Goal: Task Accomplishment & Management: Manage account settings

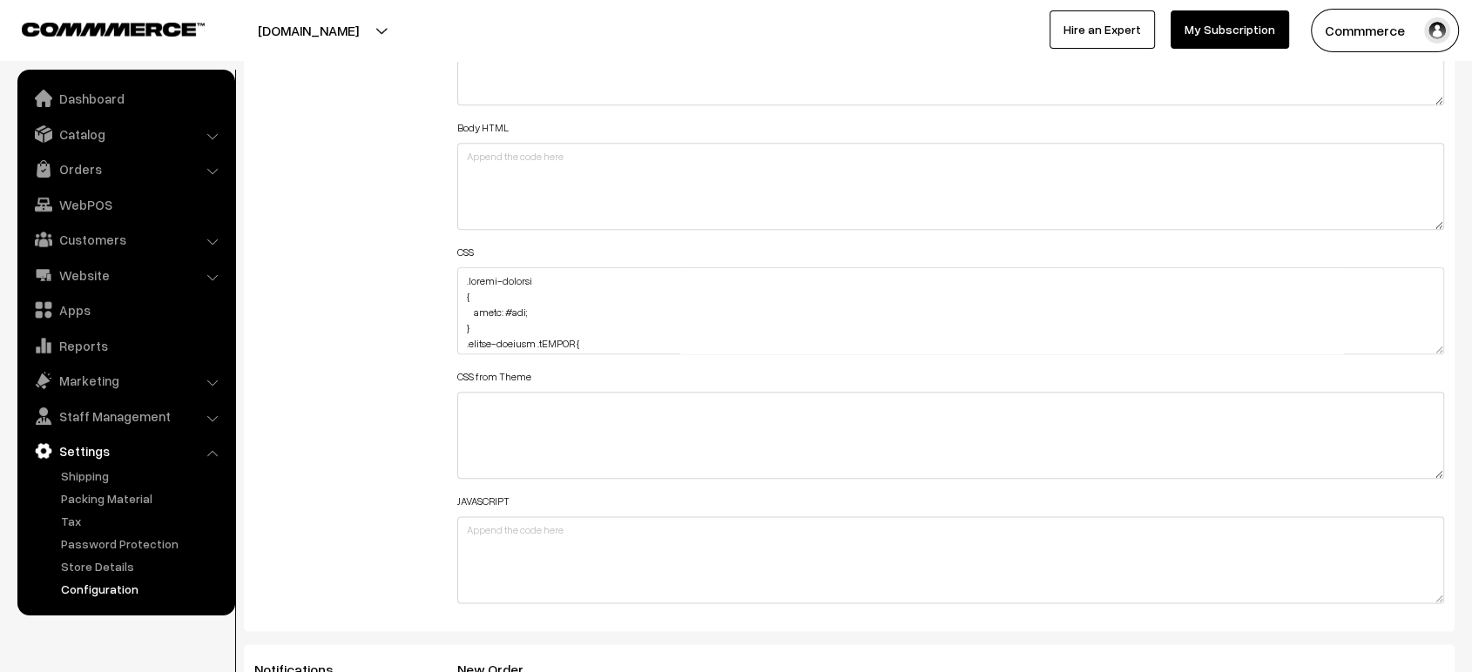
scroll to position [1989, 0]
click at [459, 276] on textarea at bounding box center [950, 314] width 987 height 87
paste textarea ".varientModal #productHead { color: #000; }"
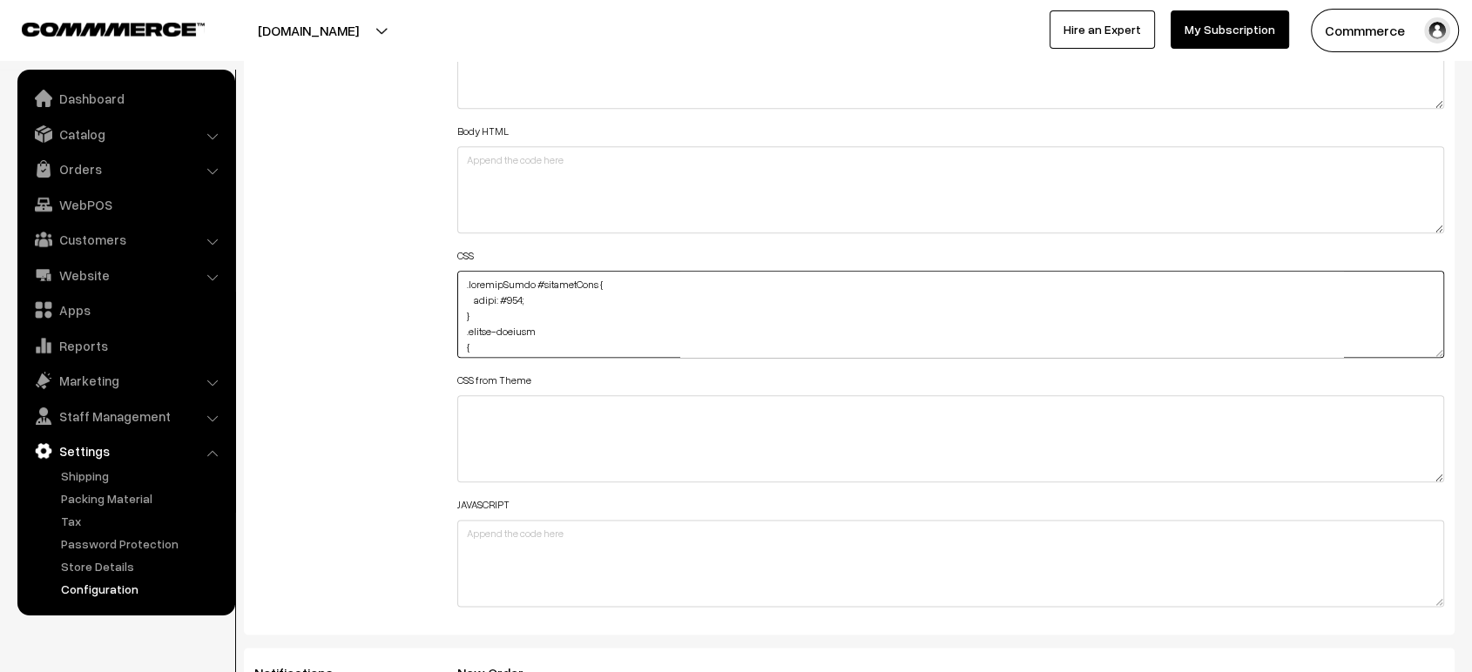
type textarea ".varientModal #productHead { color: #000; } .rating-results { color: #fff; } .r…"
click at [402, 277] on div "Additional HTML/JS/CSS" at bounding box center [342, 306] width 203 height 623
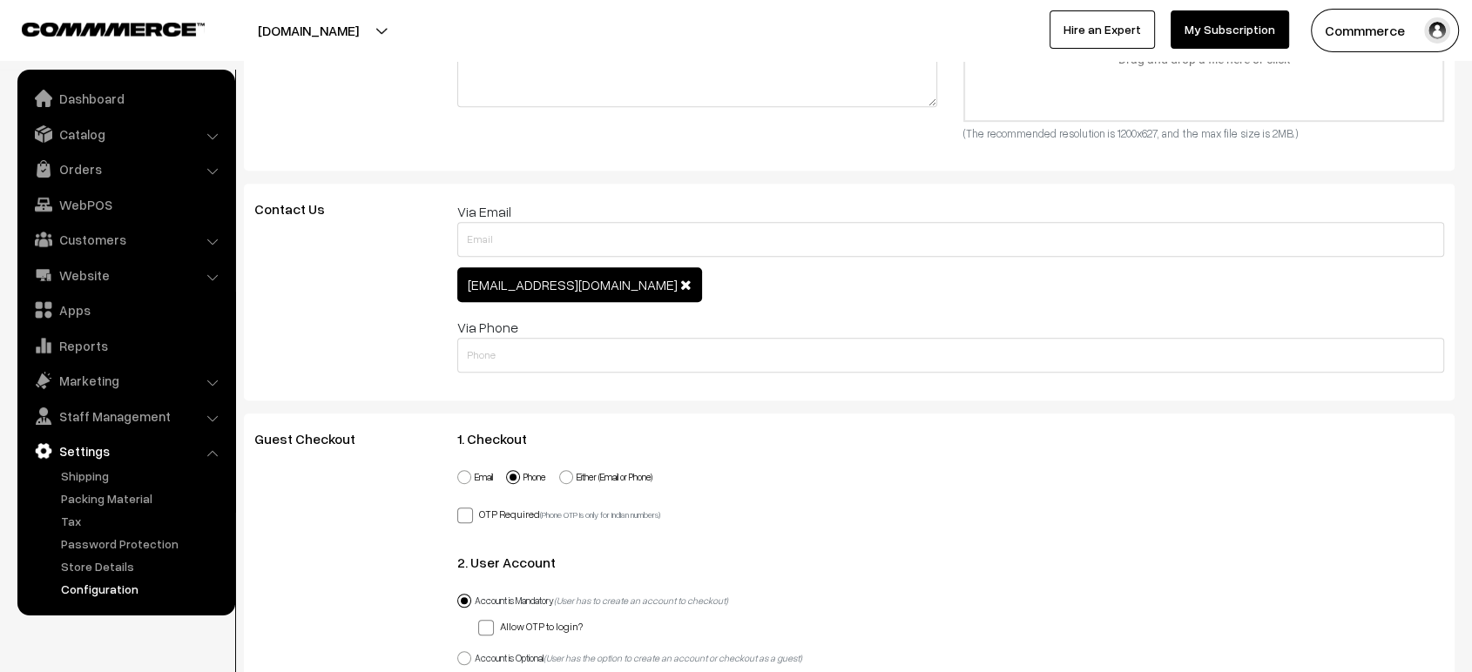
scroll to position [0, 0]
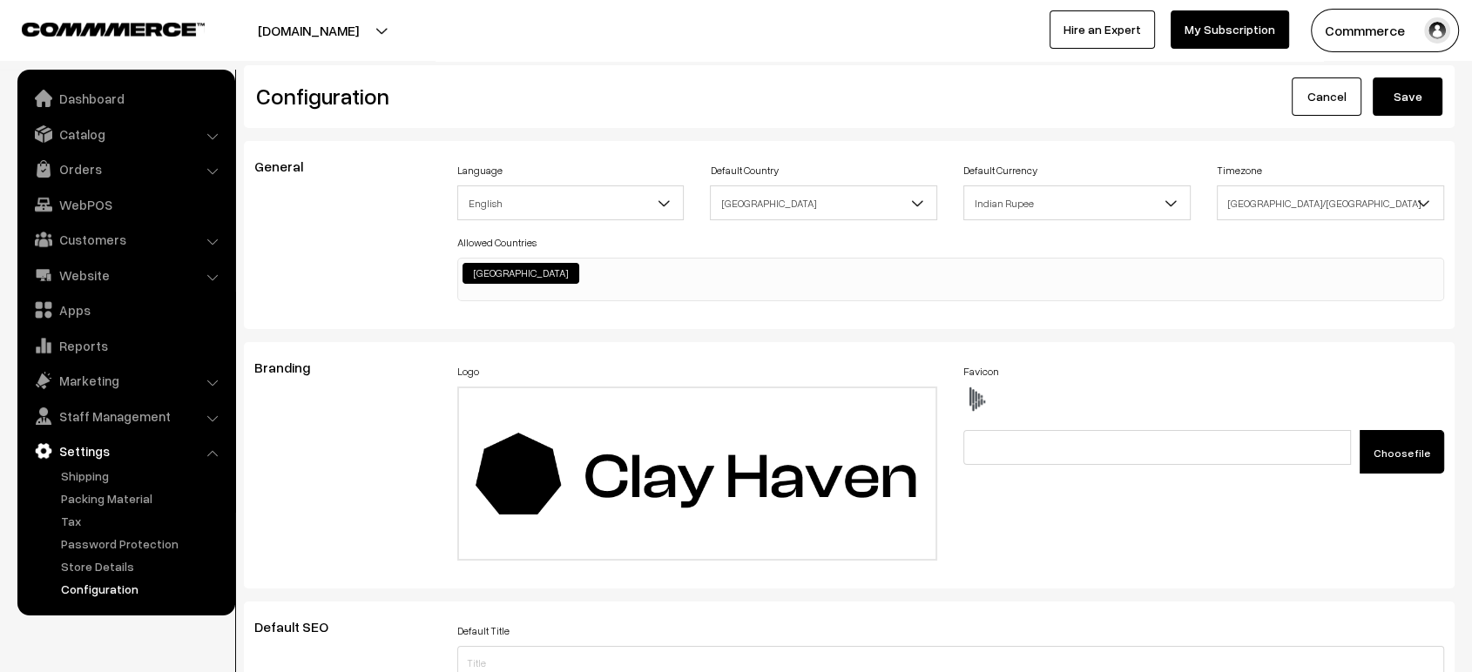
click at [1380, 96] on button "Save" at bounding box center [1407, 97] width 70 height 38
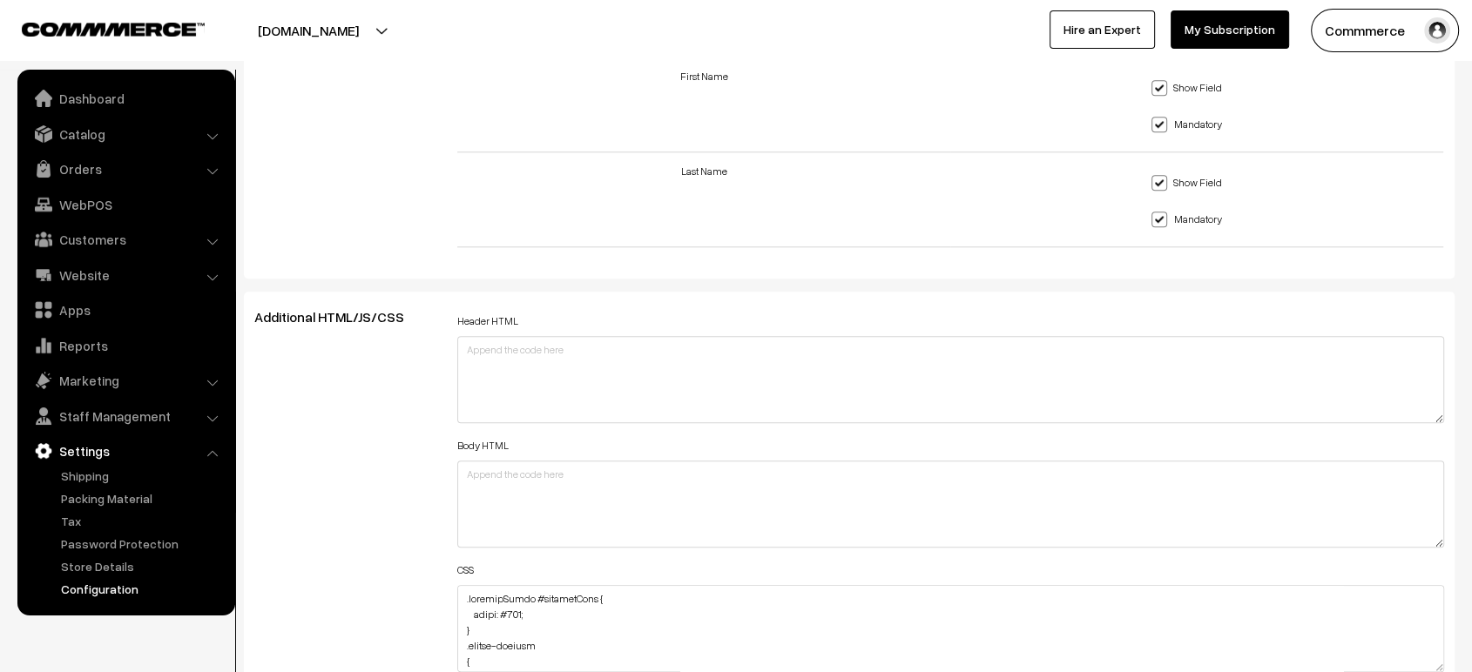
scroll to position [1714, 0]
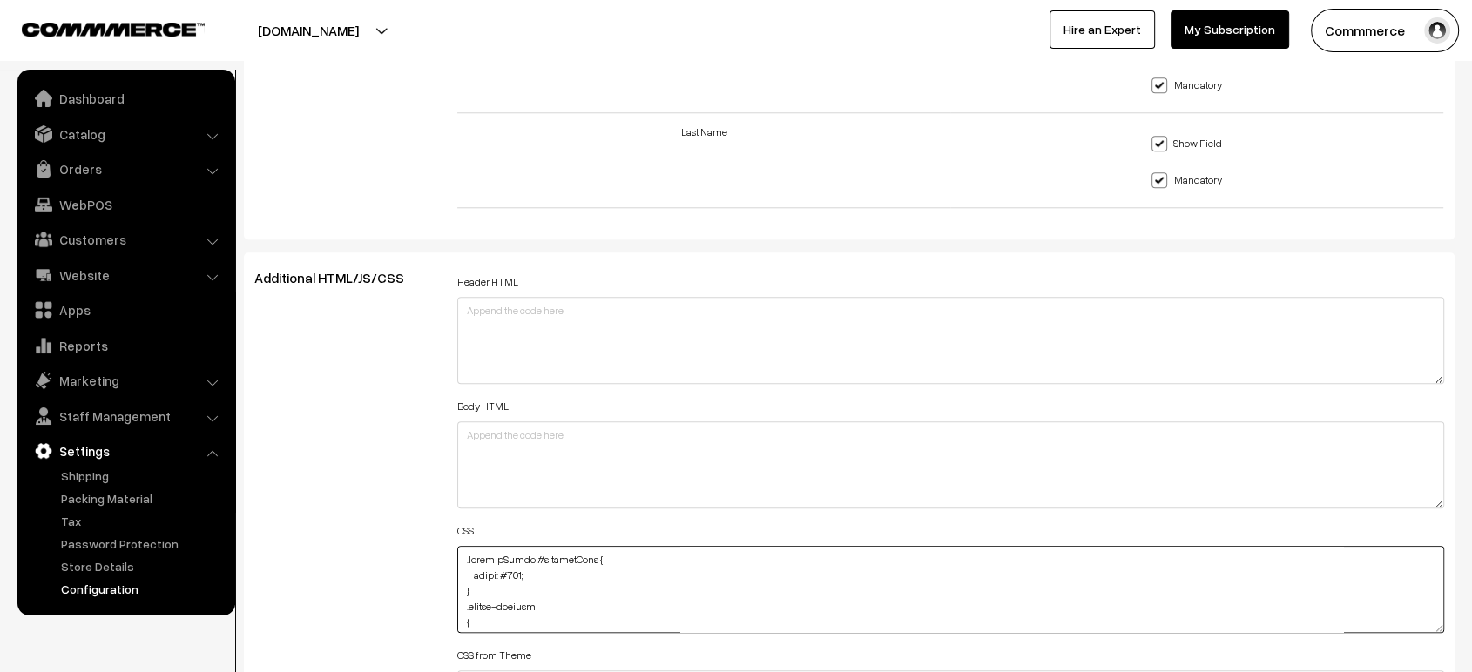
click at [459, 555] on textarea at bounding box center [950, 589] width 987 height 87
paste textarea ".varientModal .hdHtAb { color: #000; }"
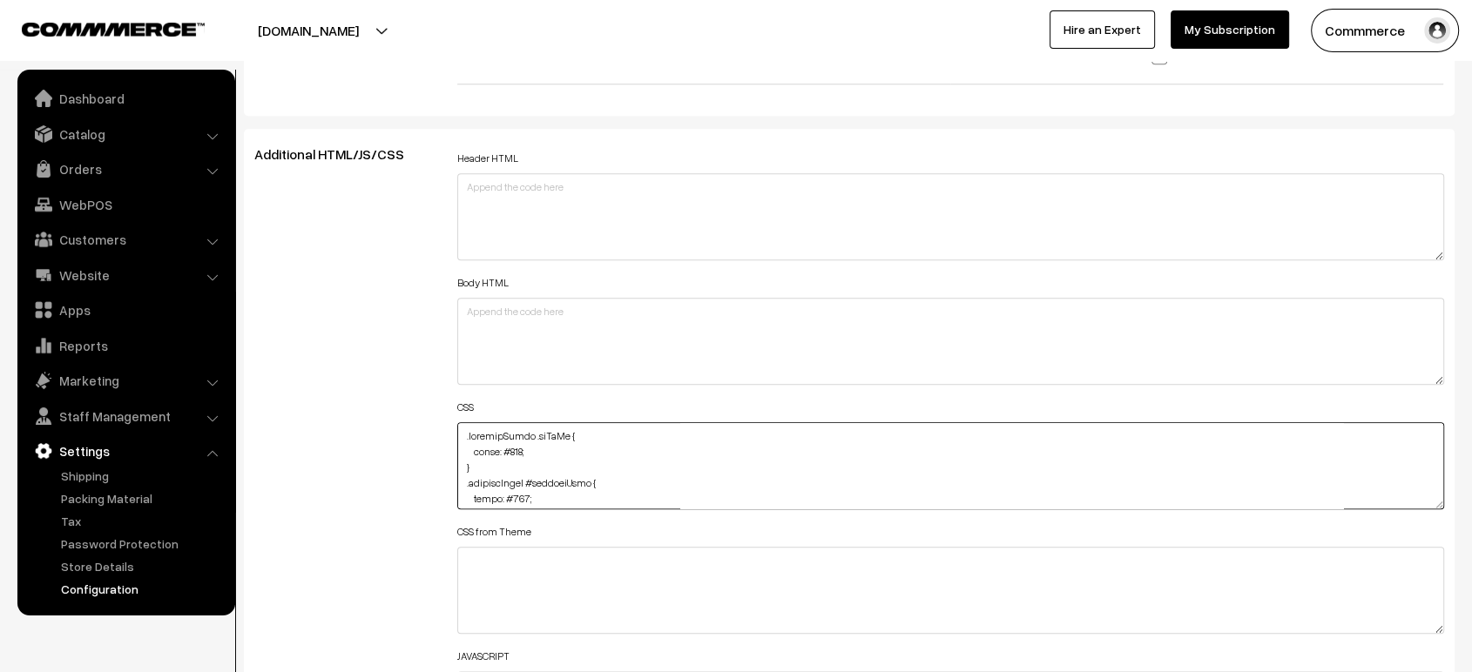
scroll to position [1846, 0]
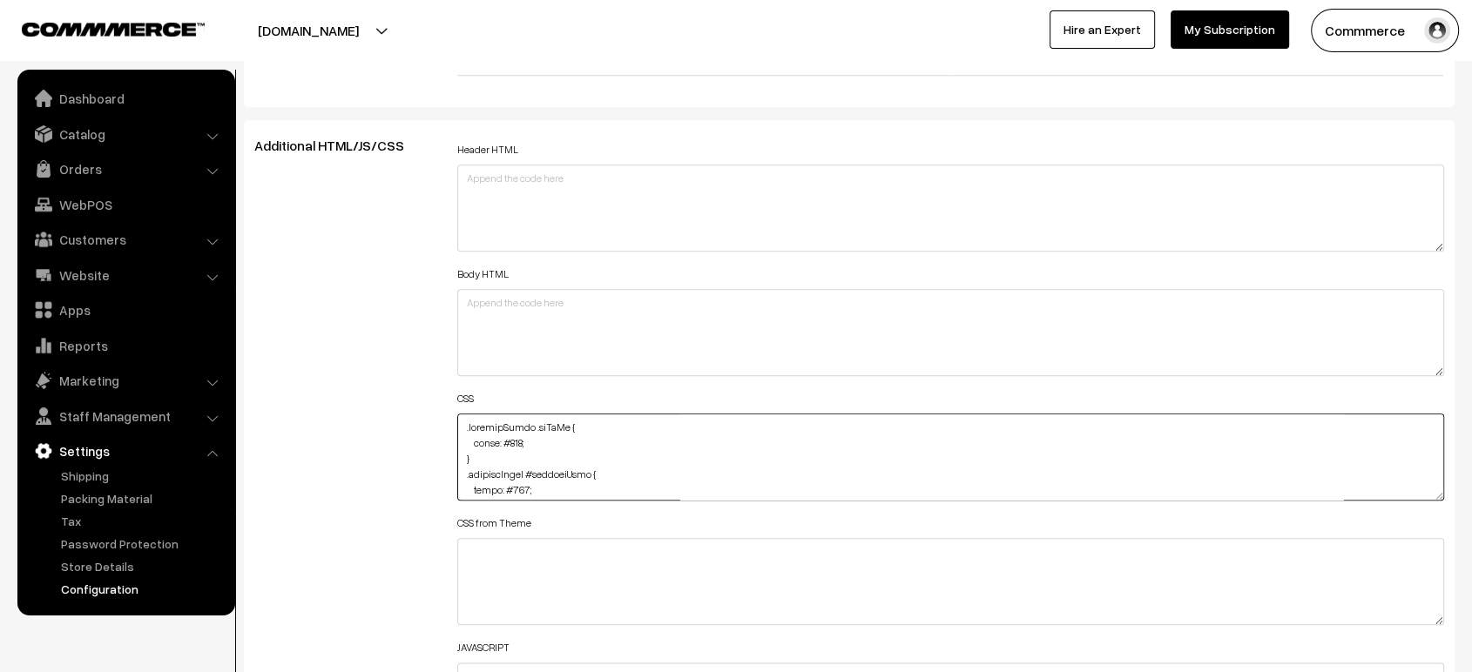
click at [457, 424] on textarea at bounding box center [950, 457] width 987 height 87
paste textarea ".varientModal h4 { color: #000; }"
type textarea ".varientModal h4 { color: #000; } .varientModal .hdHtAb { color: #000; } .varie…"
click at [313, 410] on div "Additional HTML/JS/CSS" at bounding box center [342, 449] width 203 height 623
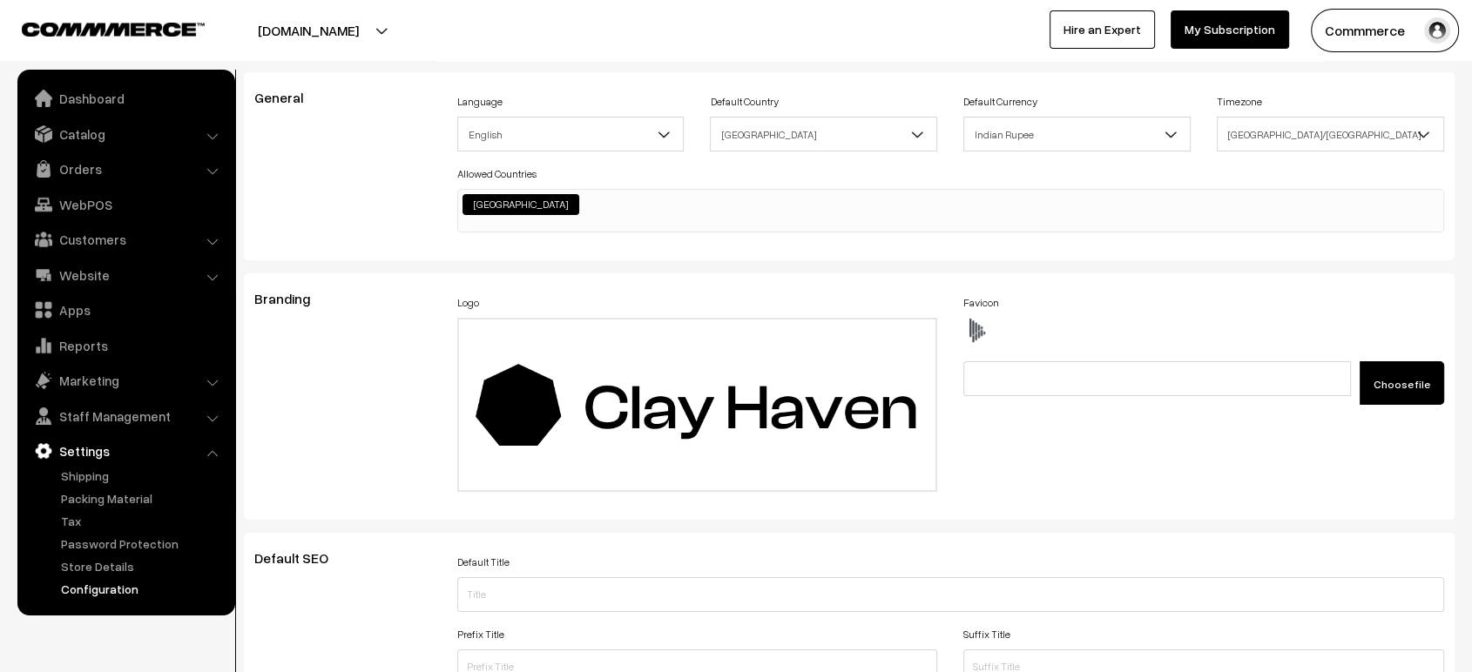
scroll to position [0, 0]
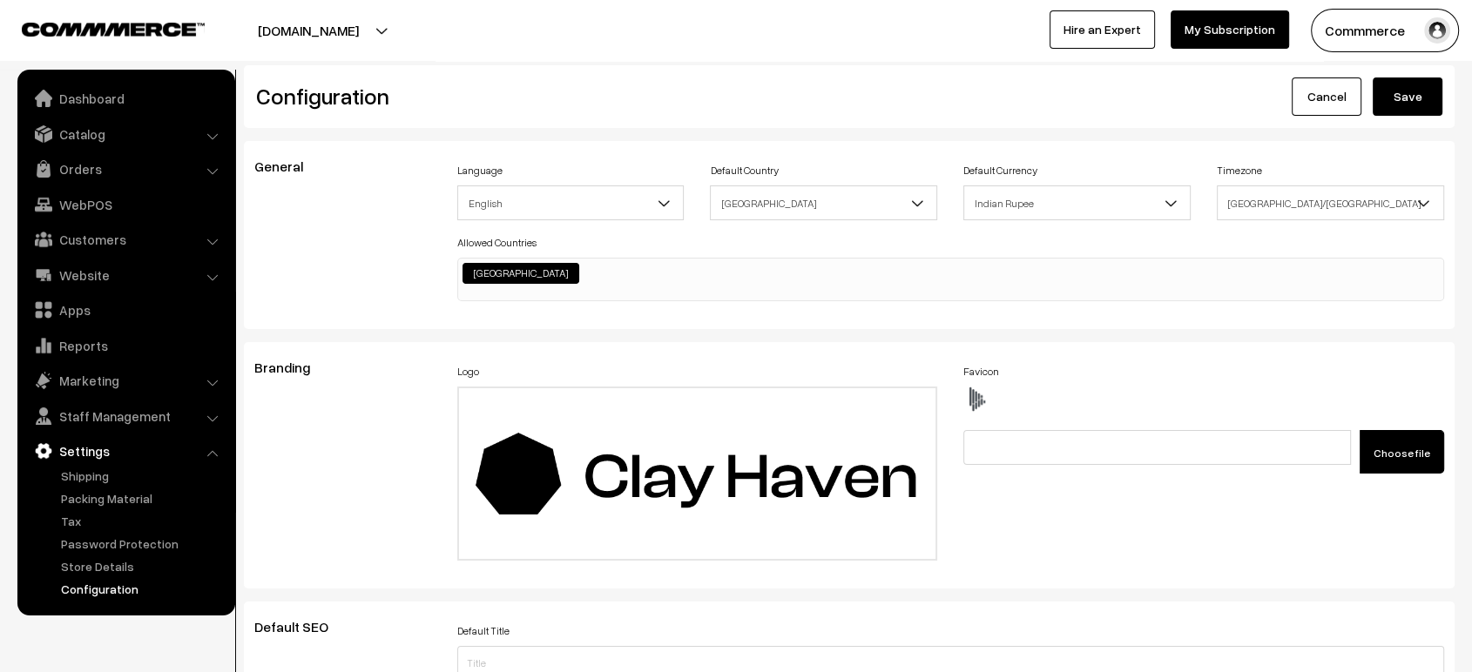
click at [1401, 93] on button "Save" at bounding box center [1407, 97] width 70 height 38
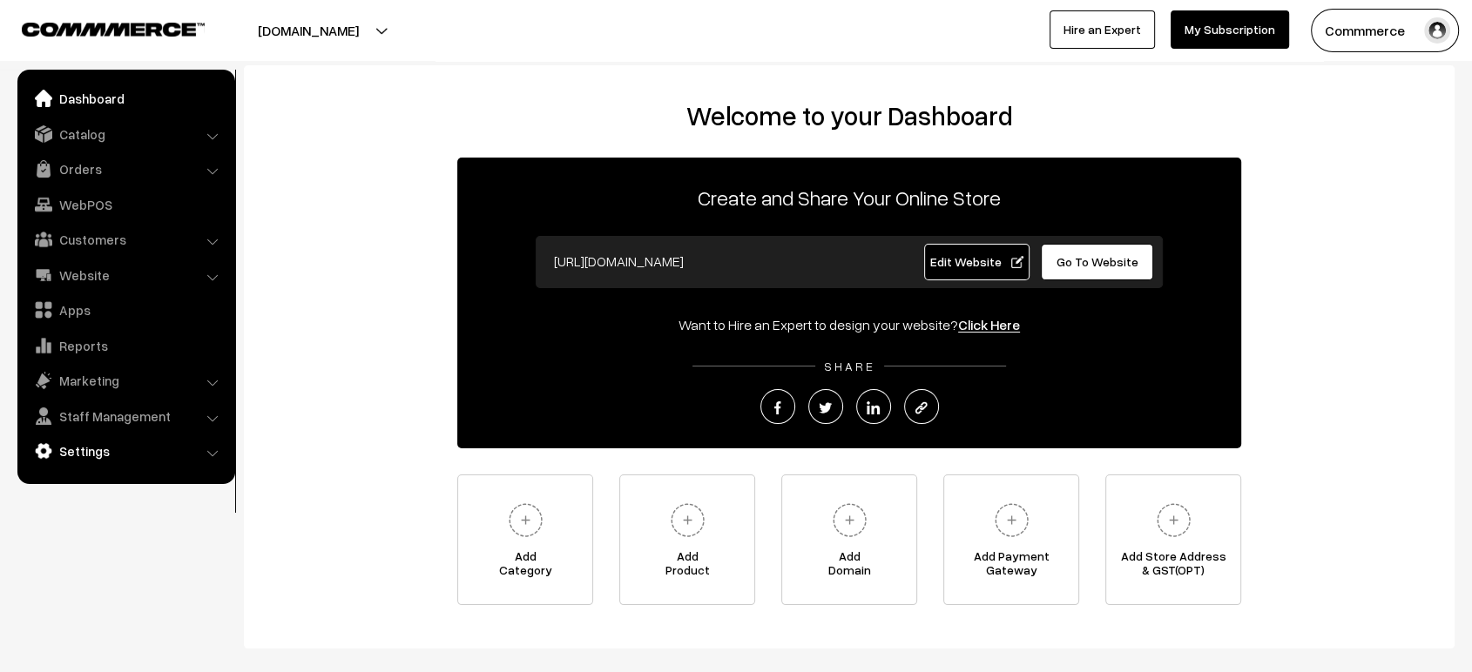
click at [92, 444] on link "Settings" at bounding box center [125, 450] width 207 height 31
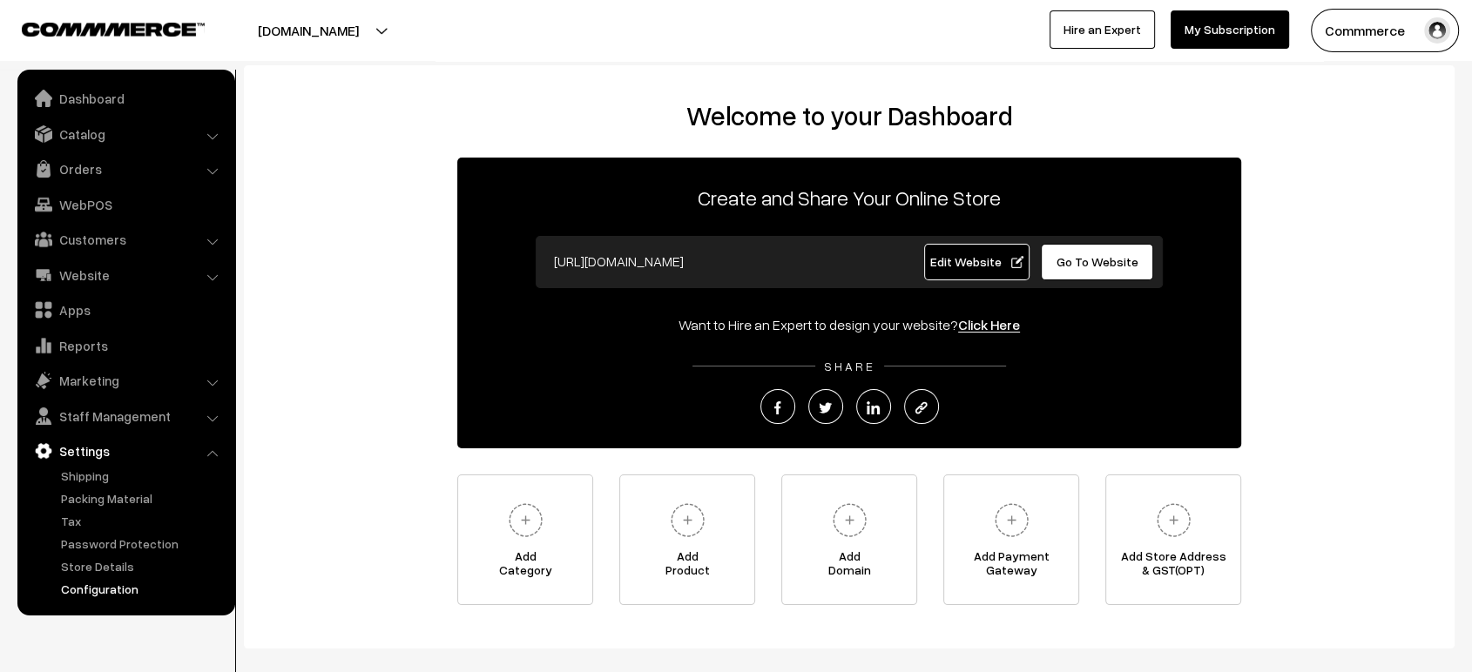
click at [108, 583] on link "Configuration" at bounding box center [143, 589] width 172 height 18
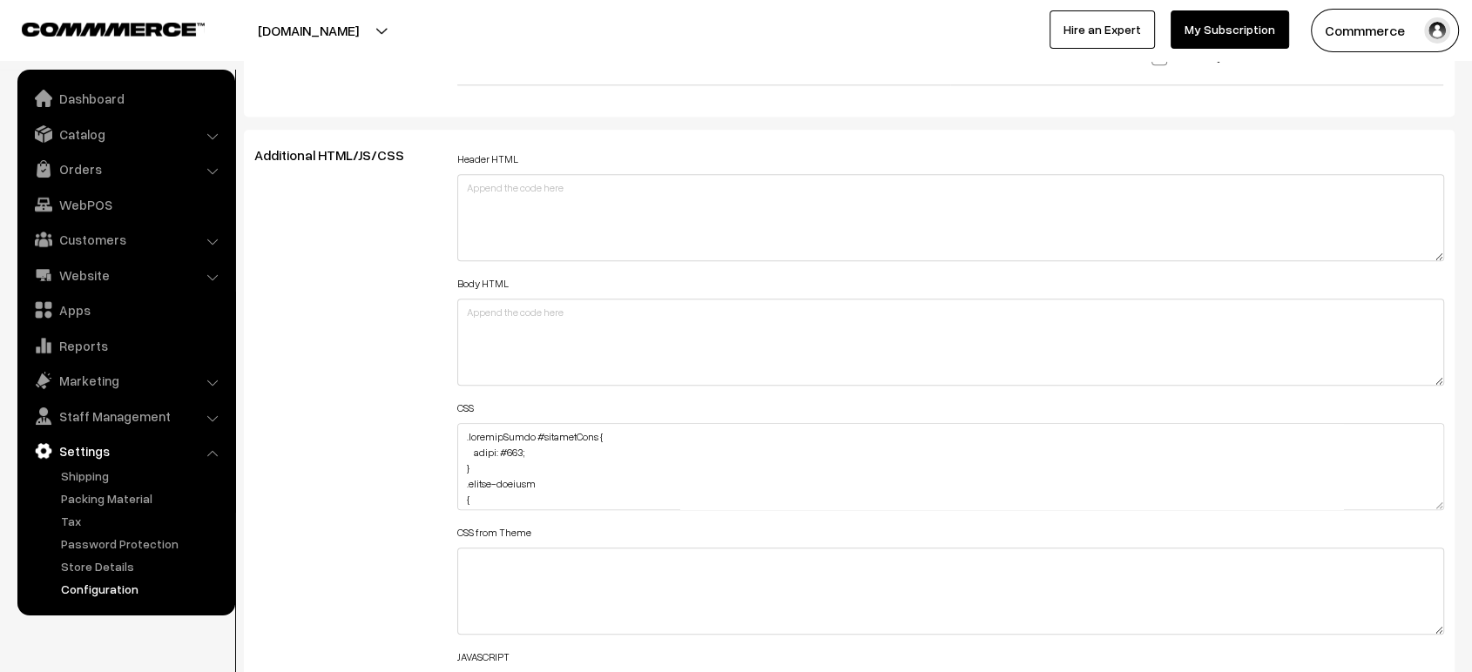
scroll to position [1839, 0]
click at [462, 428] on textarea at bounding box center [950, 464] width 987 height 87
paste textarea ".varientModal h4 { color: #000; }"
paste textarea ".varientModal .hdHtAb { color: #000; }"
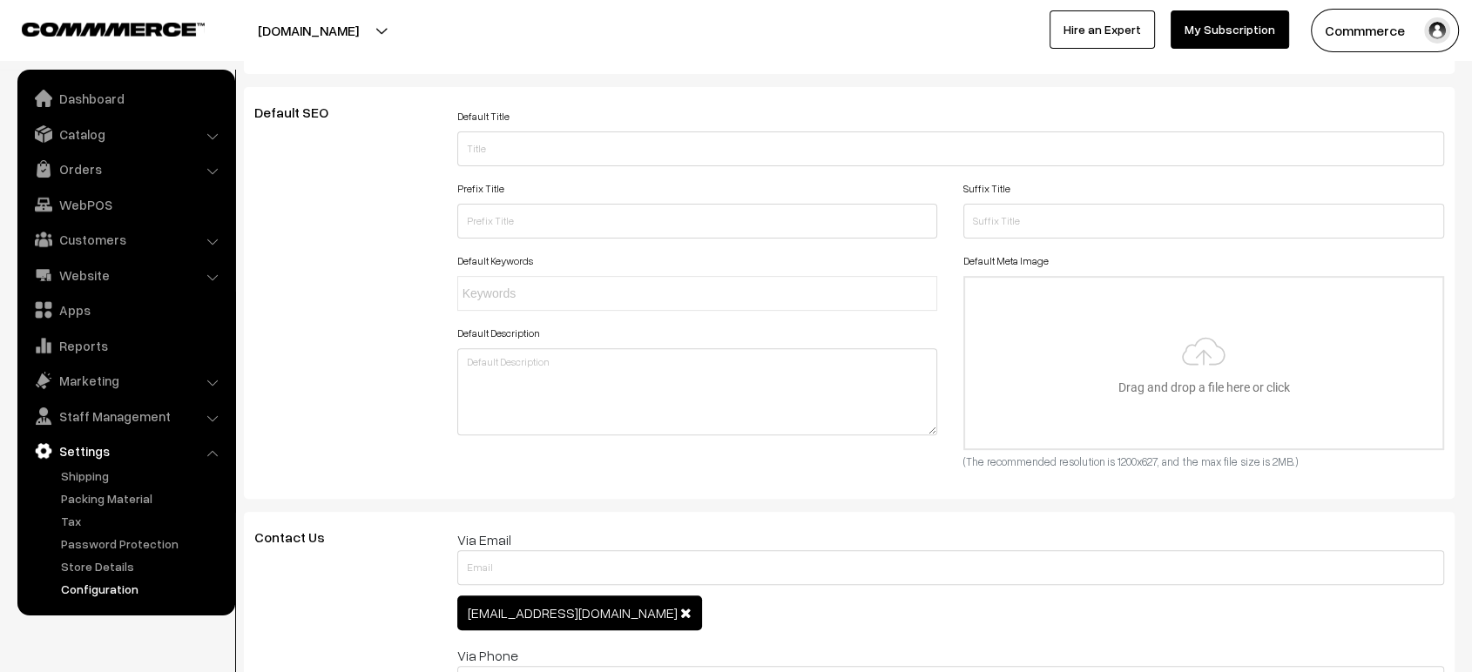
scroll to position [0, 0]
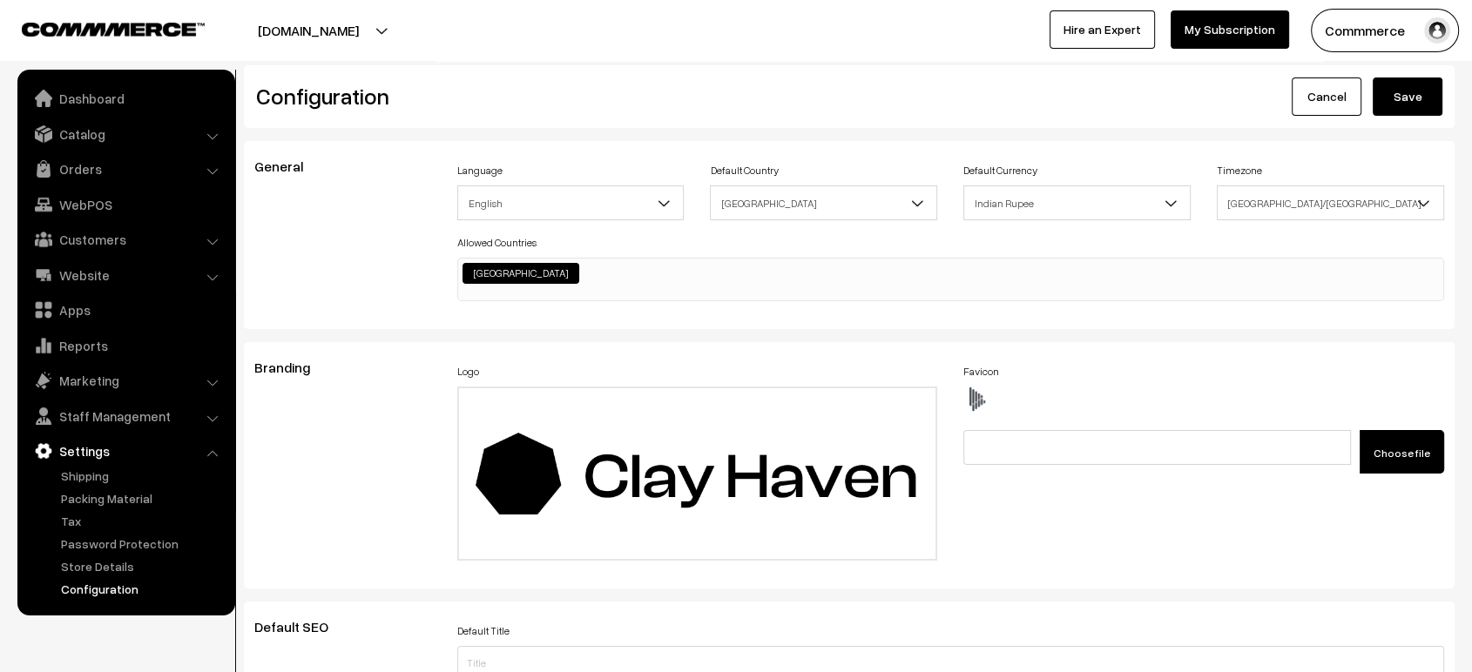
type textarea ".varientModal h4 { color: #000; } .varientModal .hdHtAb { color: #000; } .varie…"
click at [1392, 96] on button "Save" at bounding box center [1407, 97] width 70 height 38
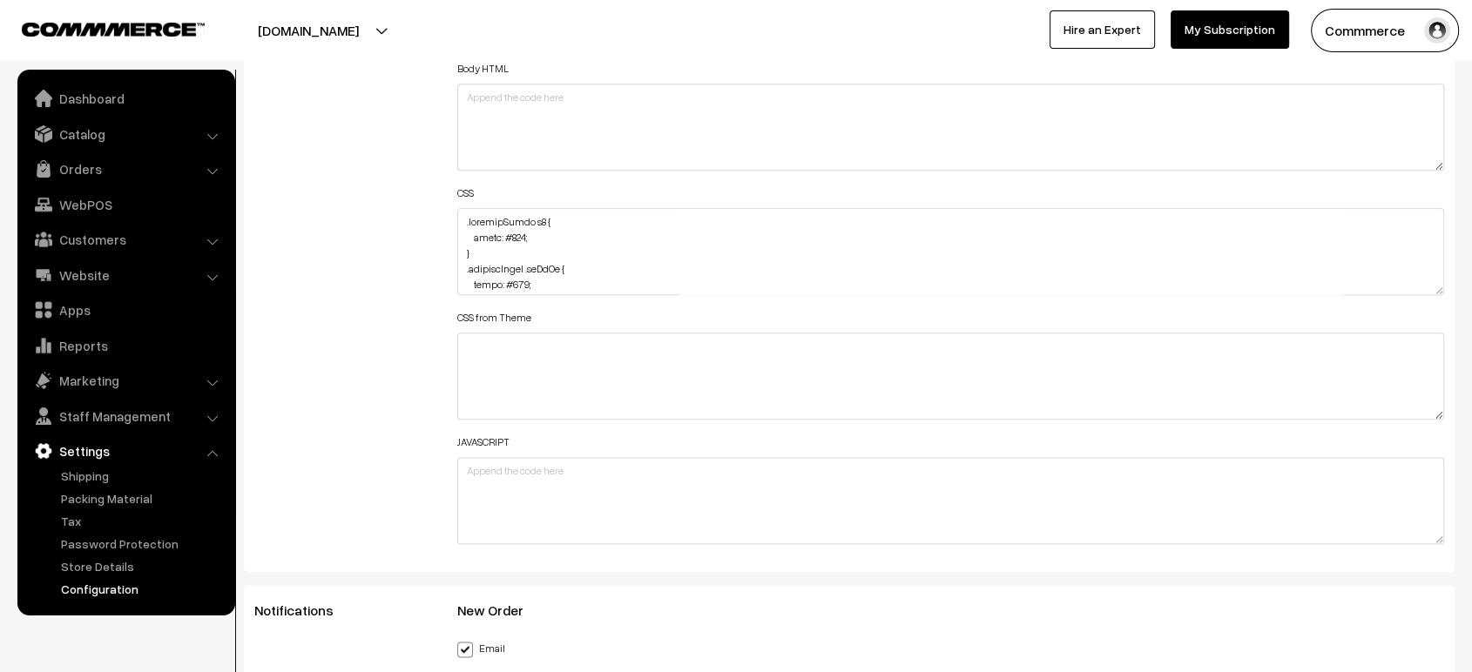
scroll to position [2046, 0]
click at [461, 219] on textarea at bounding box center [950, 256] width 987 height 87
paste textarea ".varientModal .jQAJpU Specificity: (0,2,0) { color: #000; }"
click at [495, 235] on textarea at bounding box center [950, 256] width 987 height 87
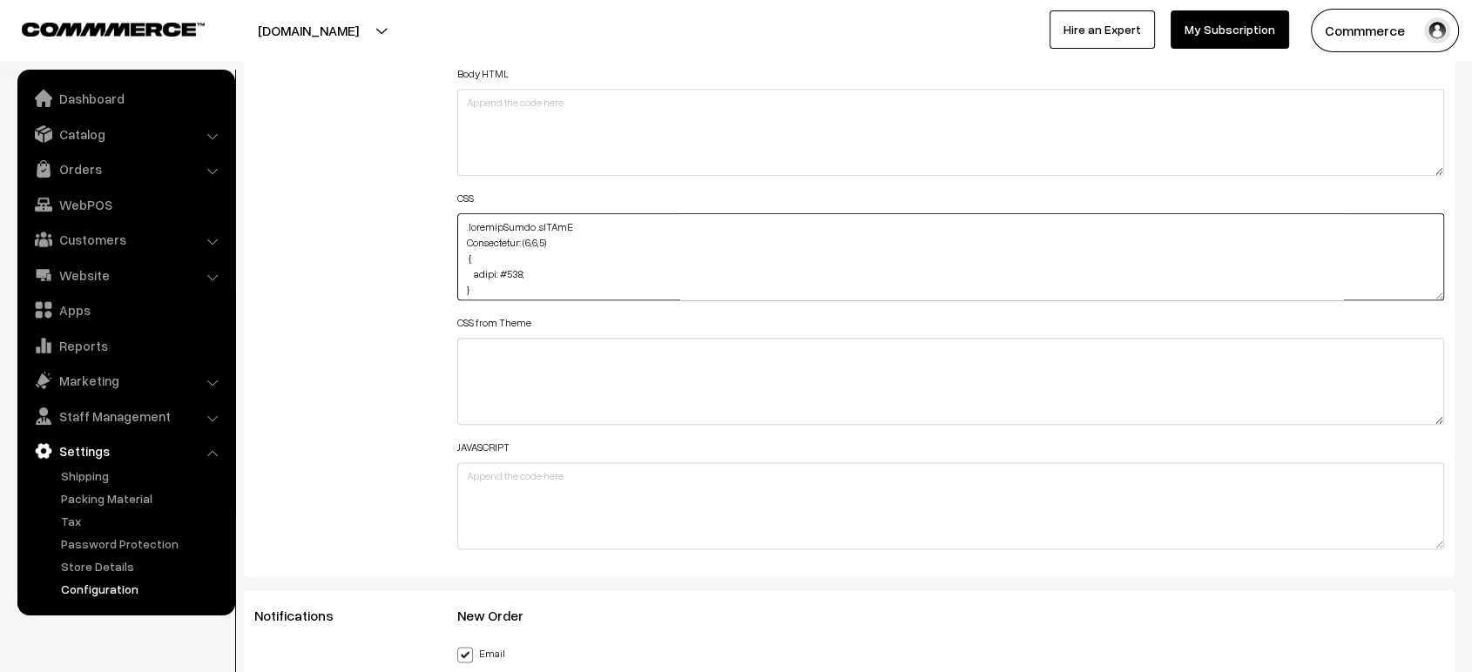
click at [495, 235] on textarea at bounding box center [950, 256] width 987 height 87
type textarea ".varientModal .jQAJpU { color: #000; } .varientModal h4 { color: #000; } .varie…"
click at [421, 243] on div "Additional HTML/JS/CSS" at bounding box center [342, 248] width 203 height 623
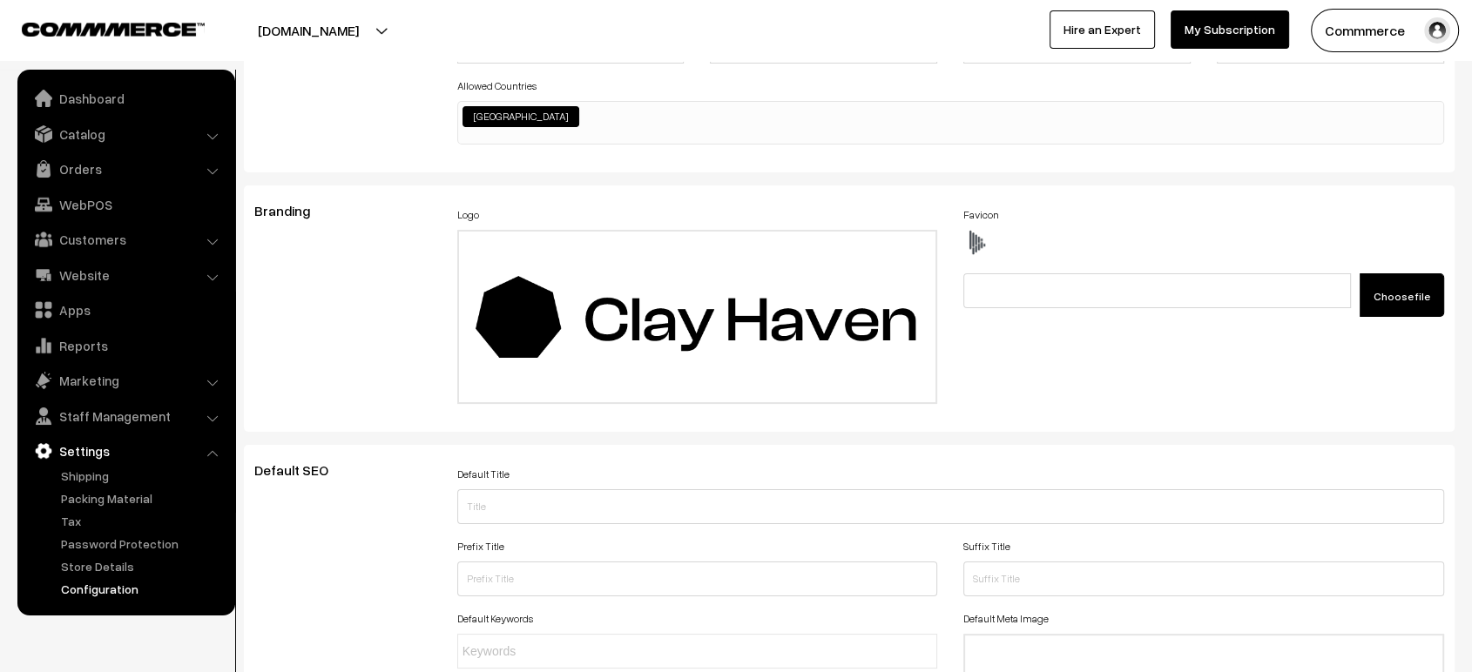
scroll to position [0, 0]
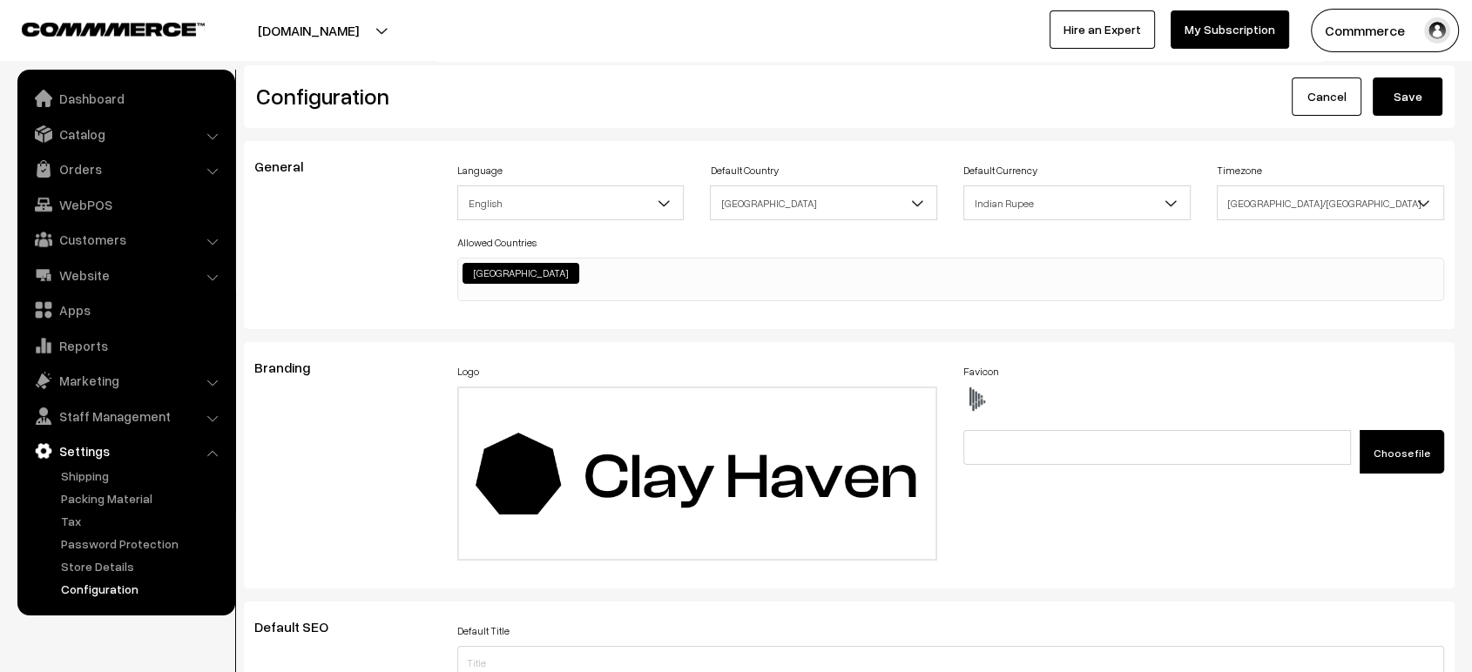
click at [1420, 104] on button "Save" at bounding box center [1407, 97] width 70 height 38
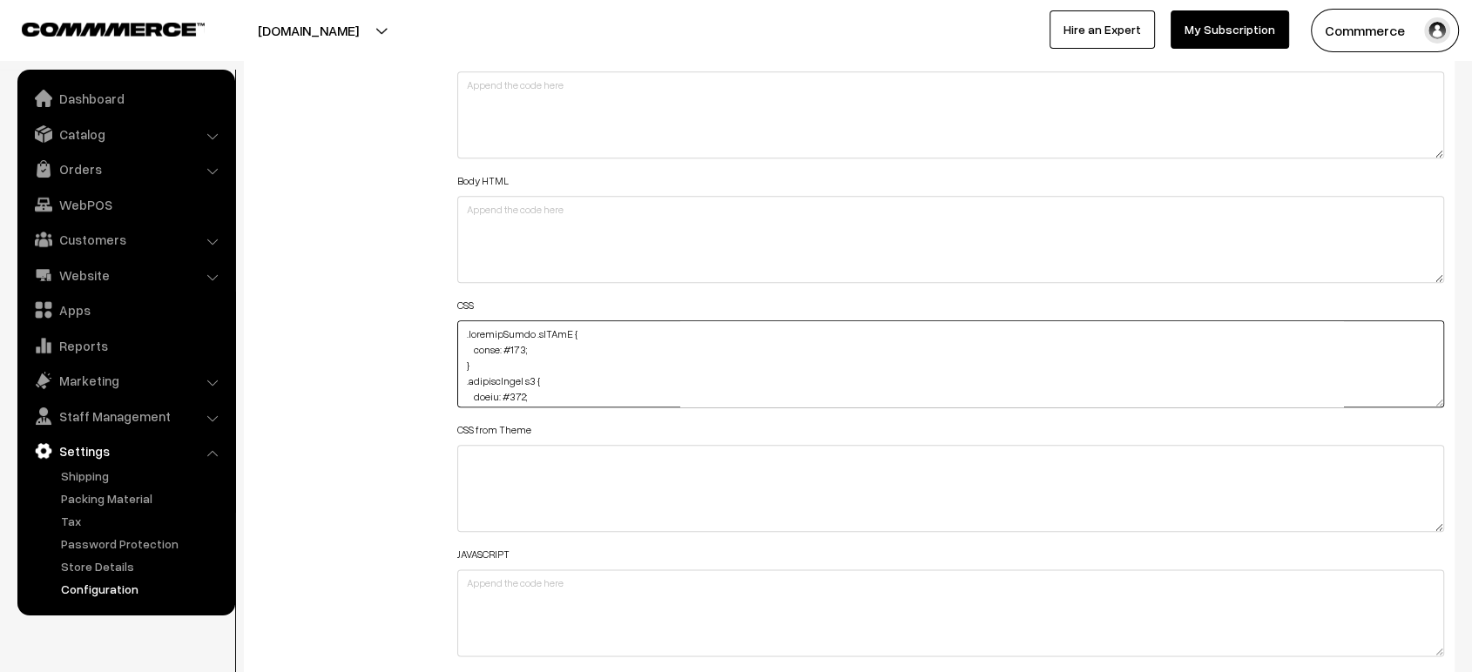
click at [463, 330] on textarea at bounding box center [950, 363] width 987 height 87
paste textarea ".varientModal .kZdeFm { color: #000; }"
type textarea ".varientModal .kZdeFm { color: #000; } .varientModal .jQAJpU { color: #000; } .…"
click at [397, 319] on div "Additional HTML/JS/CSS" at bounding box center [342, 355] width 203 height 623
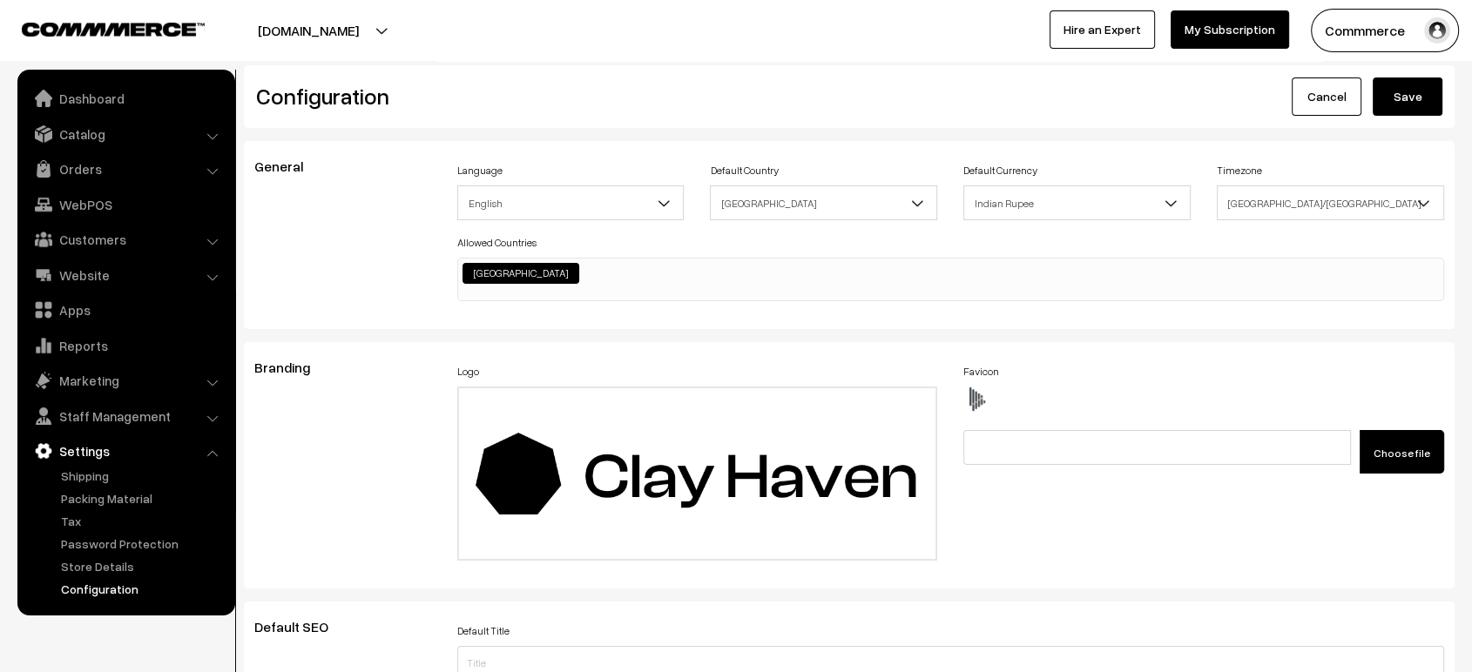
click at [1421, 112] on button "Save" at bounding box center [1407, 97] width 70 height 38
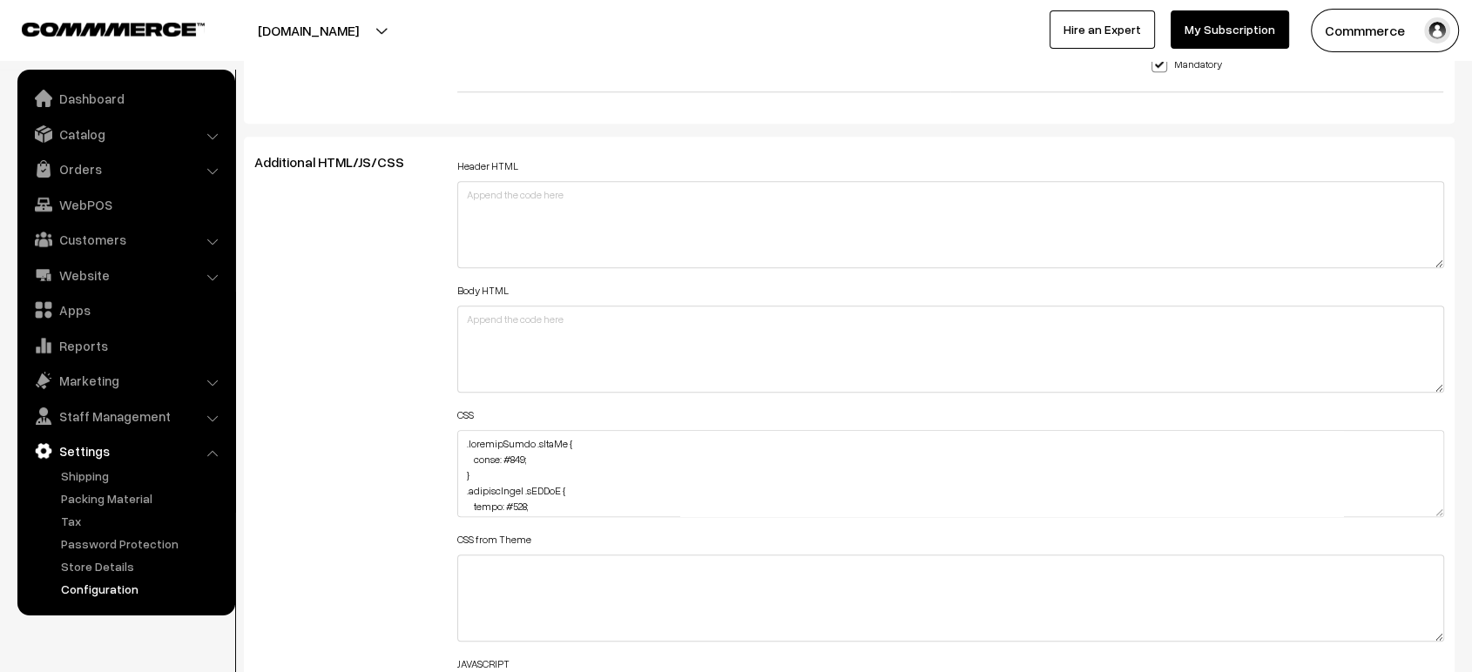
scroll to position [1938, 0]
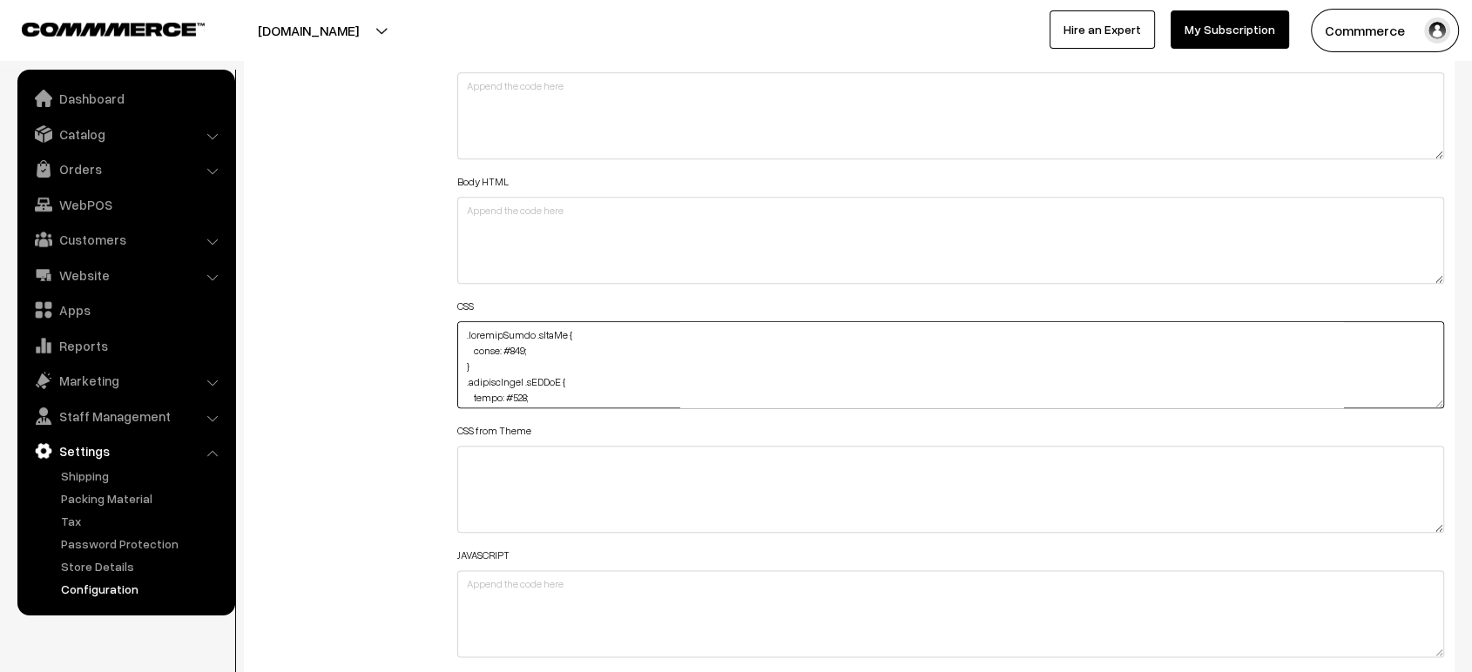
click at [461, 333] on textarea at bounding box center [950, 364] width 987 height 87
paste textarea "span.reviews-span.mHide { color: #fff; }"
type textarea "span.reviews-span.mHide { color: #fff; } .varientModal .kZdeFm { color: #000; }…"
click at [355, 319] on div "Additional HTML/JS/CSS" at bounding box center [342, 356] width 203 height 623
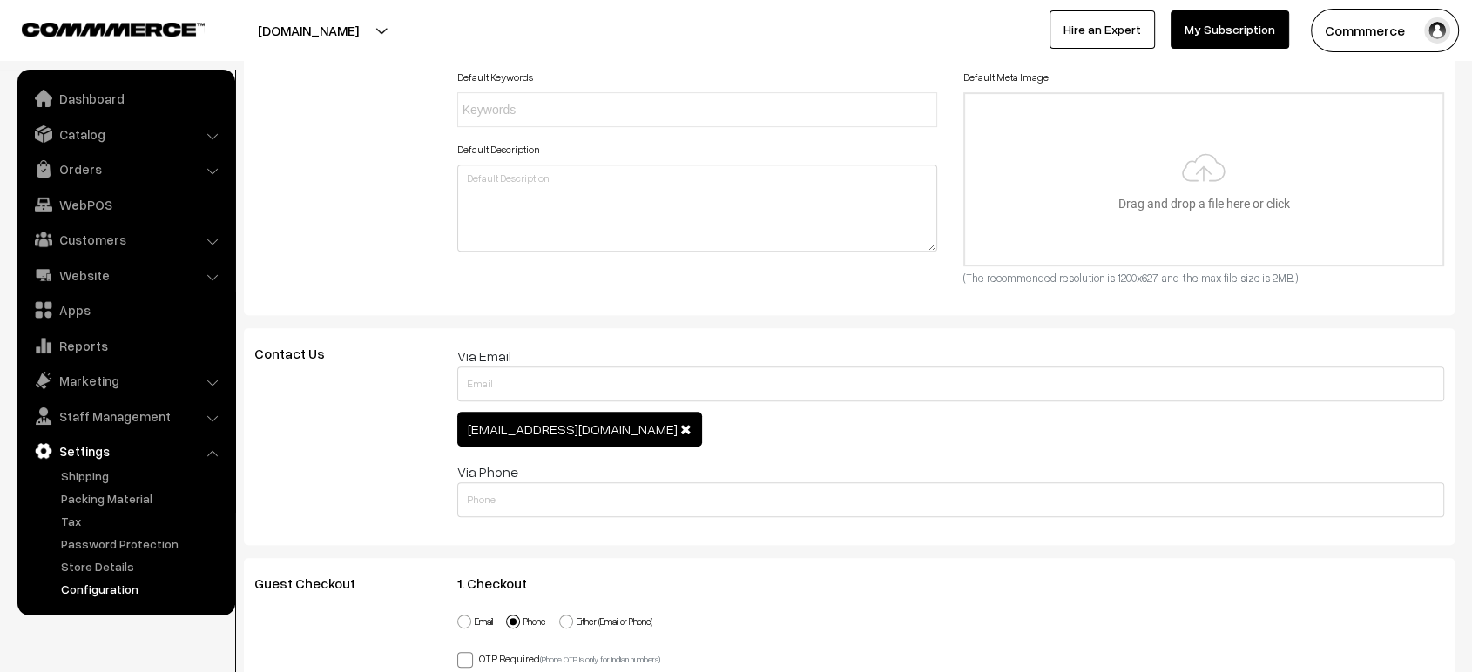
scroll to position [0, 0]
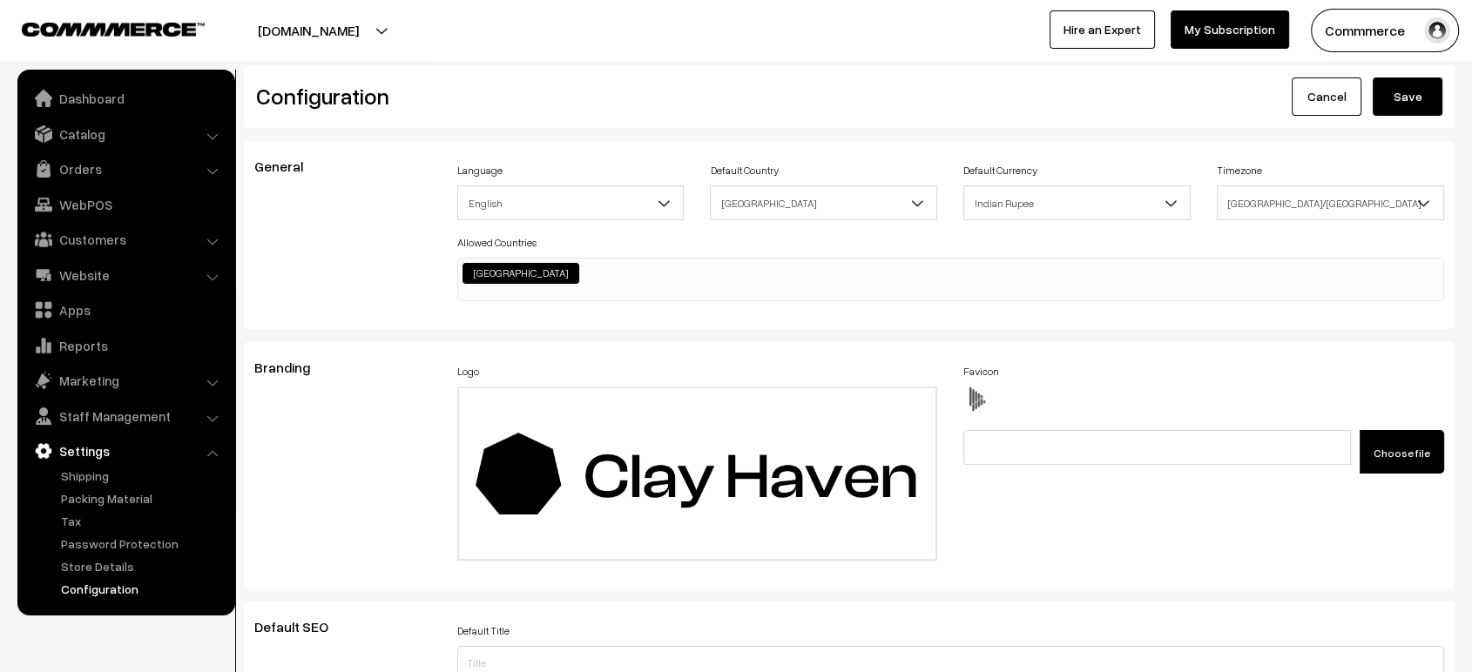
click at [1420, 104] on button "Save" at bounding box center [1407, 97] width 70 height 38
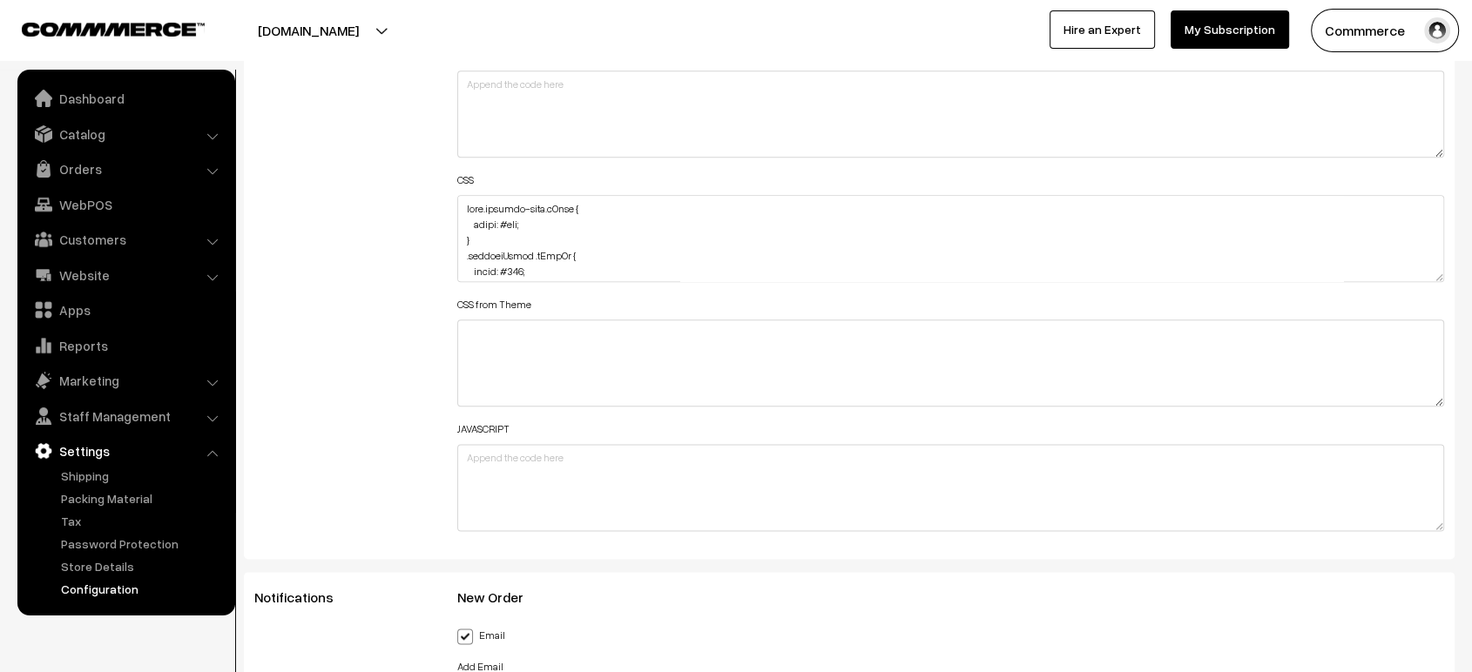
scroll to position [2127, 0]
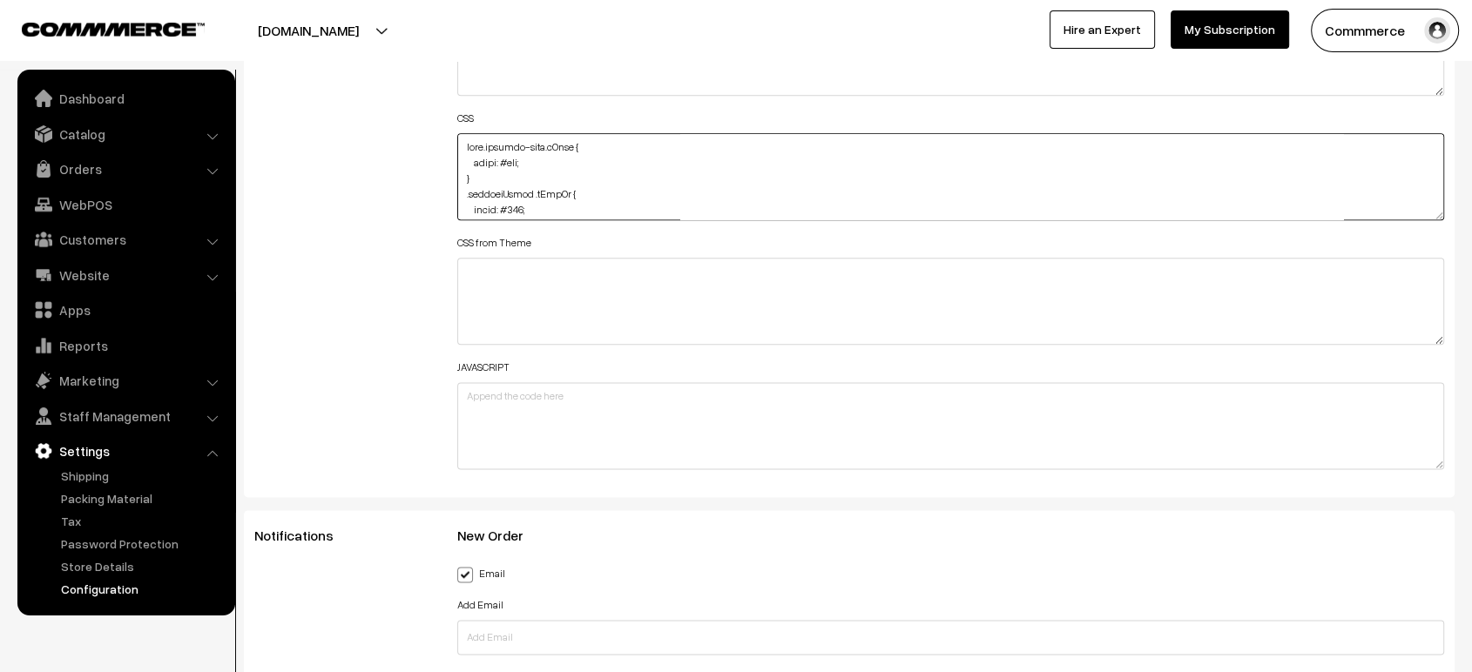
drag, startPoint x: 475, startPoint y: 172, endPoint x: 449, endPoint y: 117, distance: 60.8
click at [449, 117] on div "Header HTML Body HTML CSS CSS from Theme JAVASCRIPT" at bounding box center [950, 168] width 1013 height 623
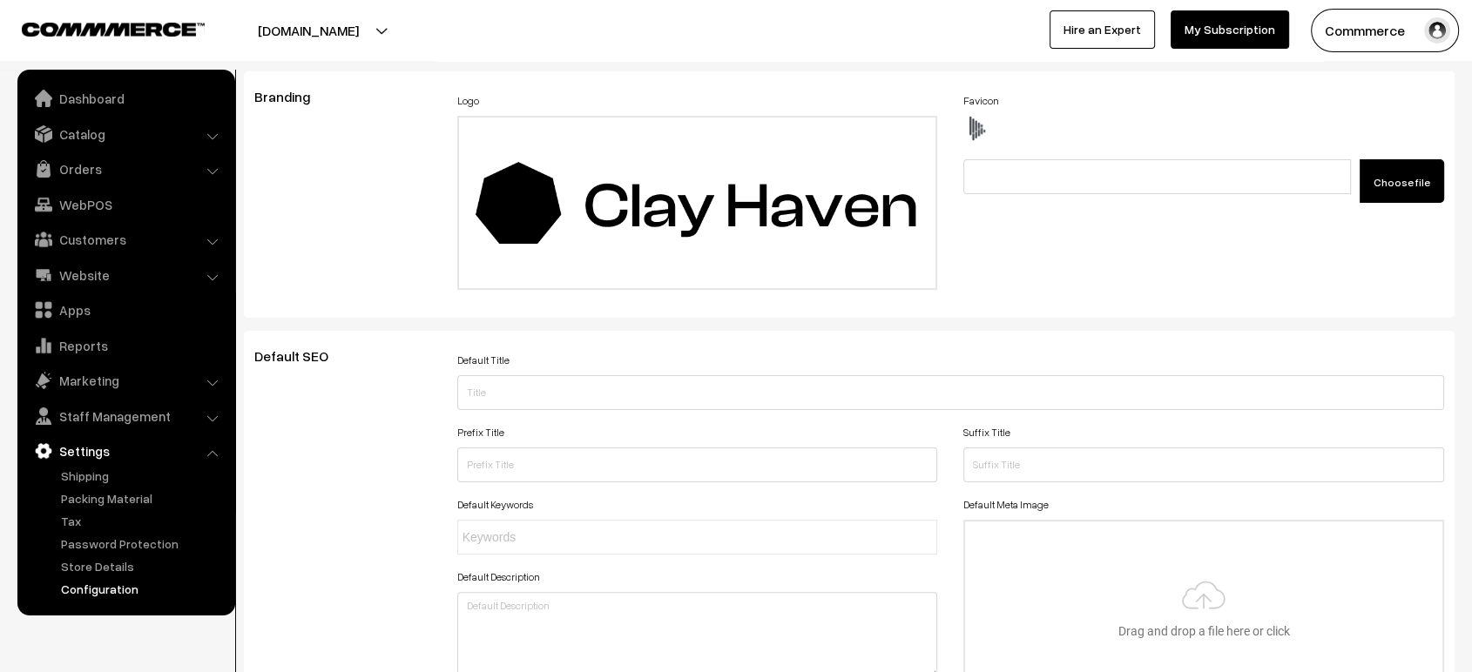
scroll to position [0, 0]
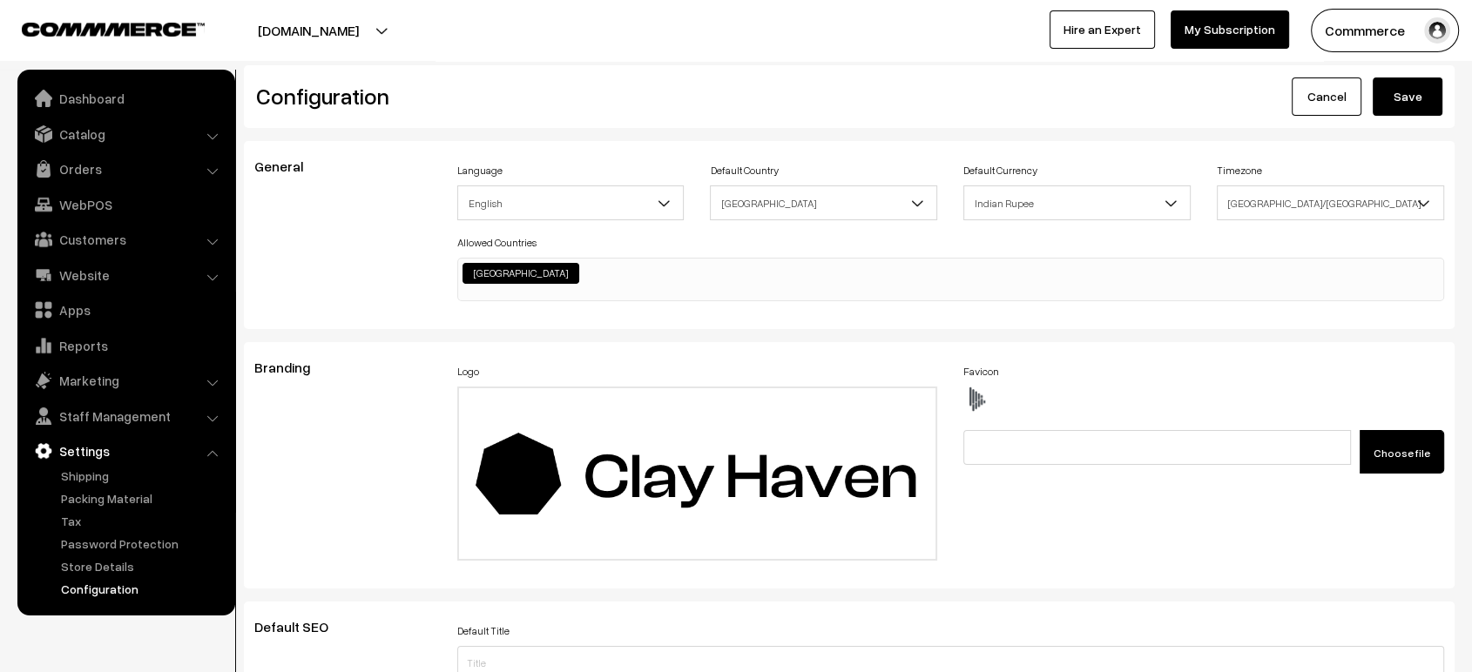
type textarea ".varientModal .kZdeFm { color: #000; } .varientModal .jQAJpU { color: #000; } .…"
click at [1394, 89] on button "Save" at bounding box center [1407, 97] width 70 height 38
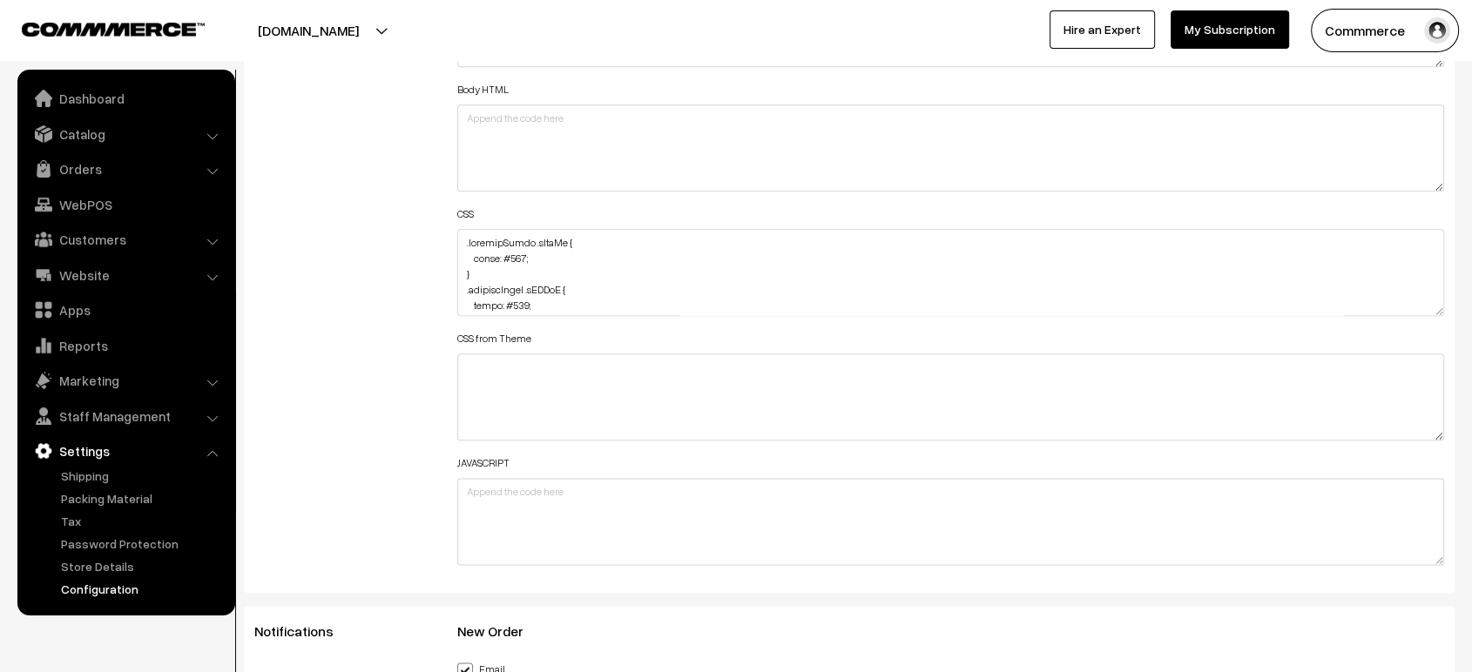
scroll to position [2027, 0]
click at [457, 243] on textarea at bounding box center [950, 276] width 987 height 87
paste textarea "span.reviews-span.mHide { color: #fff; }"
type textarea "span.reviews-span.mHide { color: #fff; } .varientModal .kZdeFm { color: #000; }…"
click at [362, 261] on div "Additional HTML/JS/CSS" at bounding box center [342, 267] width 203 height 623
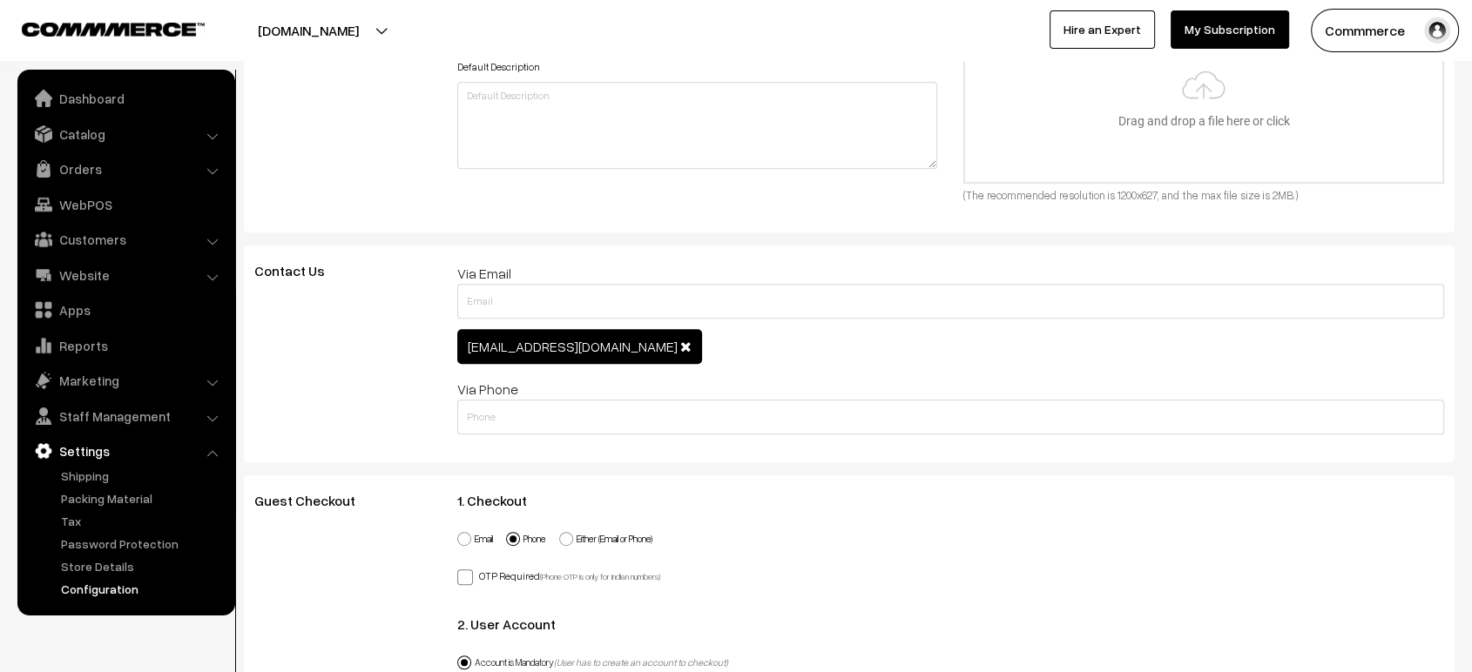
scroll to position [0, 0]
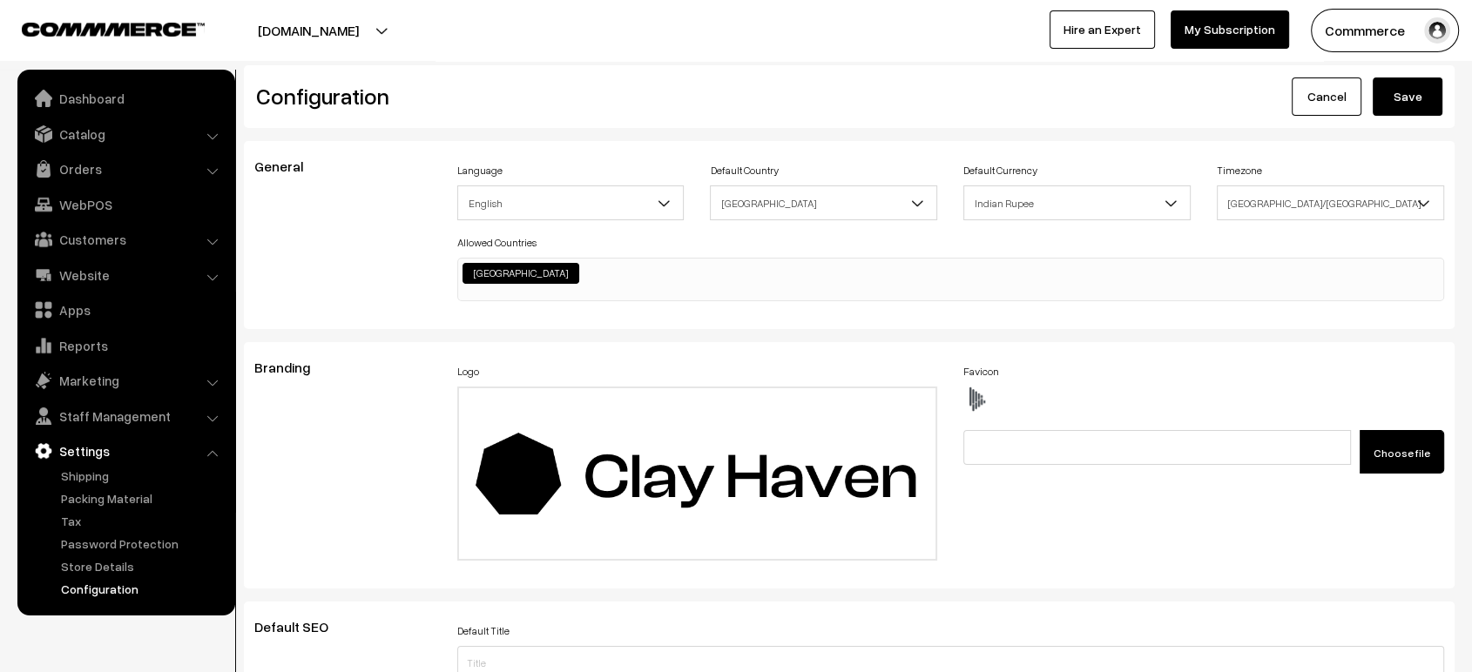
click at [1406, 85] on button "Save" at bounding box center [1407, 97] width 70 height 38
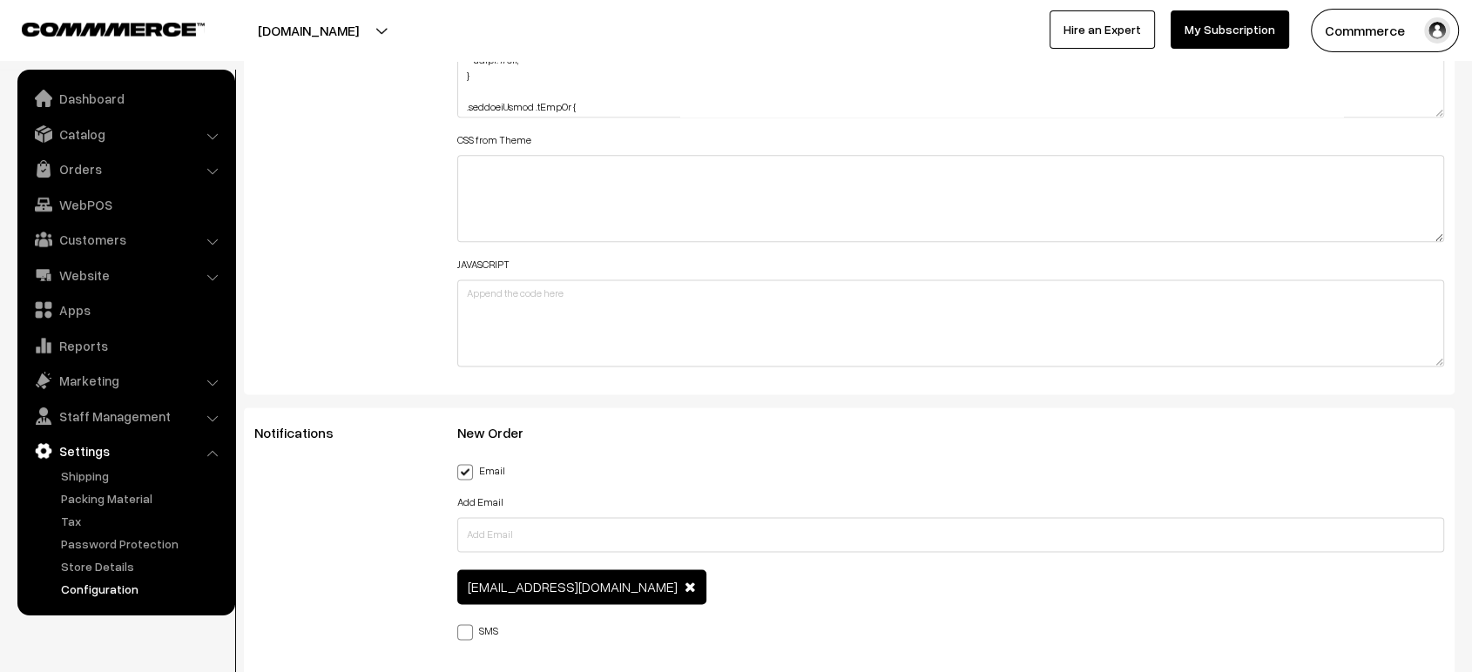
scroll to position [2237, 0]
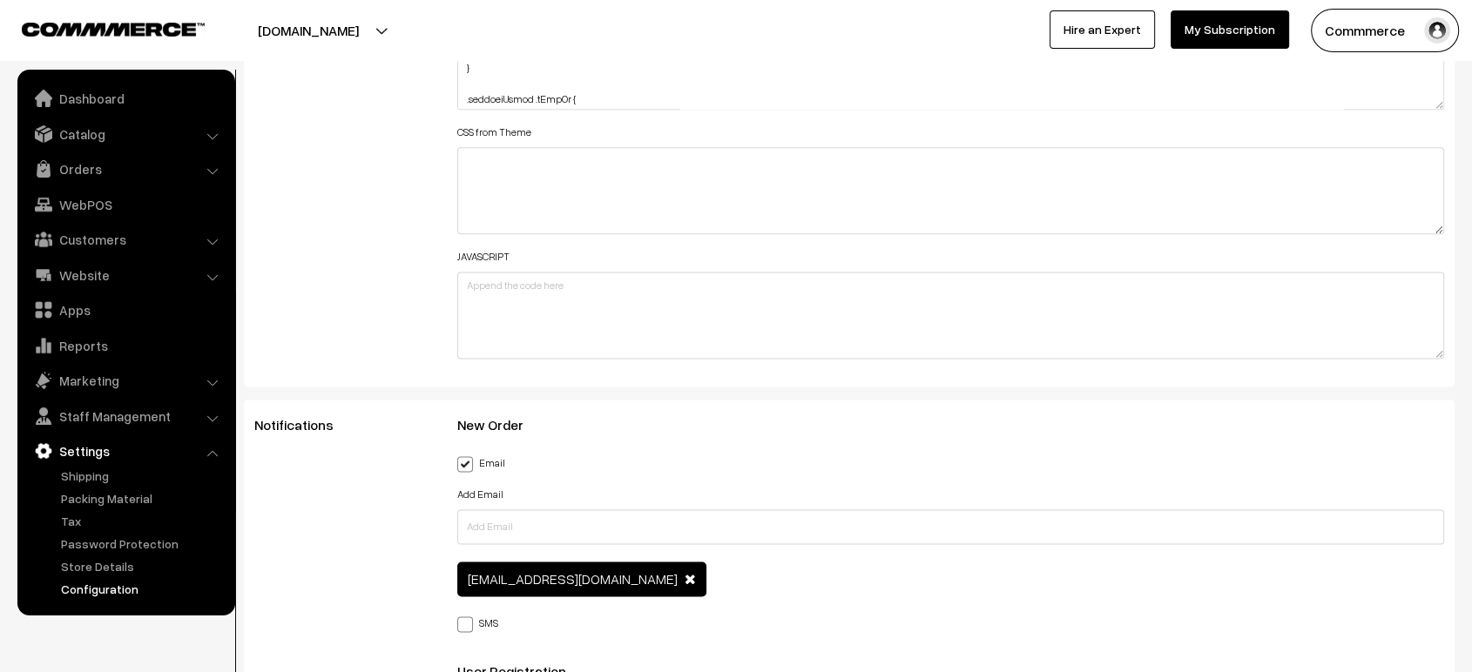
drag, startPoint x: 1438, startPoint y: 102, endPoint x: 1364, endPoint y: 718, distance: 620.1
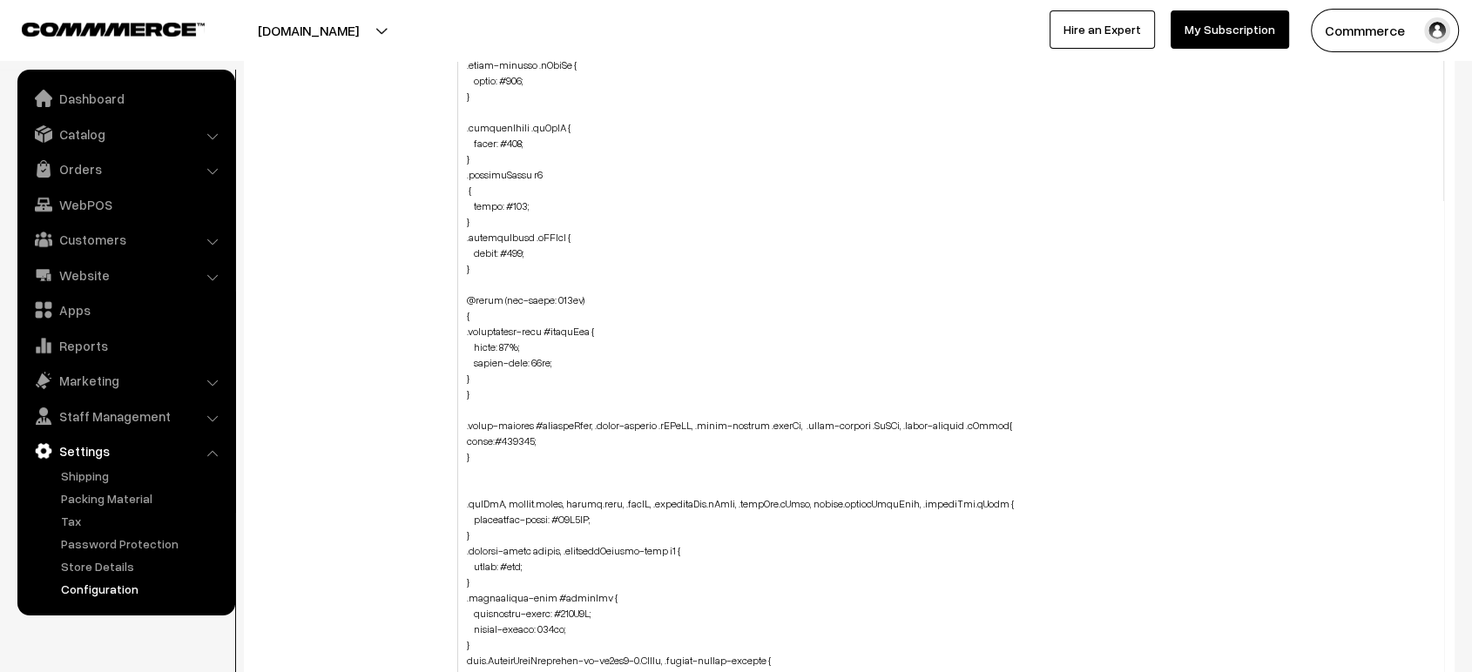
scroll to position [2263, 0]
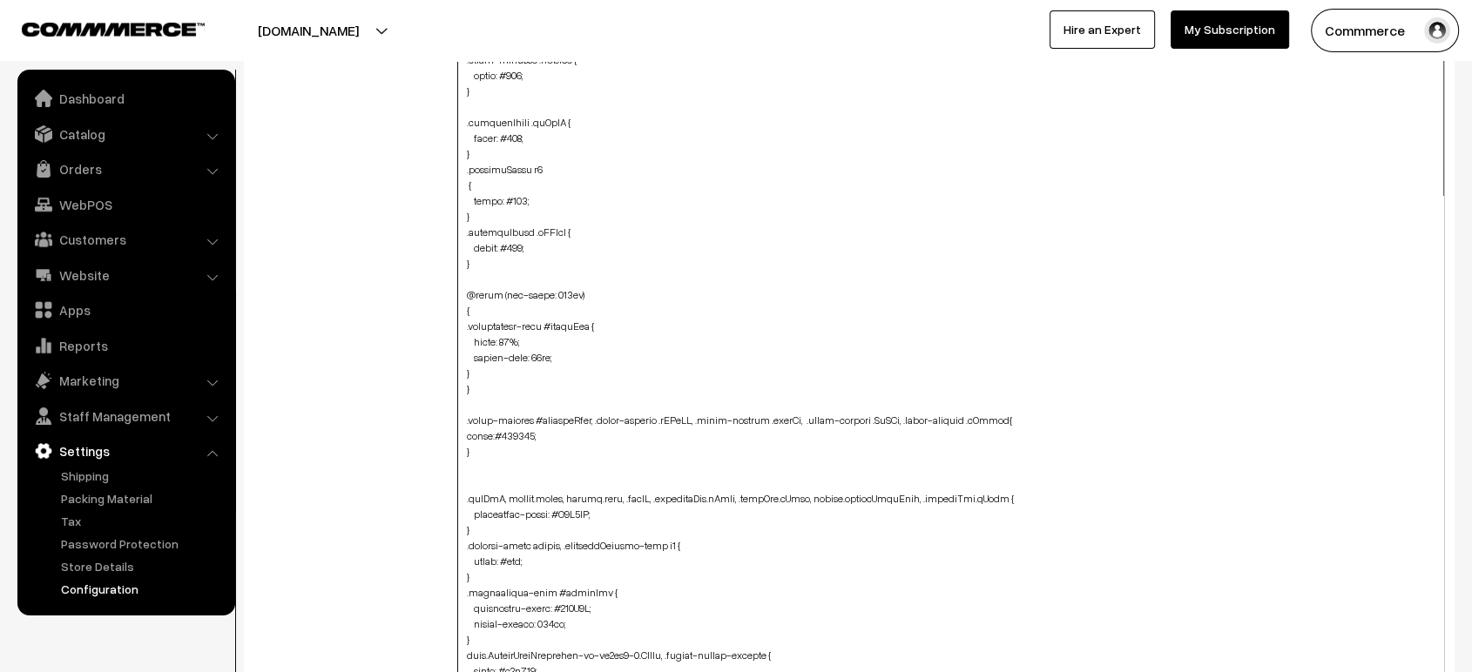
click at [489, 369] on textarea at bounding box center [950, 349] width 987 height 704
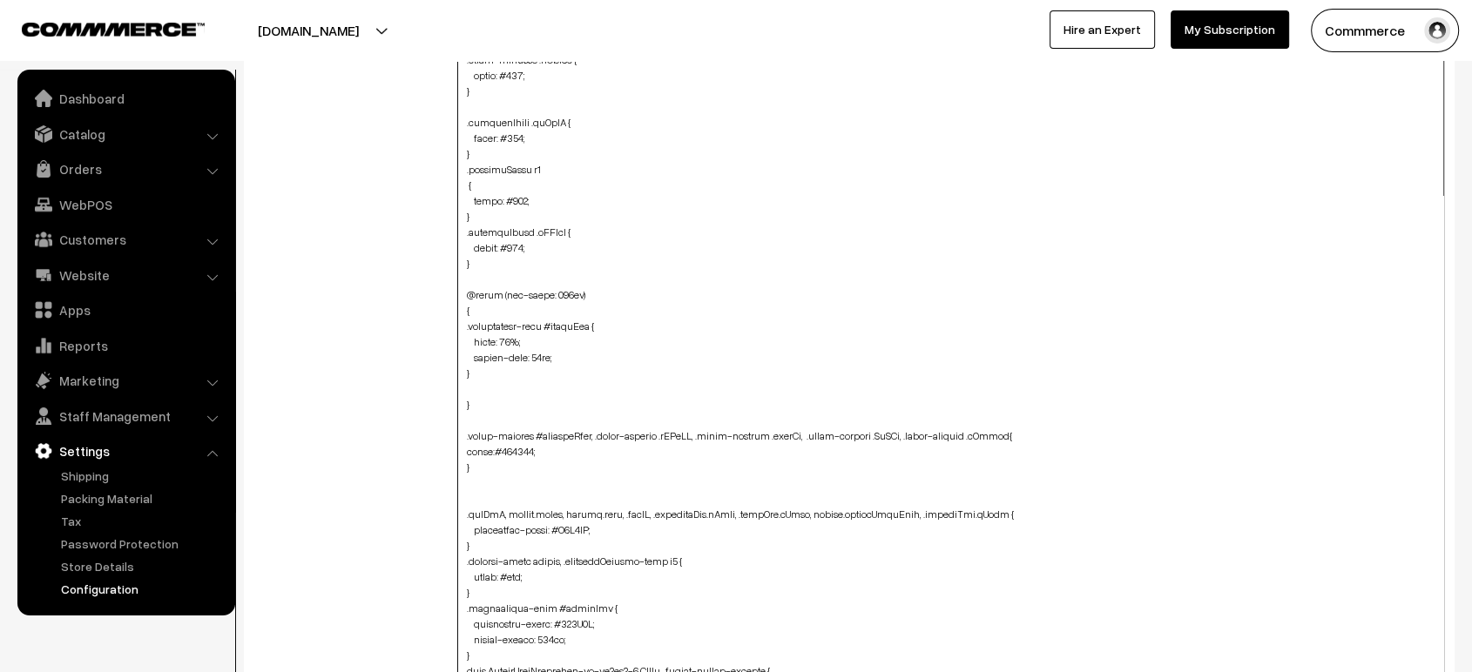
paste textarea ".oc-col-md-3.header-logo-container { margin-top: 10px; }"
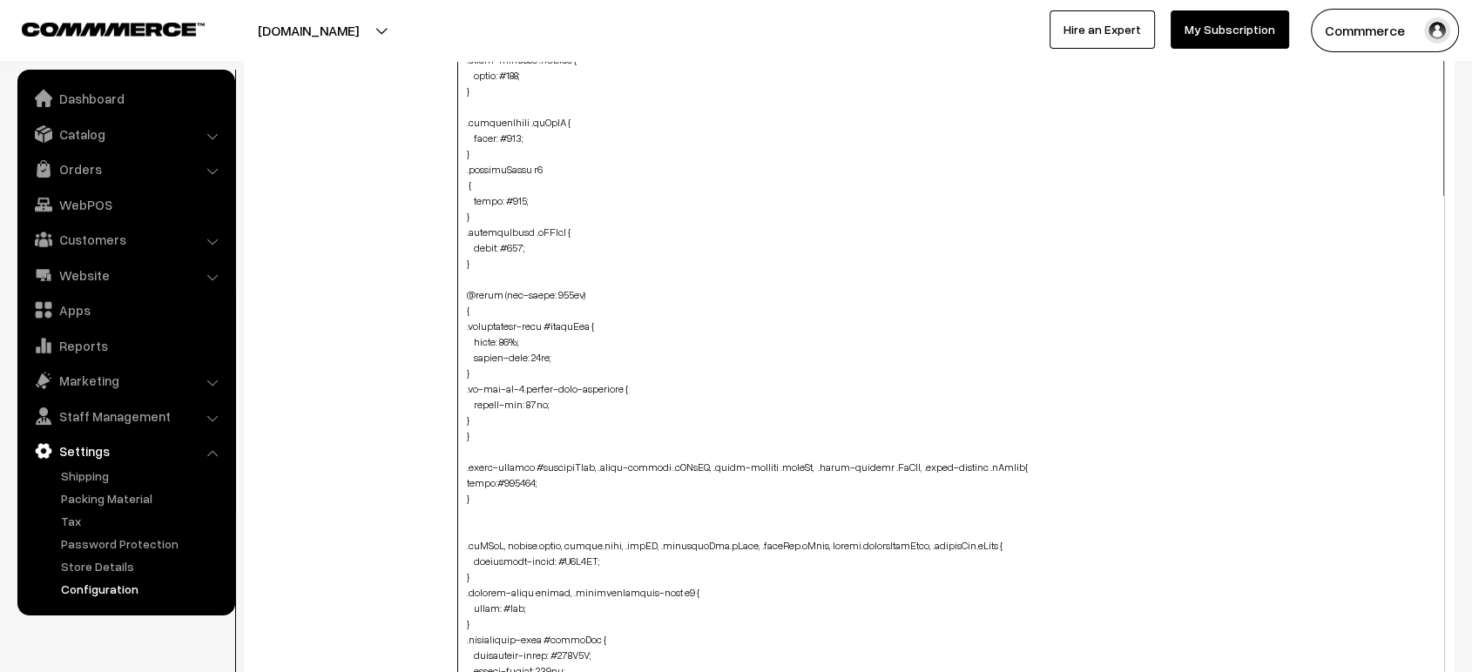
click at [457, 417] on textarea at bounding box center [950, 349] width 987 height 704
click at [463, 361] on textarea at bounding box center [950, 349] width 987 height 704
type textarea "span.reviews-span.mHide { color: #fff; } .varientModal .kZdeFm { color: #000; }…"
click at [406, 385] on div "Additional HTML/JS/CSS" at bounding box center [342, 339] width 203 height 1239
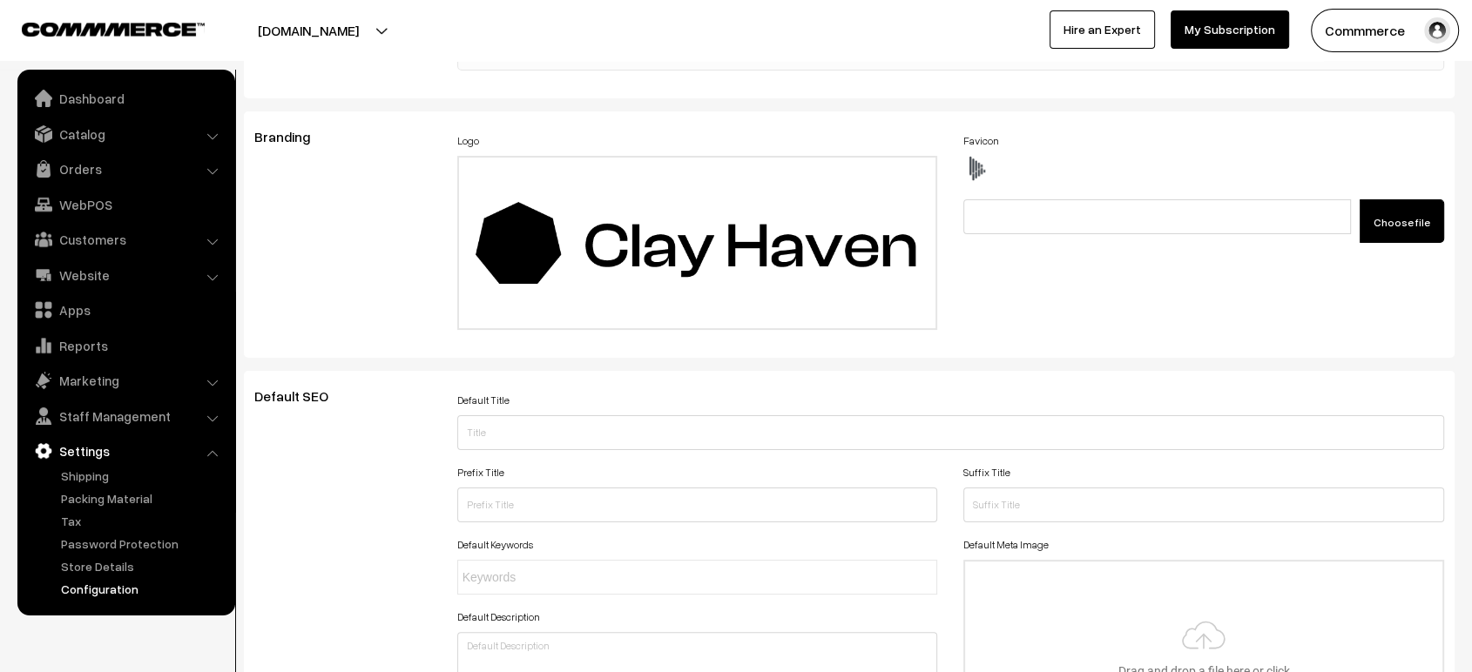
scroll to position [0, 0]
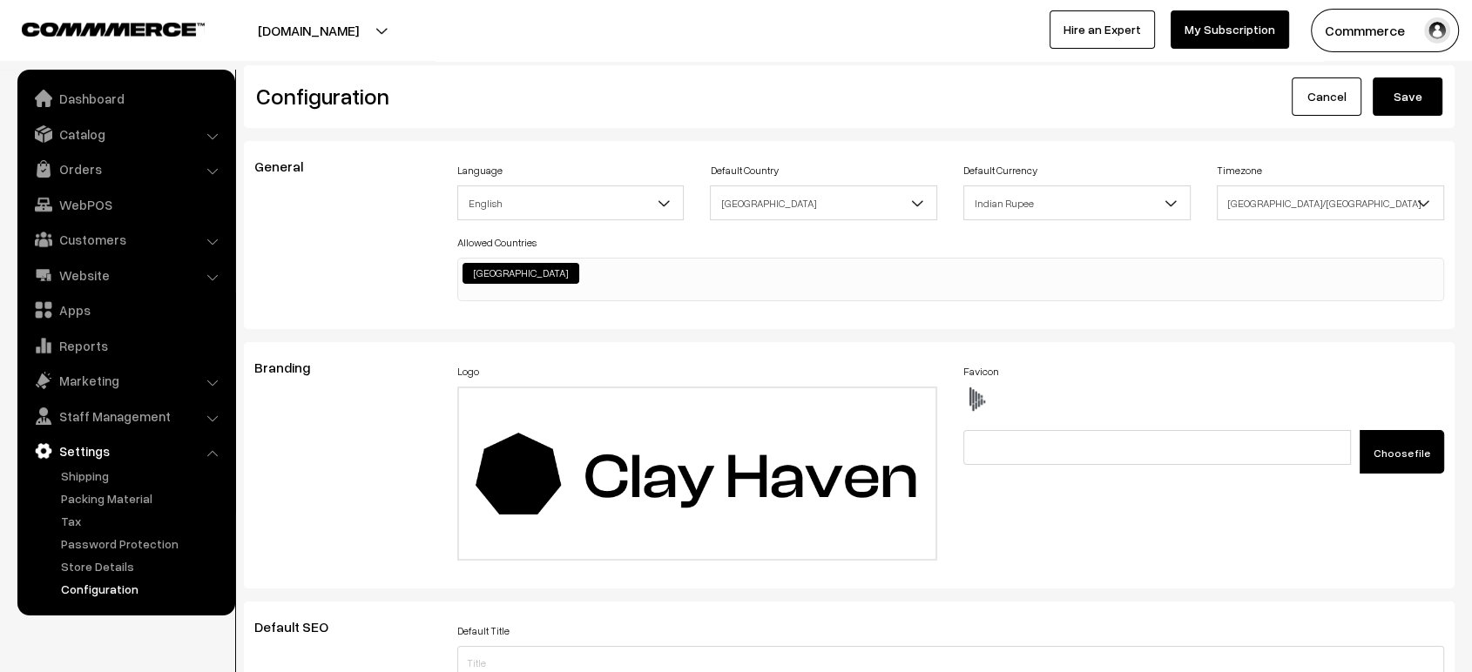
click at [1418, 97] on button "Save" at bounding box center [1407, 97] width 70 height 38
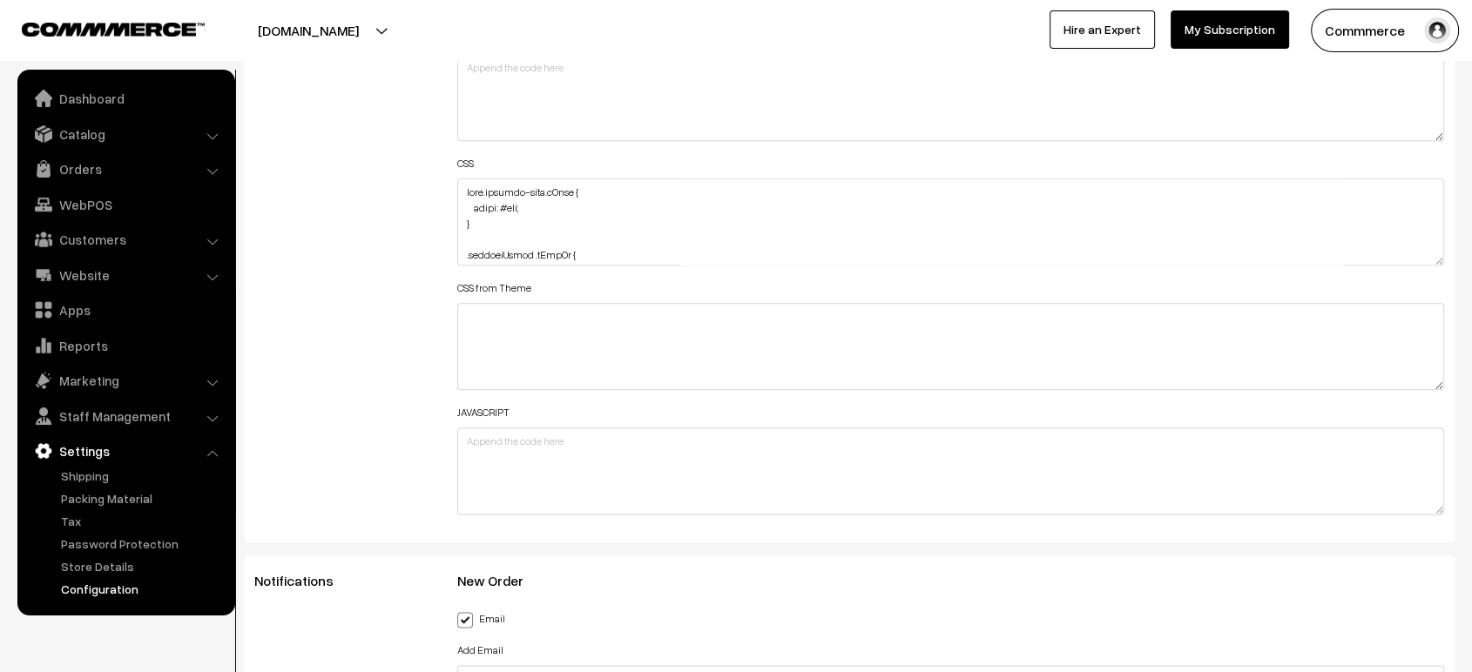
scroll to position [2082, 0]
drag, startPoint x: 1432, startPoint y: 255, endPoint x: 1407, endPoint y: 580, distance: 325.7
click at [1407, 265] on textarea at bounding box center [950, 221] width 987 height 87
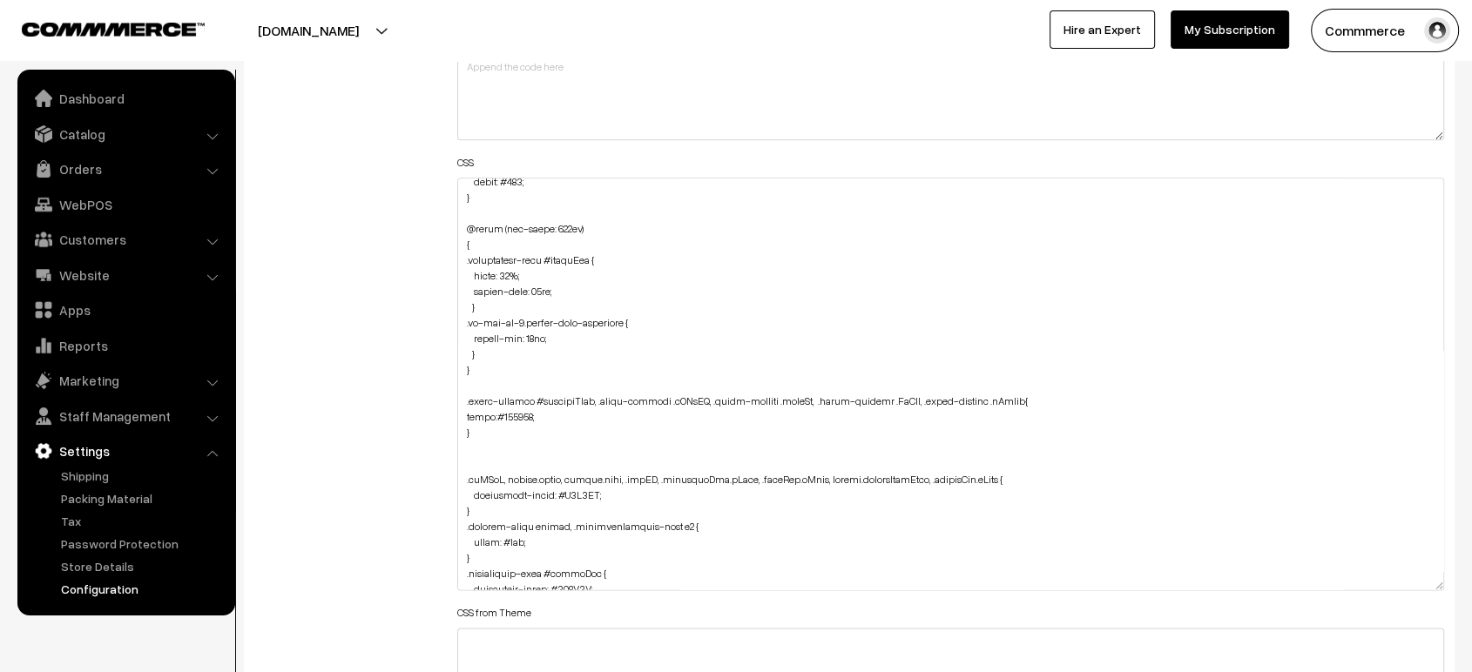
scroll to position [933, 0]
click at [473, 352] on textarea at bounding box center [950, 384] width 987 height 413
drag, startPoint x: 480, startPoint y: 354, endPoint x: 452, endPoint y: 319, distance: 44.6
click at [452, 319] on div "Header HTML Body HTML CSS CSS from Theme JAVASCRIPT" at bounding box center [950, 376] width 1013 height 948
click at [601, 221] on textarea at bounding box center [950, 384] width 987 height 413
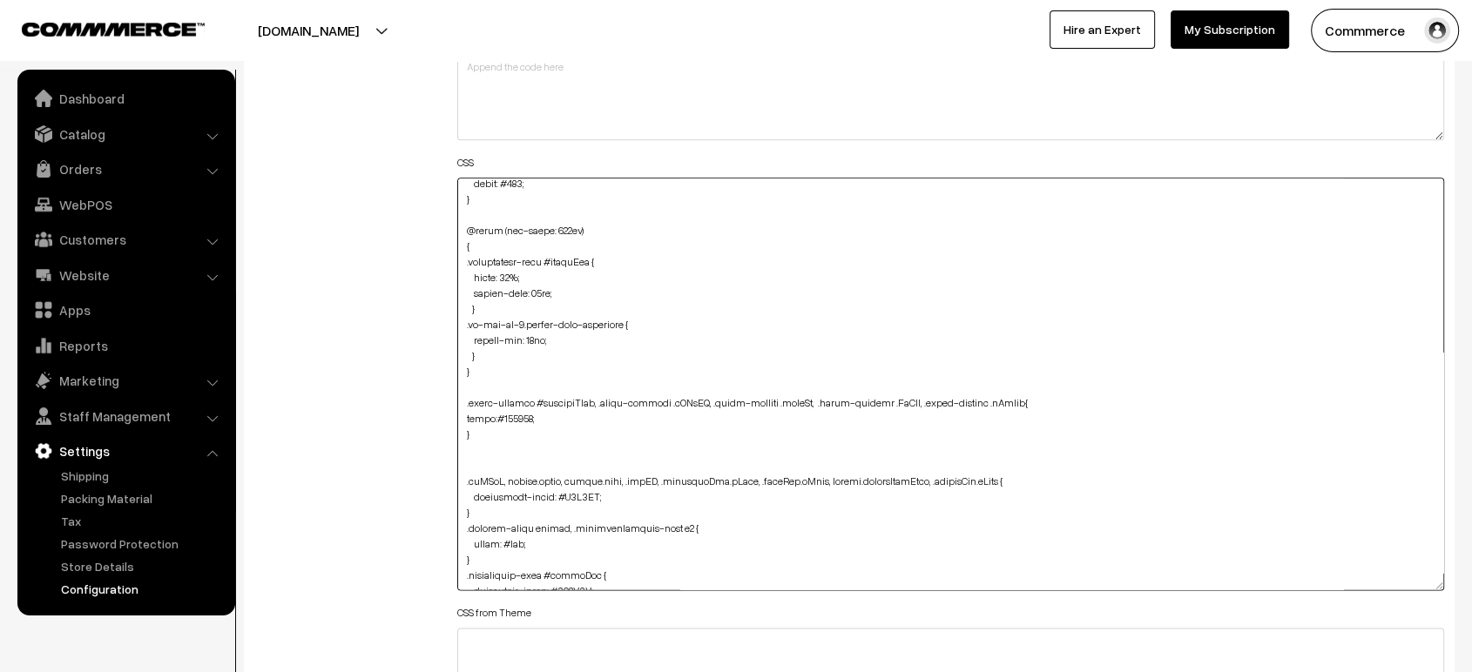
drag, startPoint x: 485, startPoint y: 355, endPoint x: 455, endPoint y: 326, distance: 42.5
click at [455, 326] on div "Header HTML Body HTML CSS CSS from Theme JAVASCRIPT" at bounding box center [950, 376] width 1013 height 948
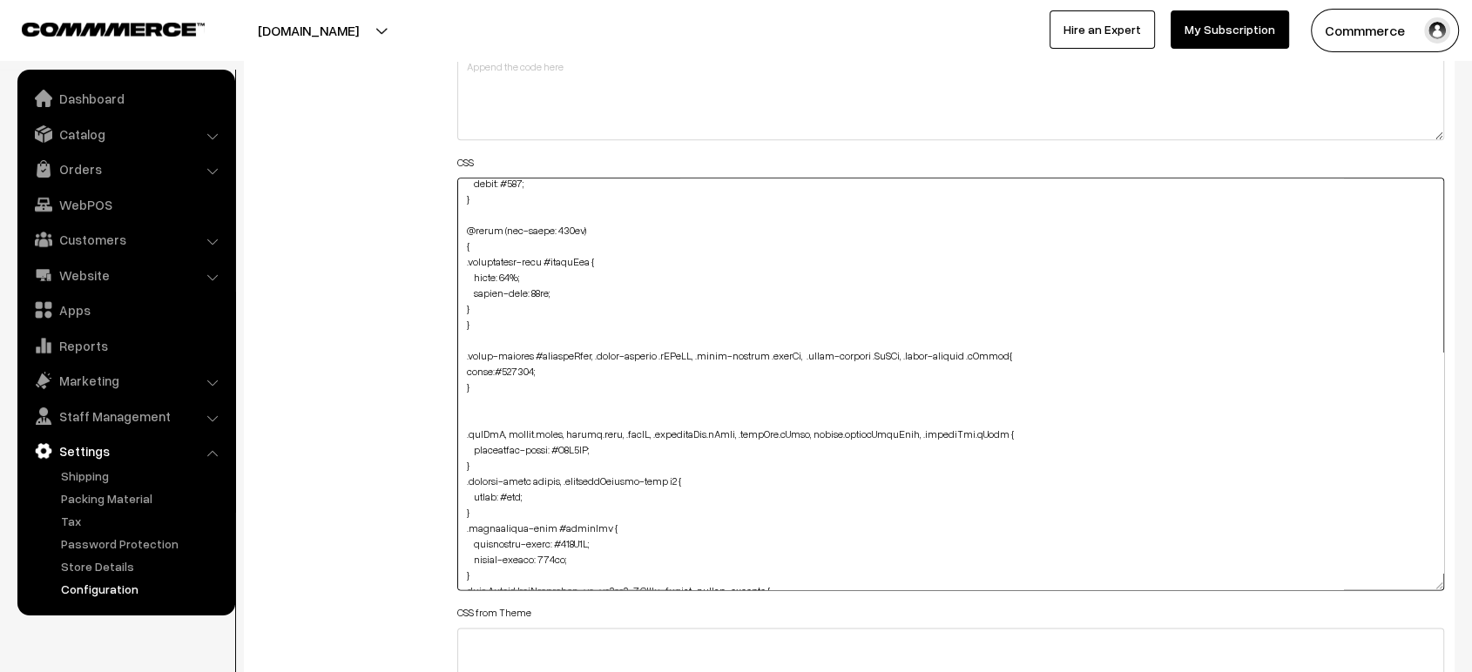
type textarea "span.reviews-span.mHide { color: #fff; } .varientModal .kZdeFm { color: #000; }…"
click at [378, 328] on div "Additional HTML/JS/CSS" at bounding box center [342, 376] width 203 height 948
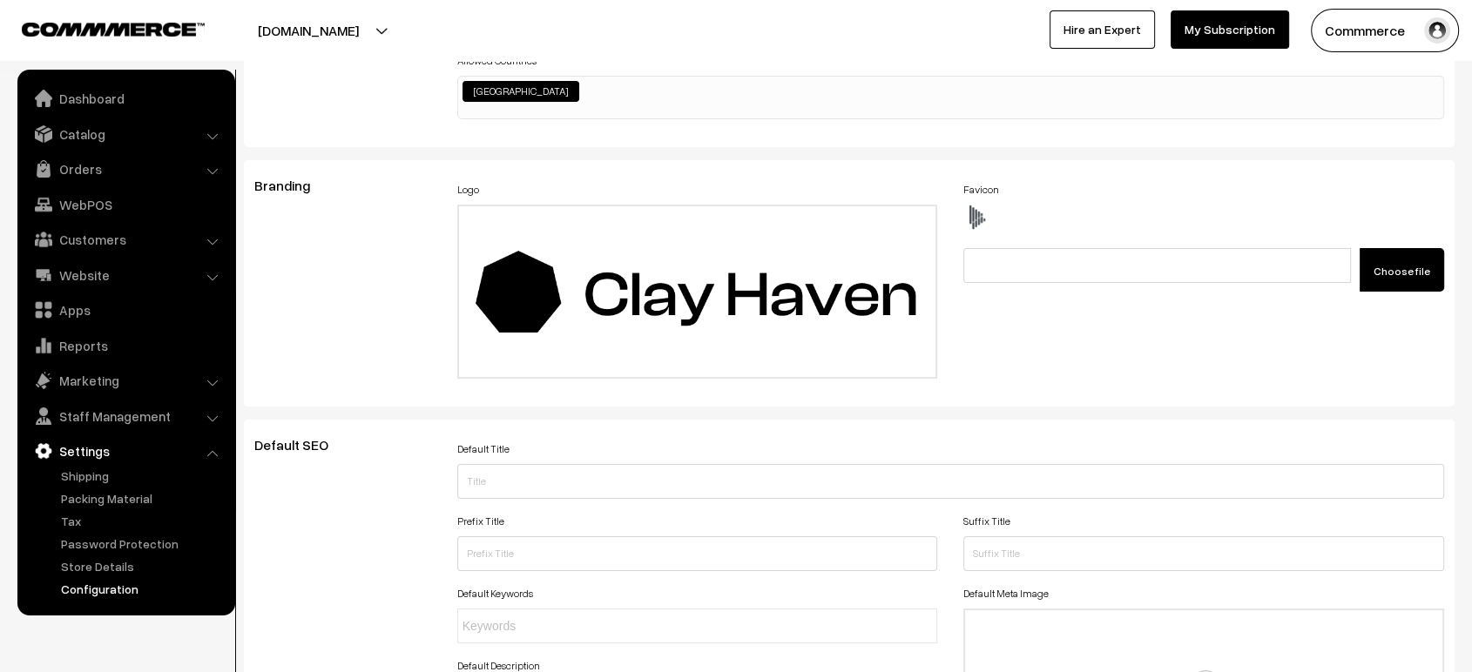
scroll to position [0, 0]
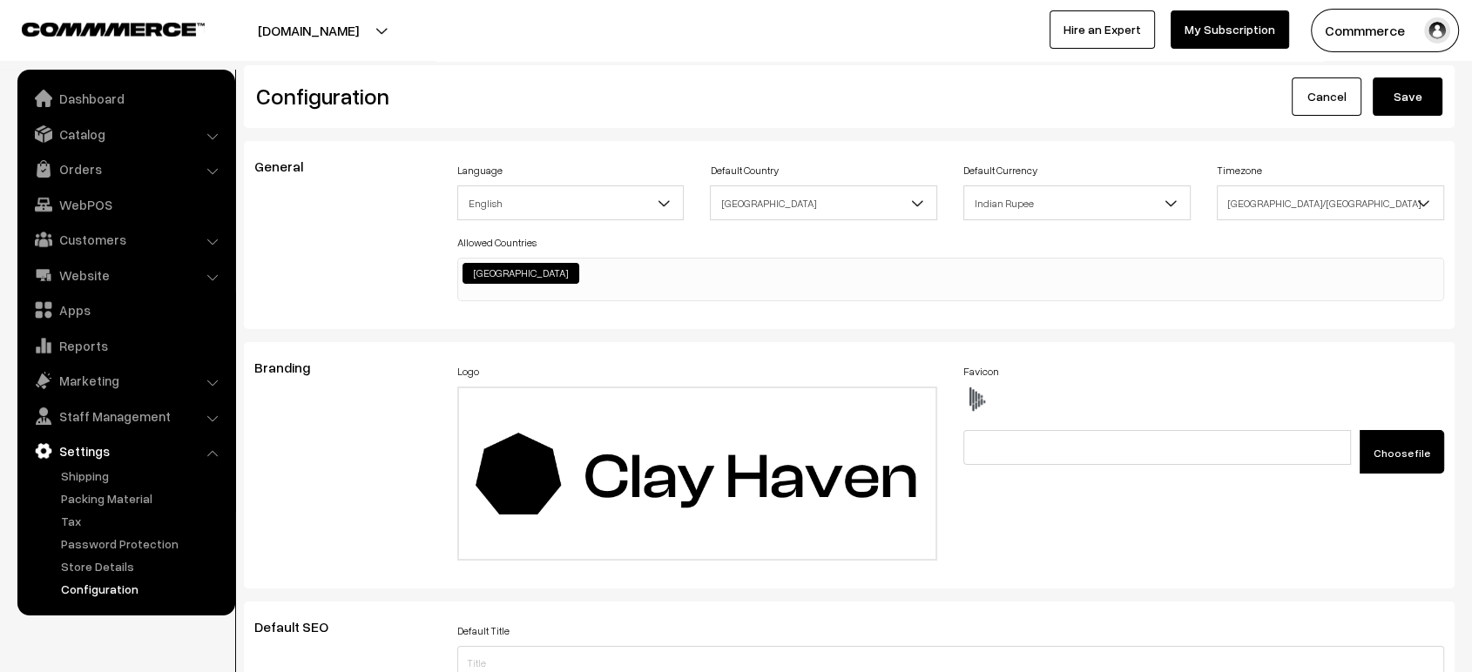
click at [1396, 98] on button "Save" at bounding box center [1407, 97] width 70 height 38
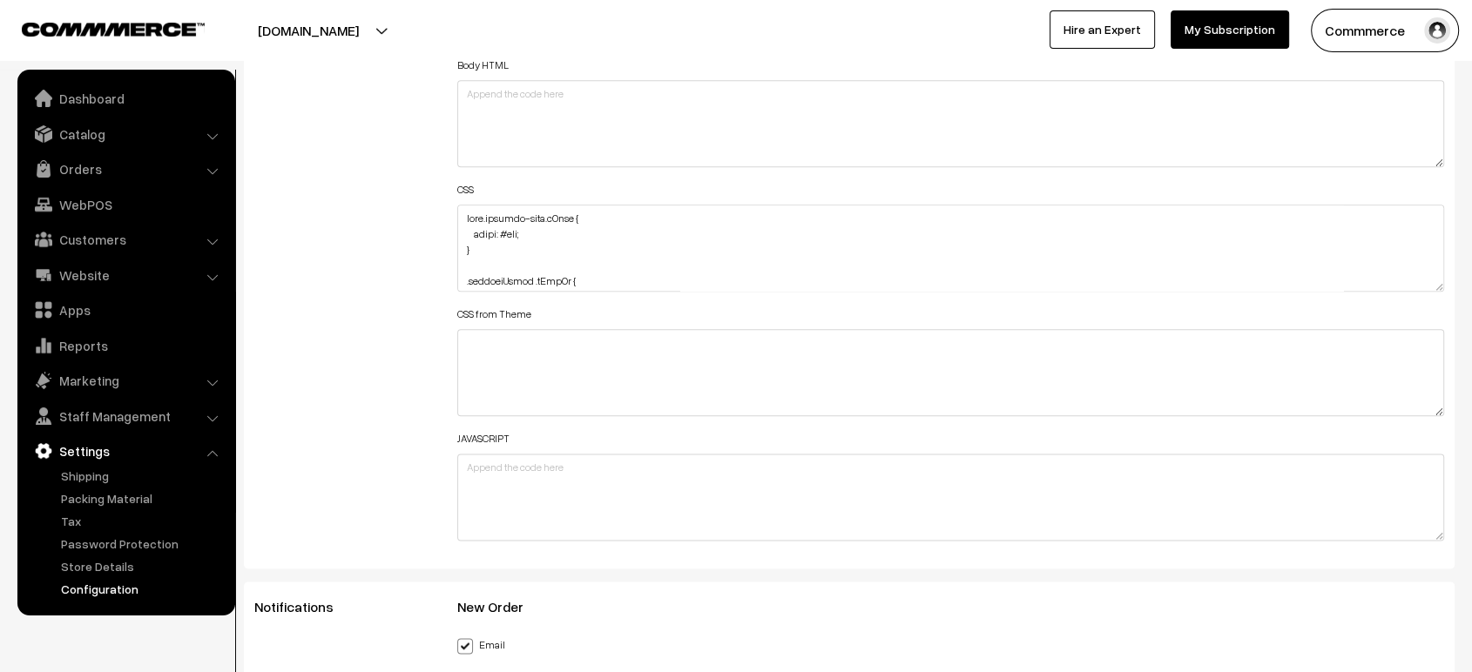
scroll to position [2052, 0]
click at [463, 219] on textarea at bounding box center [950, 251] width 987 height 87
paste textarea ".oc-col-md-3.header-logo-container { margin-top: 10px; }"
click at [469, 215] on textarea at bounding box center [950, 251] width 987 height 87
paste textarea "@media (max-width: 767px) {"
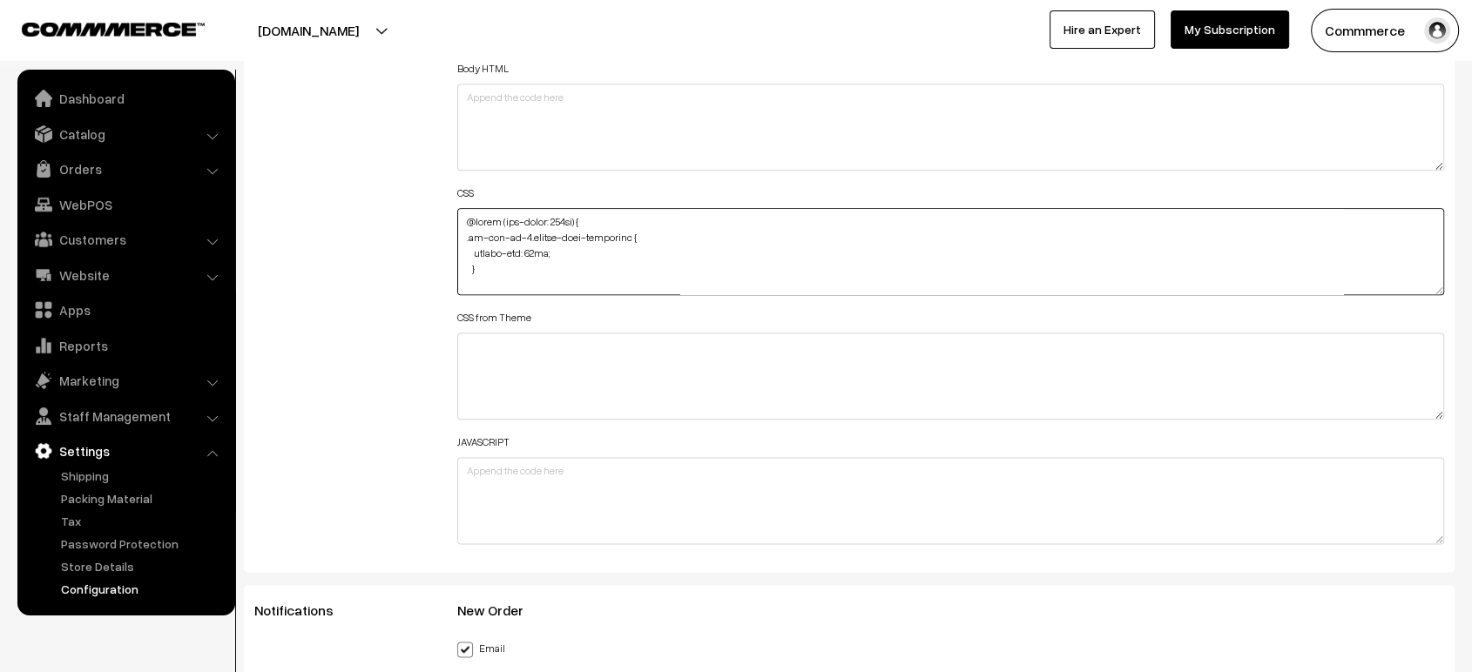
click at [507, 264] on textarea at bounding box center [950, 251] width 987 height 87
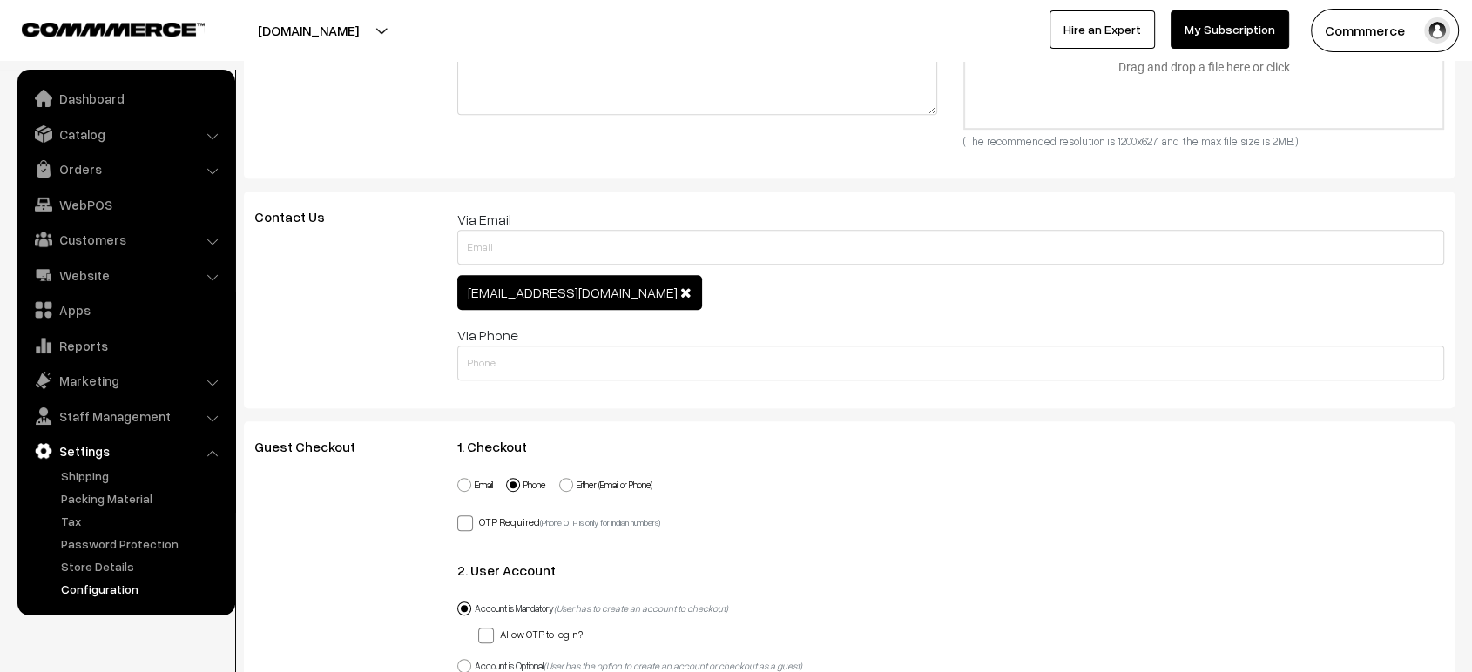
scroll to position [0, 0]
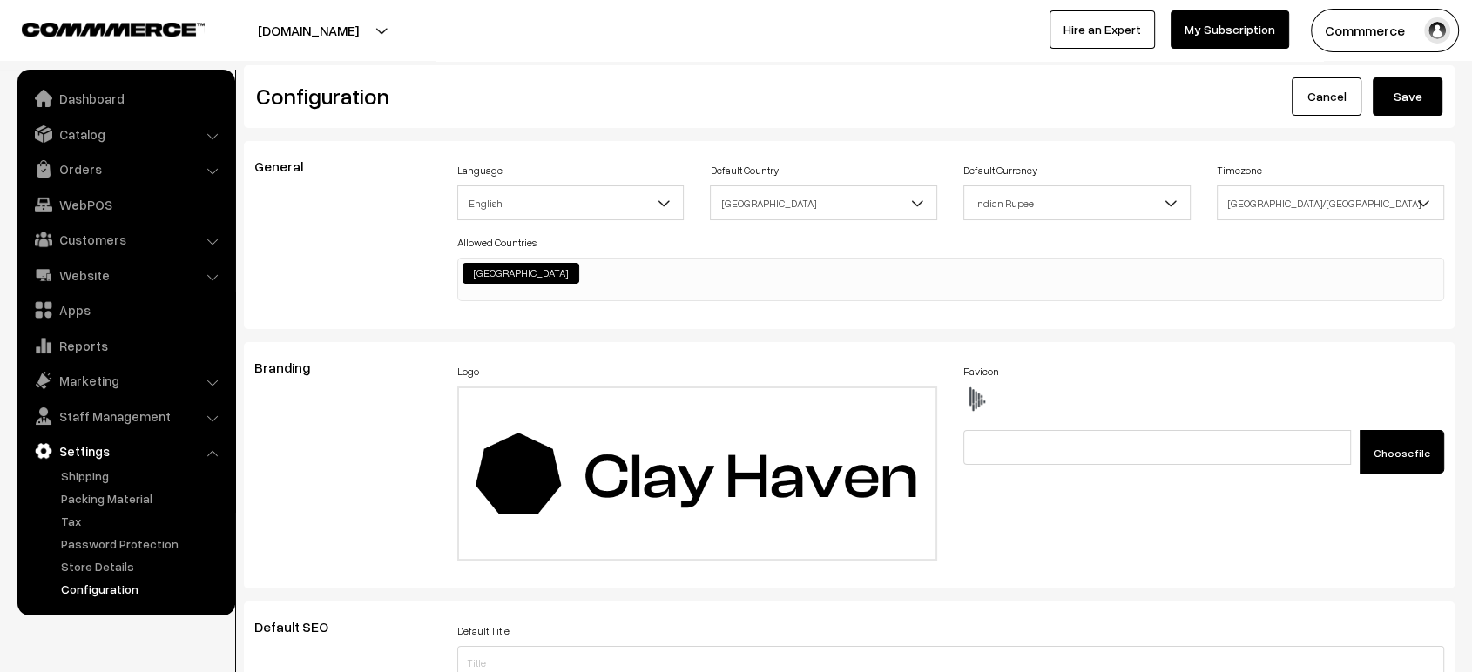
type textarea "@media (max-width: 767px) { .oc-col-md-3.header-logo-container { margin-top: 10…"
click at [1399, 91] on button "Save" at bounding box center [1407, 97] width 70 height 38
click at [100, 277] on link "Website" at bounding box center [125, 275] width 207 height 31
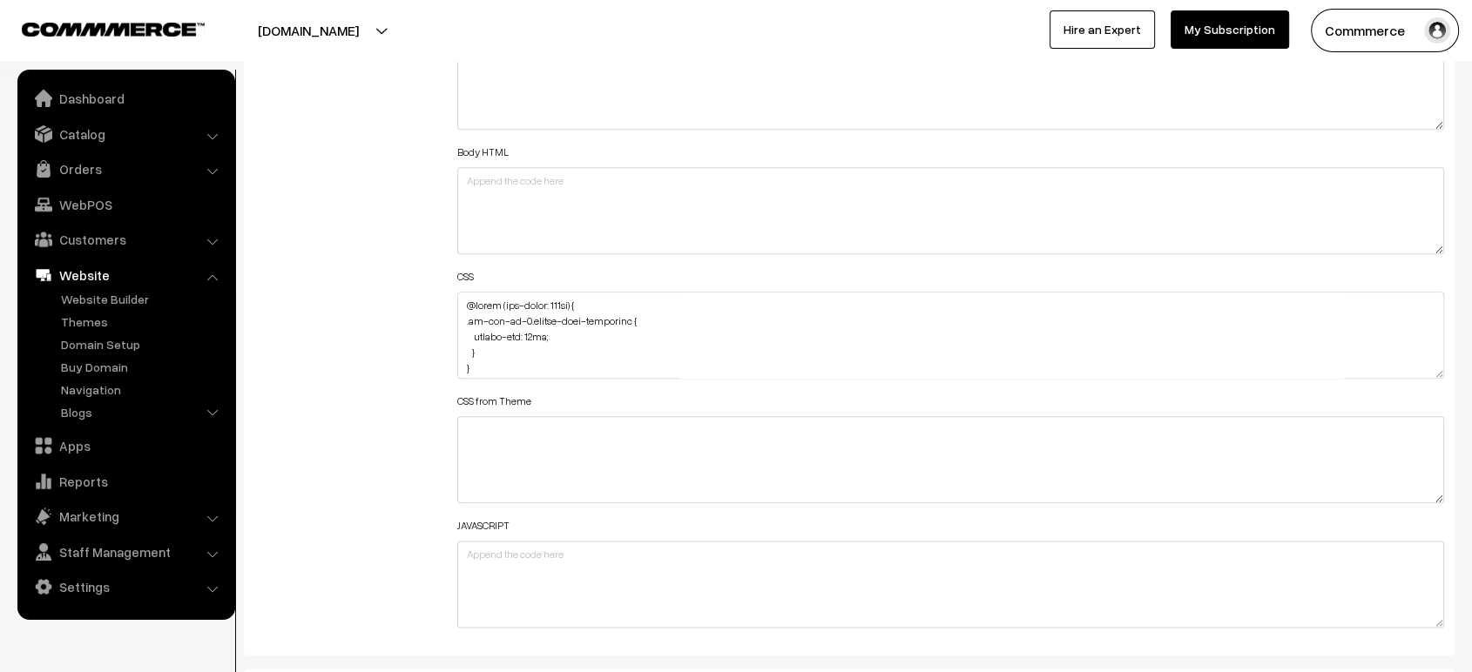
scroll to position [1980, 0]
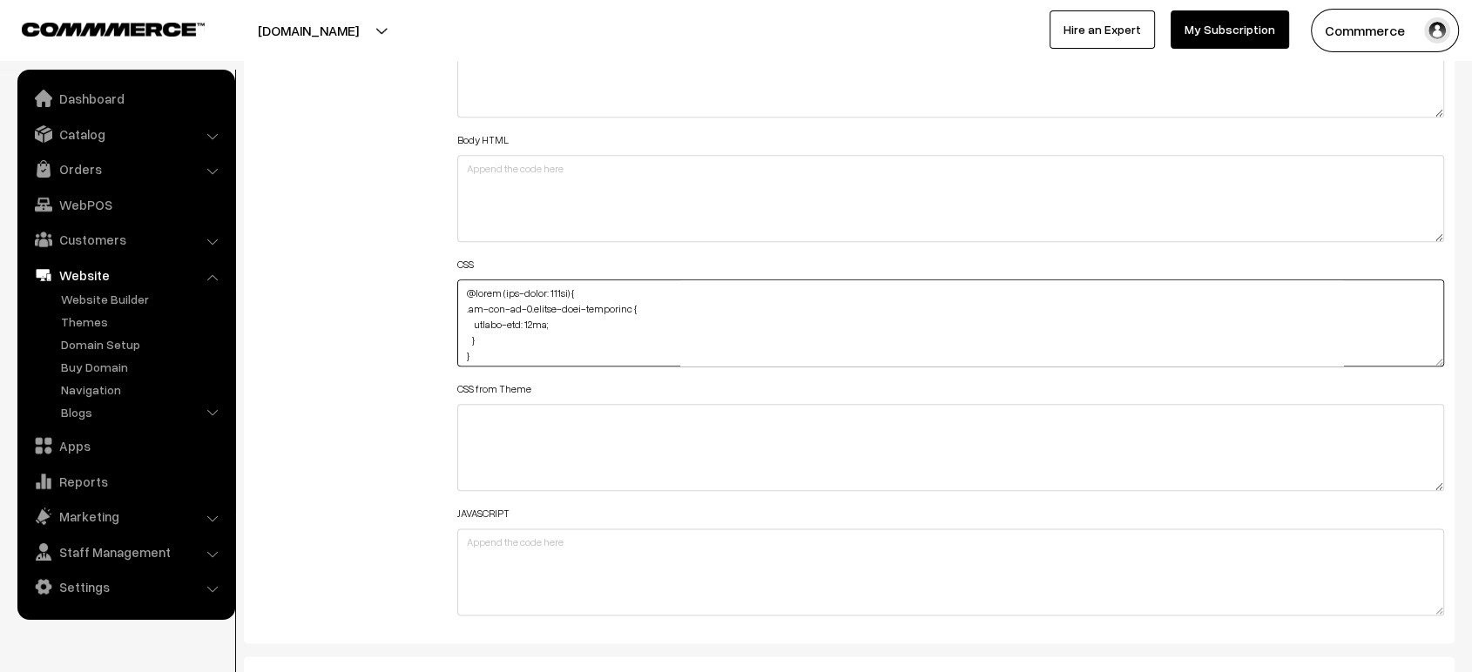
click at [487, 333] on textarea at bounding box center [950, 323] width 987 height 87
paste textarea ".product-animation img { max-width: 250px; margin: auto; object-fit: cover; }"
drag, startPoint x: 469, startPoint y: 299, endPoint x: 548, endPoint y: 298, distance: 79.2
click at [548, 298] on textarea at bounding box center [950, 323] width 987 height 87
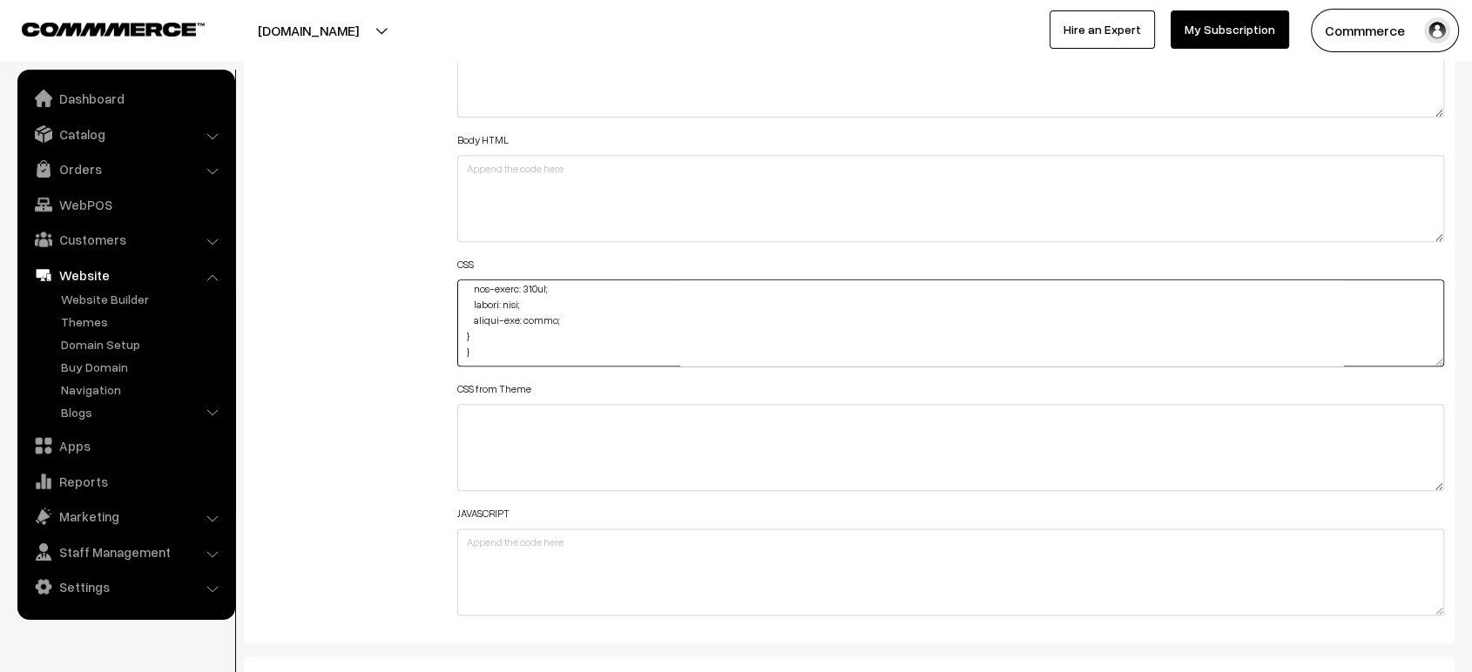
click at [548, 298] on textarea at bounding box center [950, 323] width 987 height 87
drag, startPoint x: 548, startPoint y: 298, endPoint x: 467, endPoint y: 302, distance: 81.1
click at [467, 302] on textarea at bounding box center [950, 323] width 987 height 87
click at [460, 313] on textarea at bounding box center [950, 323] width 987 height 87
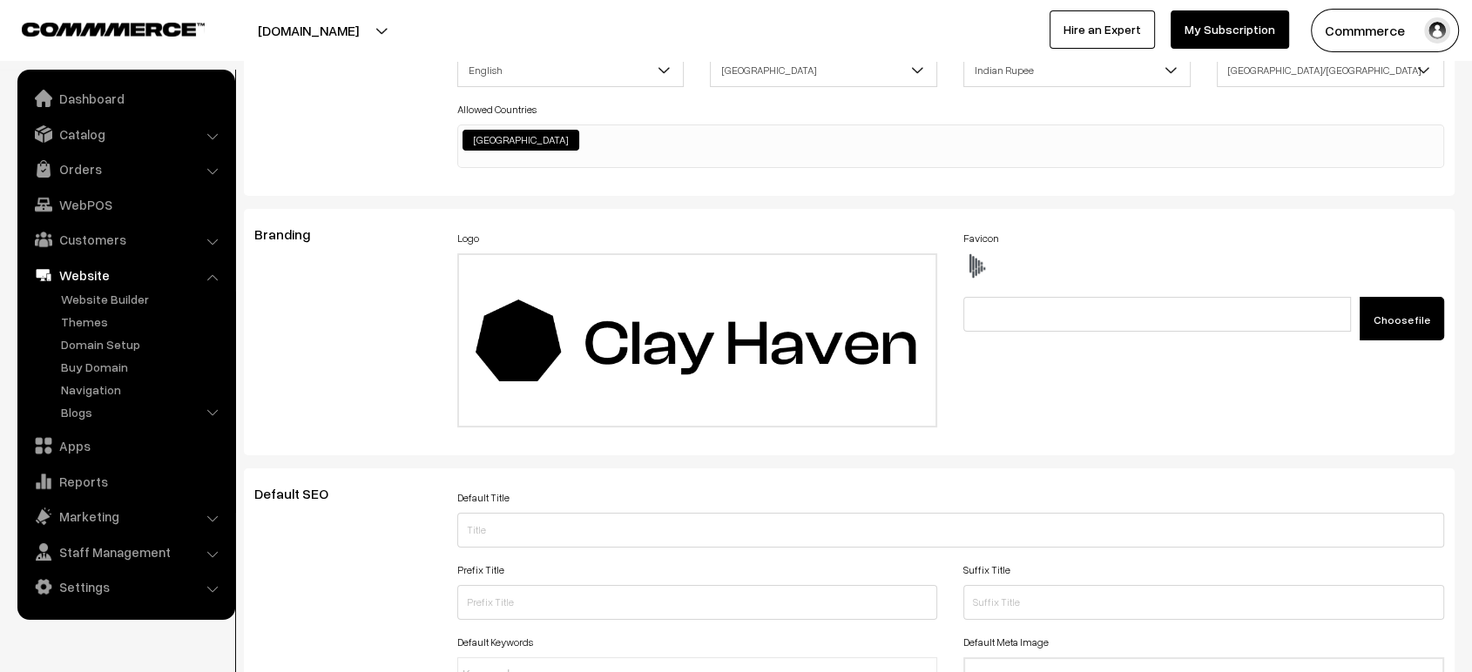
scroll to position [0, 0]
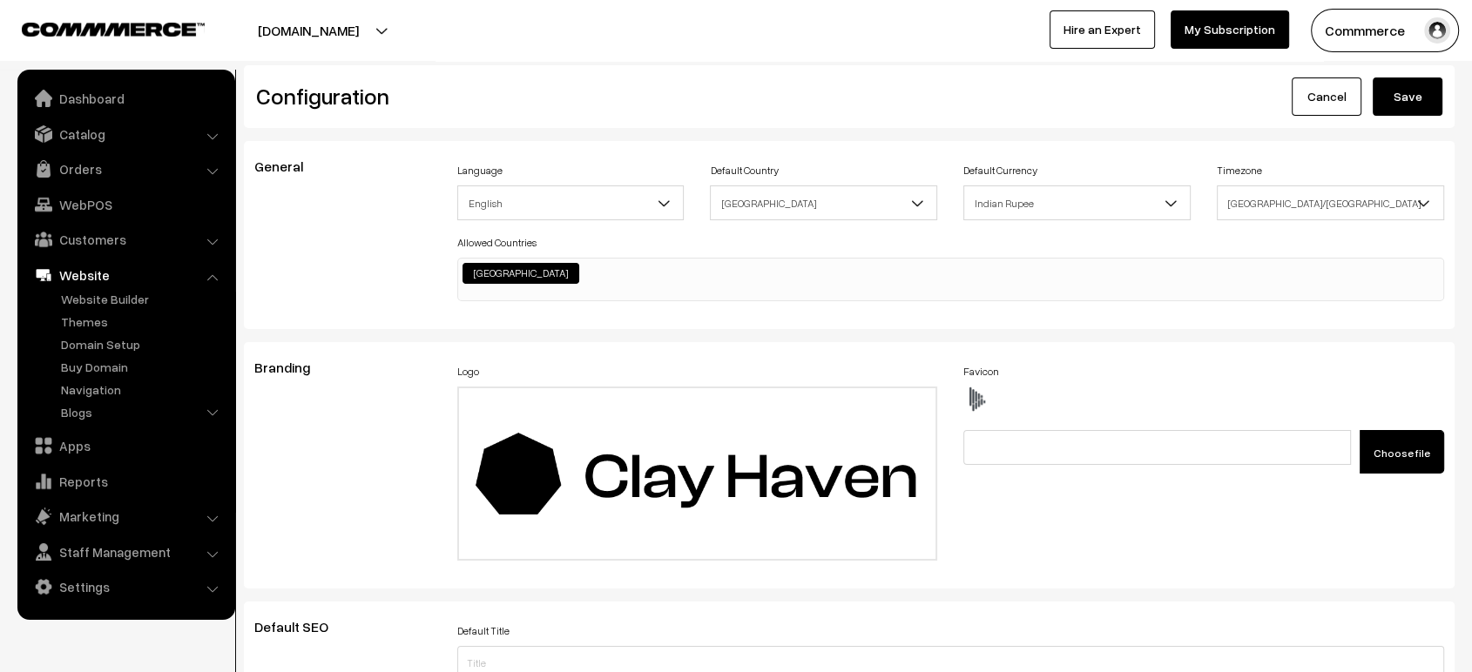
type textarea "@media (max-width: 767px) { .oc-col-md-3.header-logo-container { margin-top: 10…"
click at [1409, 96] on button "Save" at bounding box center [1407, 97] width 70 height 38
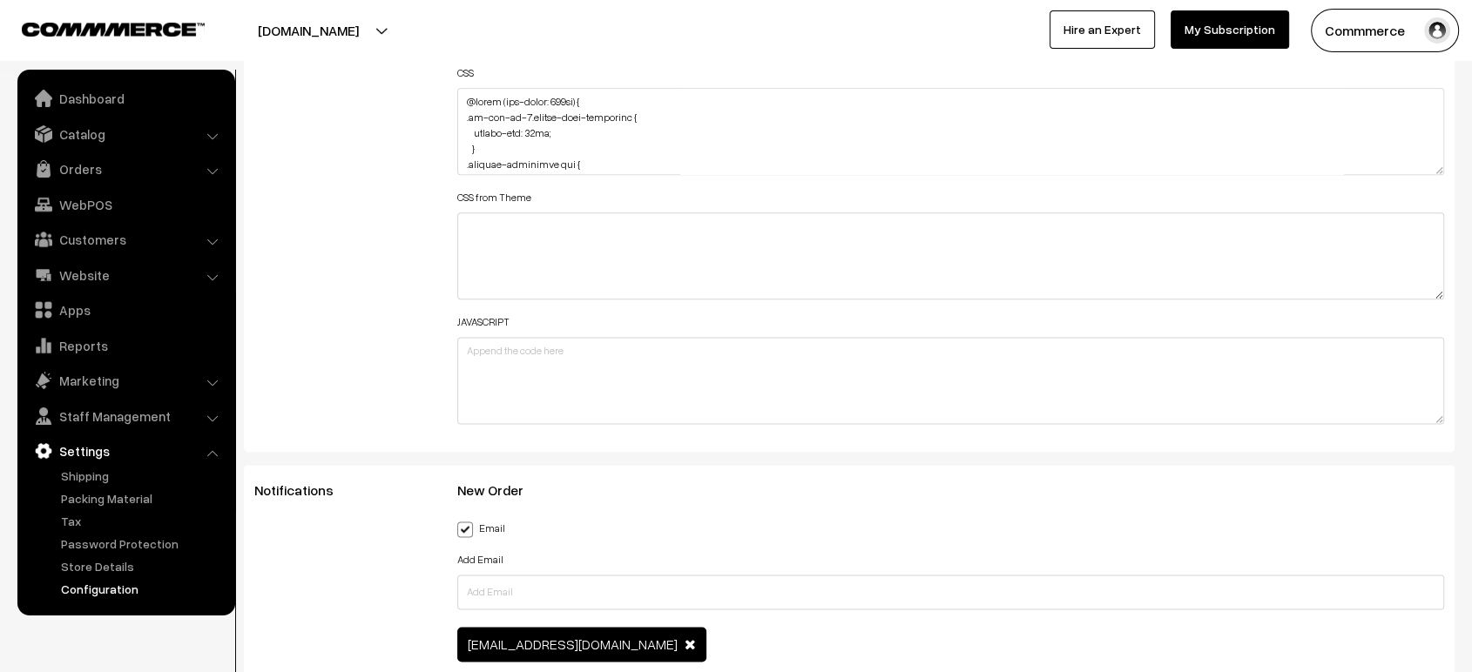
scroll to position [2162, 0]
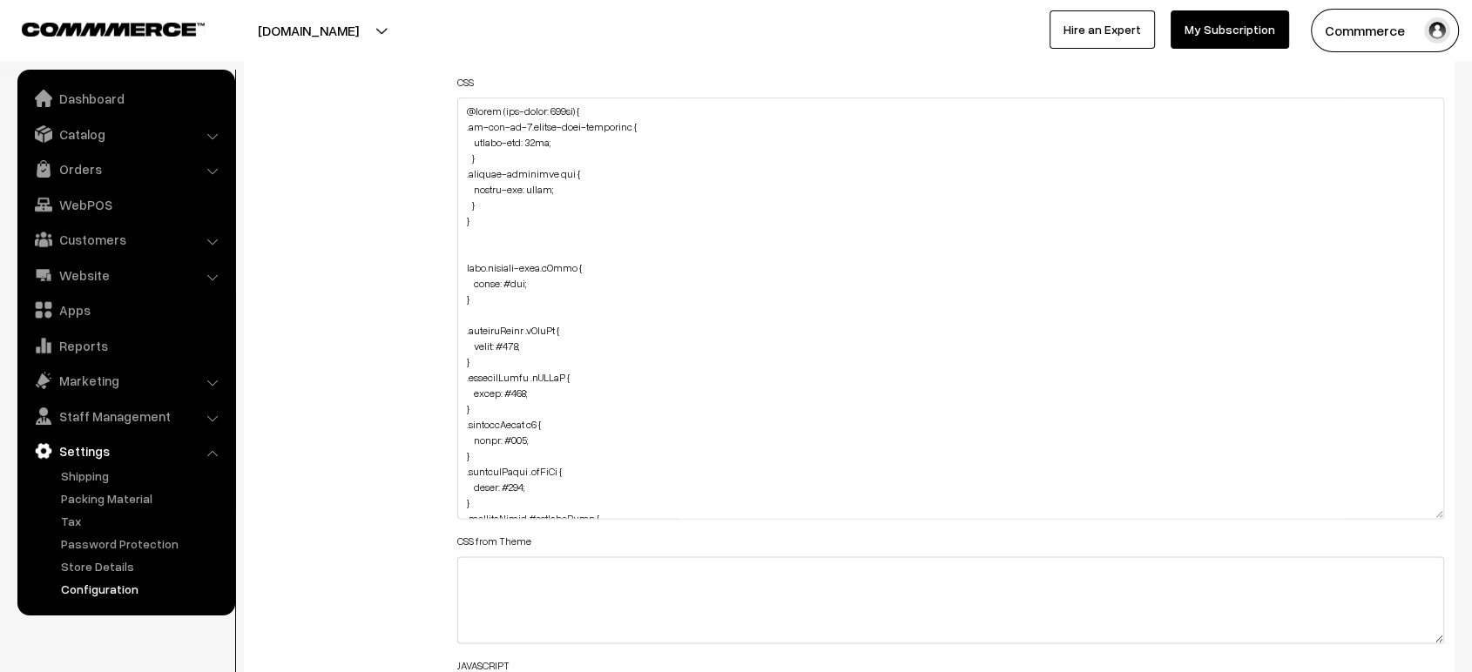
drag, startPoint x: 1441, startPoint y: 178, endPoint x: 1408, endPoint y: 512, distance: 336.0
click at [1408, 512] on textarea at bounding box center [950, 308] width 987 height 421
click at [488, 250] on textarea at bounding box center [950, 308] width 987 height 421
paste textarea ".varientModal .geKcaG { color: #000; }"
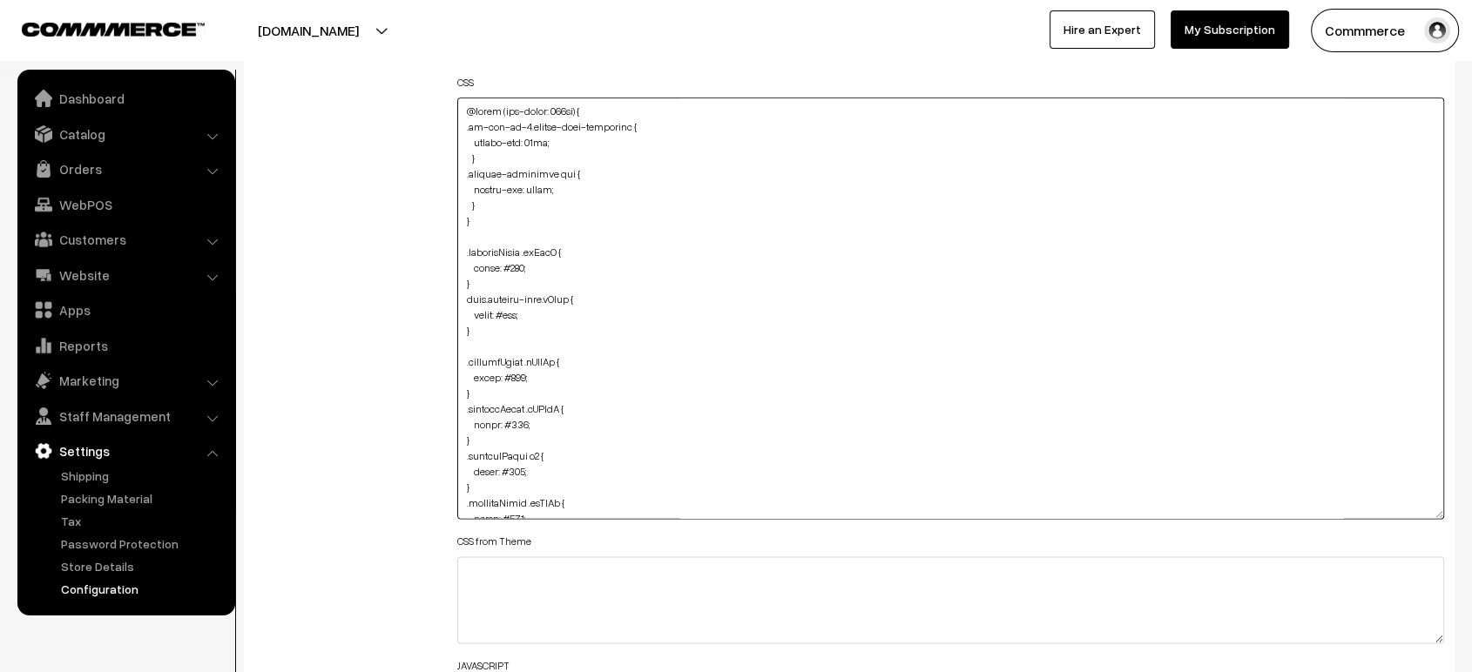
type textarea "@media (max-width: 767px) { .oc-col-md-3.header-logo-container { margin-top: 10…"
click at [353, 277] on div "Additional HTML/JS/CSS" at bounding box center [342, 299] width 203 height 957
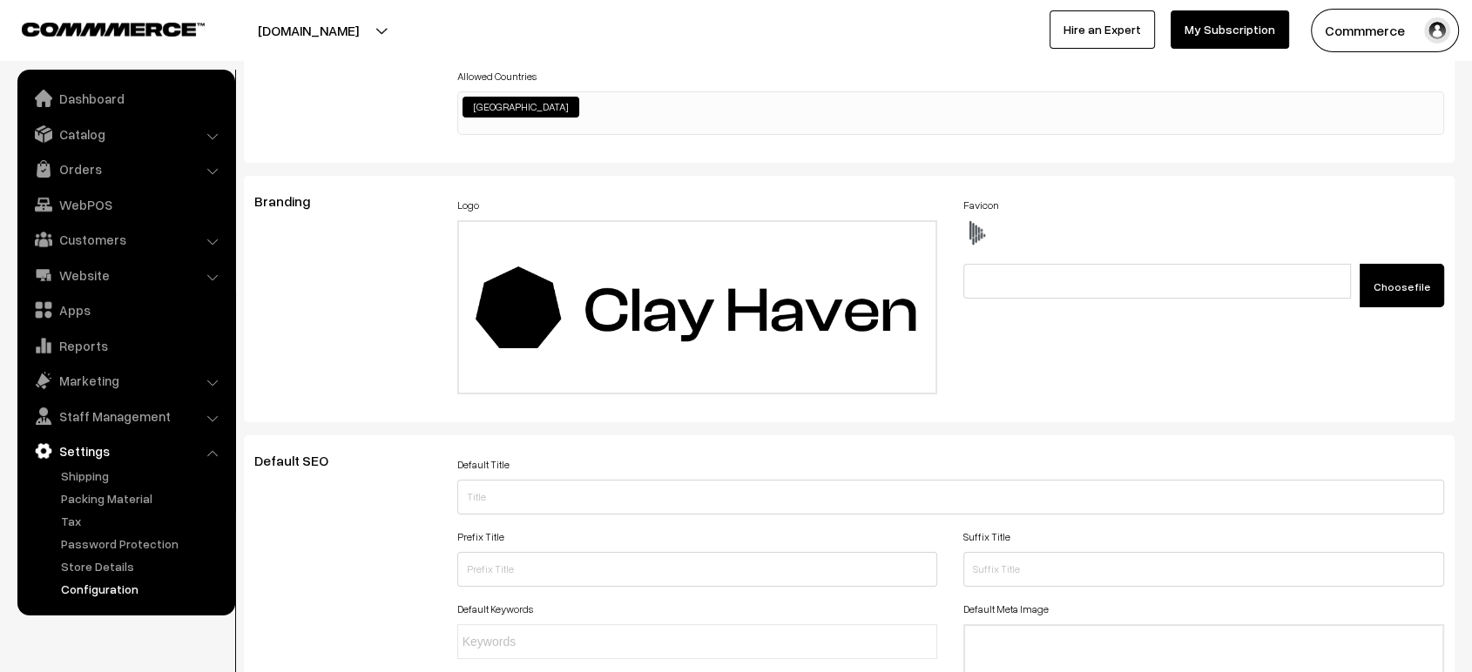
scroll to position [0, 0]
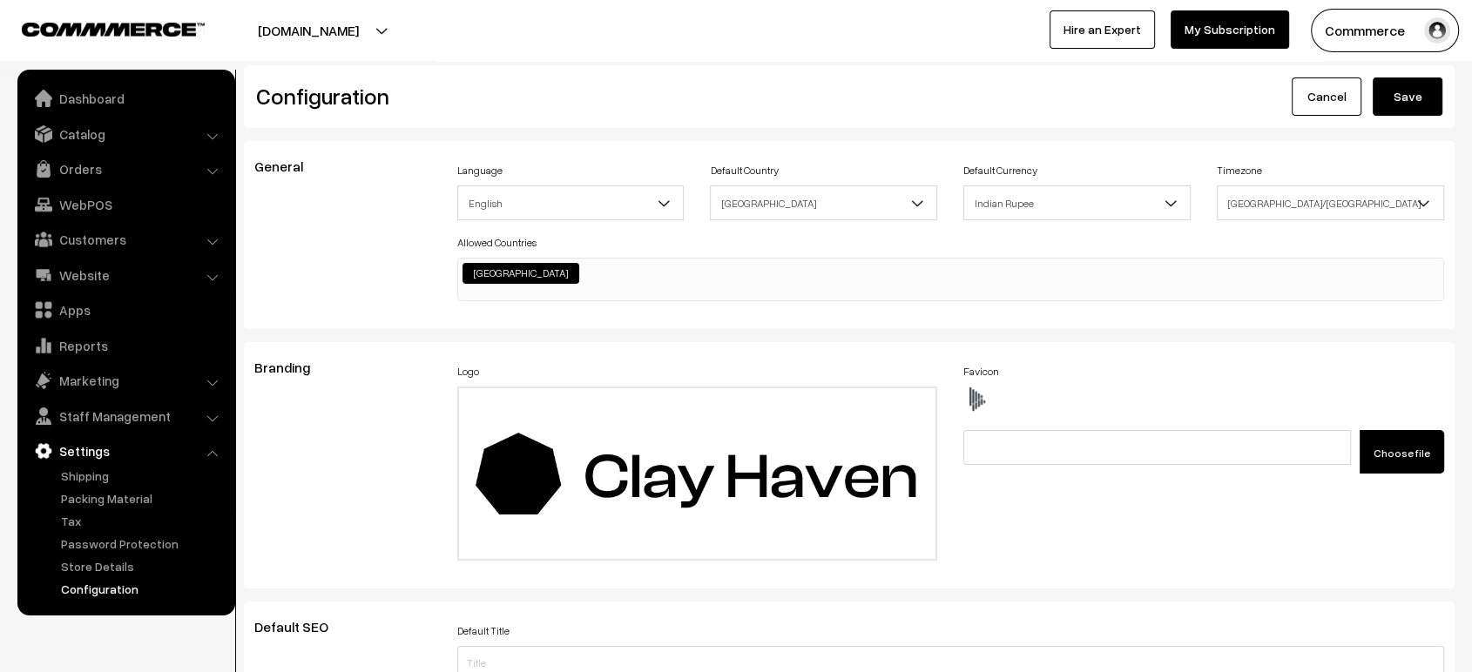
click at [1411, 82] on button "Save" at bounding box center [1407, 97] width 70 height 38
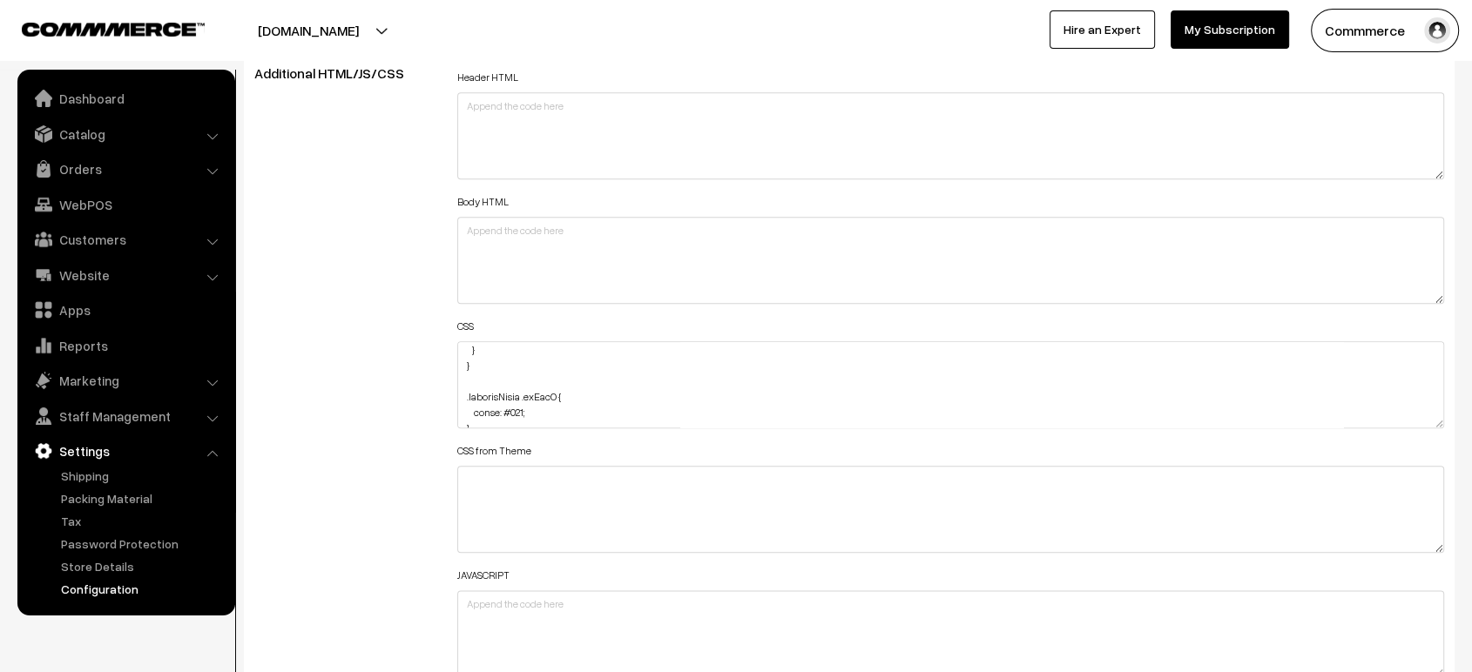
scroll to position [139, 0]
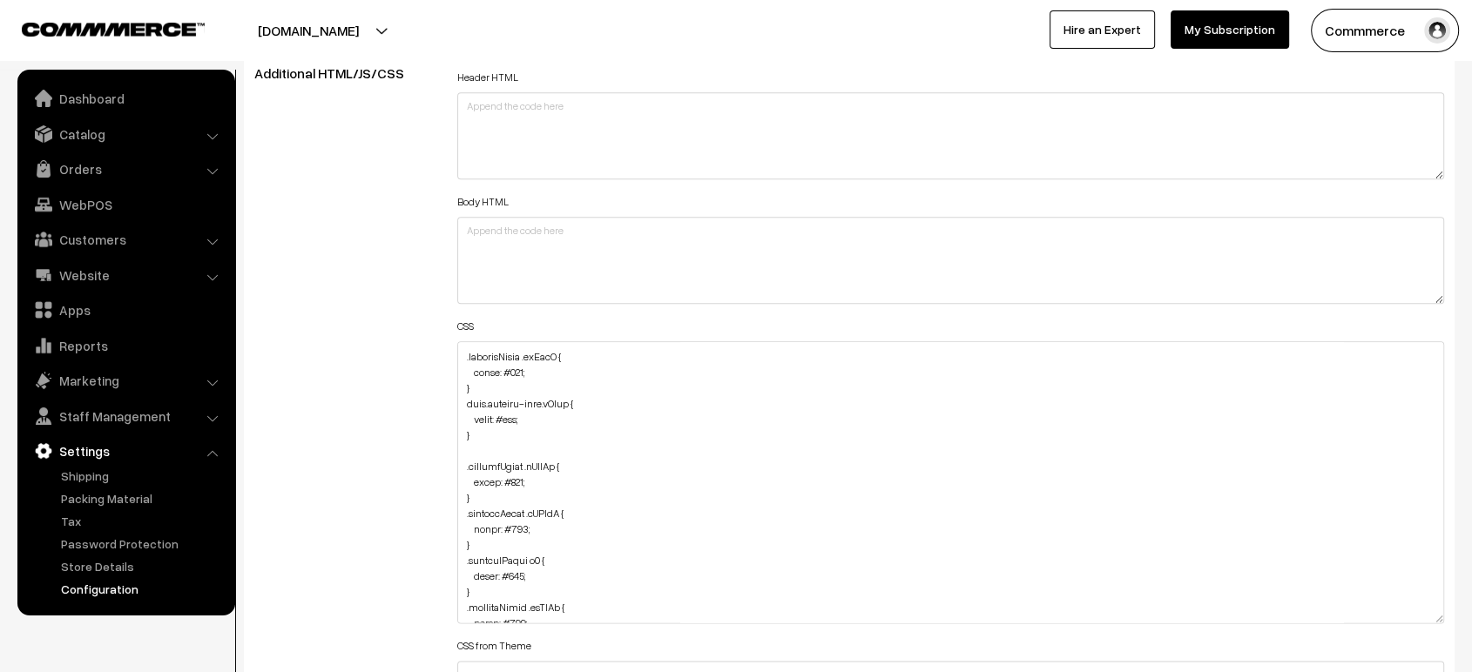
drag, startPoint x: 1428, startPoint y: 415, endPoint x: 1469, endPoint y: 718, distance: 305.8
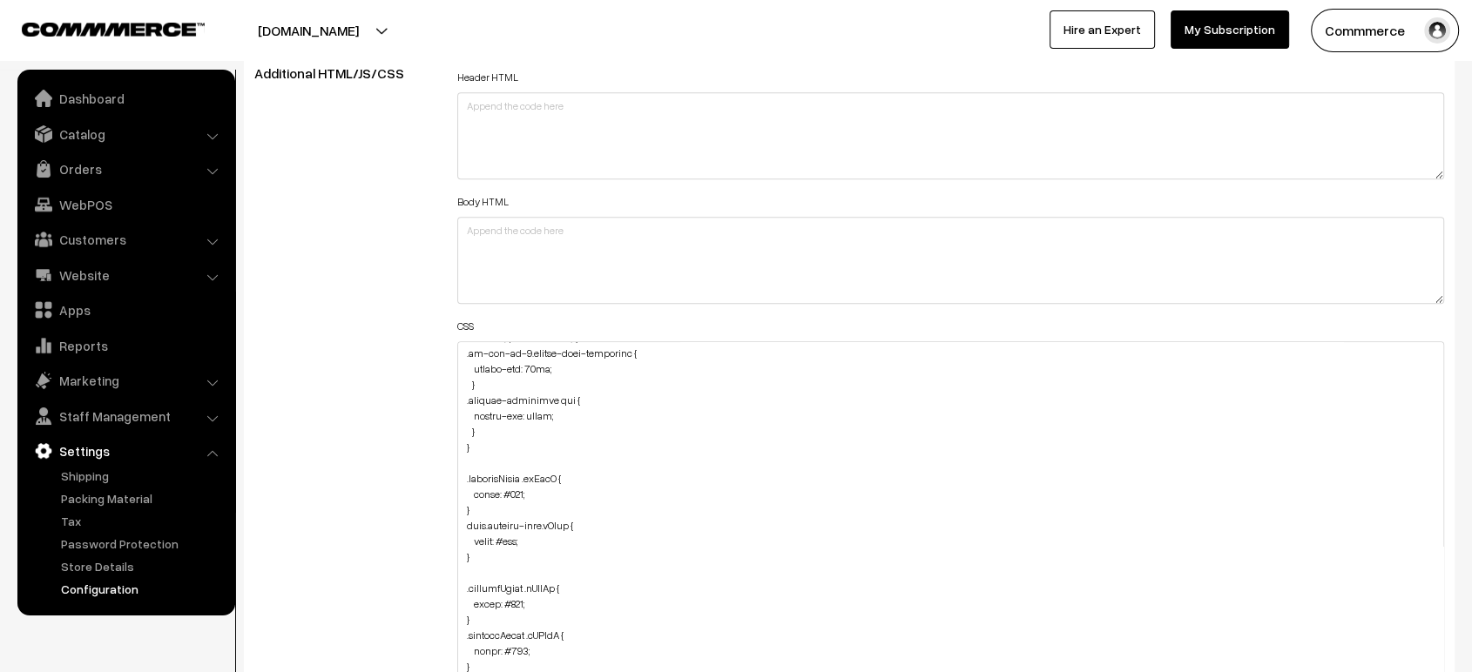
scroll to position [12, 0]
click at [474, 461] on textarea at bounding box center [950, 536] width 987 height 390
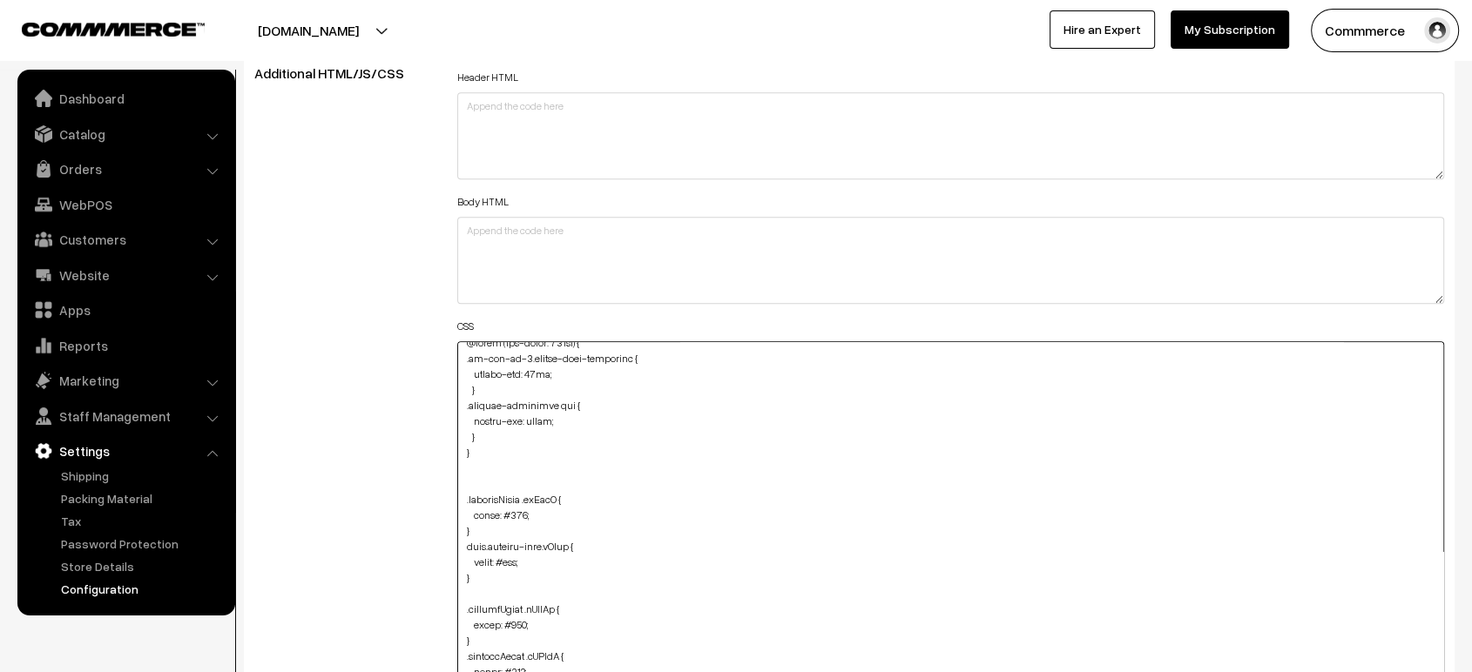
paste textarea ".product-info span { color: #fff; }"
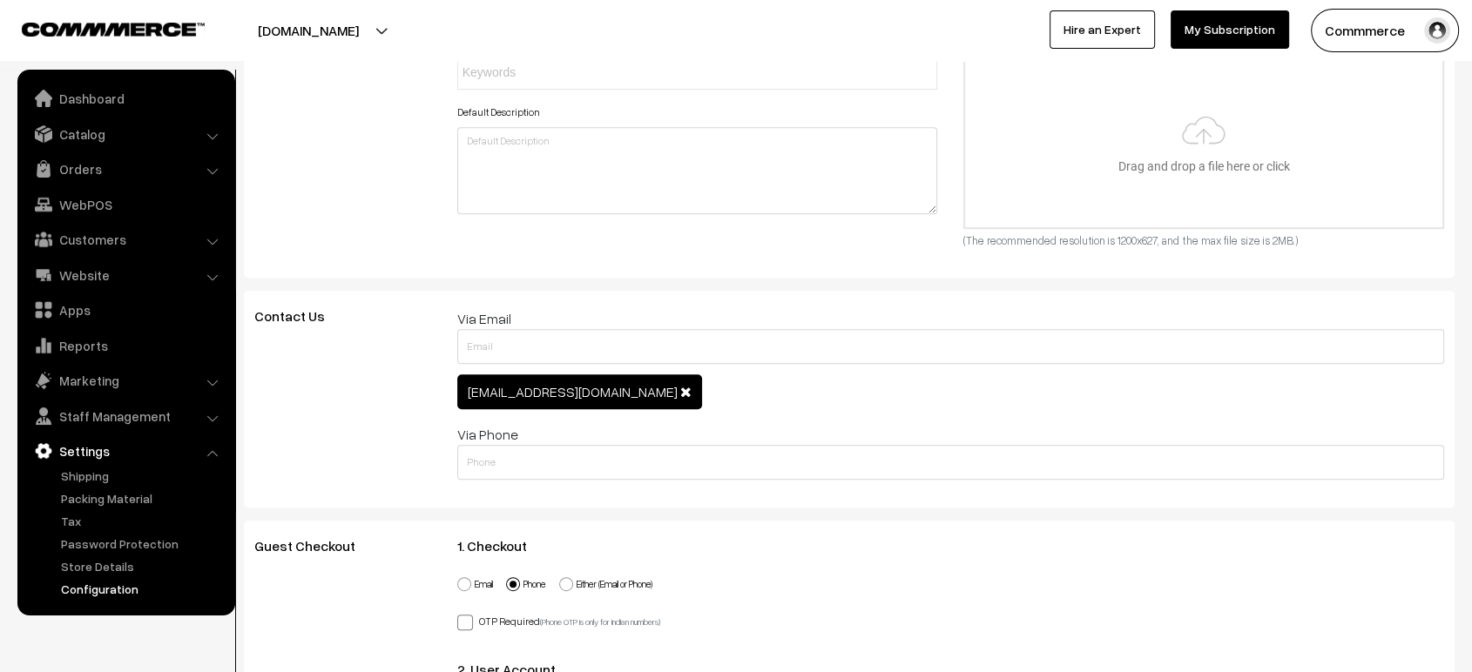
scroll to position [0, 0]
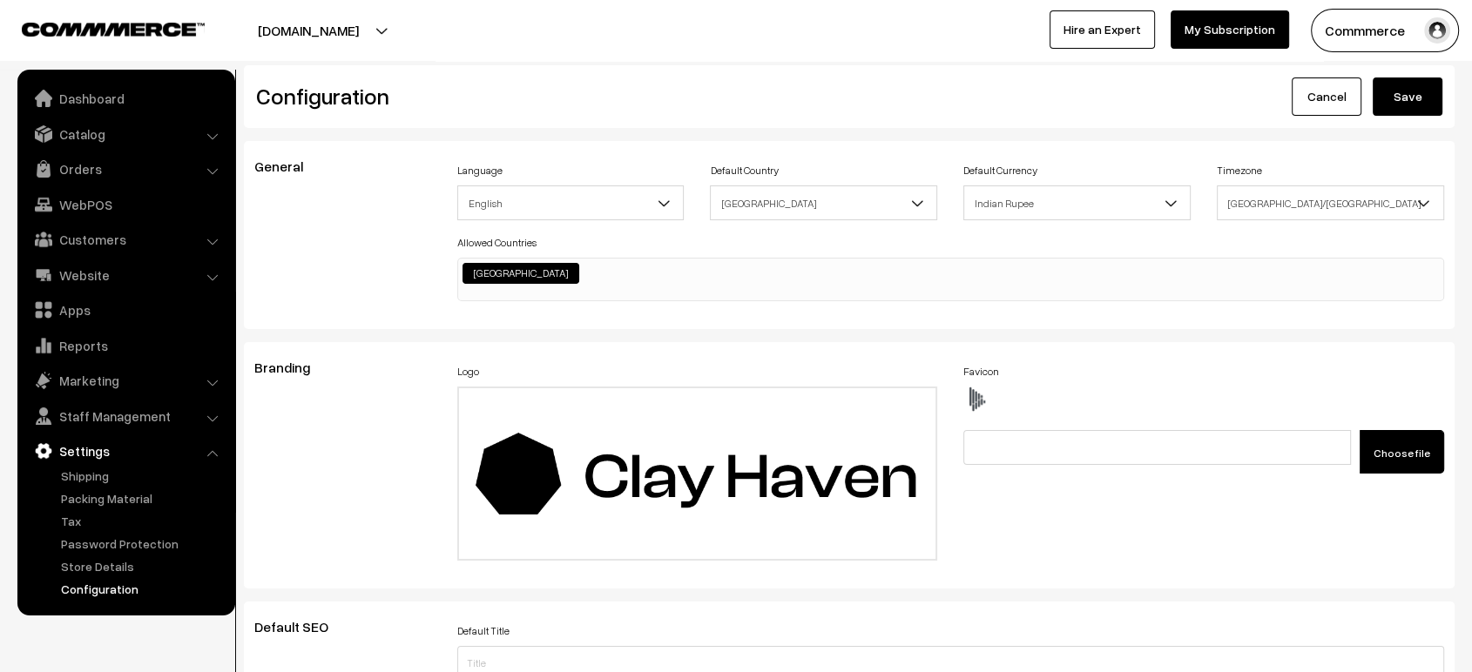
type textarea "@media (max-width: 767px) { .oc-col-md-3.header-logo-container { margin-top: 10…"
click at [1403, 98] on button "Save" at bounding box center [1407, 97] width 70 height 38
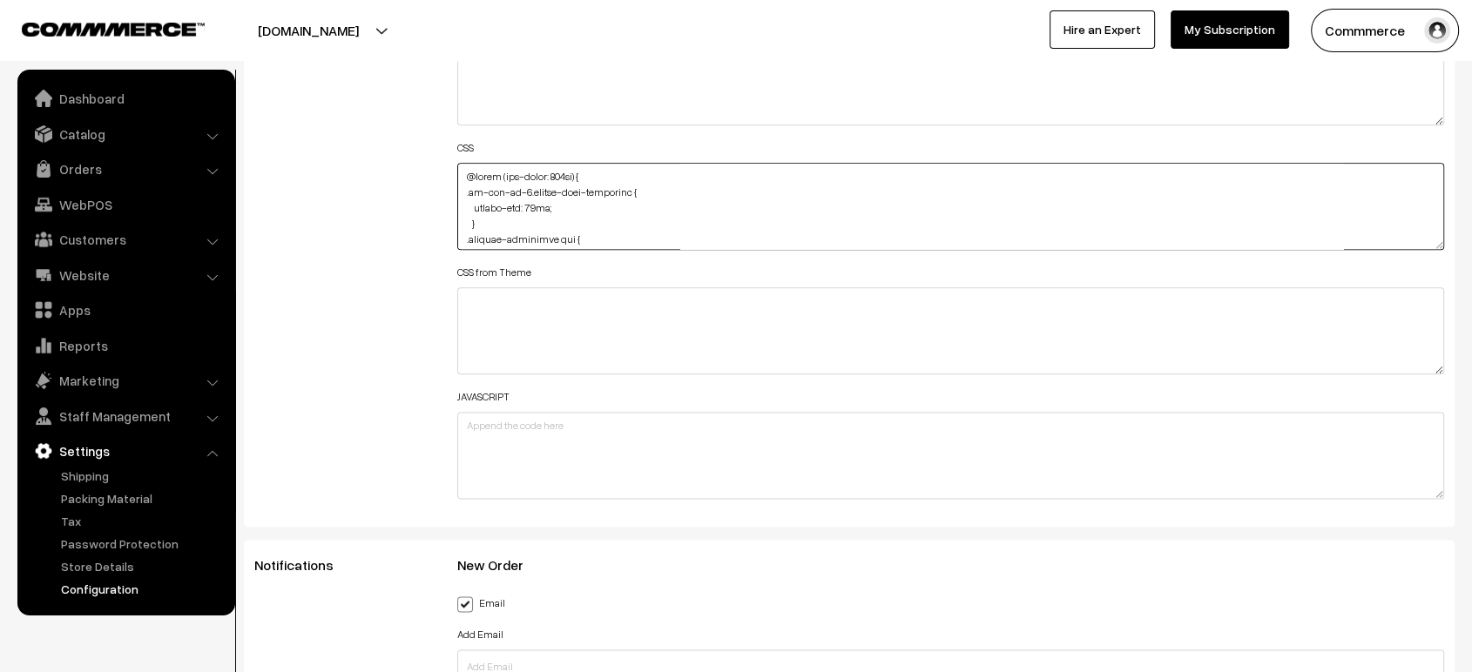
click at [544, 244] on textarea at bounding box center [950, 206] width 987 height 87
drag, startPoint x: 1439, startPoint y: 242, endPoint x: 1423, endPoint y: 656, distance: 414.0
click at [1423, 250] on textarea at bounding box center [950, 206] width 987 height 87
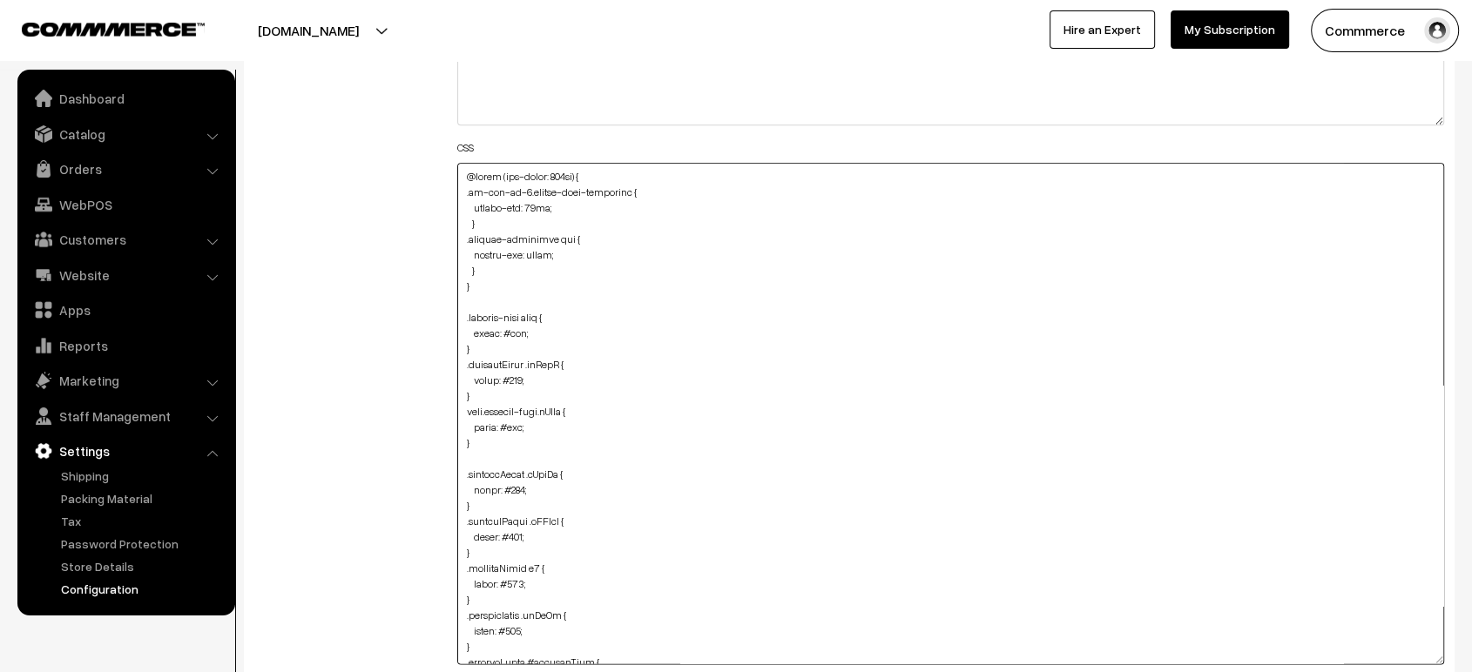
click at [482, 298] on textarea at bounding box center [950, 414] width 987 height 502
paste textarea ".checkoutBox .boxHead1 { color: #fff; }"
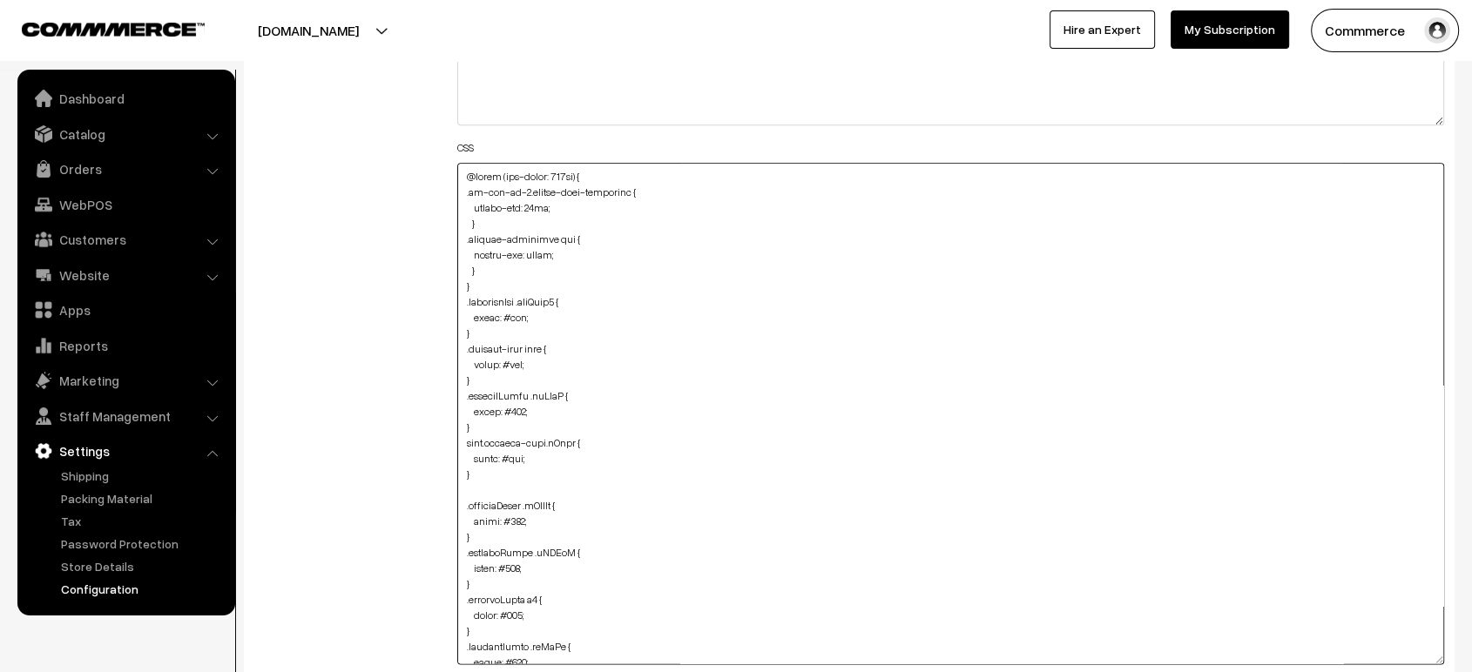
type textarea "@media (max-width: 767px) { .oc-col-md-3.header-logo-container { margin-top: 10…"
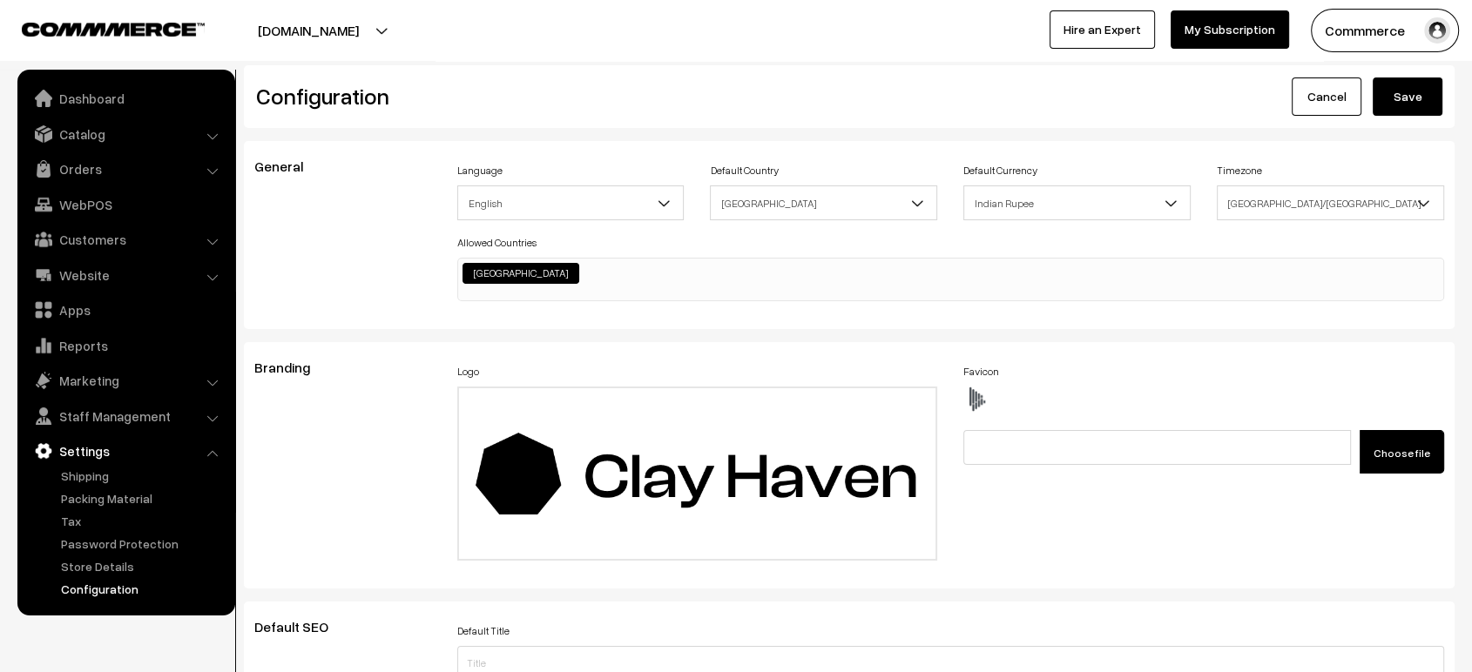
click at [1388, 103] on button "Save" at bounding box center [1407, 97] width 70 height 38
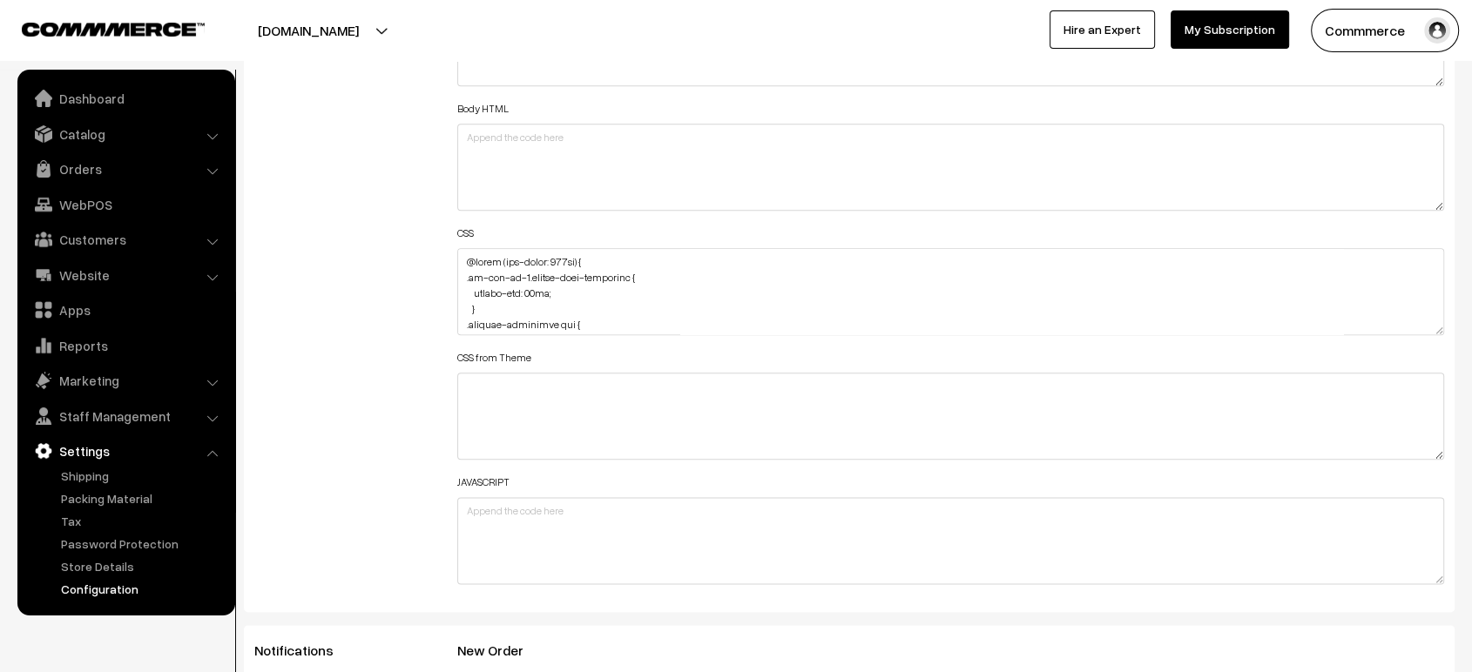
scroll to position [2012, 0]
drag, startPoint x: 1438, startPoint y: 319, endPoint x: 1435, endPoint y: 718, distance: 398.8
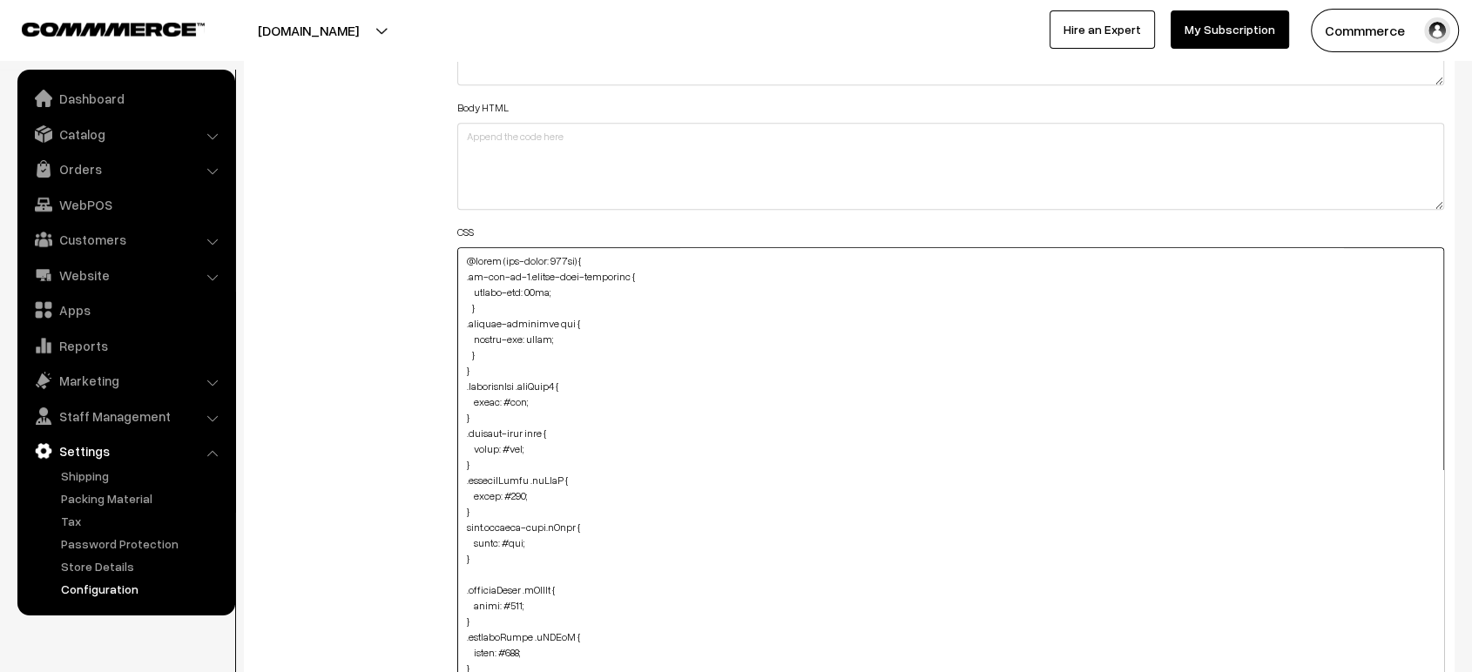
click at [489, 371] on textarea at bounding box center [950, 490] width 987 height 486
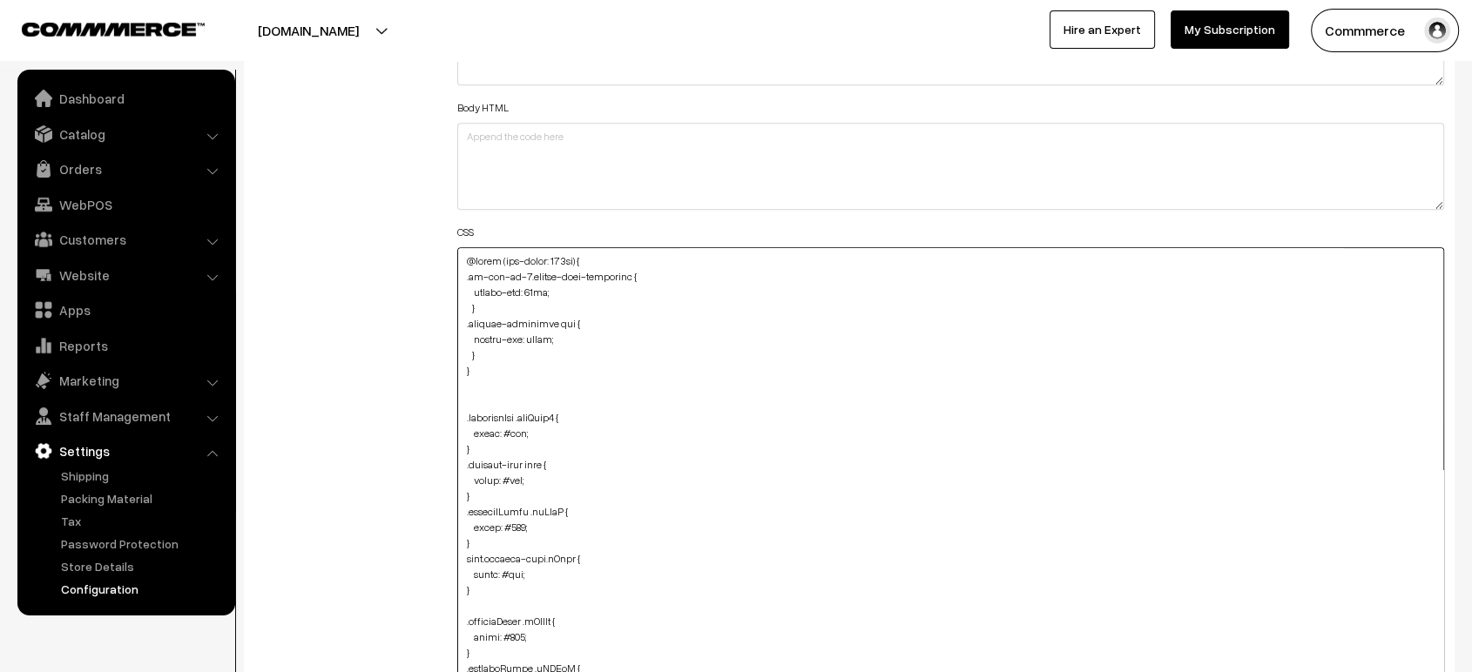
paste textarea ".checkoutBox label { color: #fff !important; }"
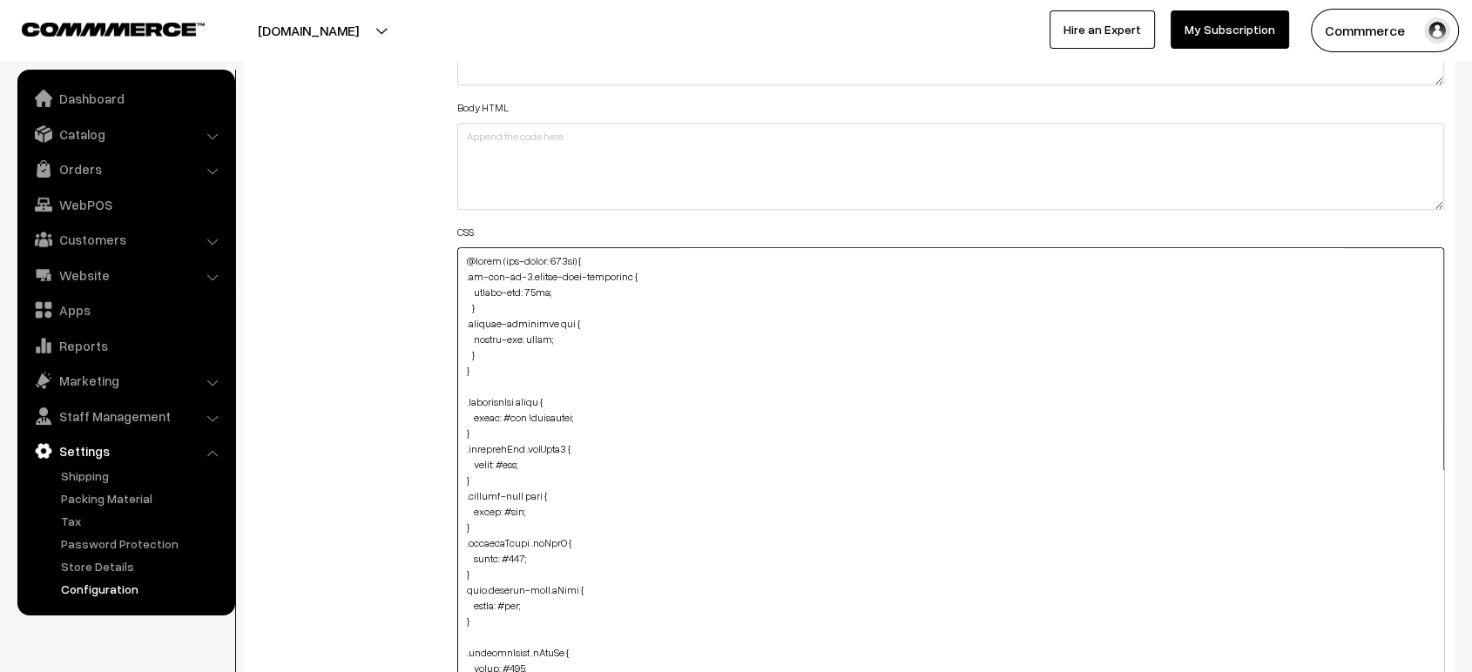
type textarea "@media (max-width: 767px) { .oc-col-md-3.header-logo-container { margin-top: 10…"
click at [337, 391] on div "Additional HTML/JS/CSS" at bounding box center [342, 481] width 203 height 1021
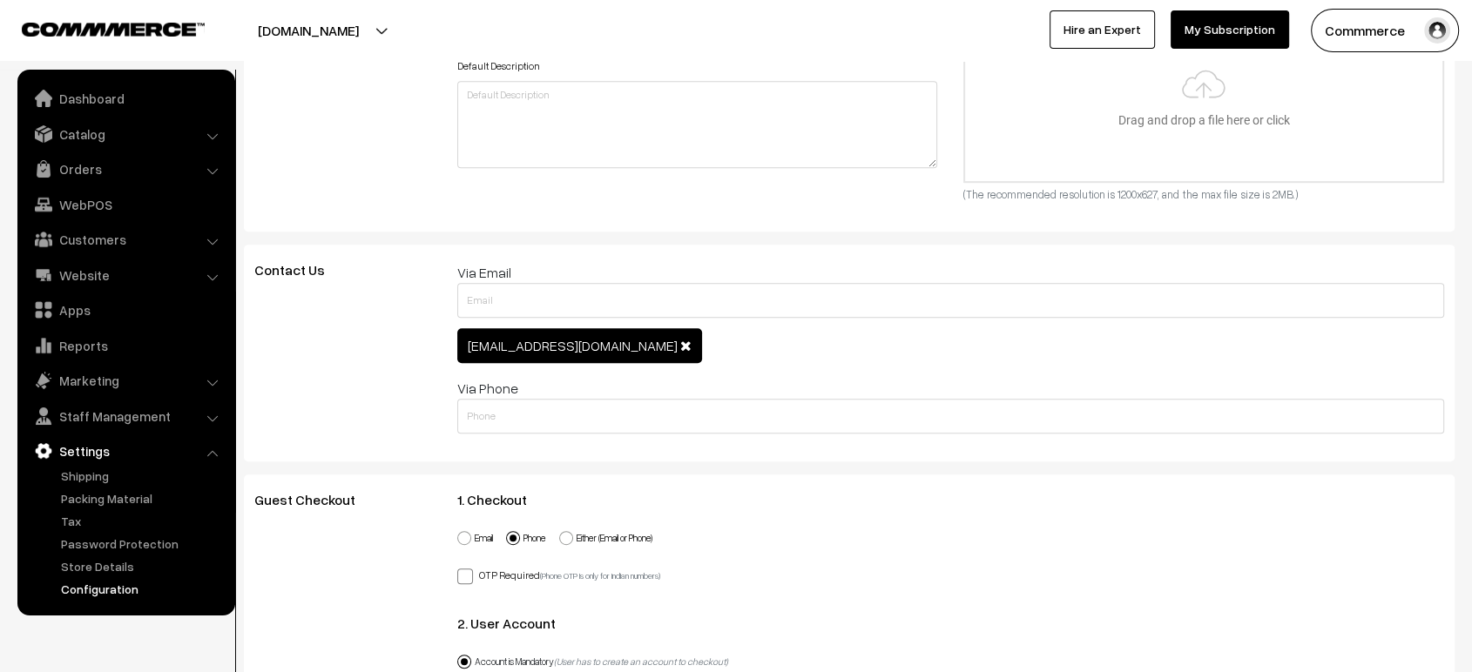
scroll to position [0, 0]
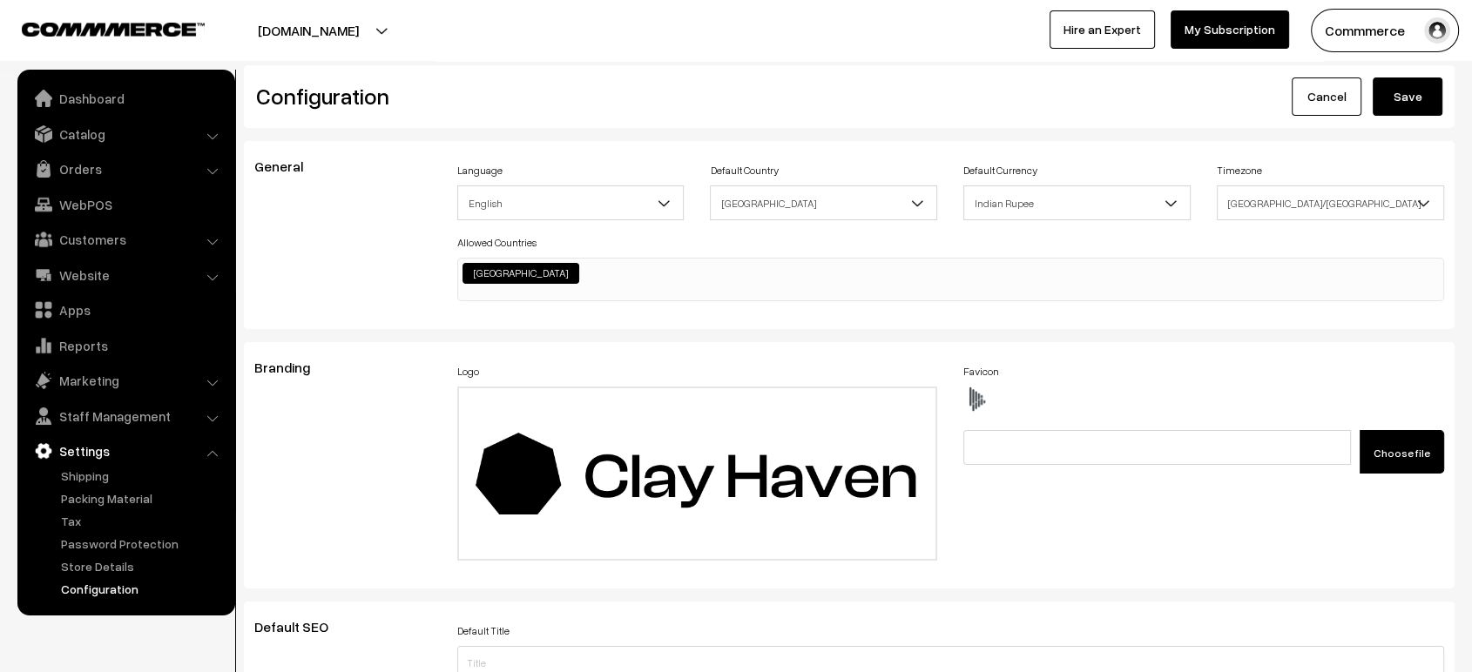
click at [1400, 89] on button "Save" at bounding box center [1407, 97] width 70 height 38
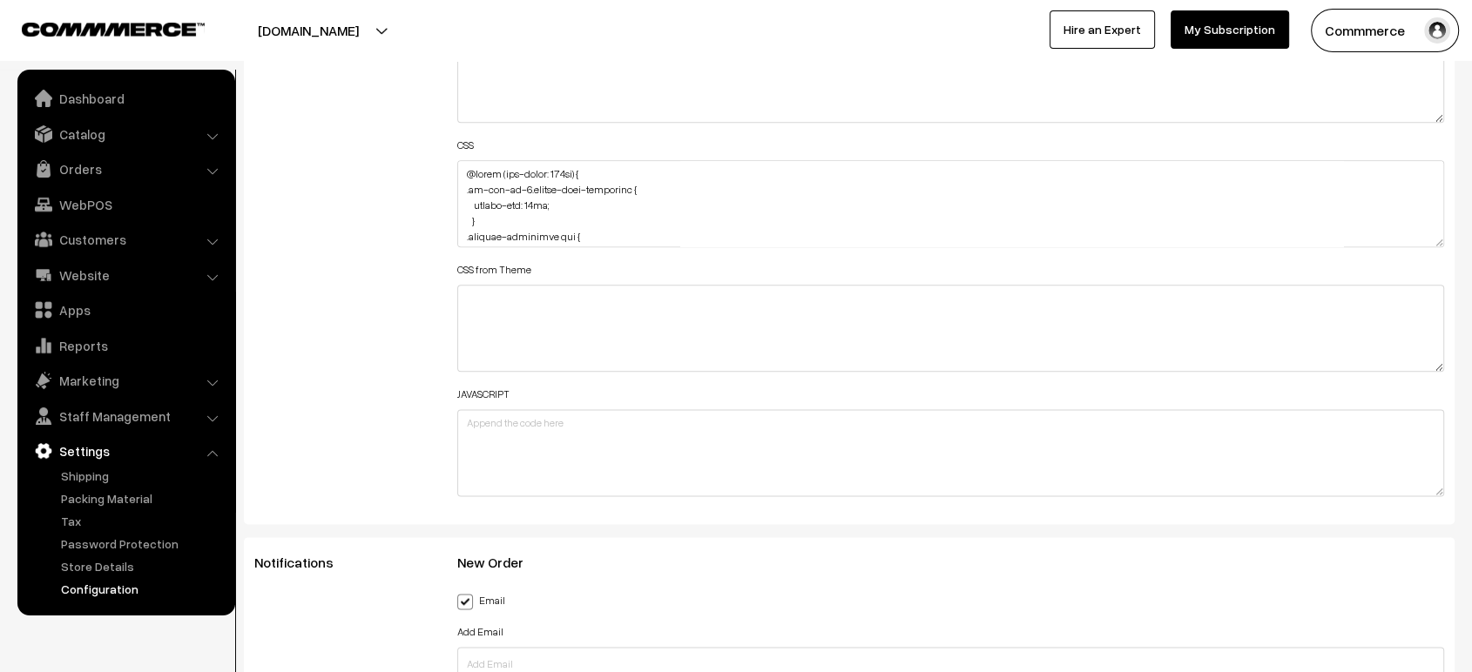
scroll to position [2097, 0]
drag, startPoint x: 1439, startPoint y: 233, endPoint x: 1421, endPoint y: 648, distance: 415.7
click at [1421, 250] on textarea at bounding box center [950, 206] width 987 height 87
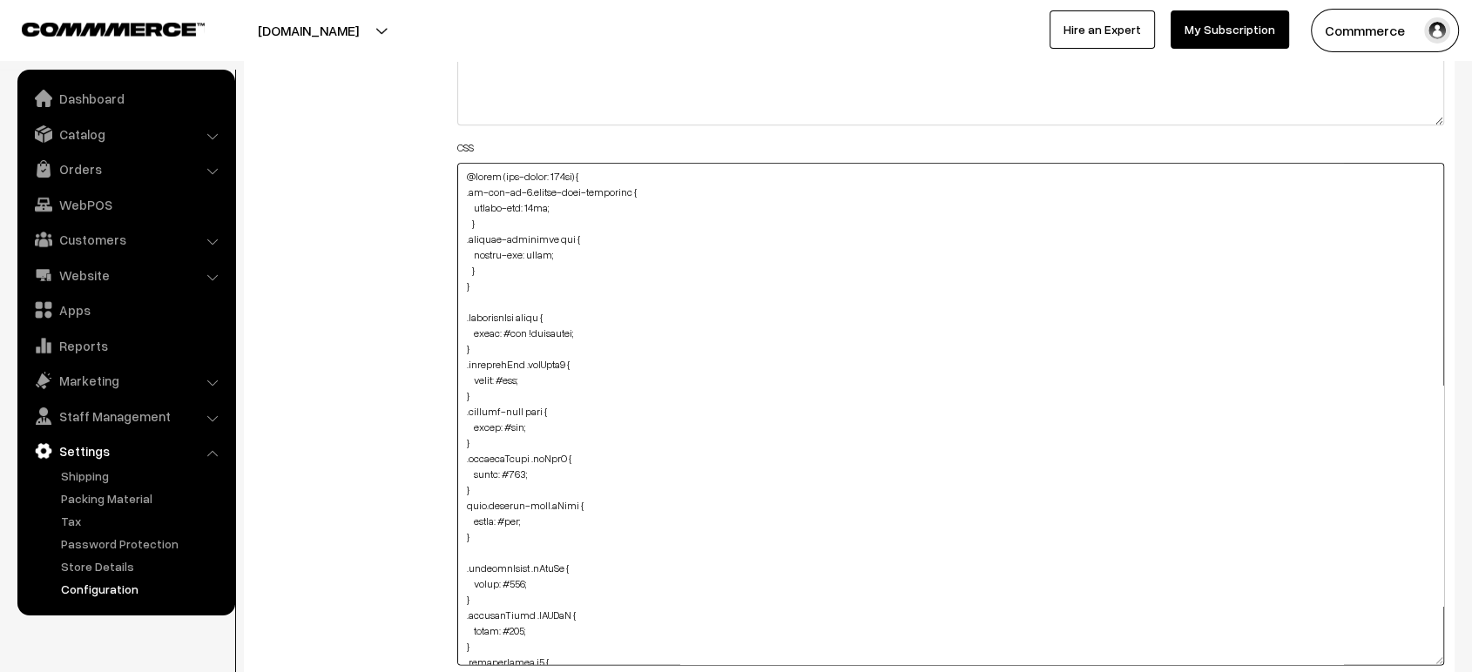
click at [478, 301] on textarea at bounding box center [950, 414] width 987 height 502
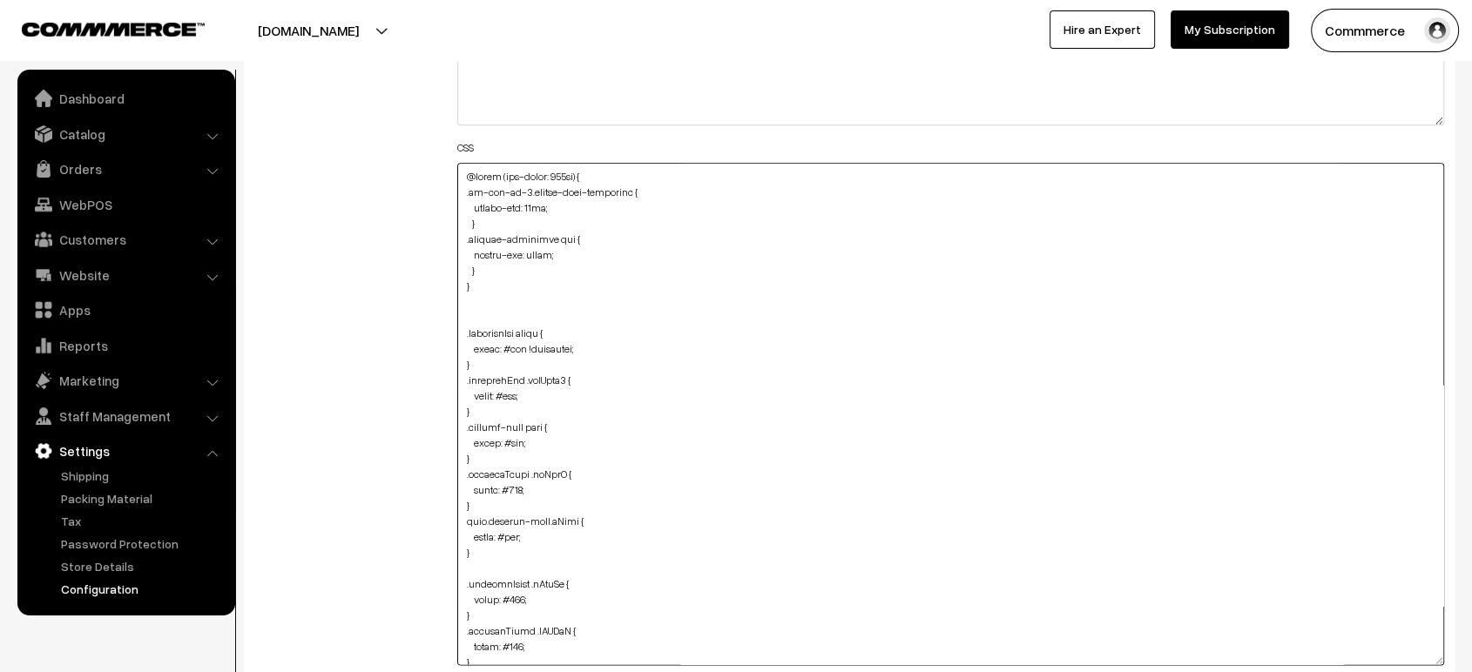
paste textarea ".checkoutBox input.form-control { color: #fff; }"
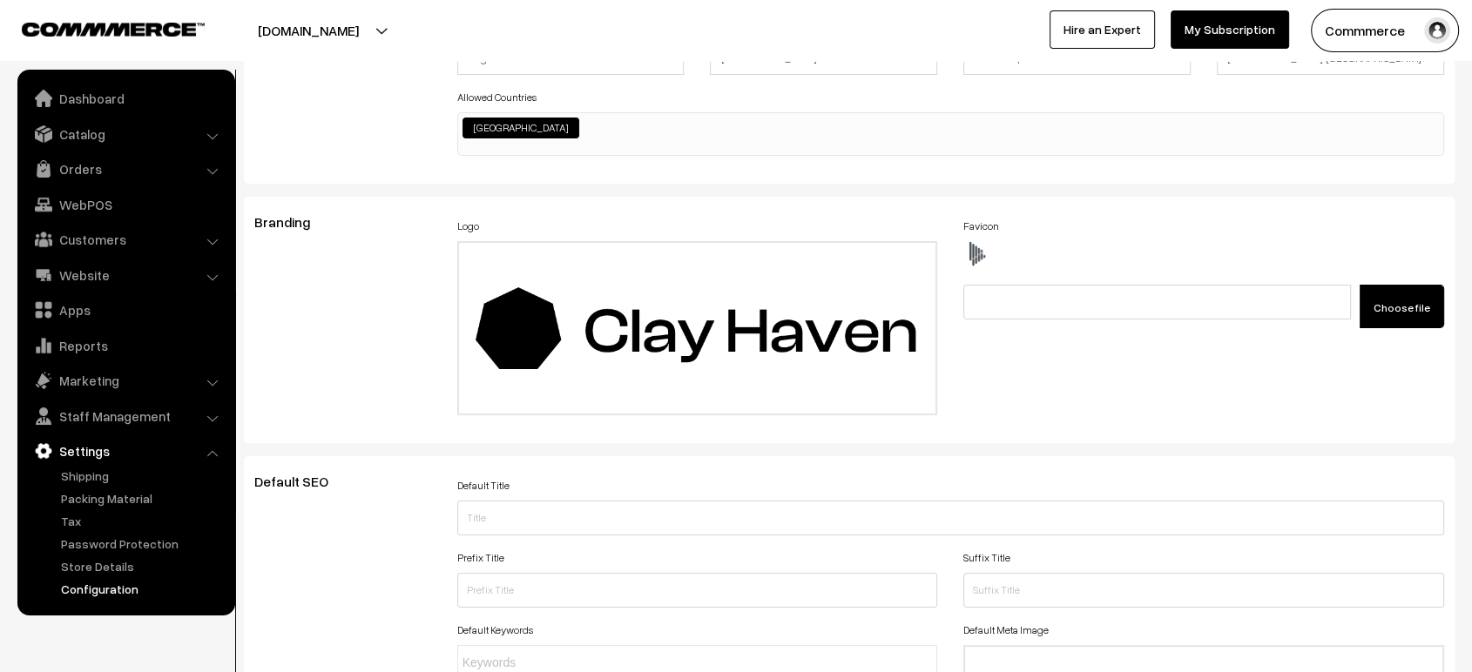
scroll to position [0, 0]
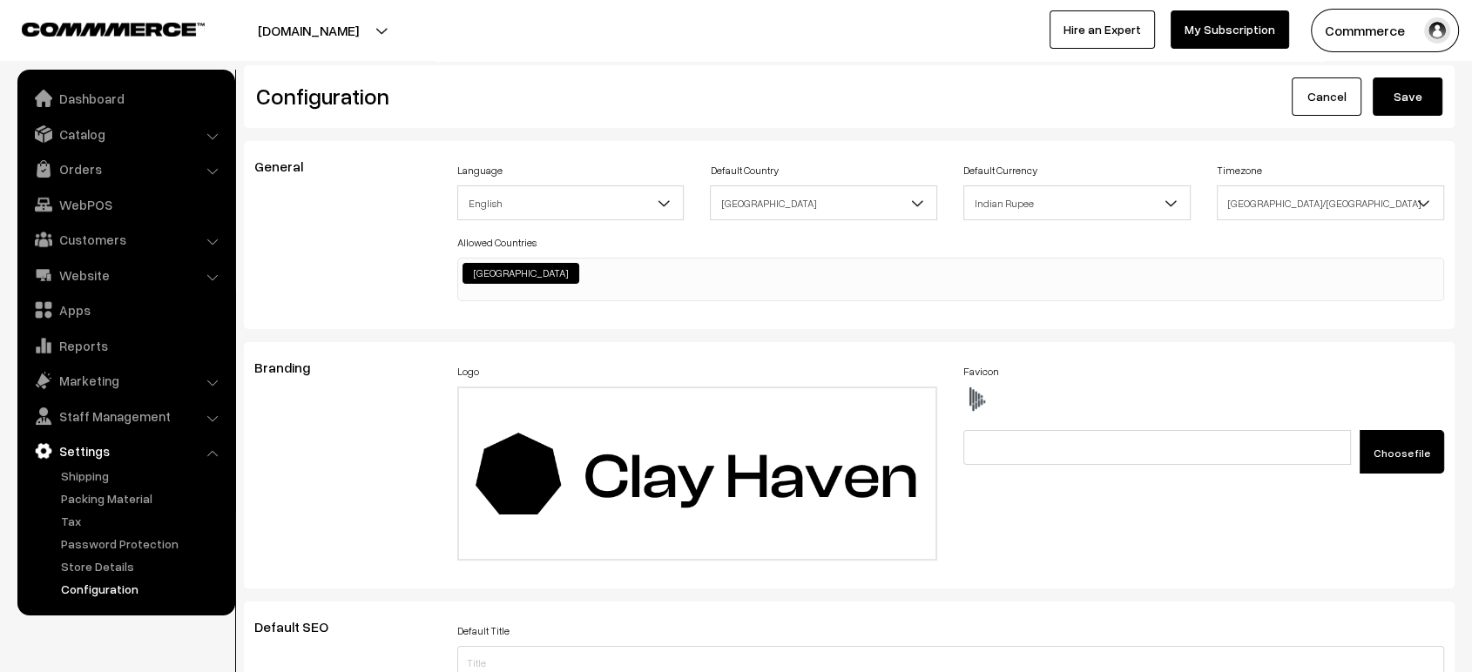
type textarea "@media (max-width: 767px) { .oc-col-md-3.header-logo-container { margin-top: 10…"
click at [1397, 84] on button "Save" at bounding box center [1407, 97] width 70 height 38
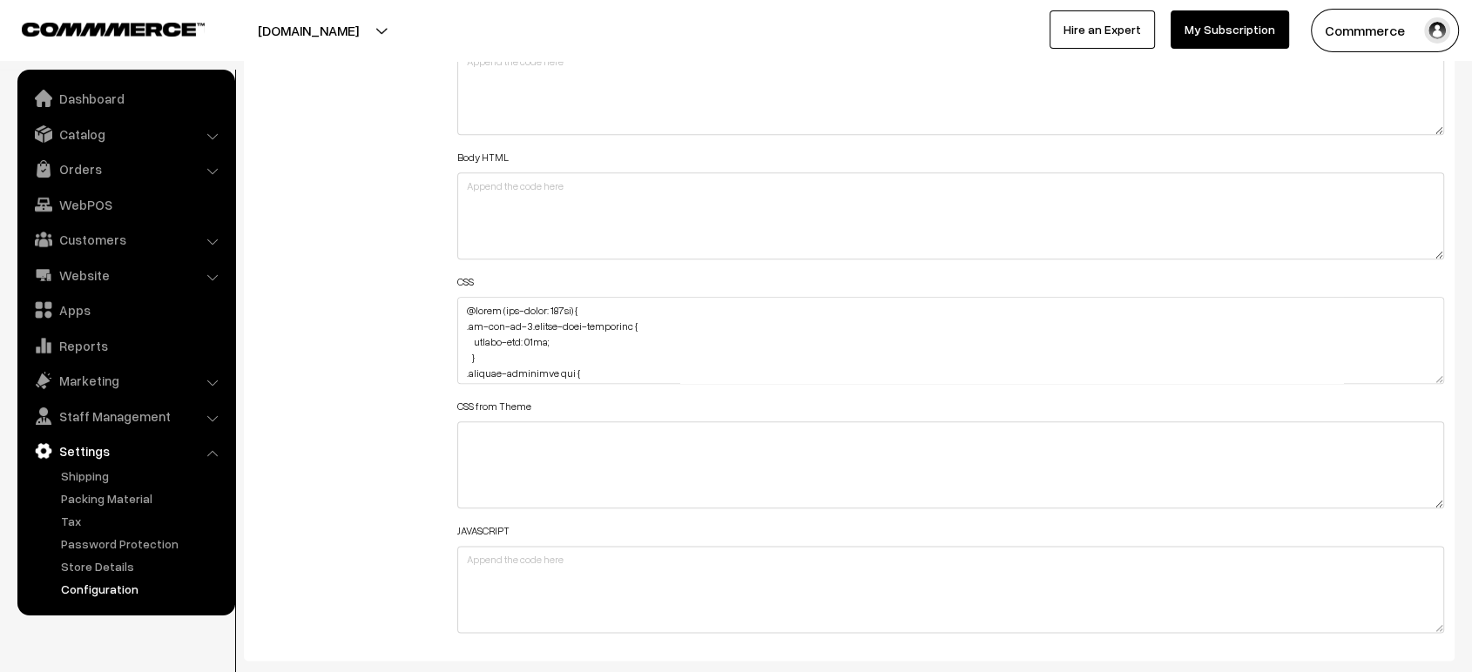
scroll to position [2027, 0]
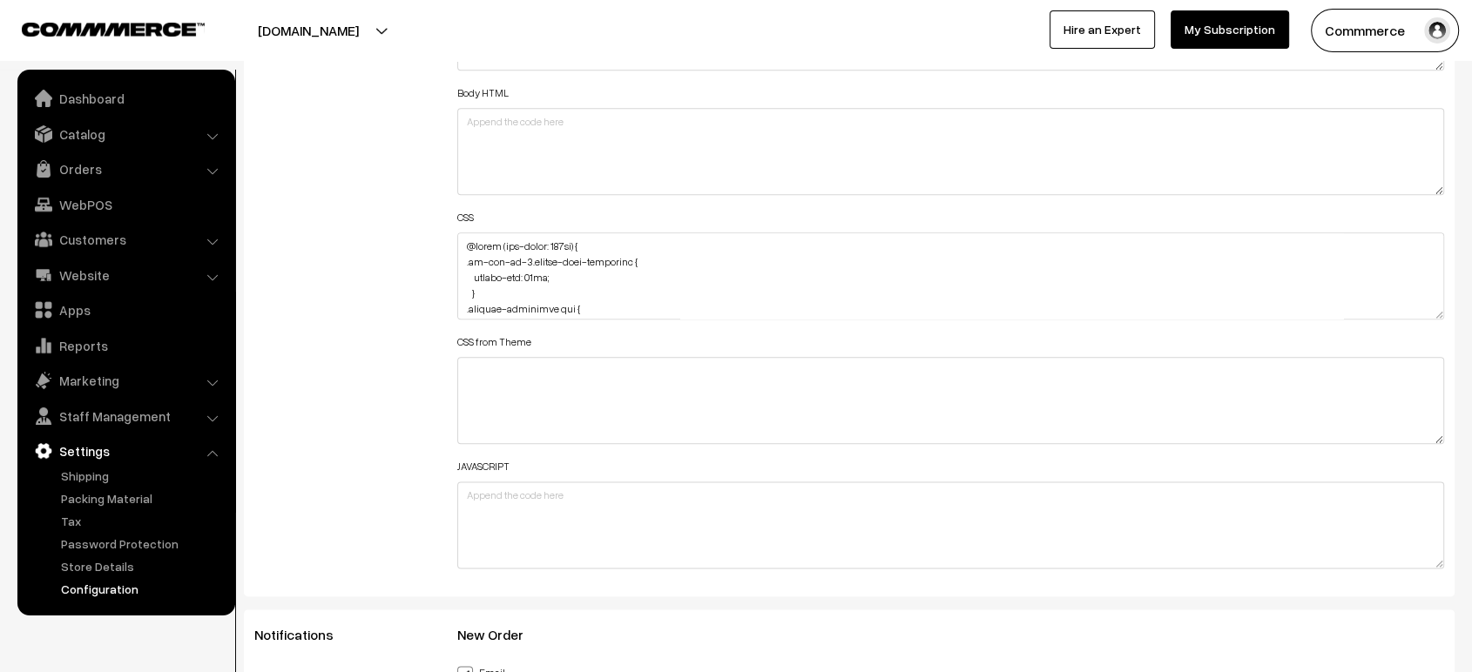
drag, startPoint x: 1441, startPoint y: 305, endPoint x: 1485, endPoint y: 718, distance: 415.1
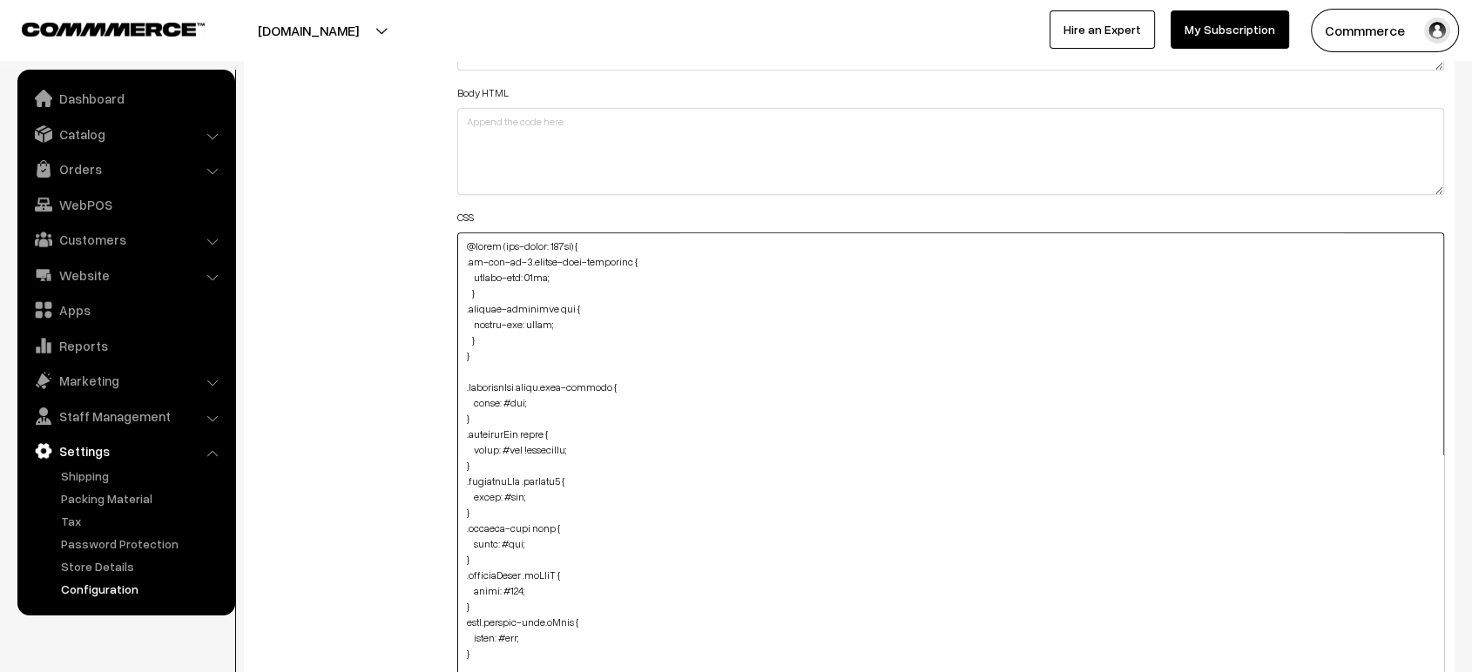
click at [482, 367] on textarea at bounding box center [950, 483] width 987 height 501
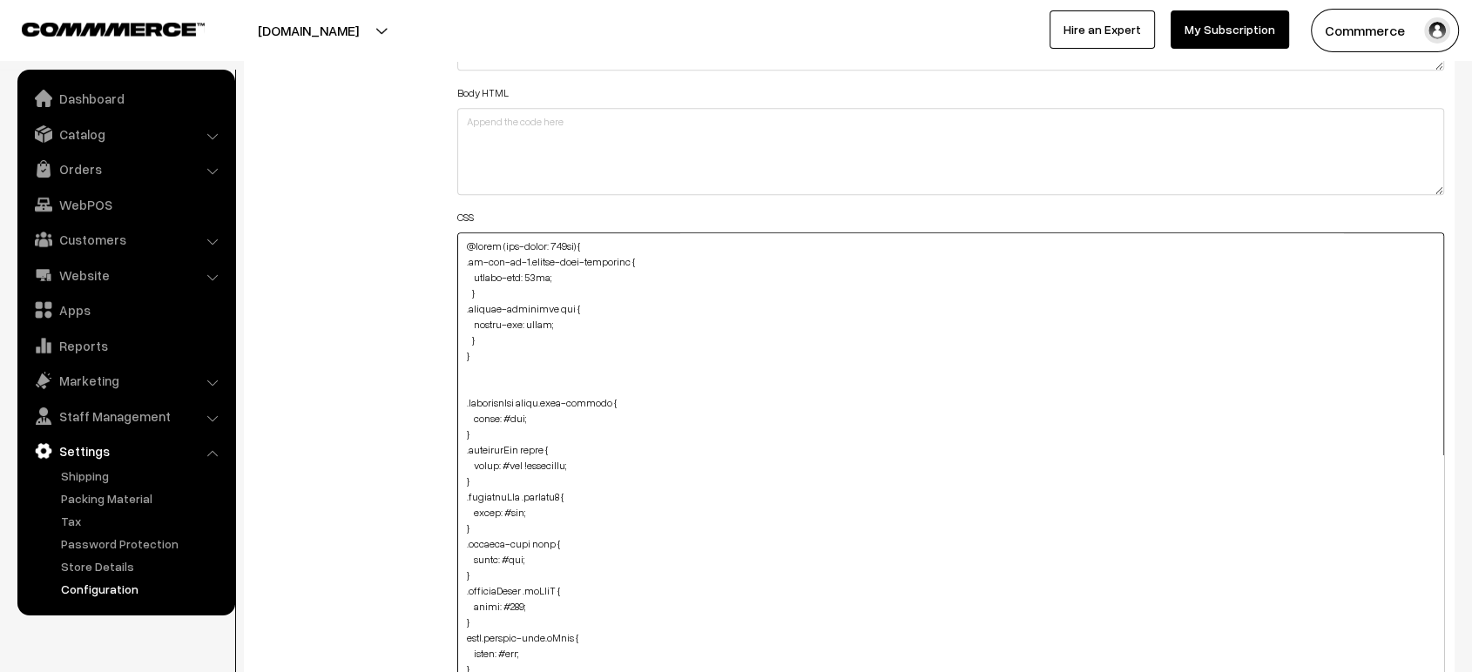
paste textarea "#cartSubtotal { color: #000; }"
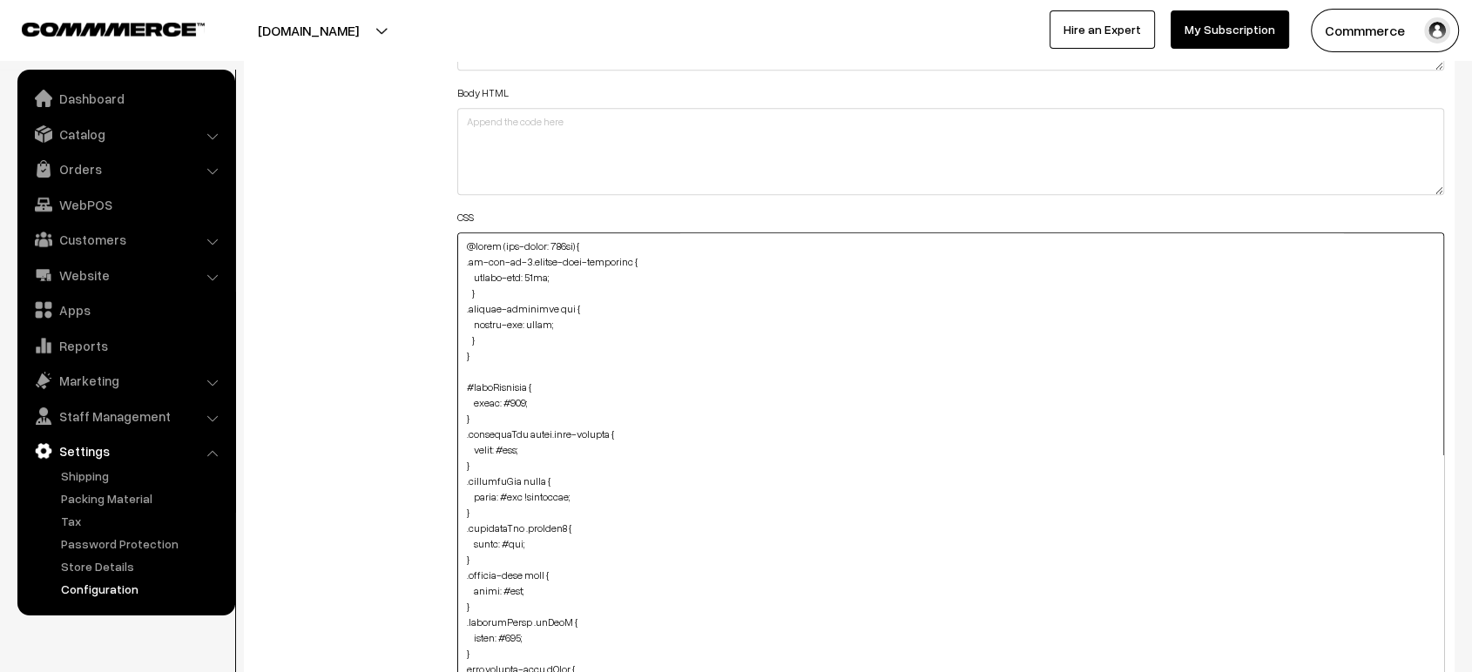
type textarea "@media (max-width: 767px) { .oc-col-md-3.header-logo-container { margin-top: 10…"
click at [362, 367] on div "Additional HTML/JS/CSS" at bounding box center [342, 474] width 203 height 1036
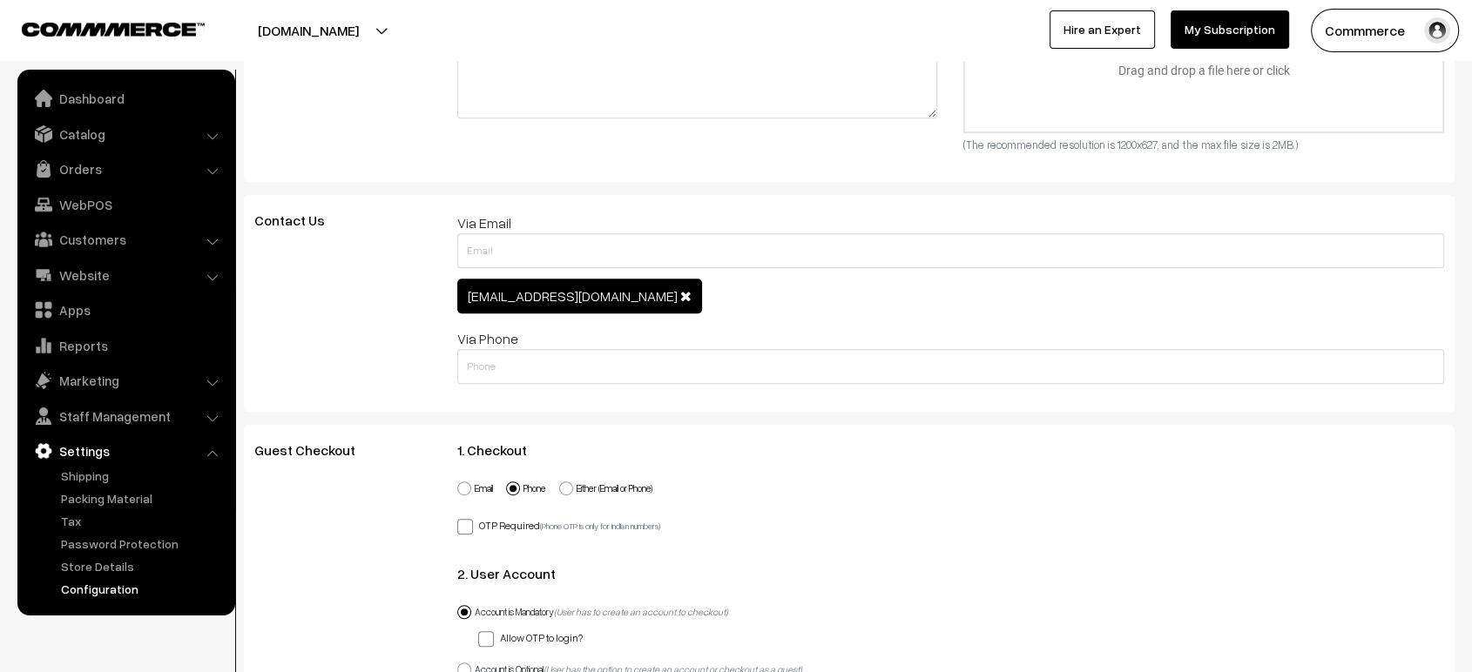
scroll to position [0, 0]
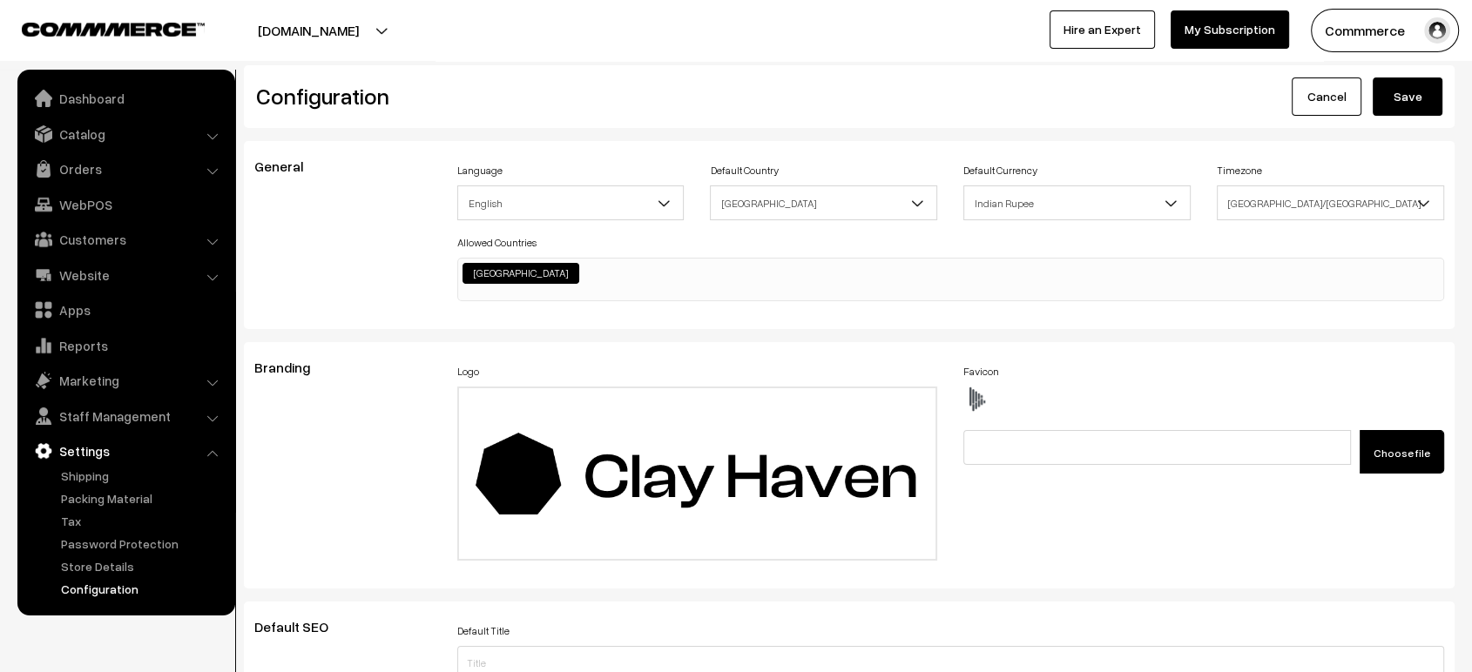
click at [1412, 100] on button "Save" at bounding box center [1407, 97] width 70 height 38
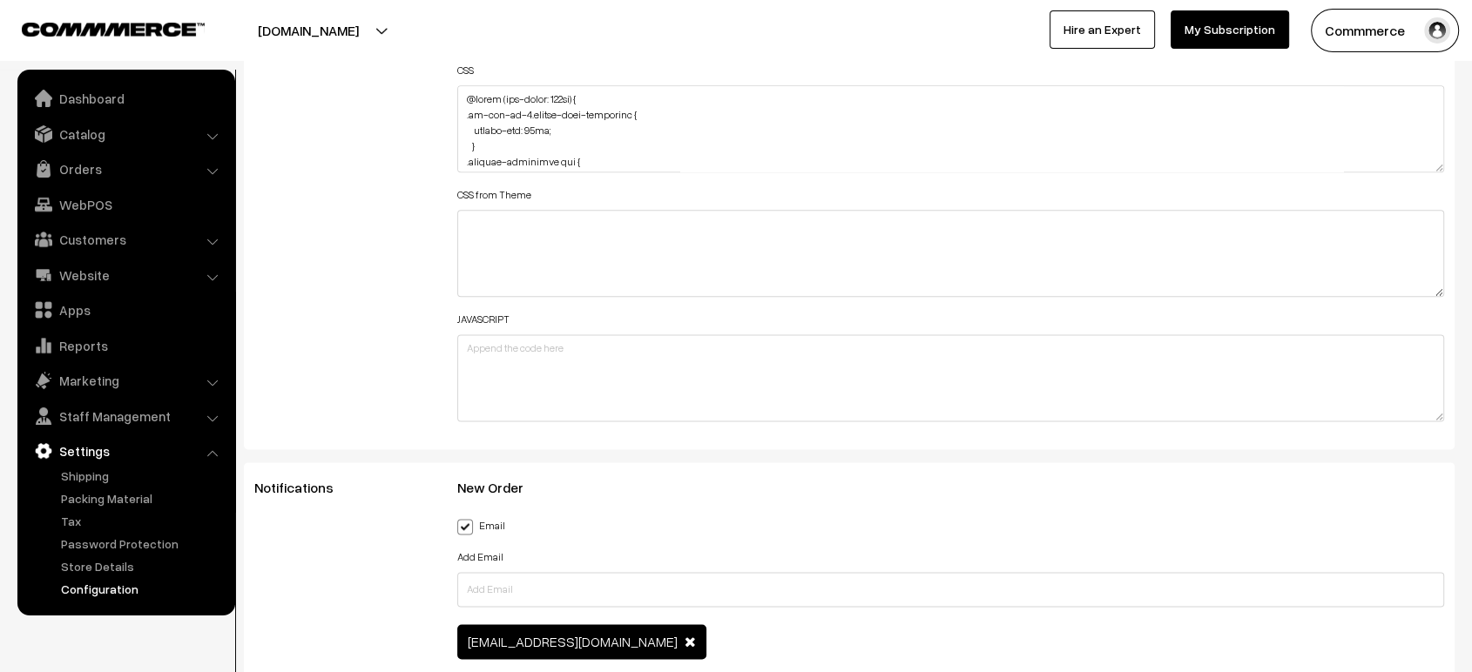
scroll to position [2190, 0]
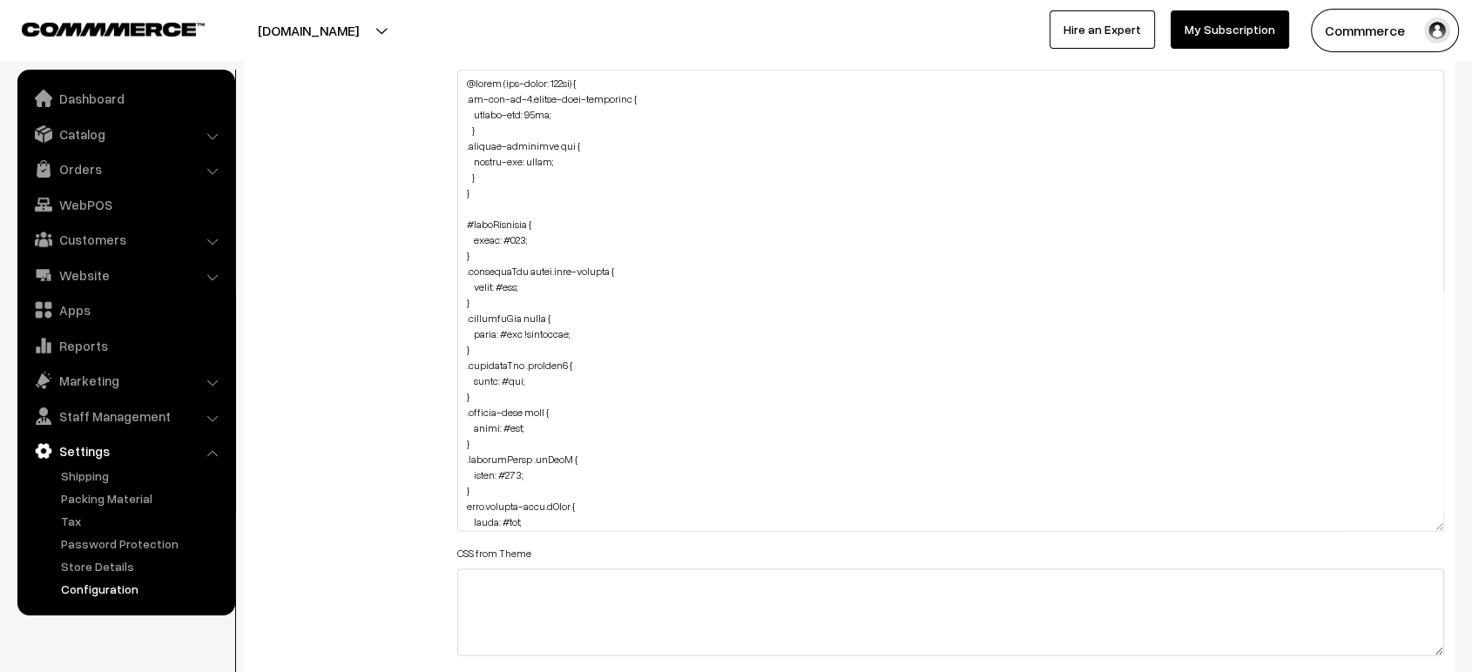
drag, startPoint x: 1435, startPoint y: 146, endPoint x: 1485, endPoint y: 630, distance: 486.7
click at [465, 199] on textarea at bounding box center [950, 355] width 987 height 571
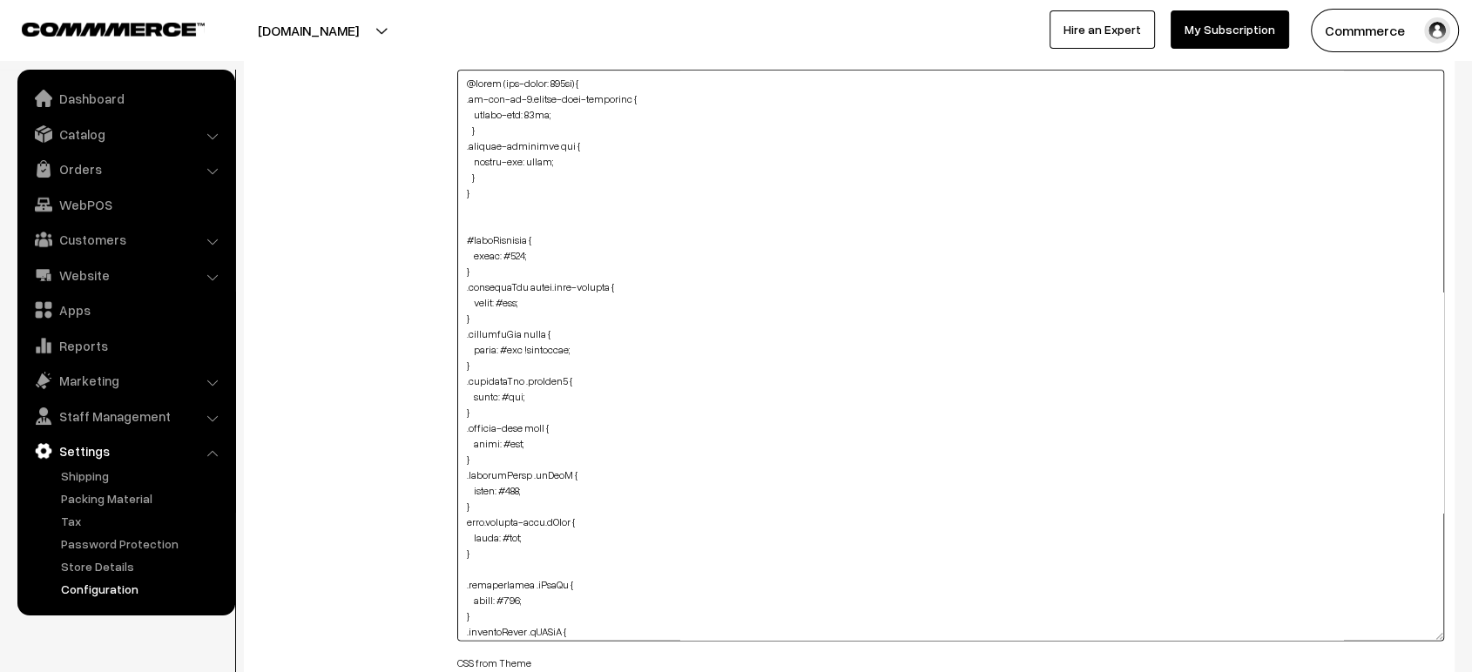
paste textarea "#removeProduct { color: #fff; }"
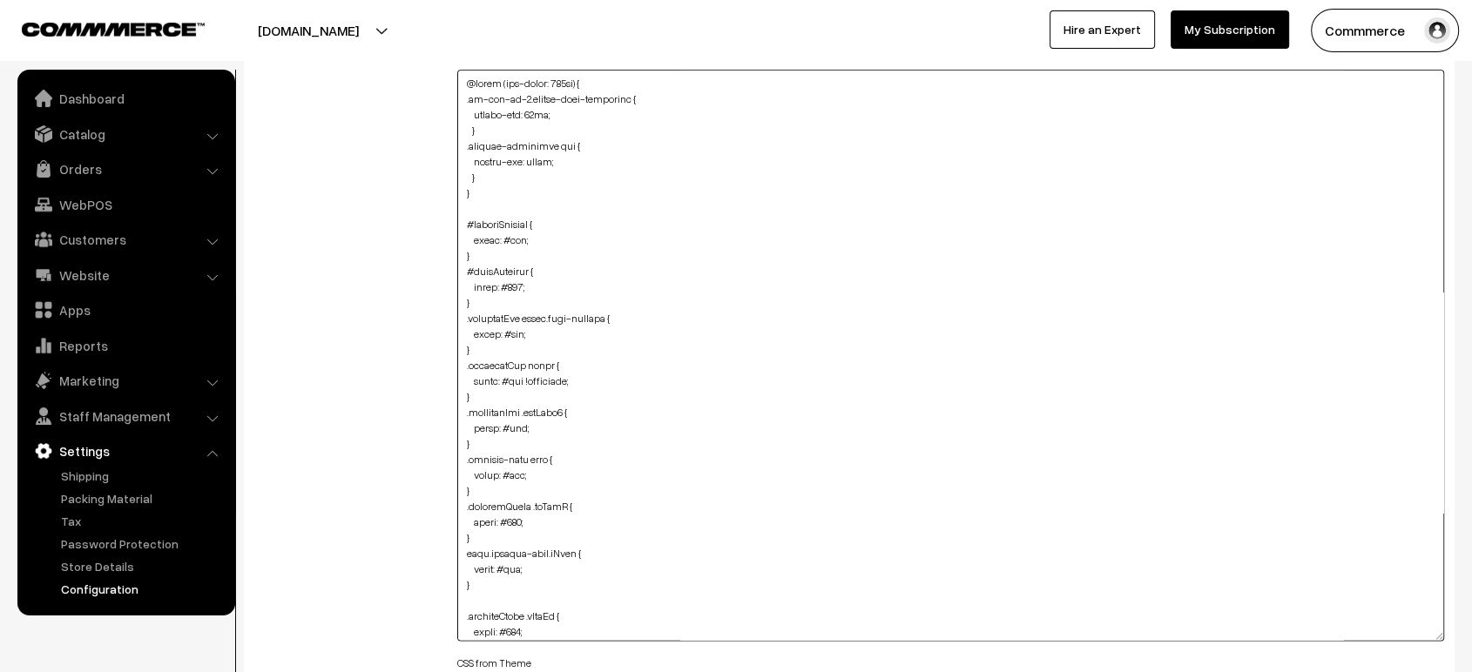
type textarea "@media (max-width: 767px) { .oc-col-md-3.header-logo-container { margin-top: 10…"
click at [367, 209] on div "Additional HTML/JS/CSS" at bounding box center [342, 347] width 203 height 1107
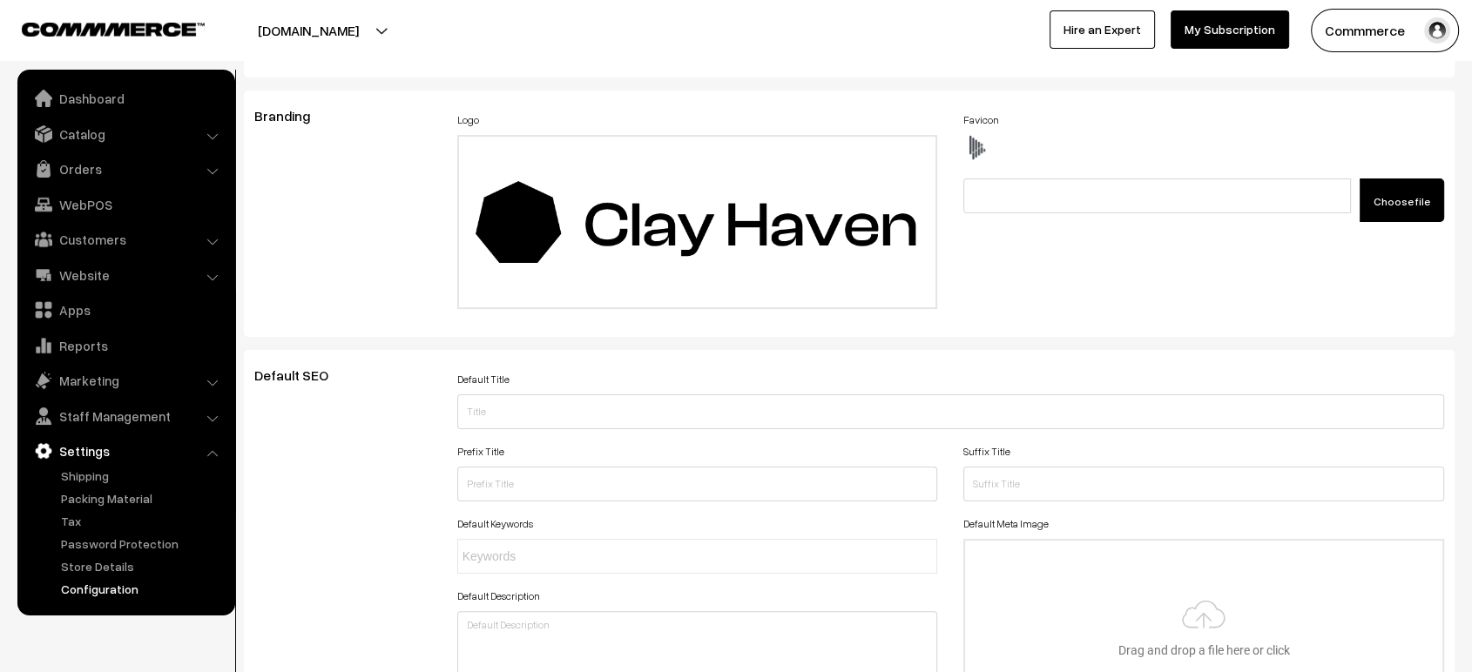
scroll to position [0, 0]
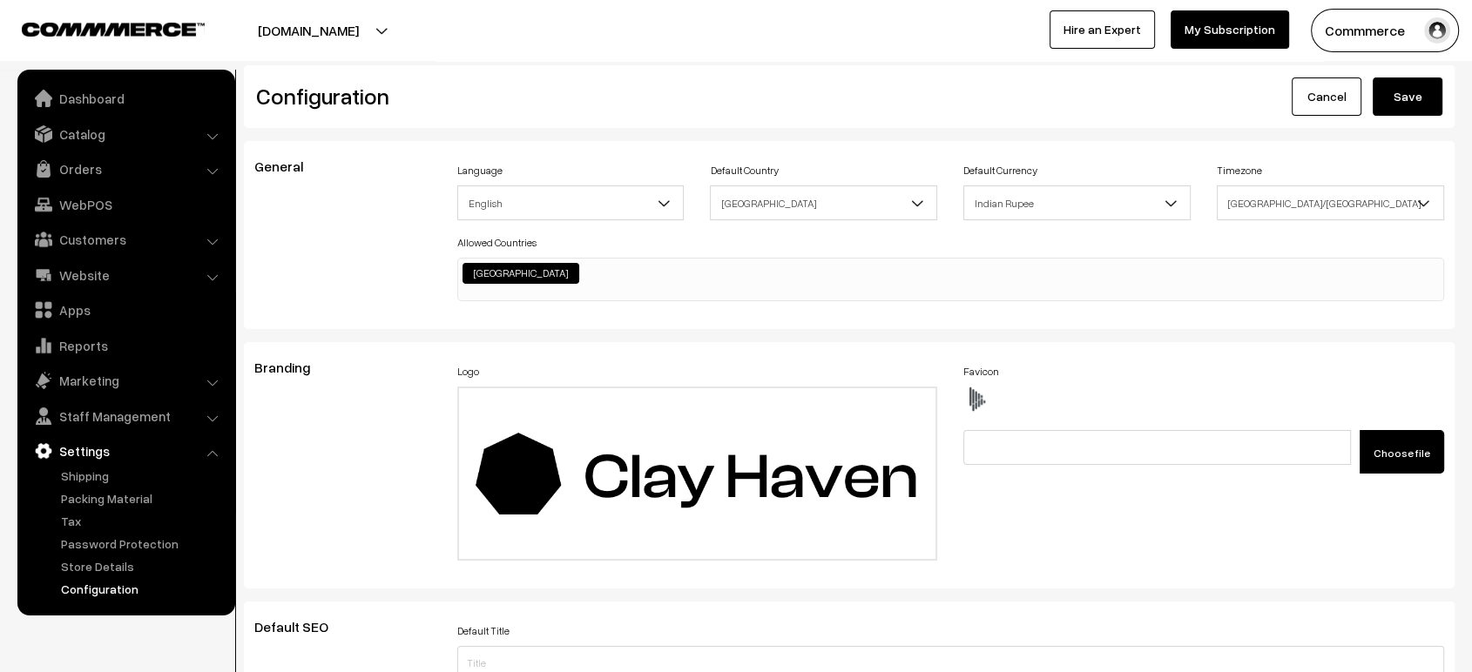
click at [1410, 116] on div "Configuration Cancel Save" at bounding box center [849, 96] width 1210 height 63
click at [1418, 93] on button "Save" at bounding box center [1407, 97] width 70 height 38
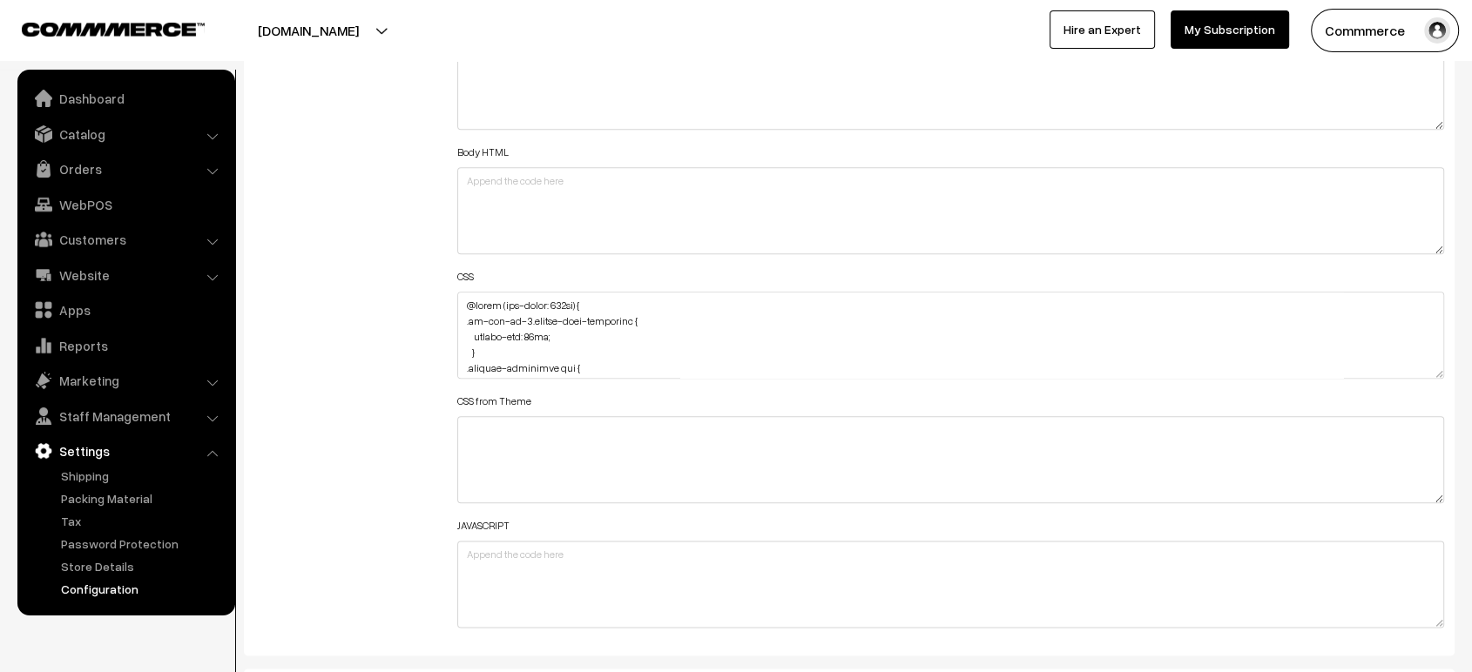
scroll to position [1970, 0]
drag, startPoint x: 1438, startPoint y: 368, endPoint x: 1362, endPoint y: 718, distance: 357.3
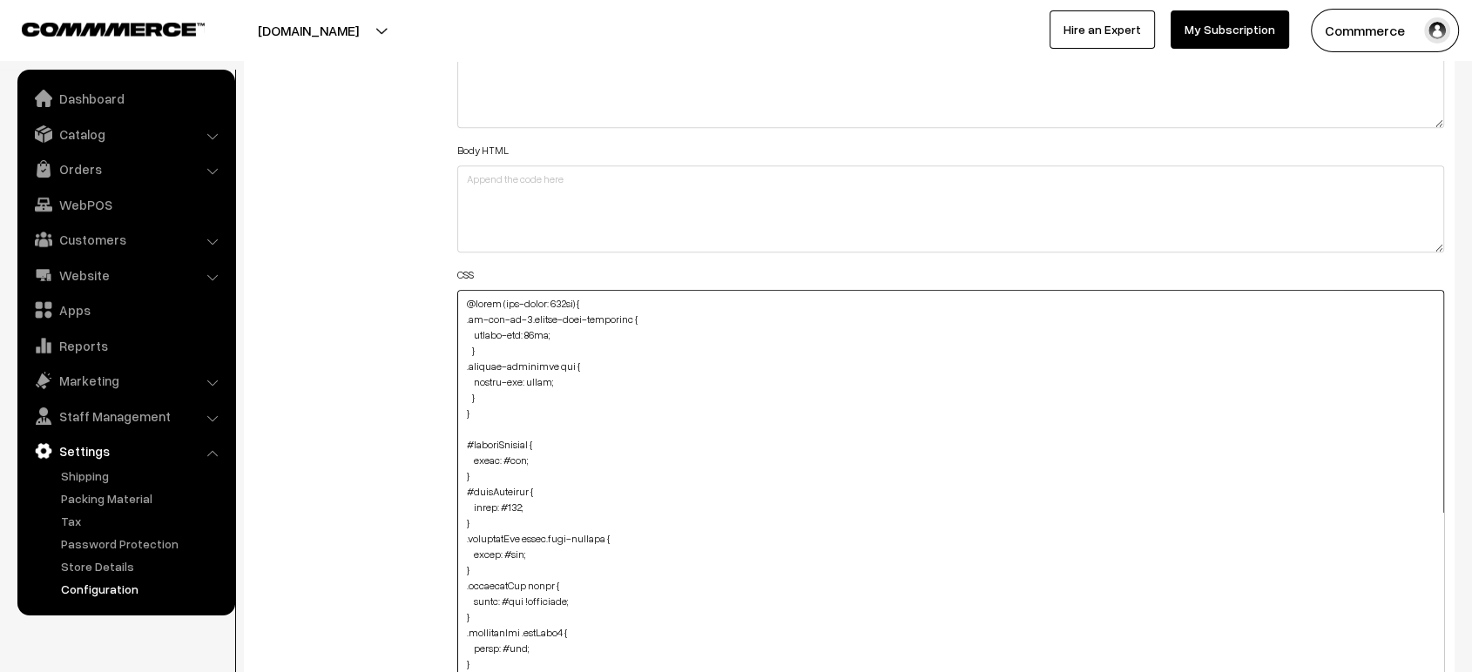
click at [516, 389] on textarea at bounding box center [950, 508] width 987 height 436
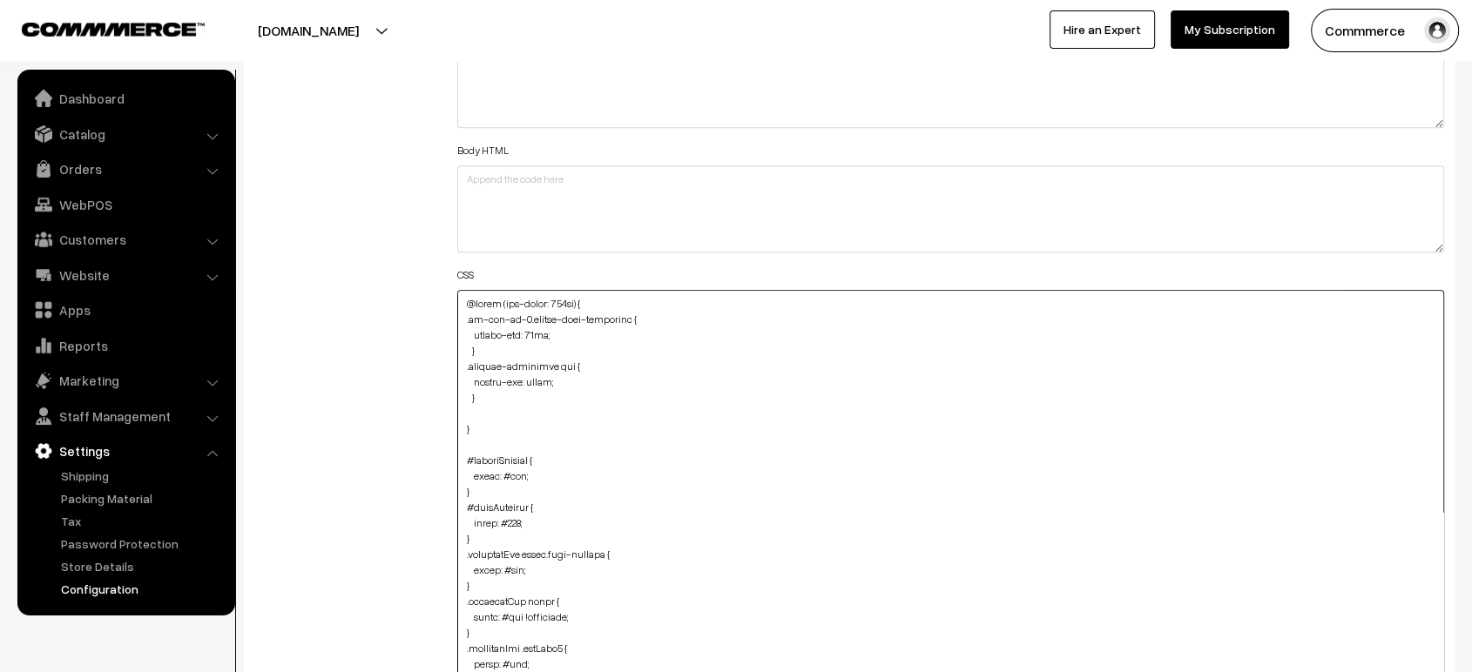
paste textarea "#removeProduct { color: #fff; }"
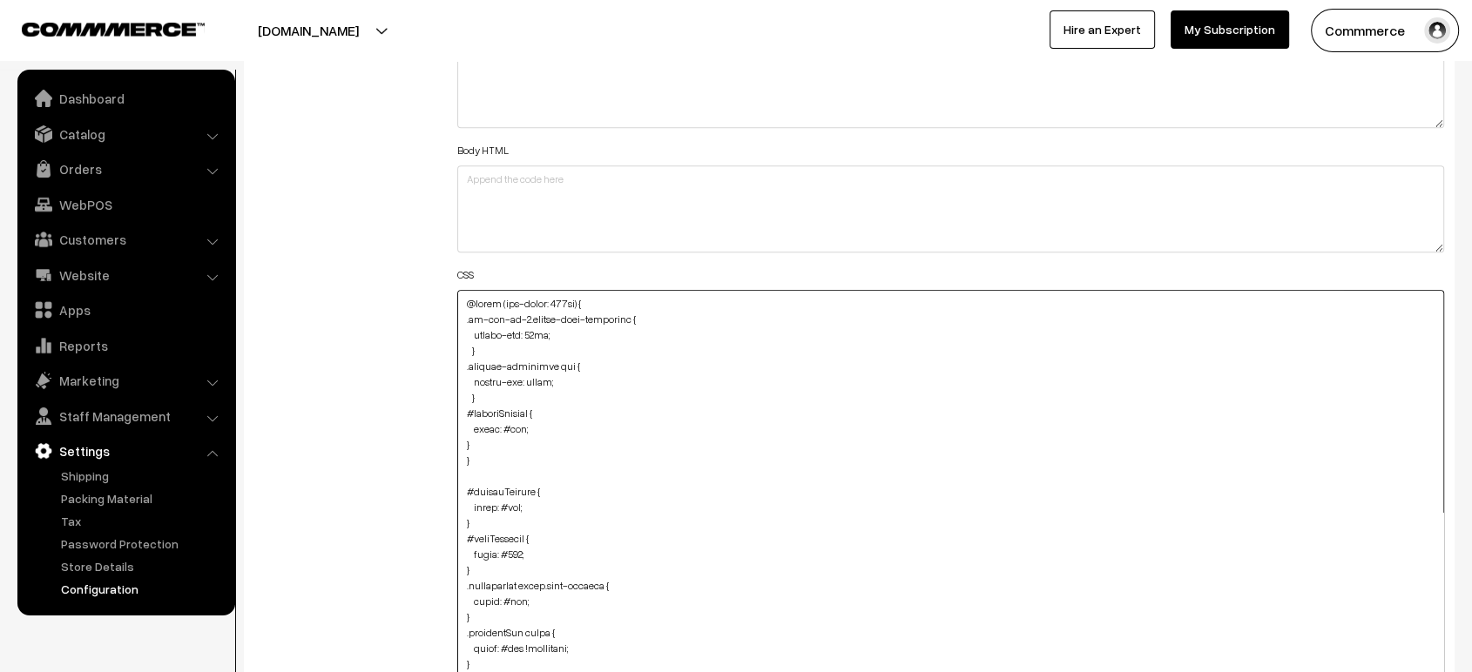
click at [516, 428] on textarea at bounding box center [950, 508] width 987 height 436
drag, startPoint x: 475, startPoint y: 568, endPoint x: 468, endPoint y: 535, distance: 34.0
click at [468, 535] on textarea at bounding box center [950, 508] width 987 height 436
drag, startPoint x: 476, startPoint y: 436, endPoint x: 454, endPoint y: 411, distance: 33.9
click at [454, 411] on div "Header HTML Body HTML CSS CSS from Theme JAVASCRIPT" at bounding box center [950, 500] width 1013 height 972
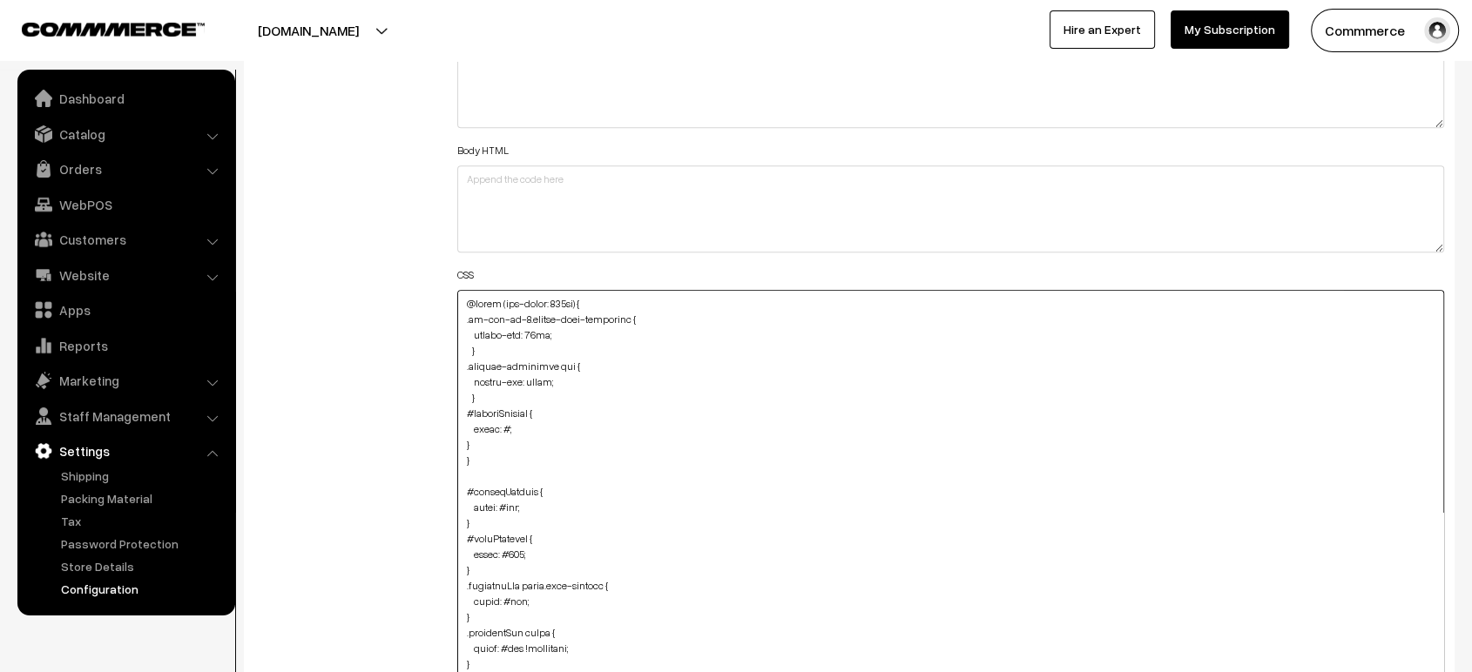
paste textarea "cartSubtotal { color: #000"
click at [522, 425] on textarea at bounding box center [950, 508] width 987 height 436
click at [462, 438] on textarea at bounding box center [950, 508] width 987 height 436
type textarea "@media (max-width: 767px) { .oc-col-md-3.header-logo-container { margin-top: 10…"
click at [404, 438] on div "Additional HTML/JS/CSS" at bounding box center [342, 500] width 203 height 972
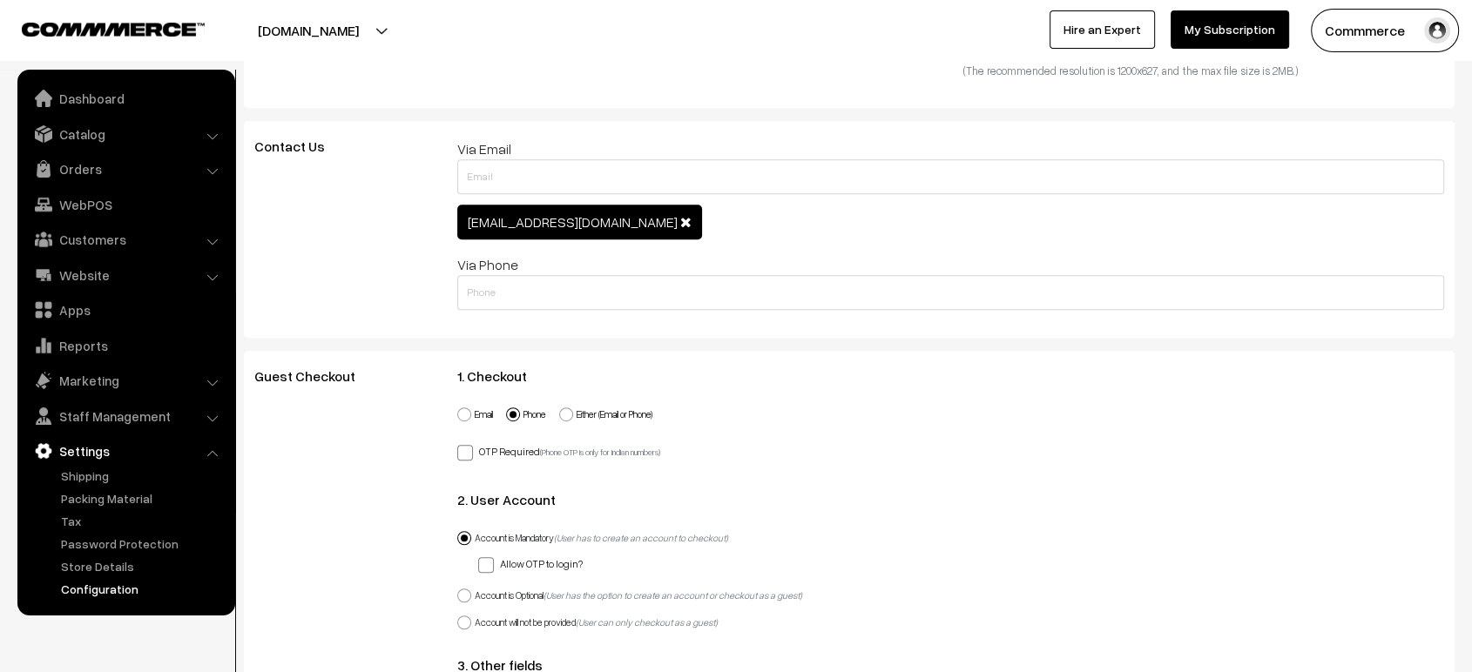
scroll to position [0, 0]
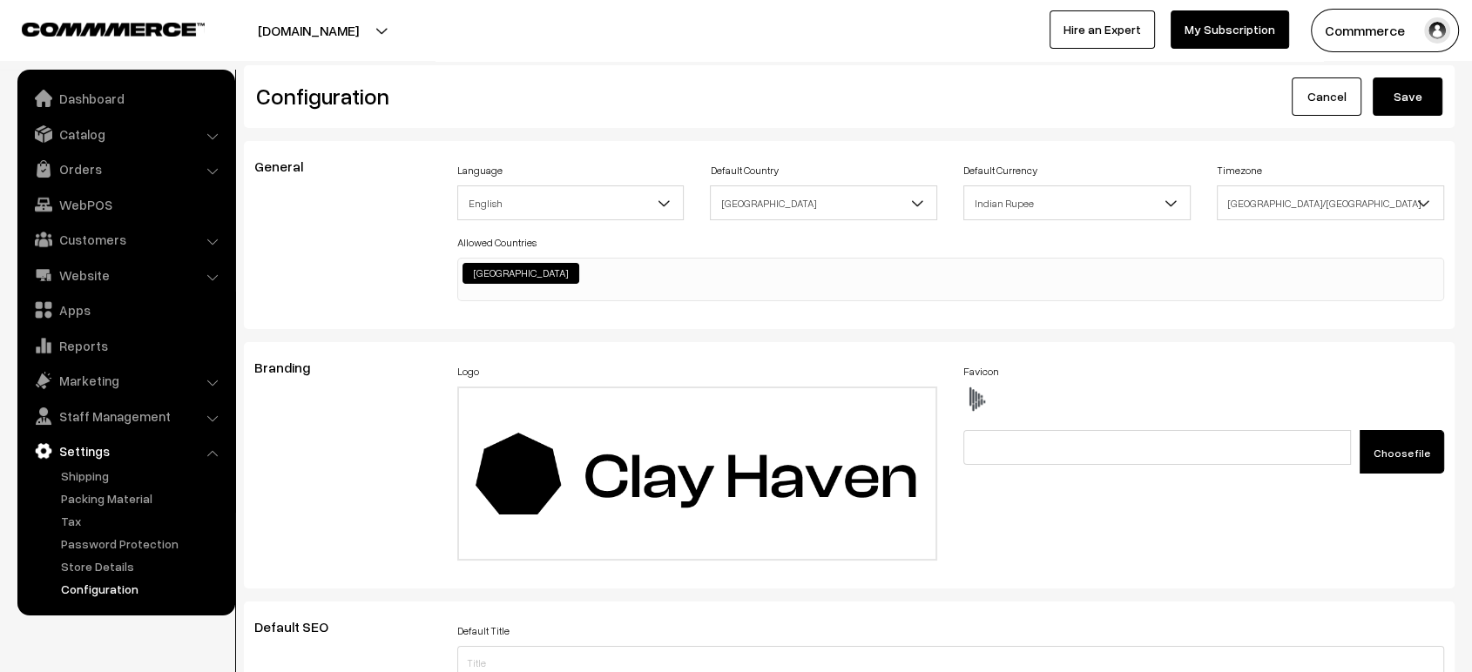
click at [1403, 103] on button "Save" at bounding box center [1407, 97] width 70 height 38
click at [1399, 103] on button "Save" at bounding box center [1407, 97] width 70 height 38
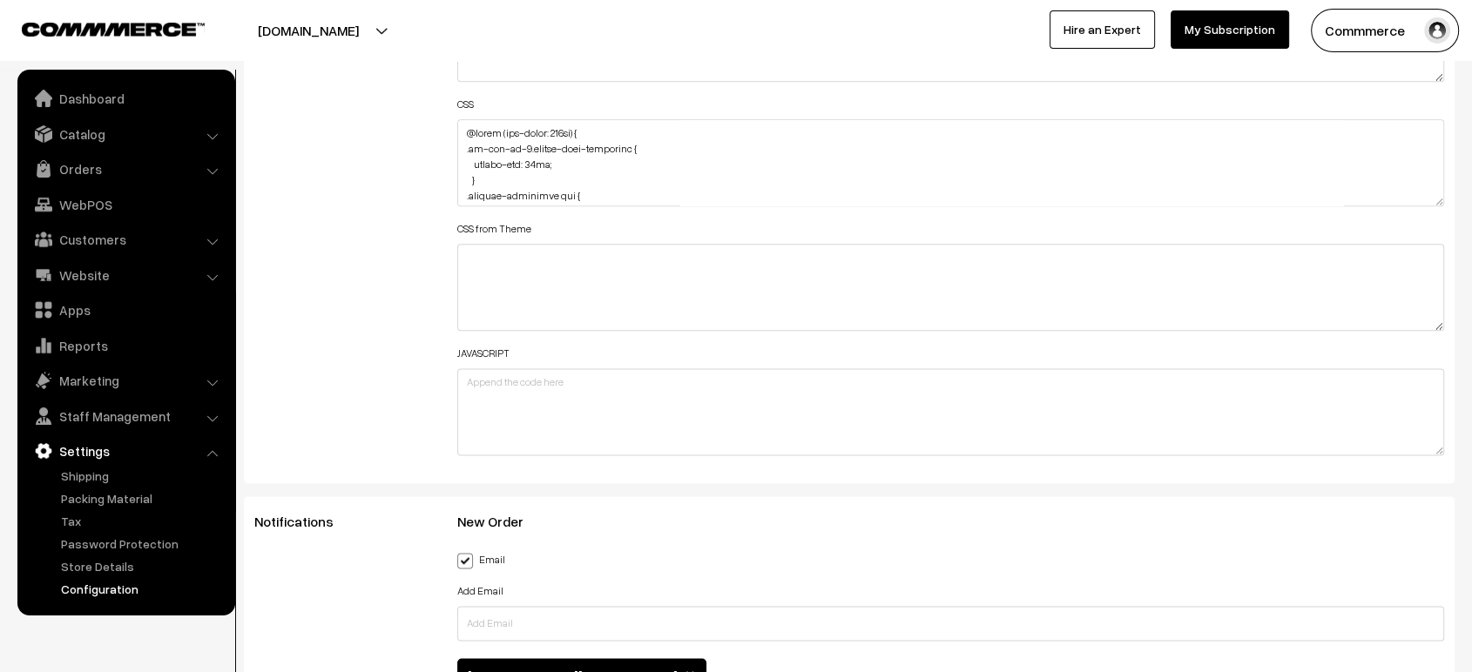
scroll to position [2132, 0]
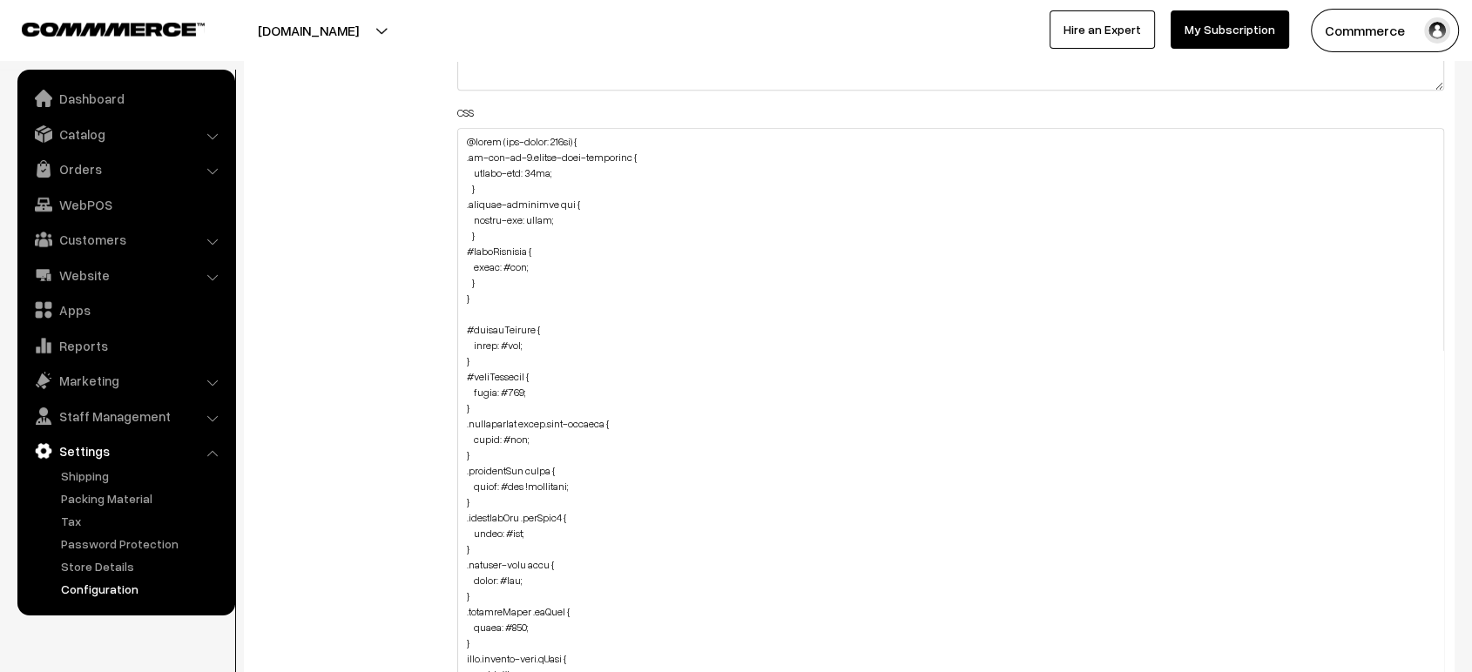
drag, startPoint x: 1437, startPoint y: 204, endPoint x: 1379, endPoint y: 718, distance: 517.0
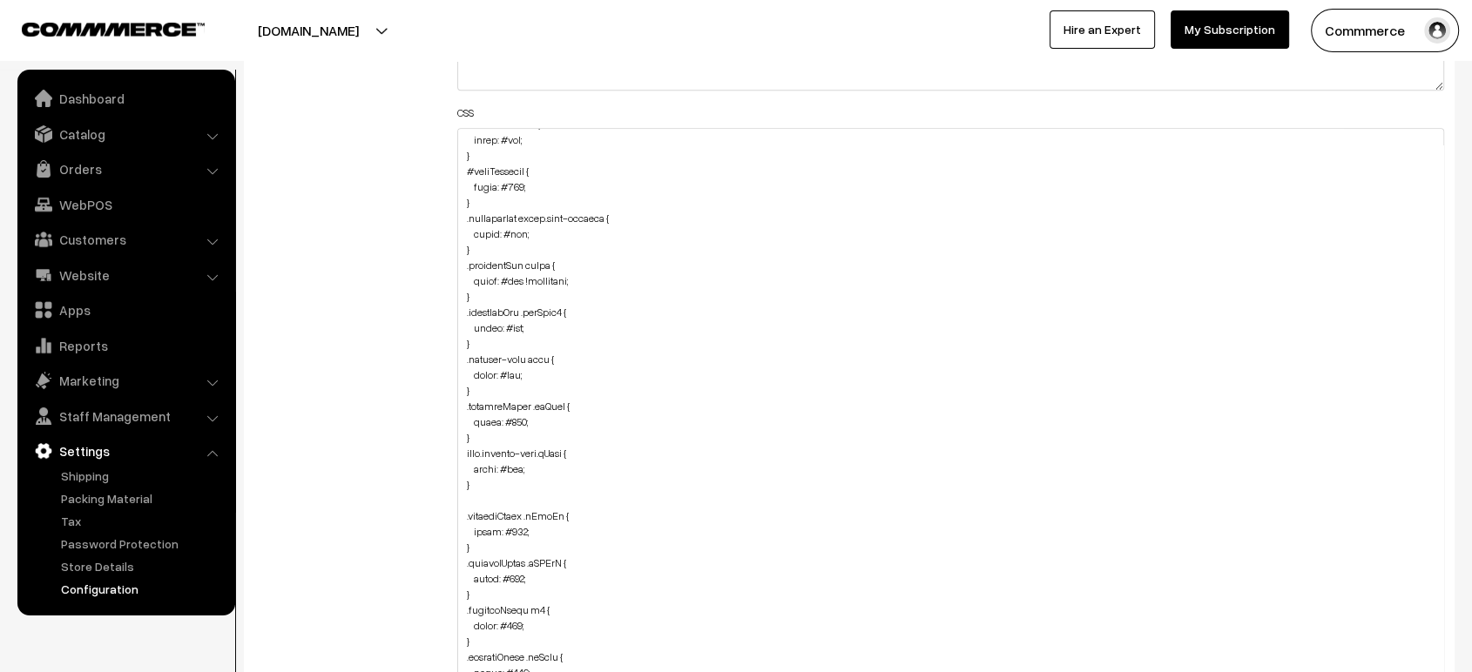
scroll to position [208, 0]
drag, startPoint x: 521, startPoint y: 271, endPoint x: 562, endPoint y: 271, distance: 40.9
click at [562, 271] on textarea at bounding box center [950, 428] width 987 height 601
drag, startPoint x: 564, startPoint y: 270, endPoint x: 519, endPoint y: 274, distance: 45.5
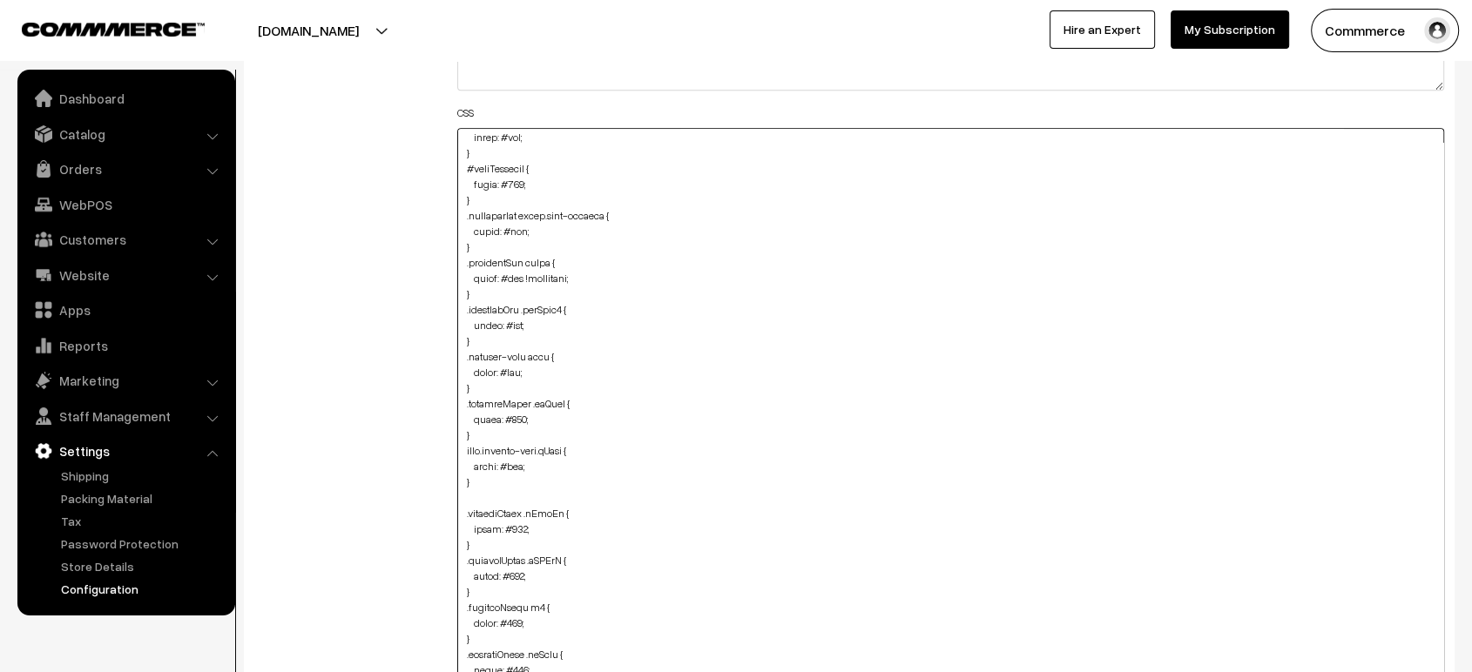
click at [519, 274] on textarea at bounding box center [950, 428] width 987 height 601
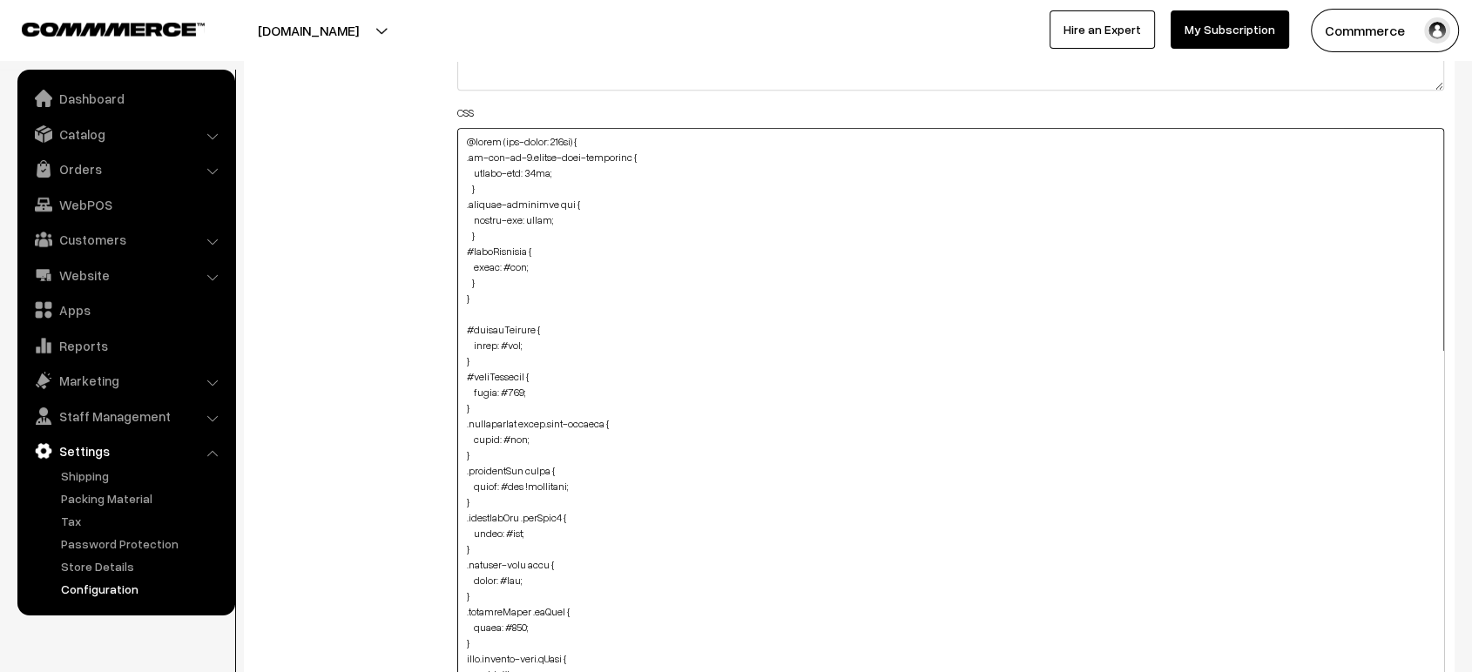
click at [512, 256] on textarea at bounding box center [950, 428] width 987 height 601
paste textarea "!important"
click at [742, 312] on textarea at bounding box center [950, 428] width 987 height 601
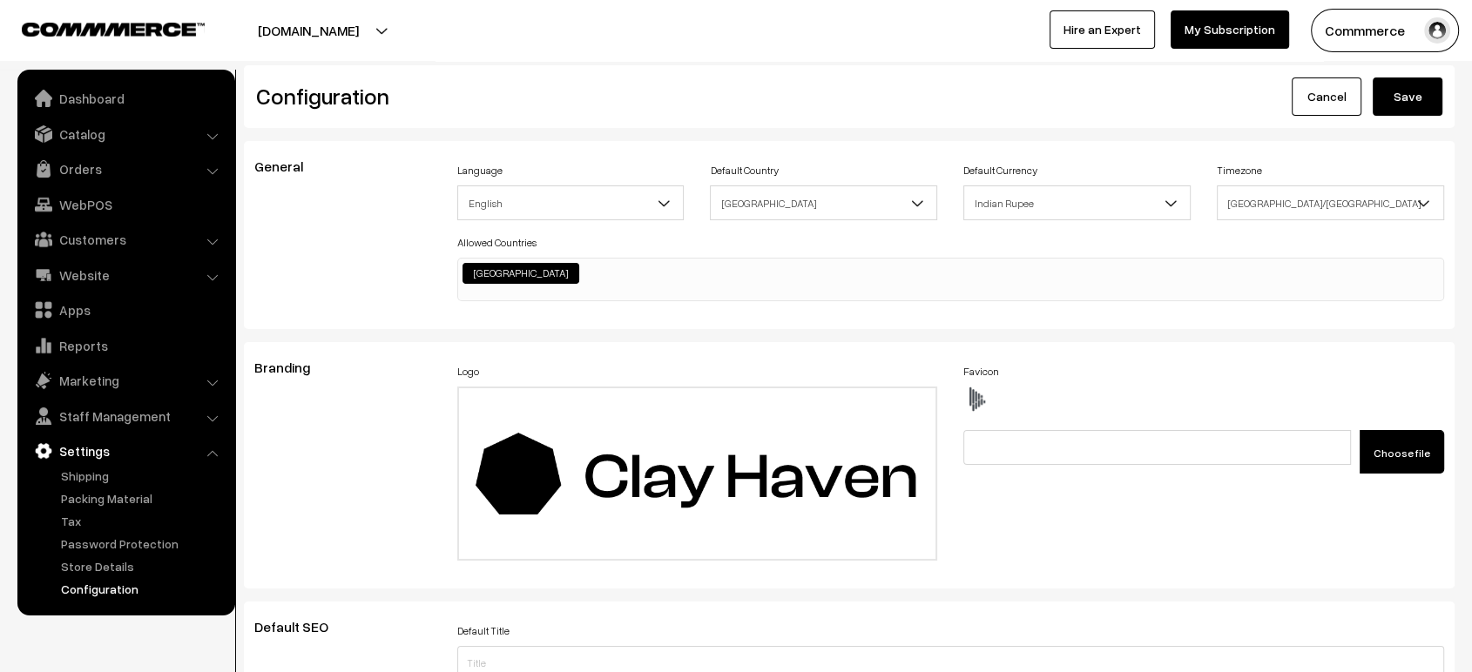
type textarea "@media (max-width: 767px) { .oc-col-md-3.header-logo-container { margin-top: 10…"
click at [1403, 100] on button "Save" at bounding box center [1407, 97] width 70 height 38
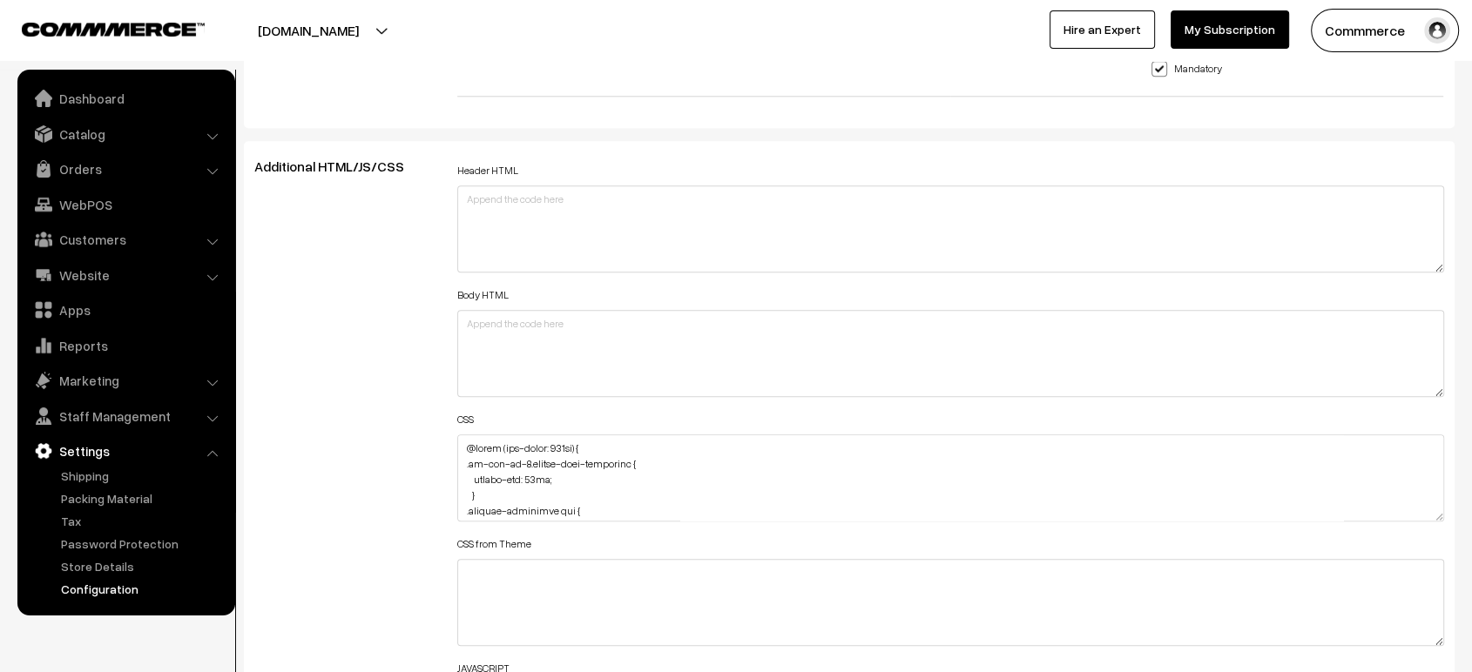
scroll to position [1826, 0]
drag, startPoint x: 1436, startPoint y: 507, endPoint x: 1446, endPoint y: 718, distance: 211.0
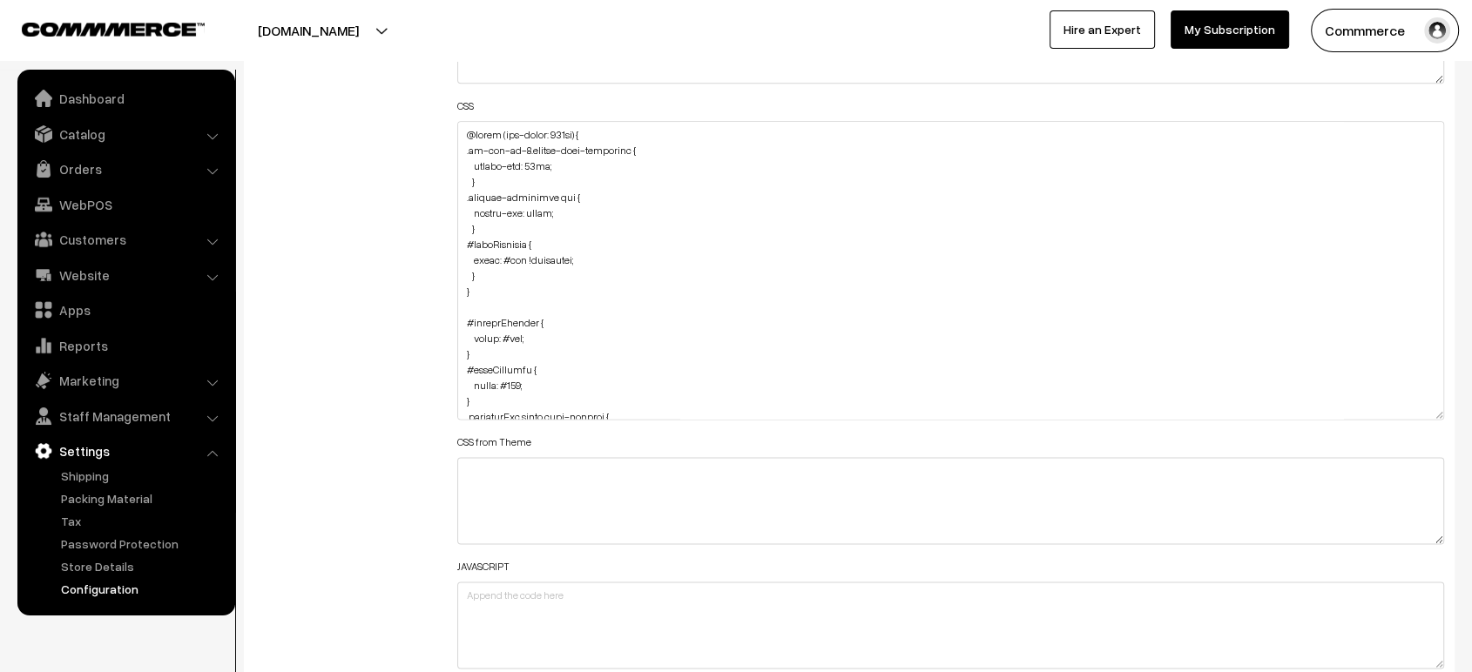
scroll to position [2140, 0]
click at [532, 269] on textarea at bounding box center [950, 269] width 987 height 299
paste textarea ".apply-coupon { font-size: 14px; font-weight: 400; color: #fff; }"
drag, startPoint x: 565, startPoint y: 317, endPoint x: 474, endPoint y: 305, distance: 92.2
click at [474, 305] on textarea at bounding box center [950, 269] width 987 height 299
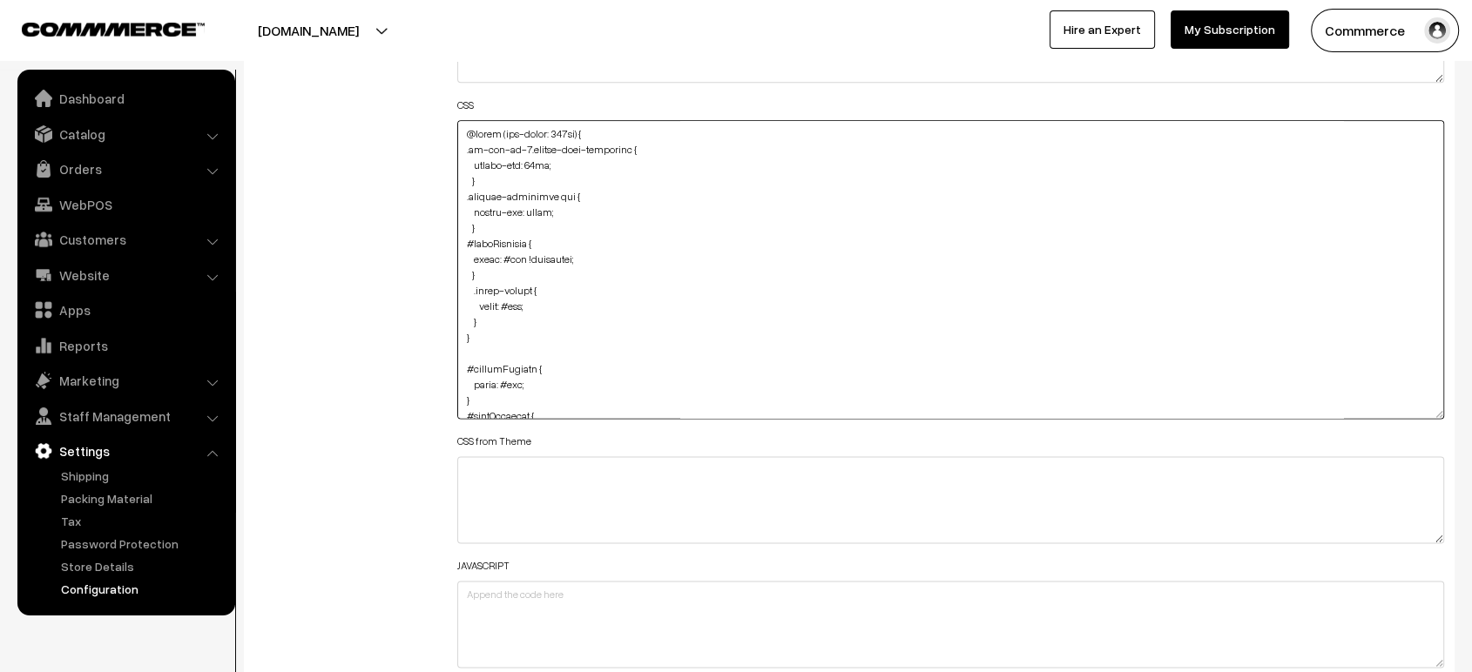
type textarea "@media (max-width: 767px) { .oc-col-md-3.header-logo-container { margin-top: 10…"
click at [400, 304] on div "Additional HTML/JS/CSS" at bounding box center [342, 261] width 203 height 834
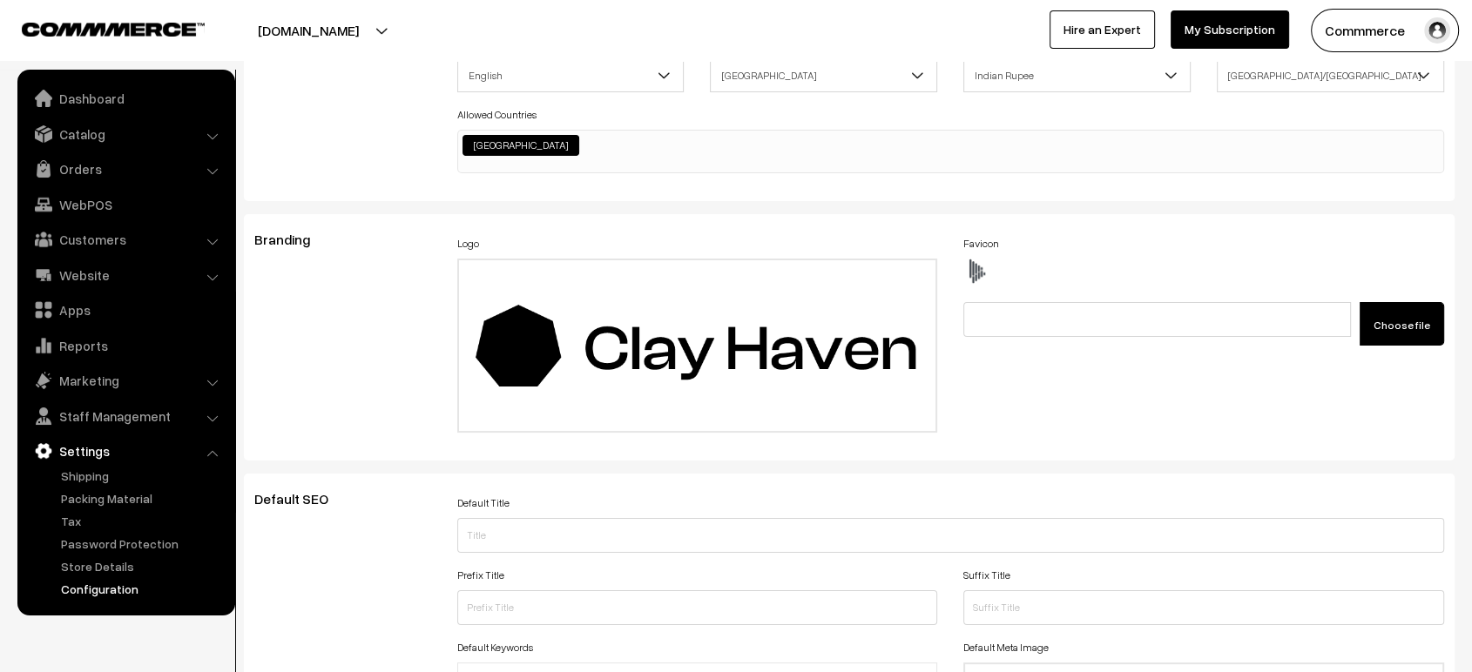
scroll to position [0, 0]
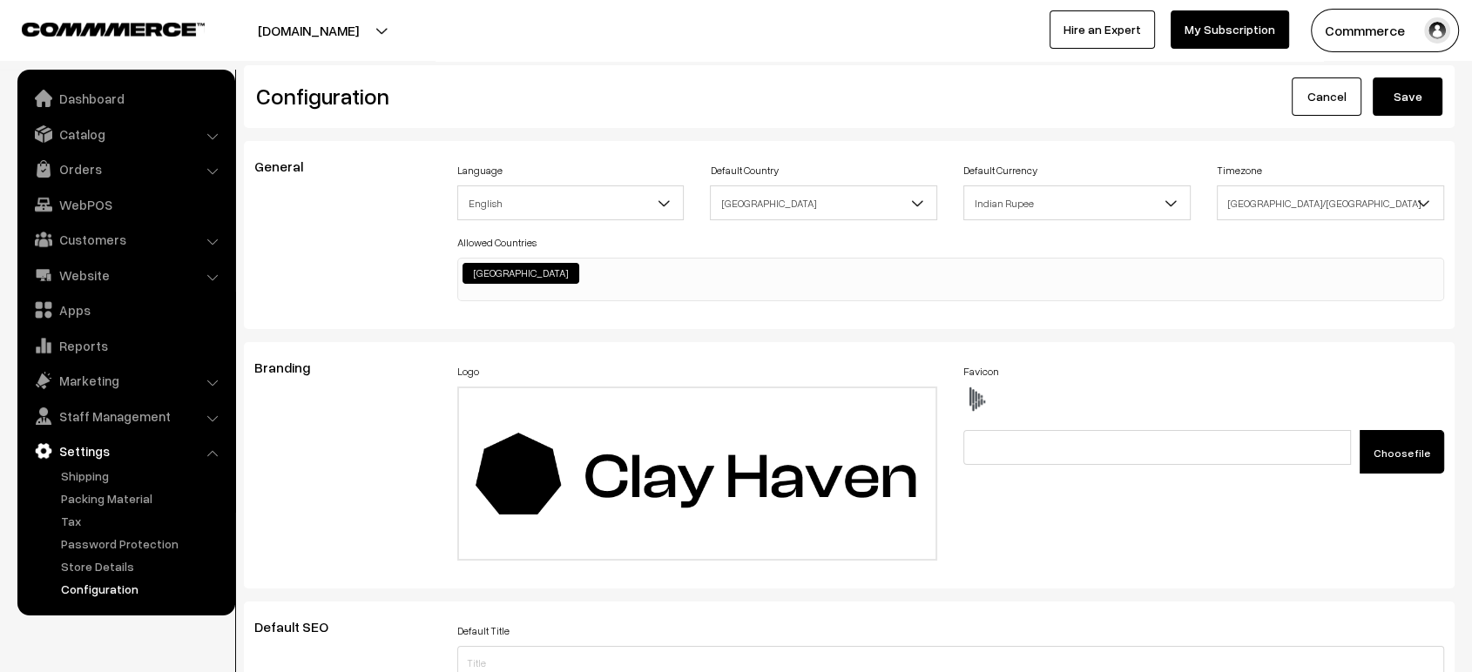
click at [1408, 103] on button "Save" at bounding box center [1407, 97] width 70 height 38
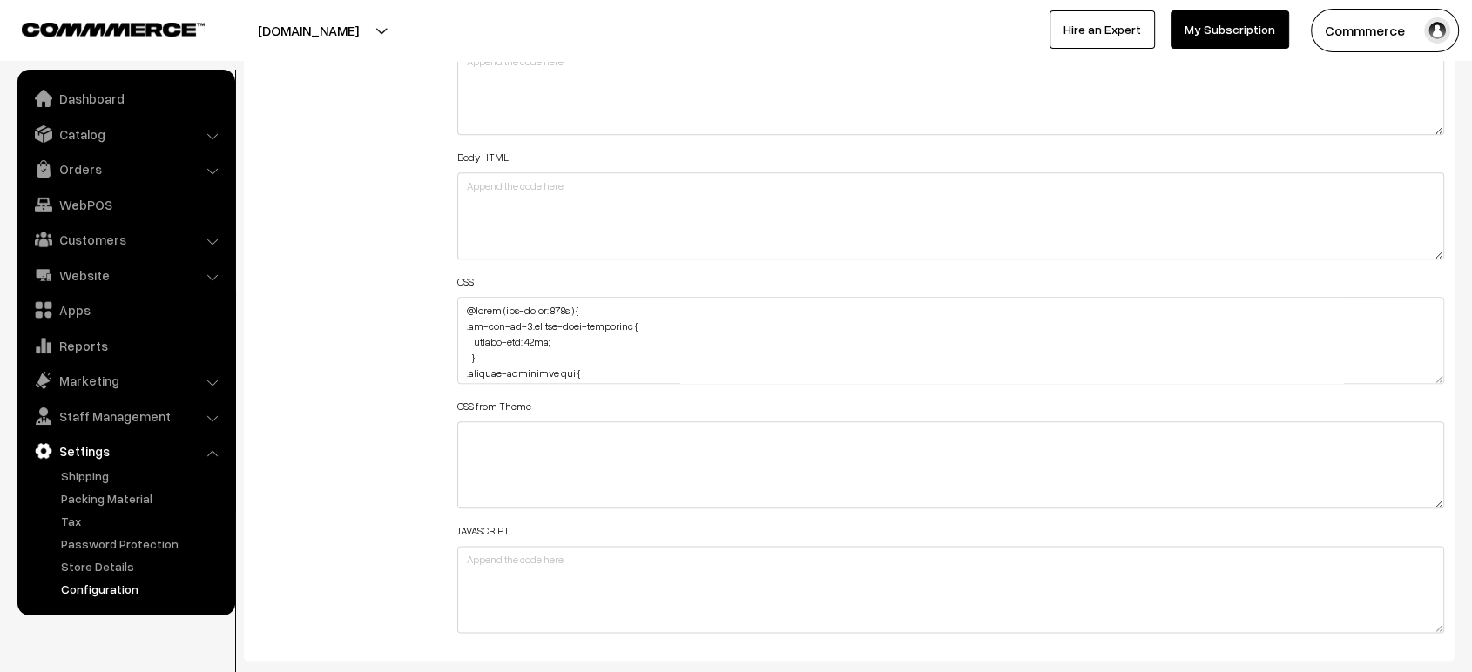
scroll to position [95, 0]
click at [515, 335] on textarea at bounding box center [950, 340] width 987 height 87
paste textarea "E0D0B4"
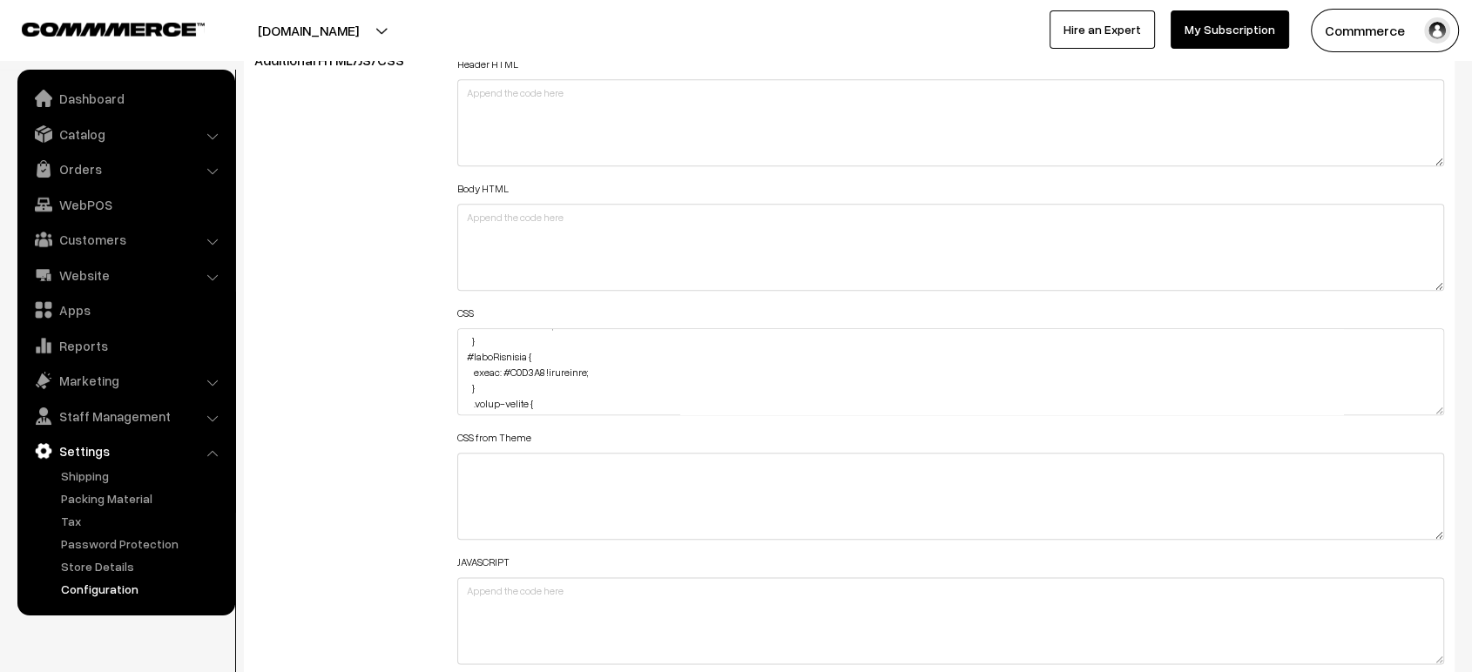
scroll to position [106, 0]
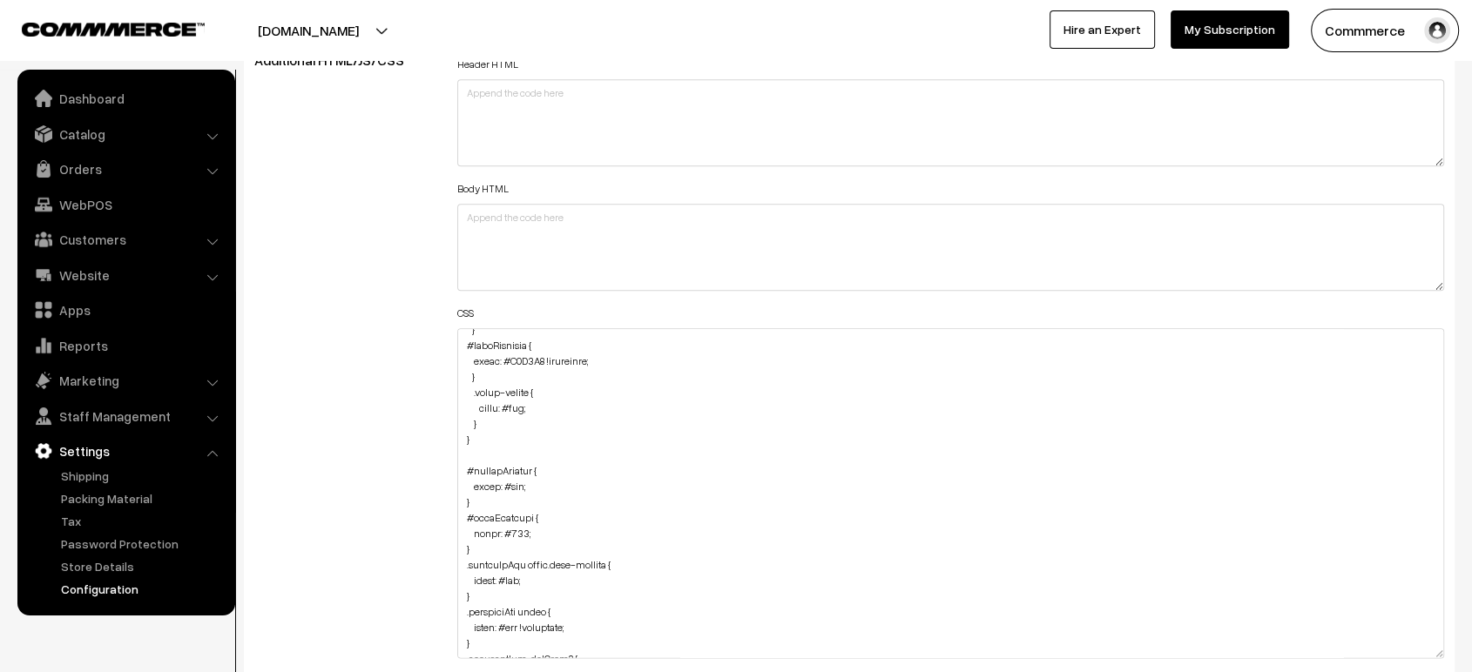
drag, startPoint x: 1437, startPoint y: 399, endPoint x: 1410, endPoint y: 718, distance: 319.9
click at [521, 401] on textarea at bounding box center [950, 531] width 987 height 406
paste textarea "E0D0B4"
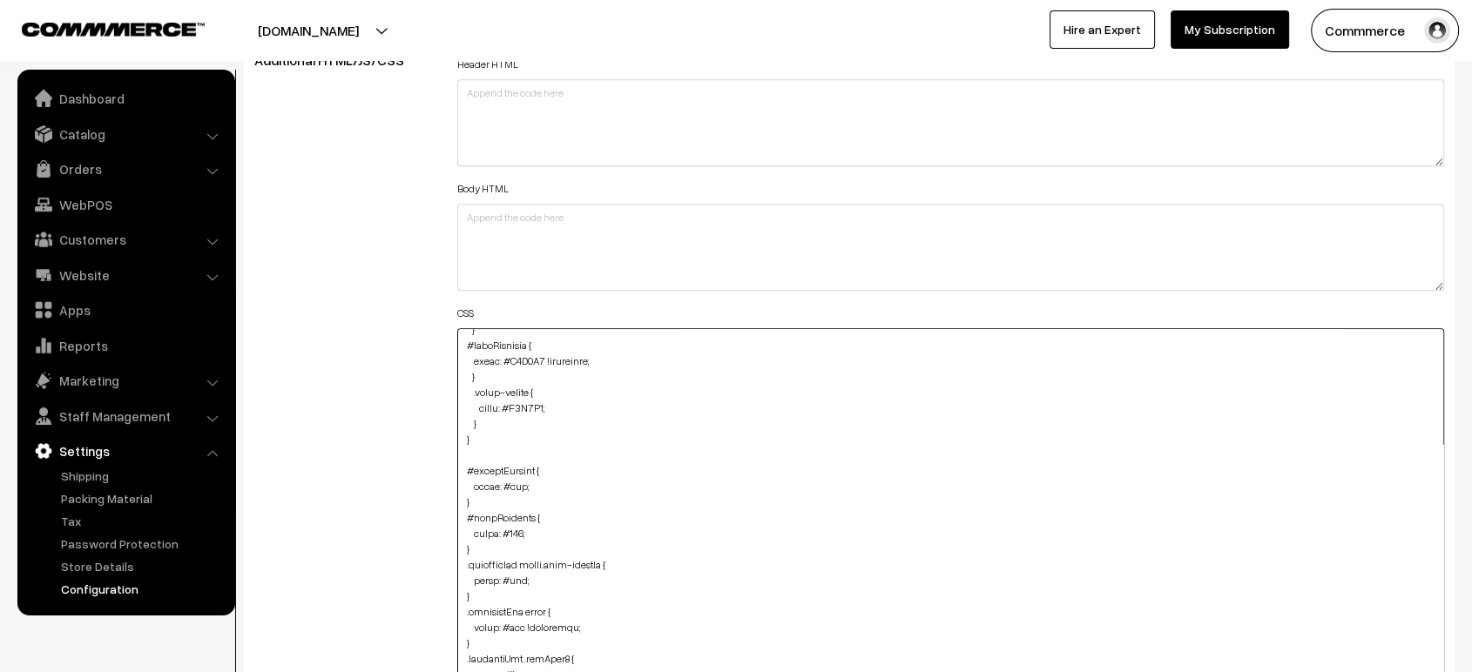
click at [511, 476] on textarea at bounding box center [950, 531] width 987 height 406
paste textarea "E0D0B4"
click at [509, 575] on textarea at bounding box center [950, 531] width 987 height 406
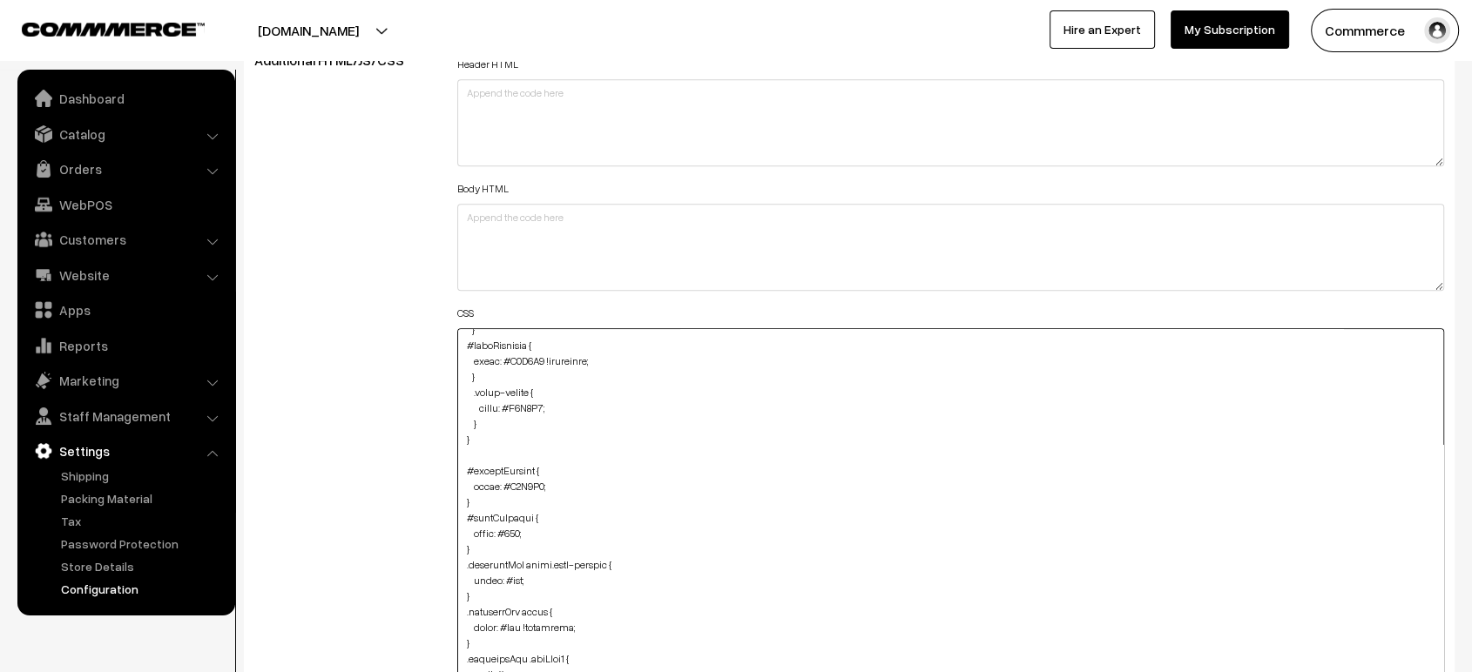
paste textarea "E0D0B4"
click at [509, 623] on textarea at bounding box center [950, 531] width 987 height 406
paste textarea "E0D0B4"
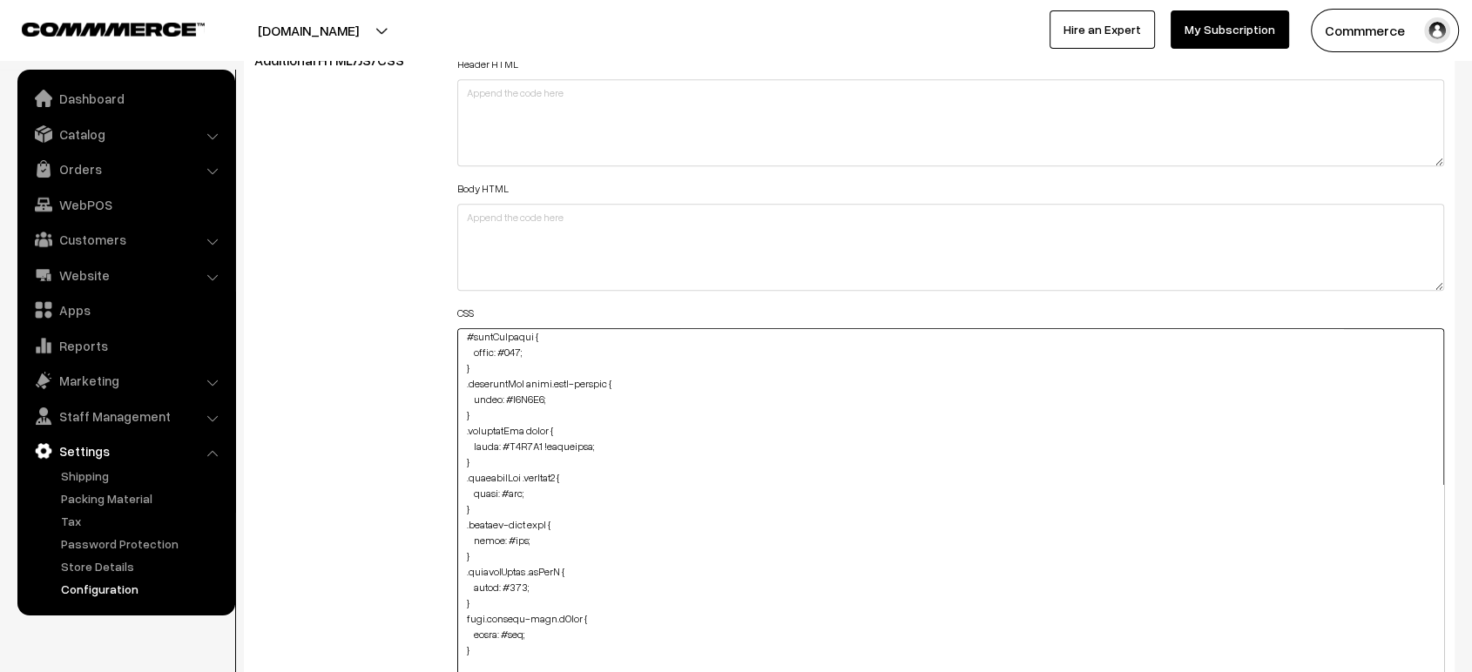
scroll to position [295, 0]
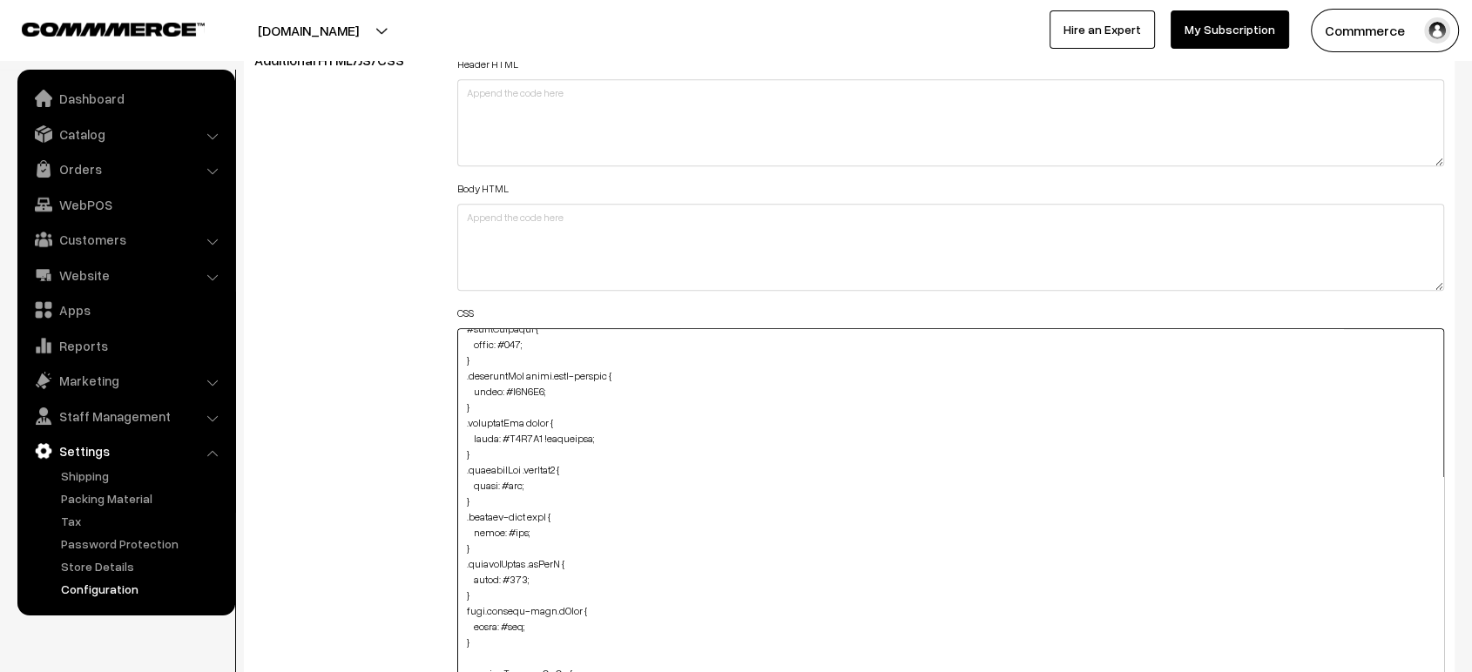
click at [513, 479] on textarea at bounding box center [950, 531] width 987 height 406
paste textarea "E0D0B4"
click at [510, 522] on textarea at bounding box center [950, 531] width 987 height 406
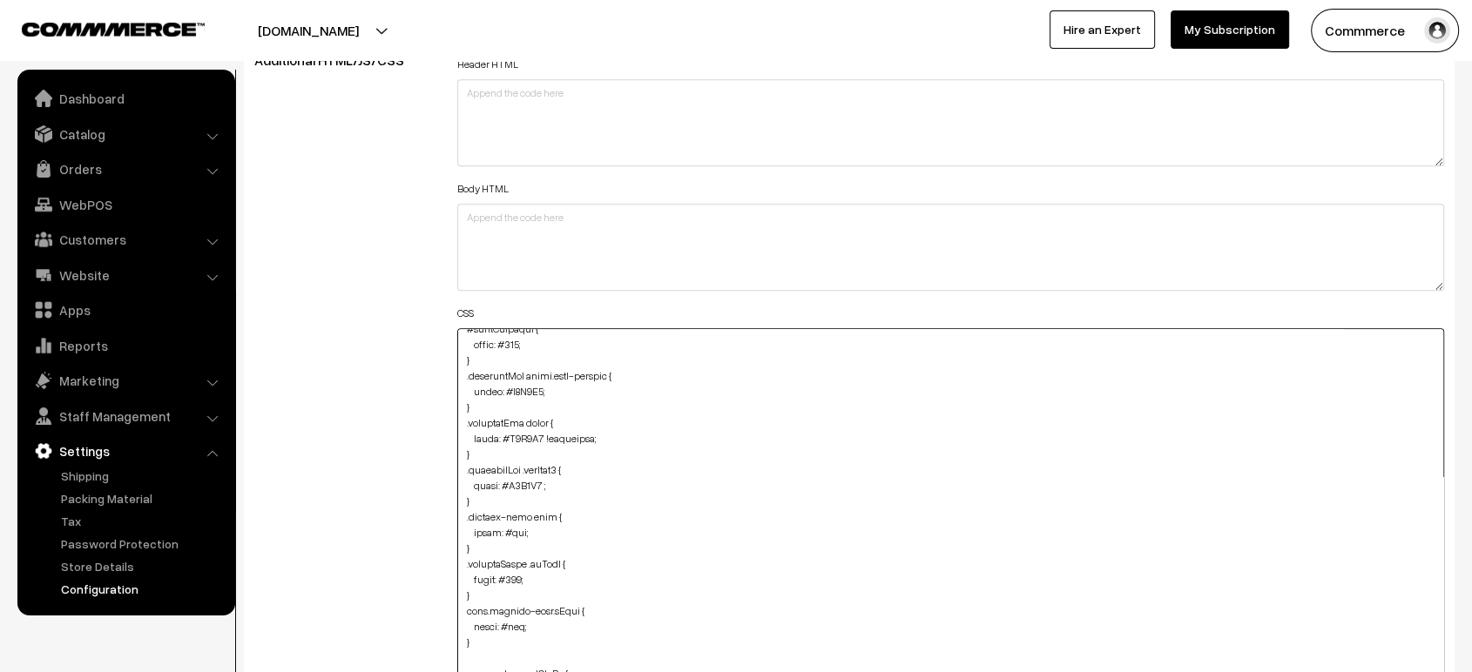
paste textarea "E0D0B4"
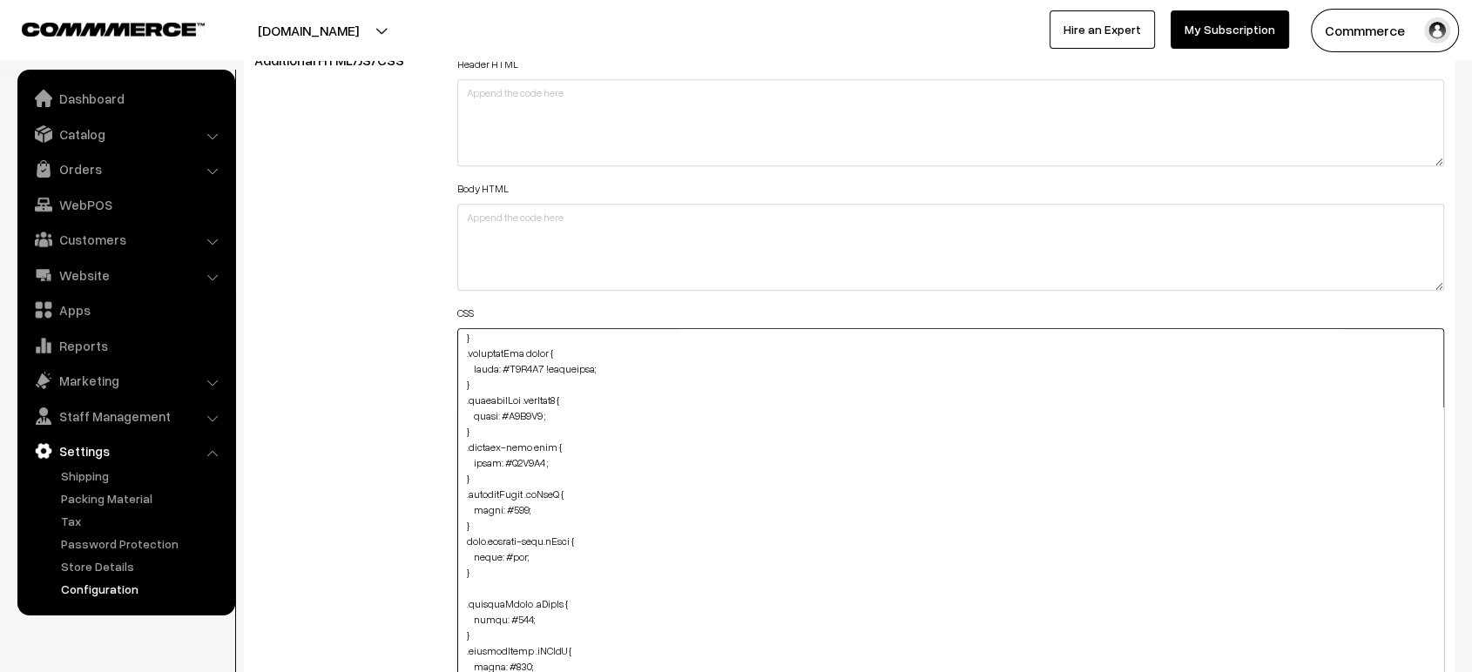
scroll to position [369, 0]
click at [510, 546] on textarea at bounding box center [950, 531] width 987 height 406
paste textarea "E0D0B4"
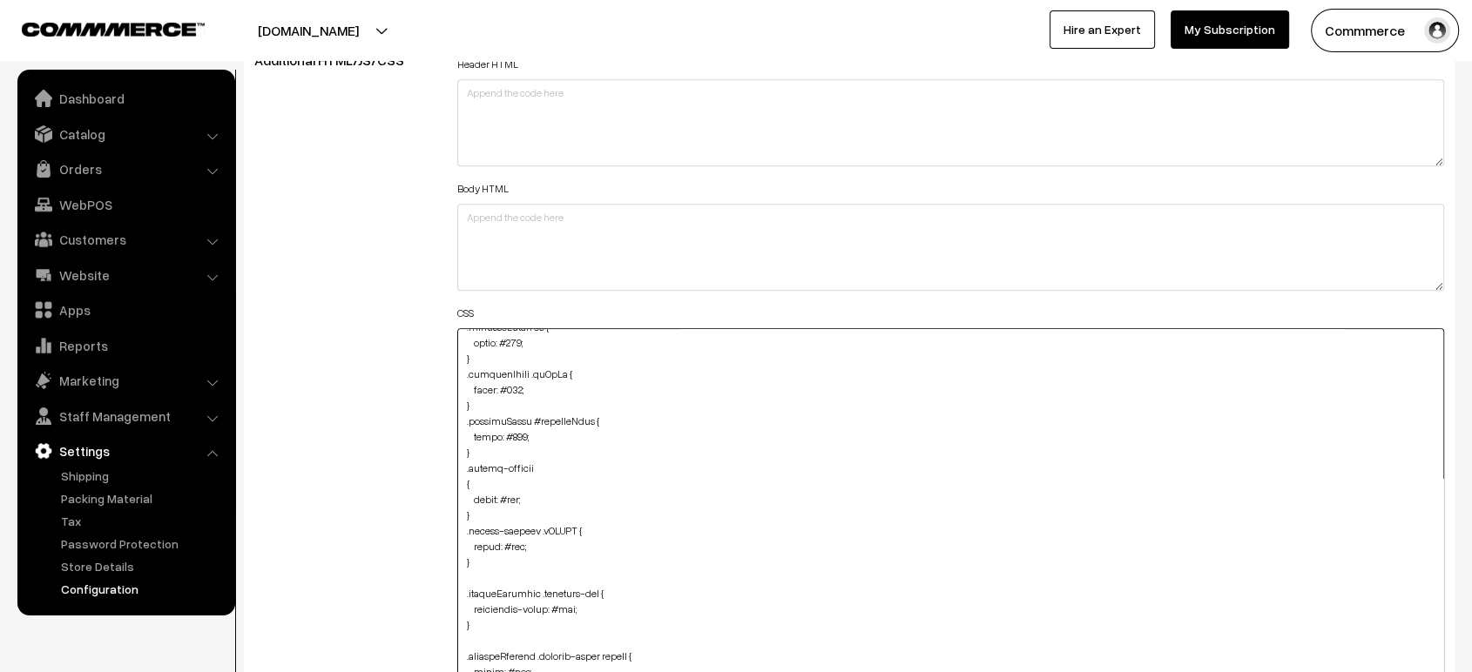
scroll to position [741, 0]
click at [514, 489] on textarea at bounding box center [950, 531] width 987 height 406
paste textarea "E0D0B4"
click at [509, 535] on textarea at bounding box center [950, 531] width 987 height 406
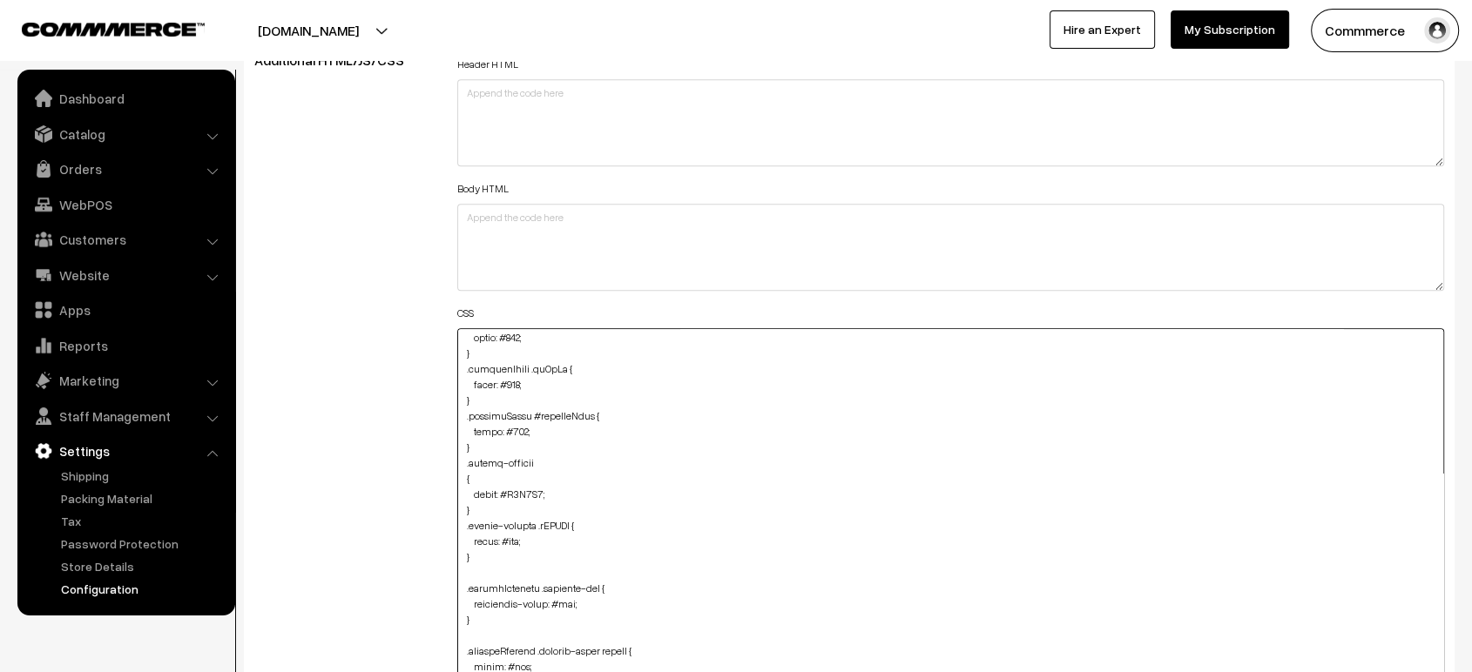
click at [509, 535] on textarea at bounding box center [950, 531] width 987 height 406
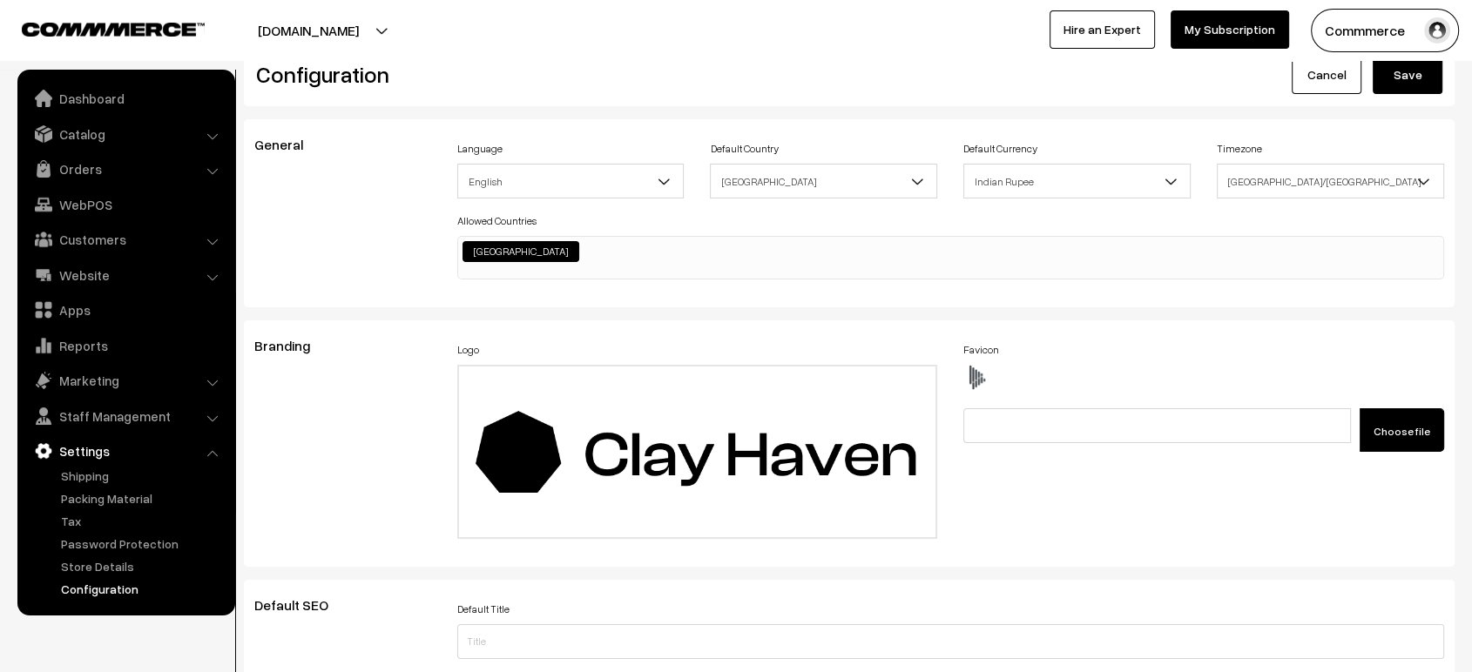
scroll to position [0, 0]
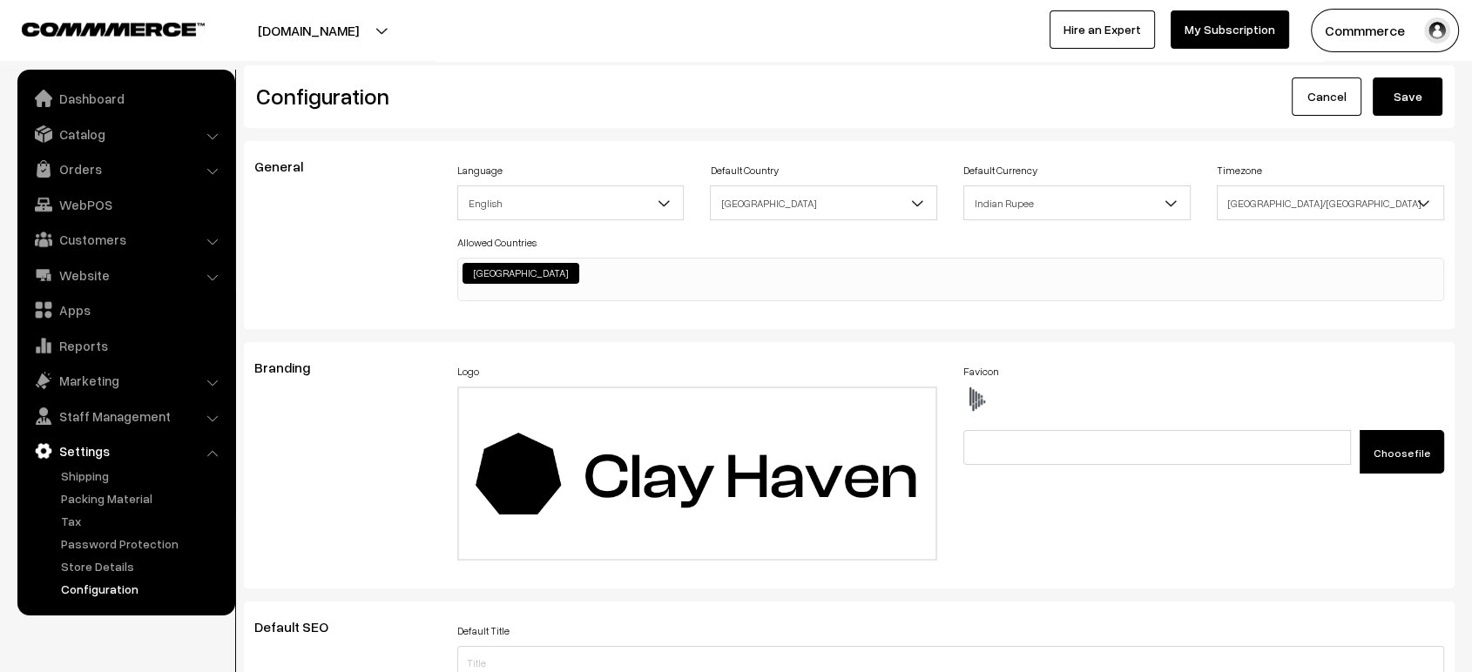
type textarea "@media (max-width: 767px) { .oc-col-md-3.header-logo-container { margin-top: 10…"
click at [1419, 96] on button "Save" at bounding box center [1407, 97] width 70 height 38
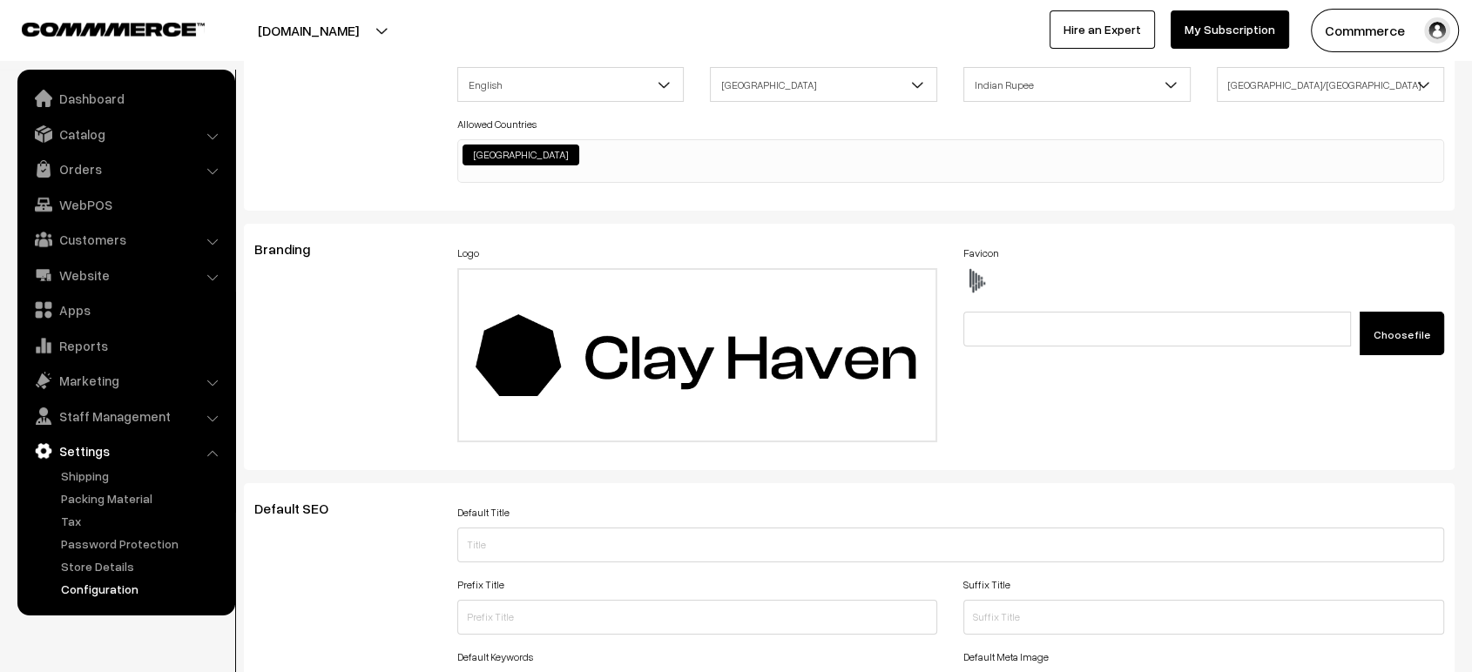
scroll to position [1963, 0]
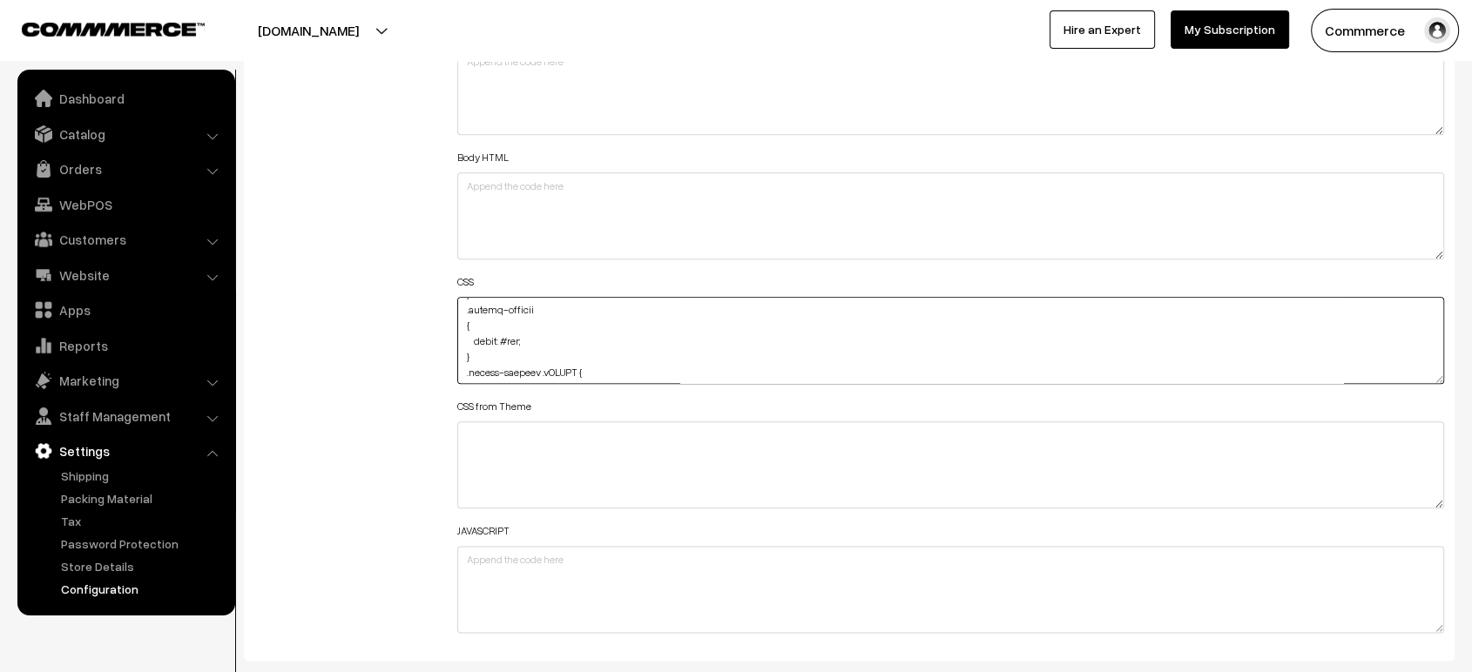
click at [516, 336] on textarea at bounding box center [950, 340] width 987 height 87
paste textarea "E0D0B4"
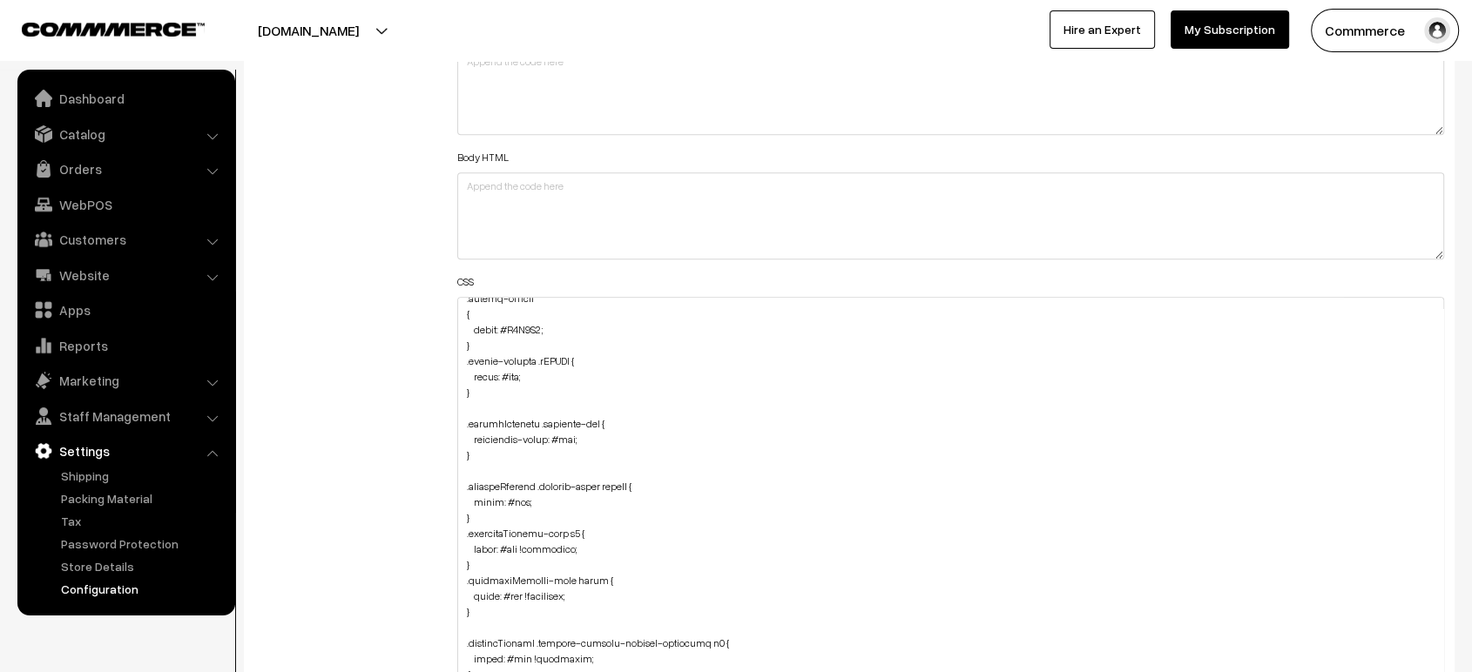
drag, startPoint x: 1439, startPoint y: 370, endPoint x: 1458, endPoint y: 716, distance: 346.2
click at [513, 367] on textarea at bounding box center [950, 513] width 987 height 433
paste textarea "E0D0B4"
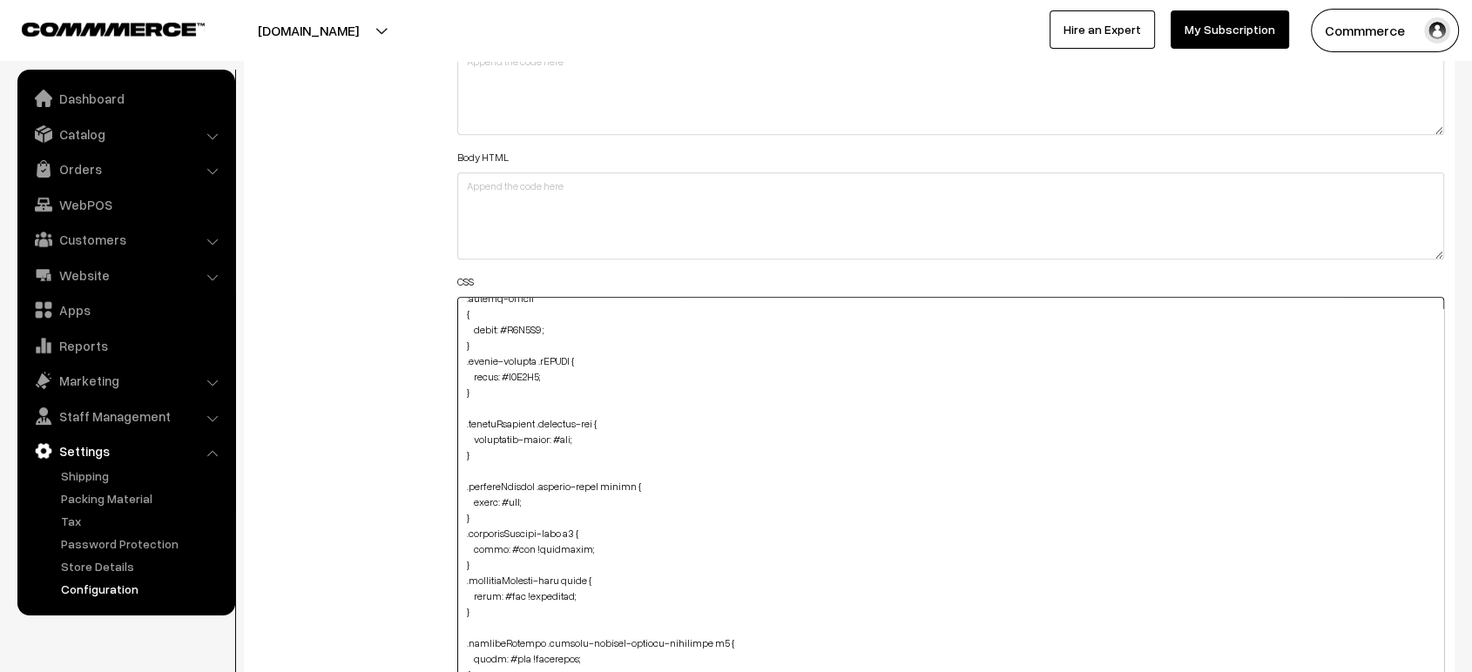
click at [569, 435] on textarea at bounding box center [950, 513] width 987 height 433
paste textarea "E0D0B4"
click at [511, 495] on textarea at bounding box center [950, 513] width 987 height 433
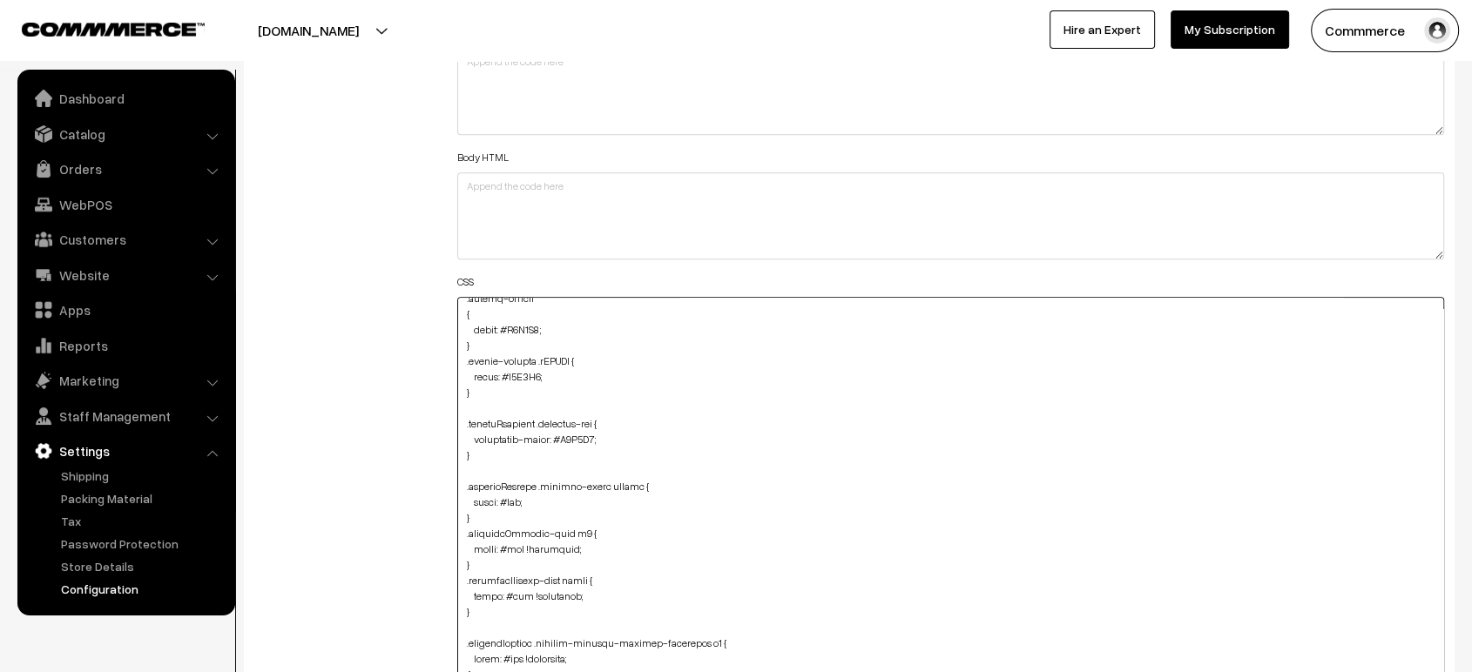
paste textarea "E0D0B4"
click at [512, 544] on textarea at bounding box center [950, 513] width 987 height 433
paste textarea "E0D0B4"
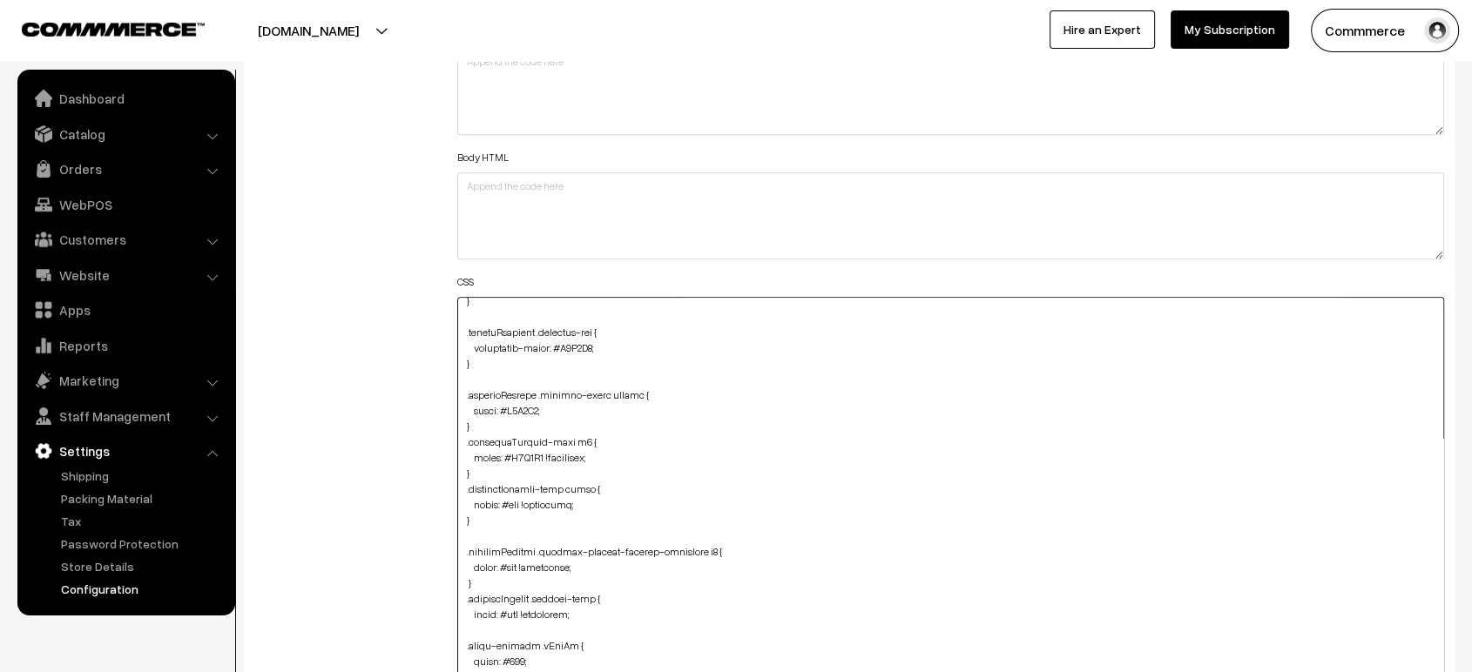
scroll to position [974, 0]
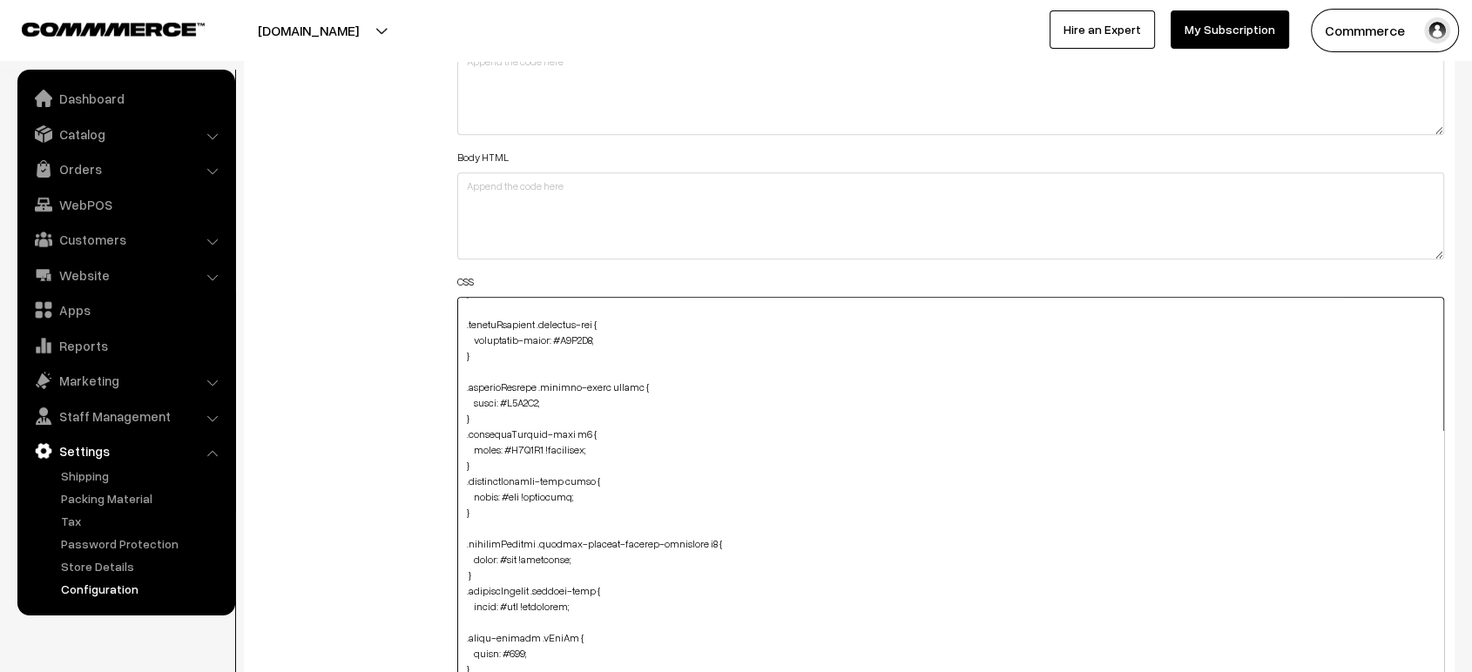
click at [510, 493] on textarea at bounding box center [950, 513] width 987 height 433
paste textarea "E0D0B4"
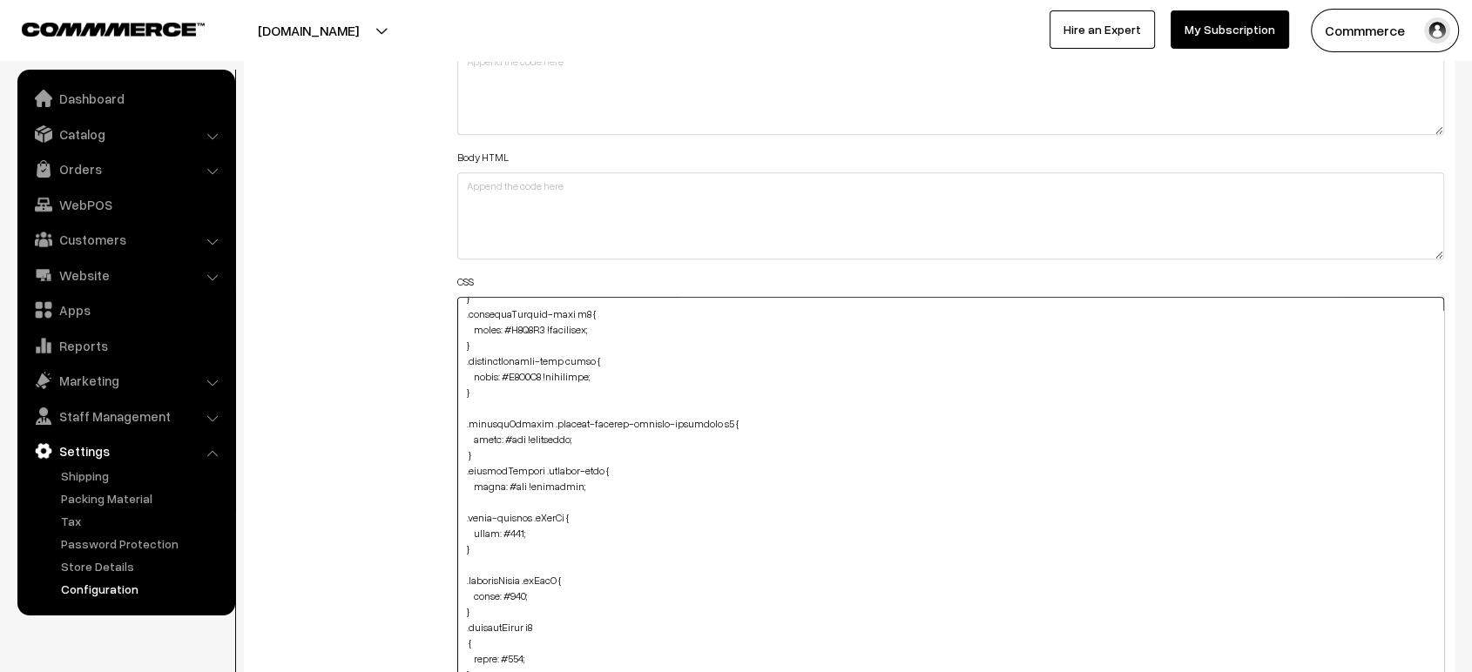
scroll to position [1109, 0]
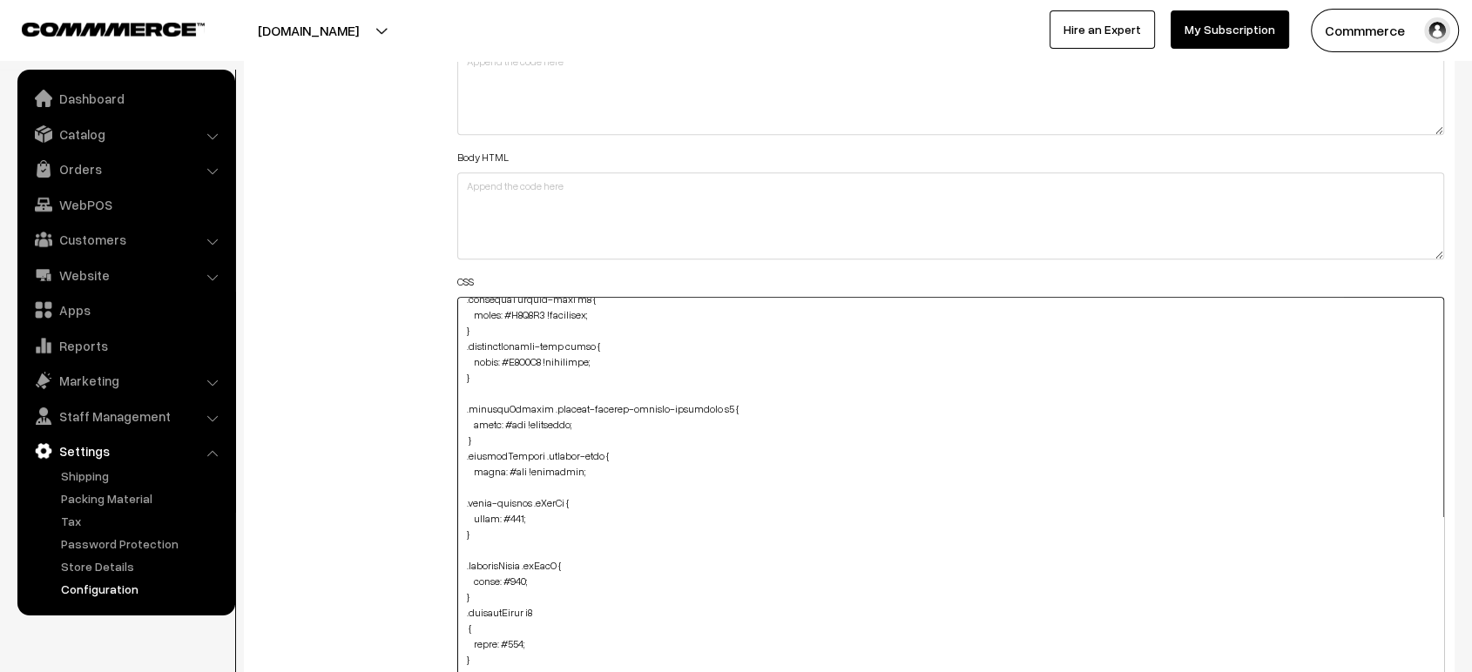
click at [513, 419] on textarea at bounding box center [950, 513] width 987 height 433
paste textarea "E0D0B4"
click at [513, 468] on textarea at bounding box center [950, 513] width 987 height 433
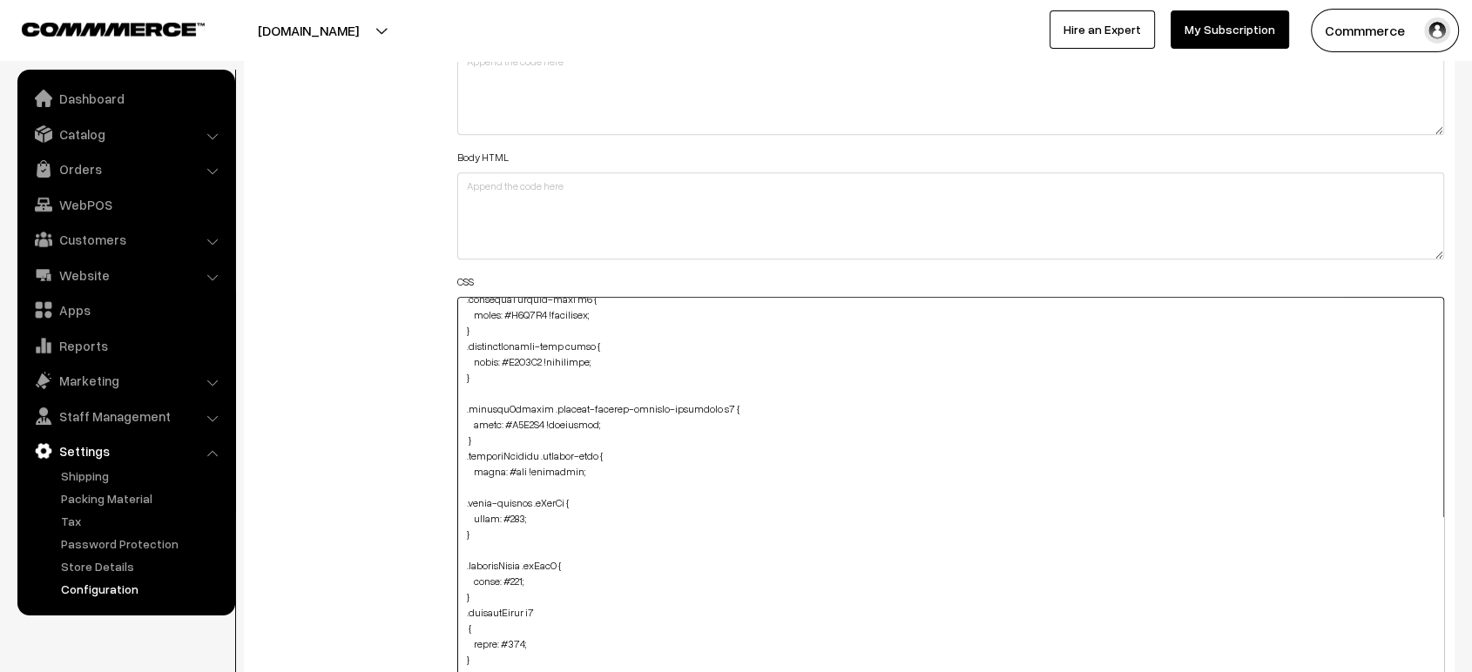
paste textarea "E0D0B4"
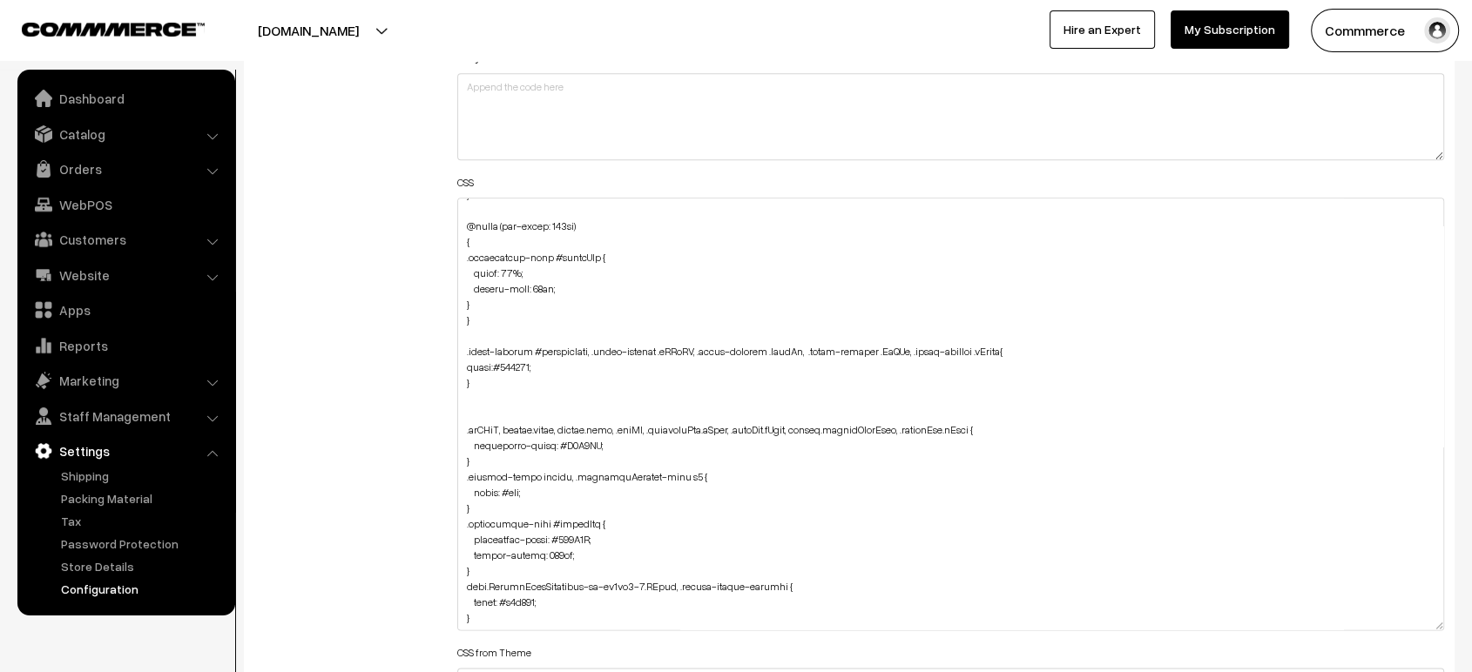
scroll to position [2072, 0]
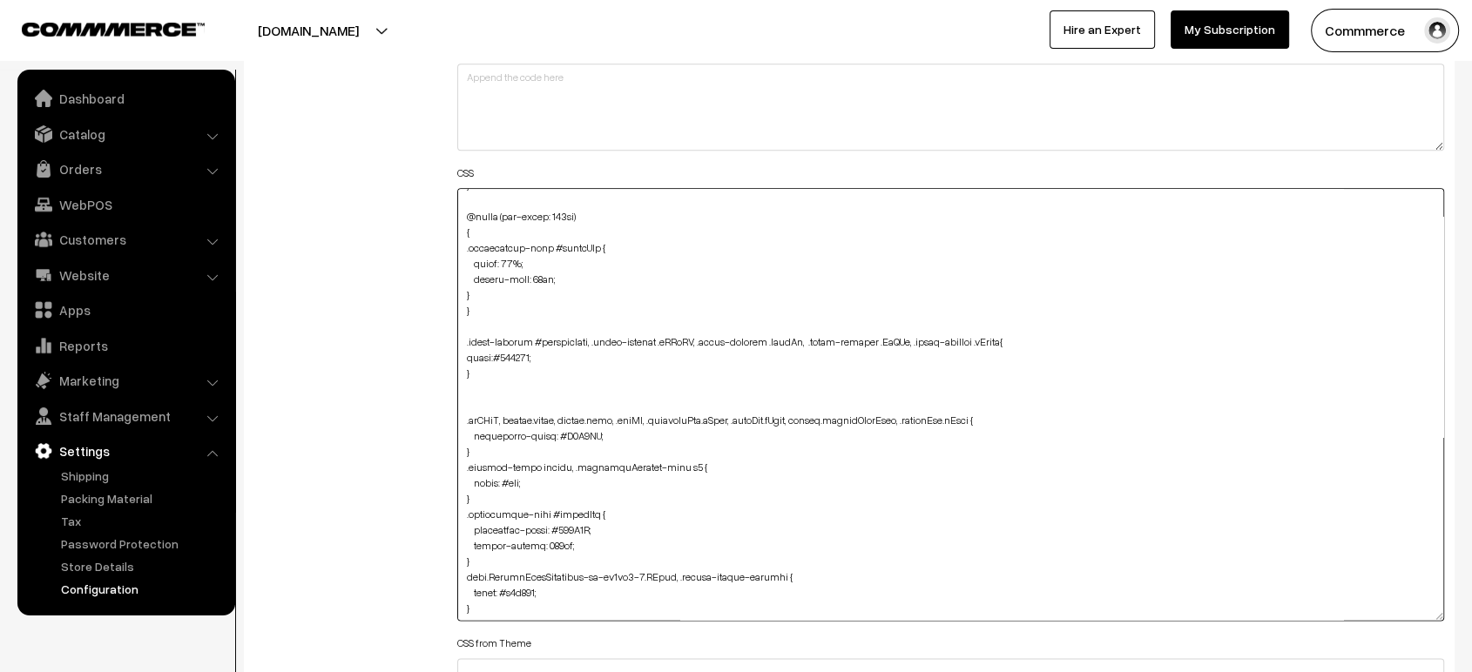
click at [512, 475] on textarea at bounding box center [950, 404] width 987 height 433
paste textarea "E0D0B4"
type textarea "@media (max-width: 767px) { .oc-col-md-3.header-logo-container { margin-top: 10…"
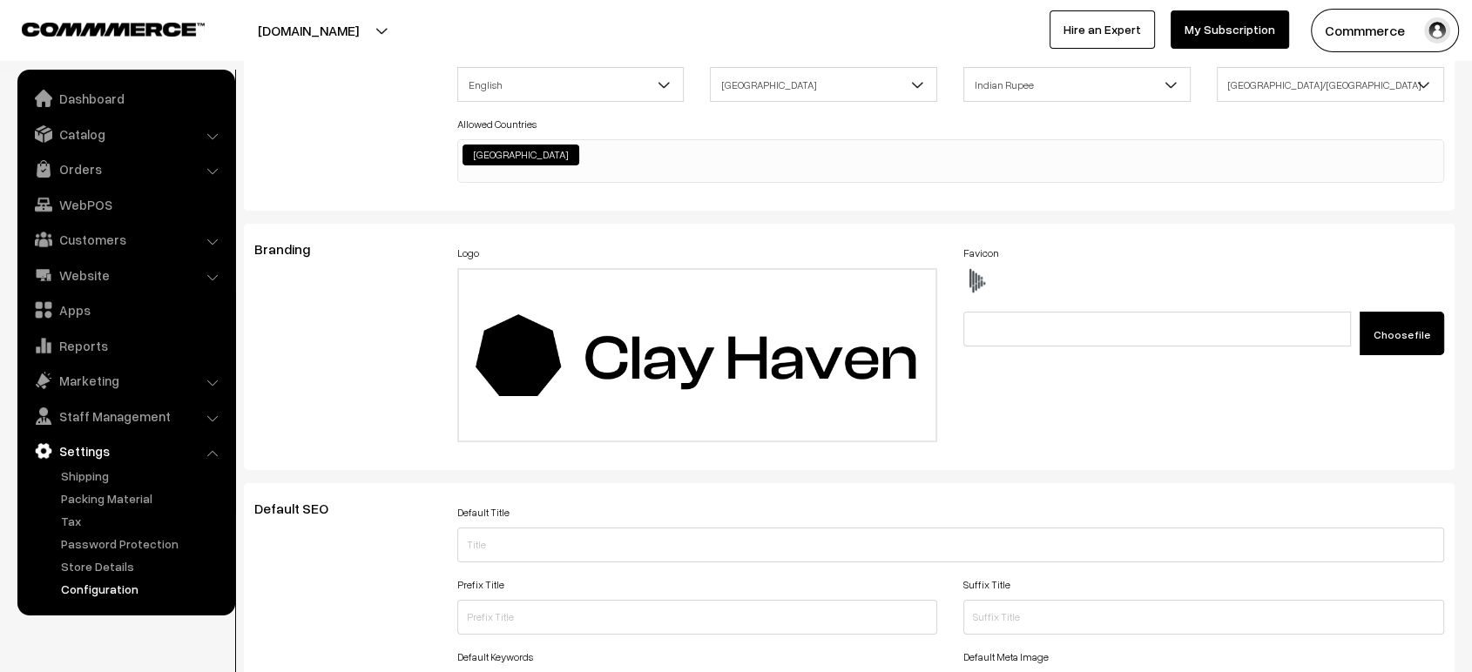
scroll to position [0, 0]
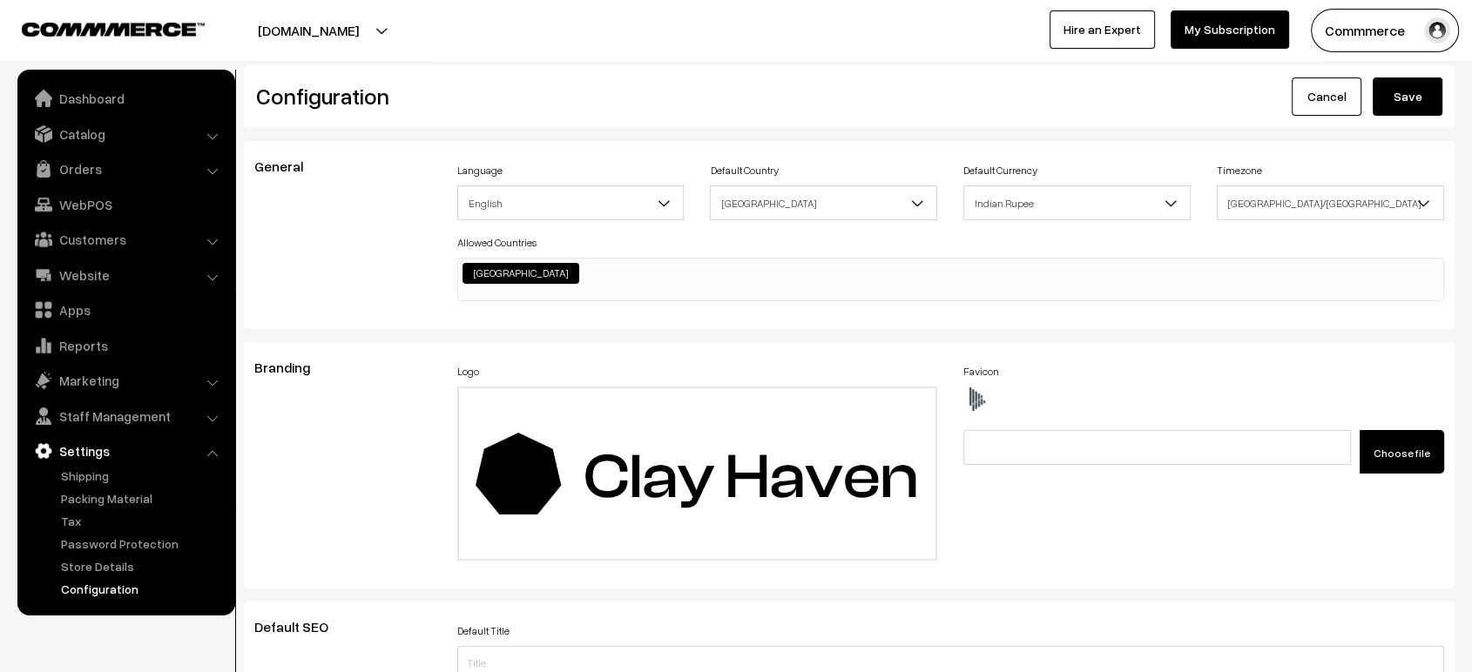
click at [1412, 101] on button "Save" at bounding box center [1407, 97] width 70 height 38
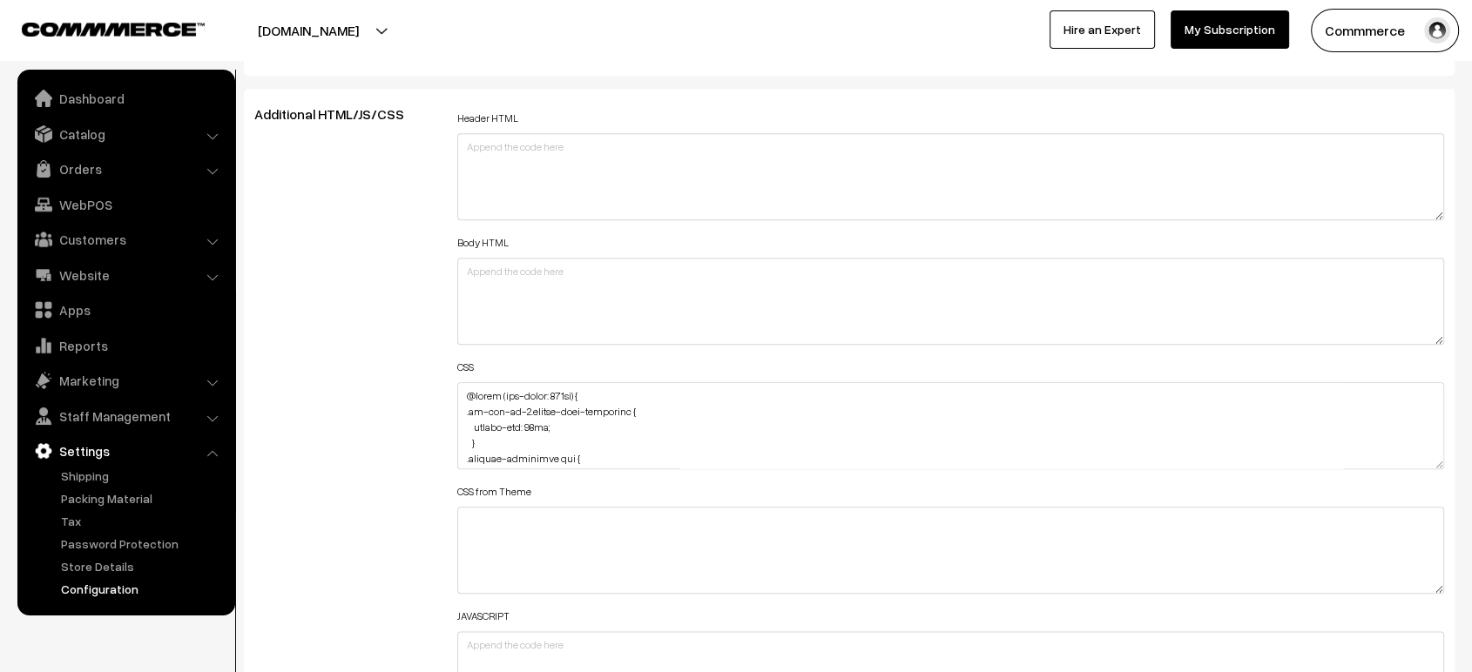
scroll to position [1880, 0]
drag, startPoint x: 1434, startPoint y: 453, endPoint x: 1464, endPoint y: 718, distance: 266.4
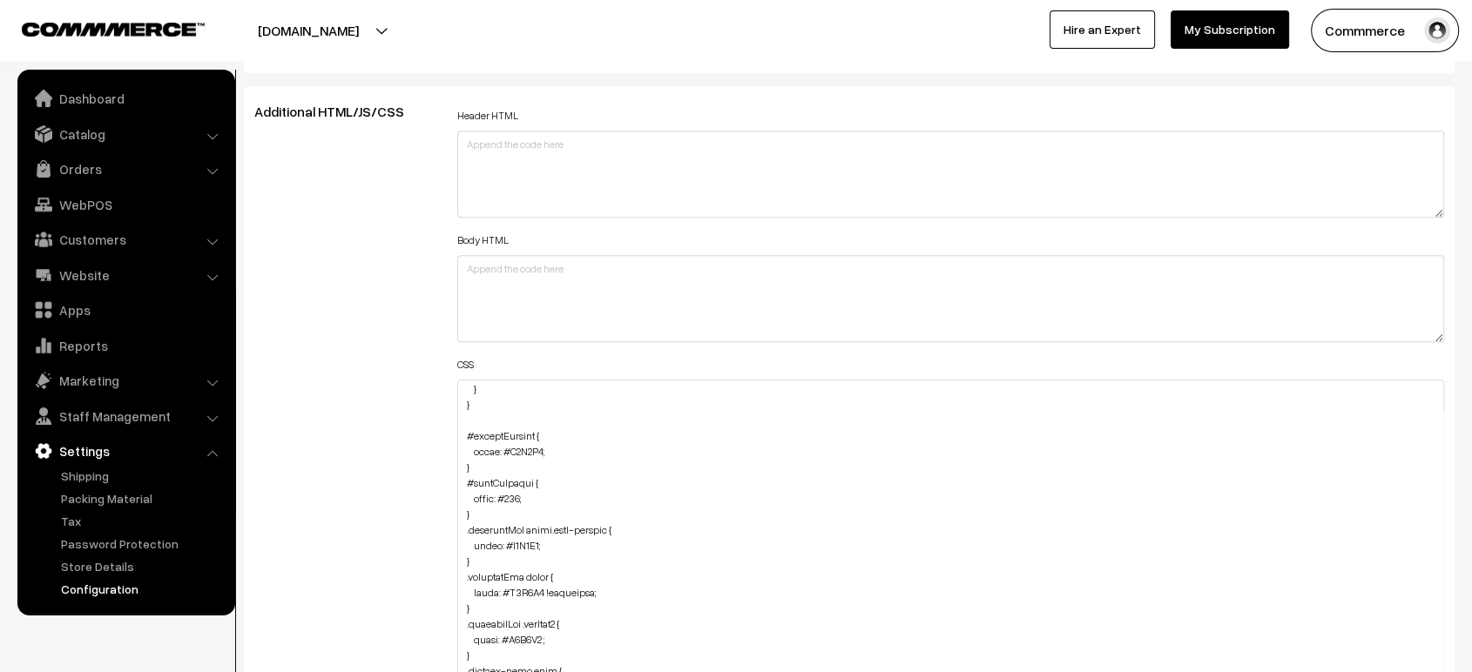
scroll to position [193, 0]
click at [467, 416] on textarea at bounding box center [950, 556] width 987 height 352
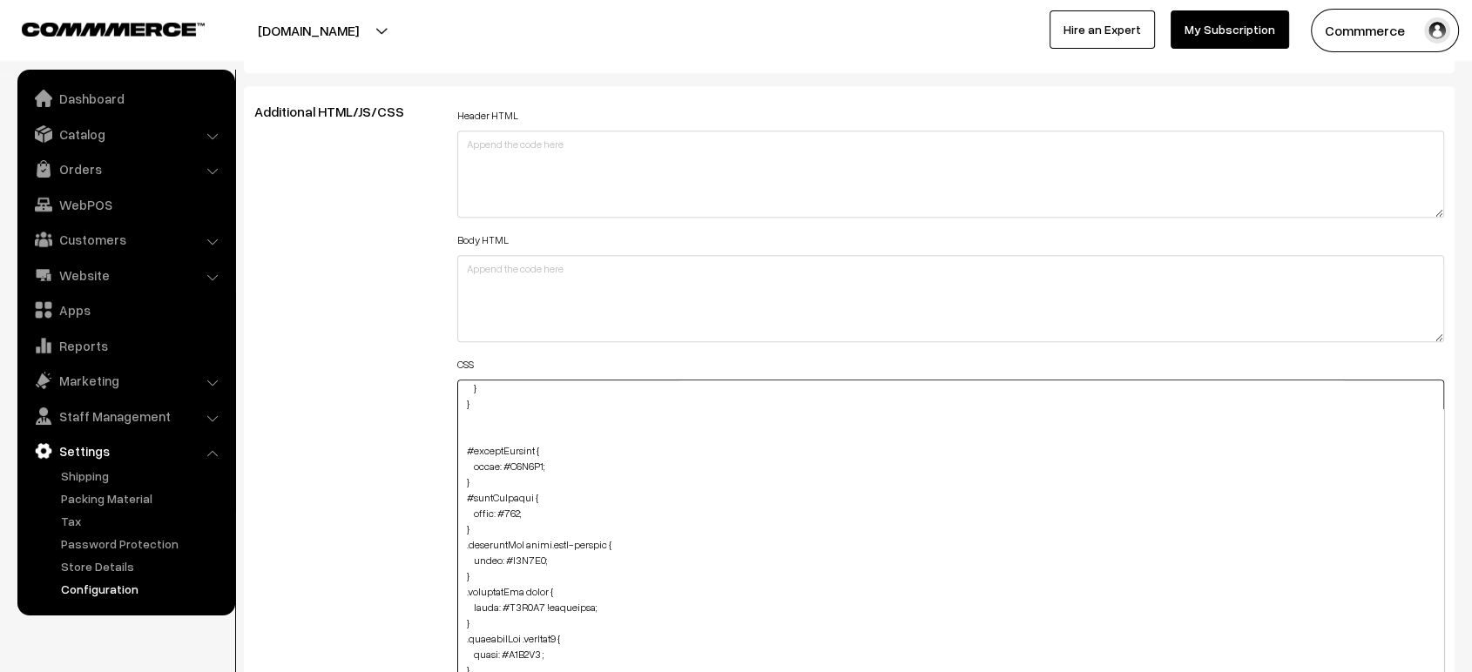
paste textarea ".productModal h2#productHead { color: #000; }"
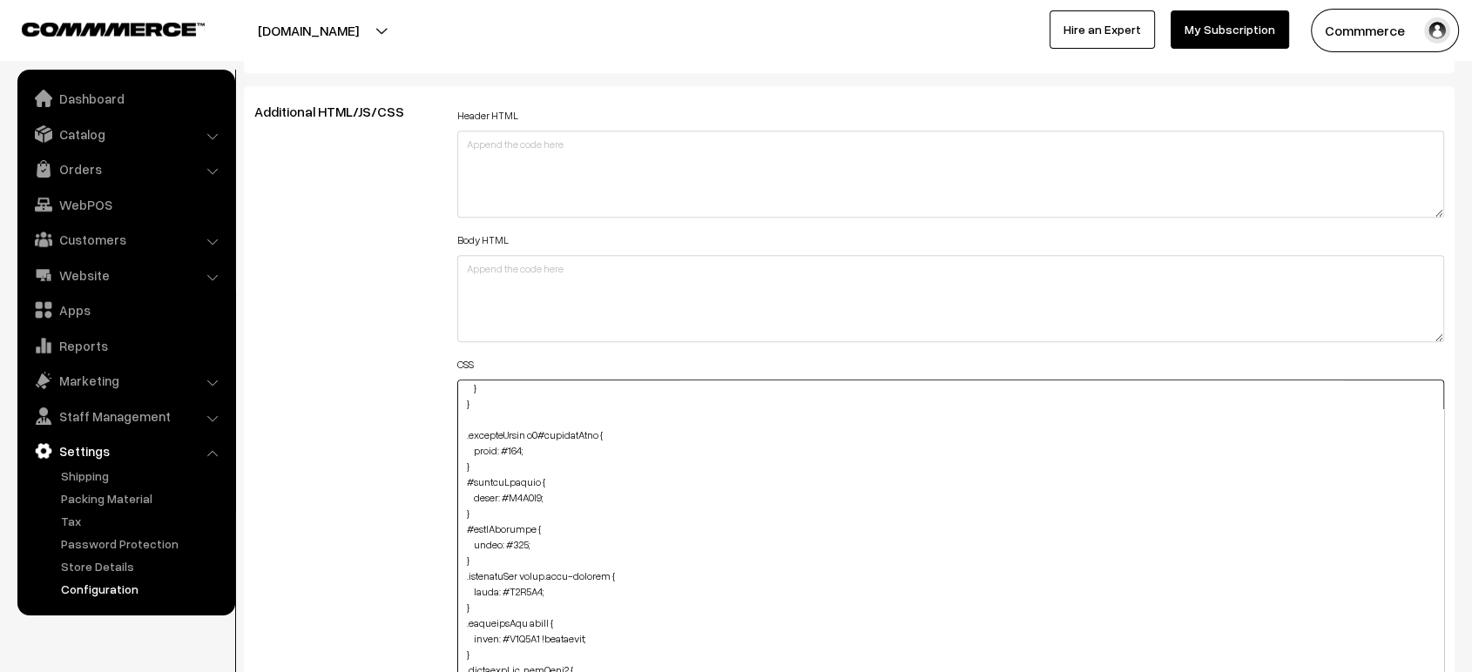
type textarea "@media (max-width: 767px) { .oc-col-md-3.header-logo-container { margin-top: 10…"
click at [304, 376] on div "Additional HTML/JS/CSS" at bounding box center [342, 547] width 203 height 887
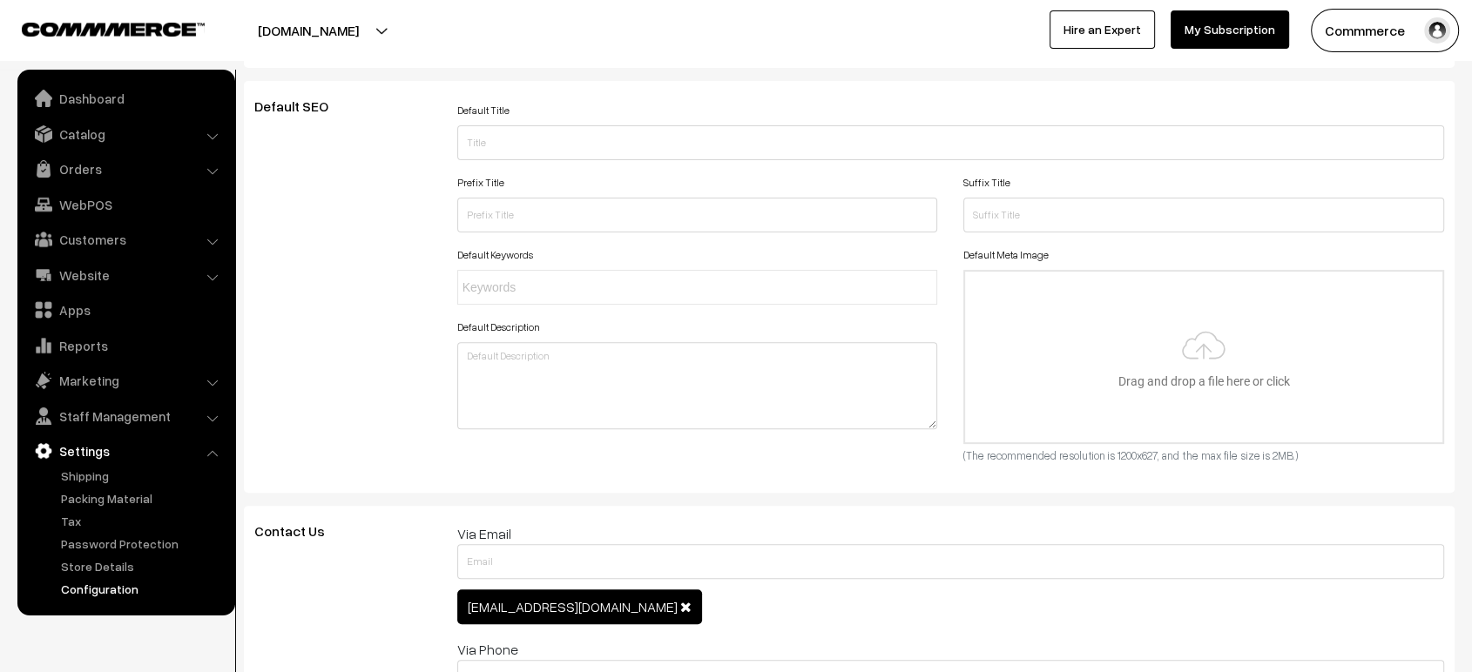
scroll to position [0, 0]
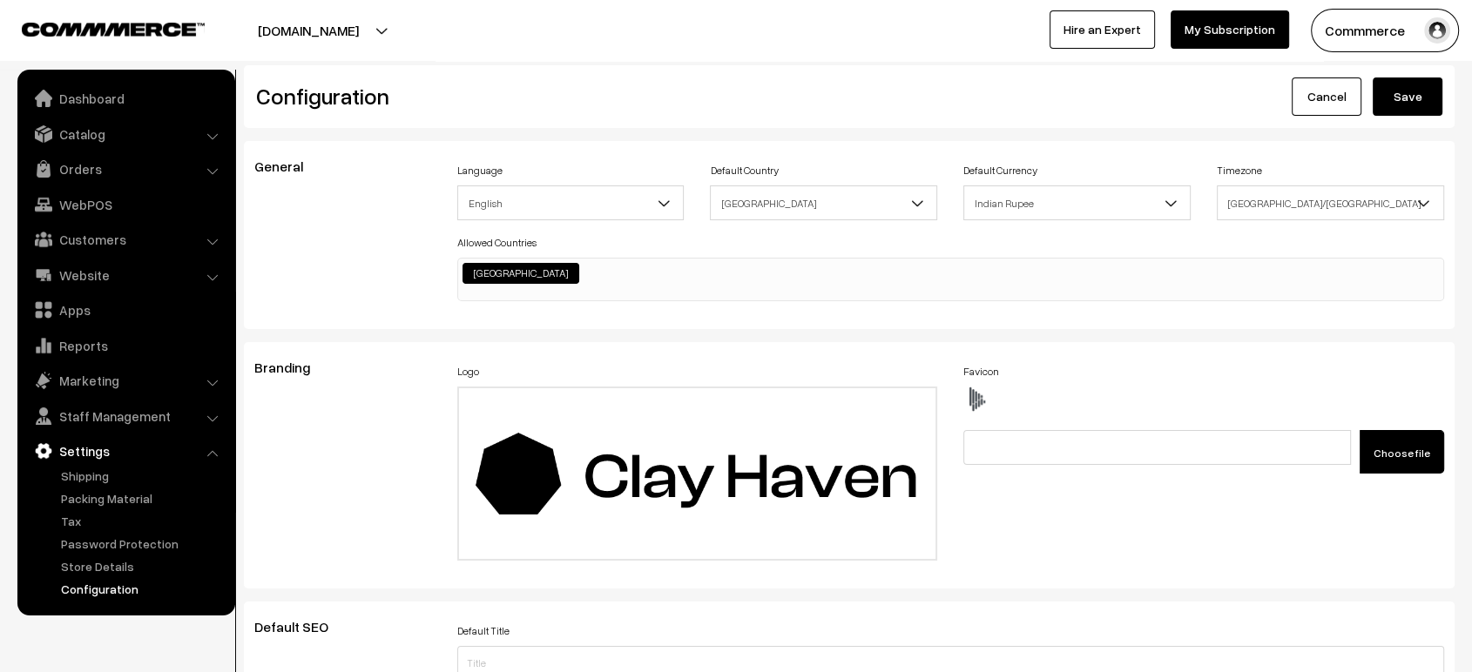
click at [1399, 96] on button "Save" at bounding box center [1407, 97] width 70 height 38
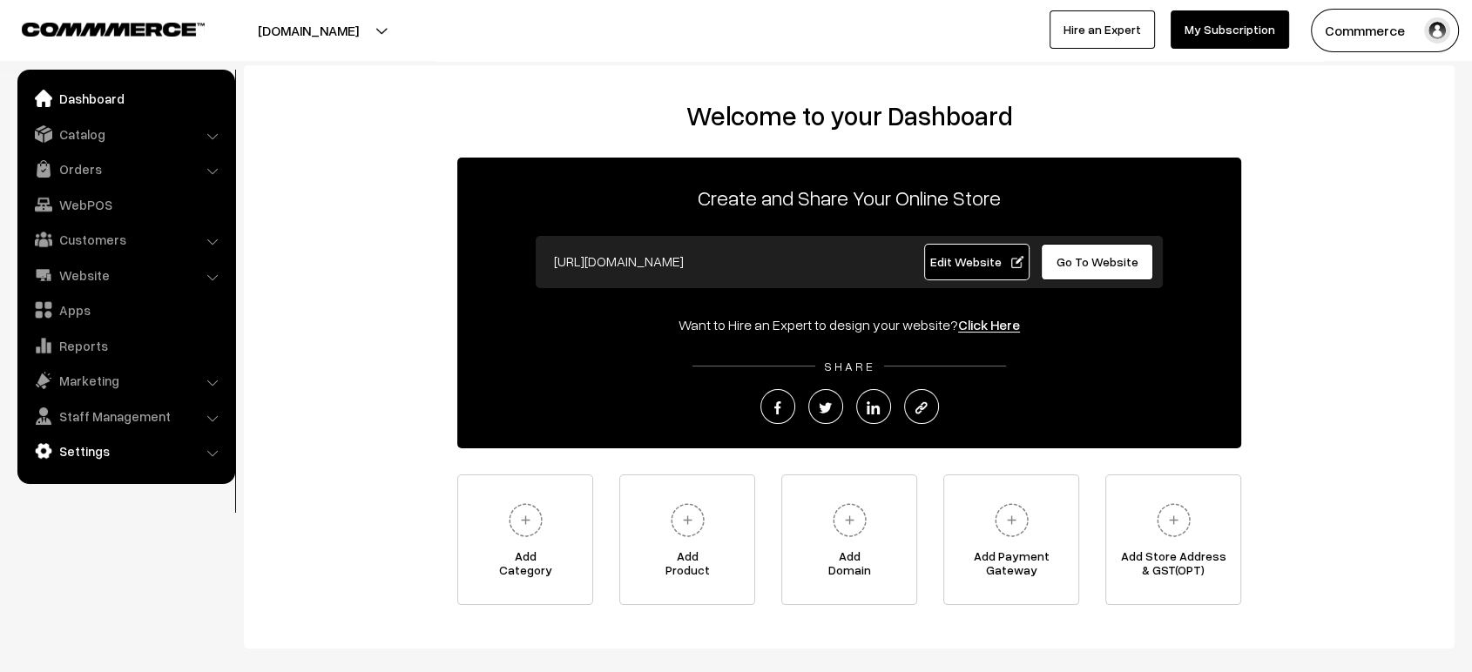
click at [125, 451] on link "Settings" at bounding box center [125, 450] width 207 height 31
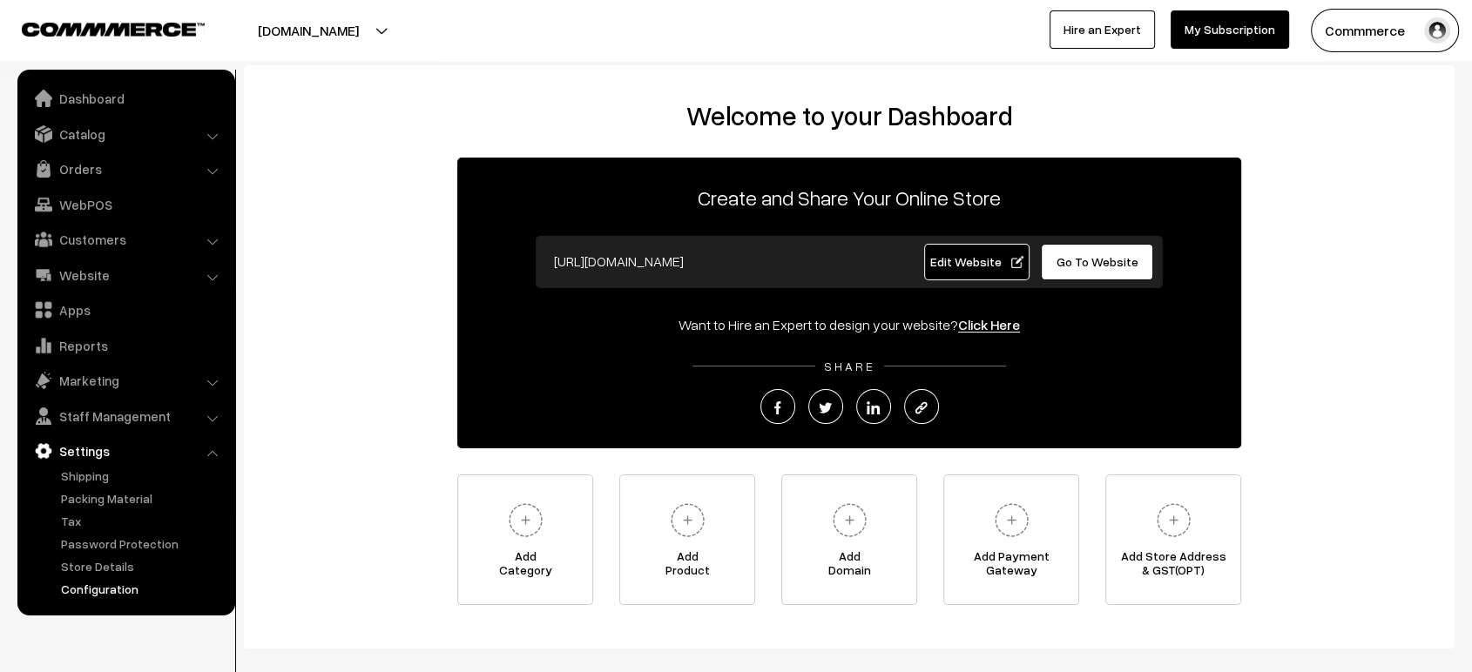
click at [103, 585] on link "Configuration" at bounding box center [143, 589] width 172 height 18
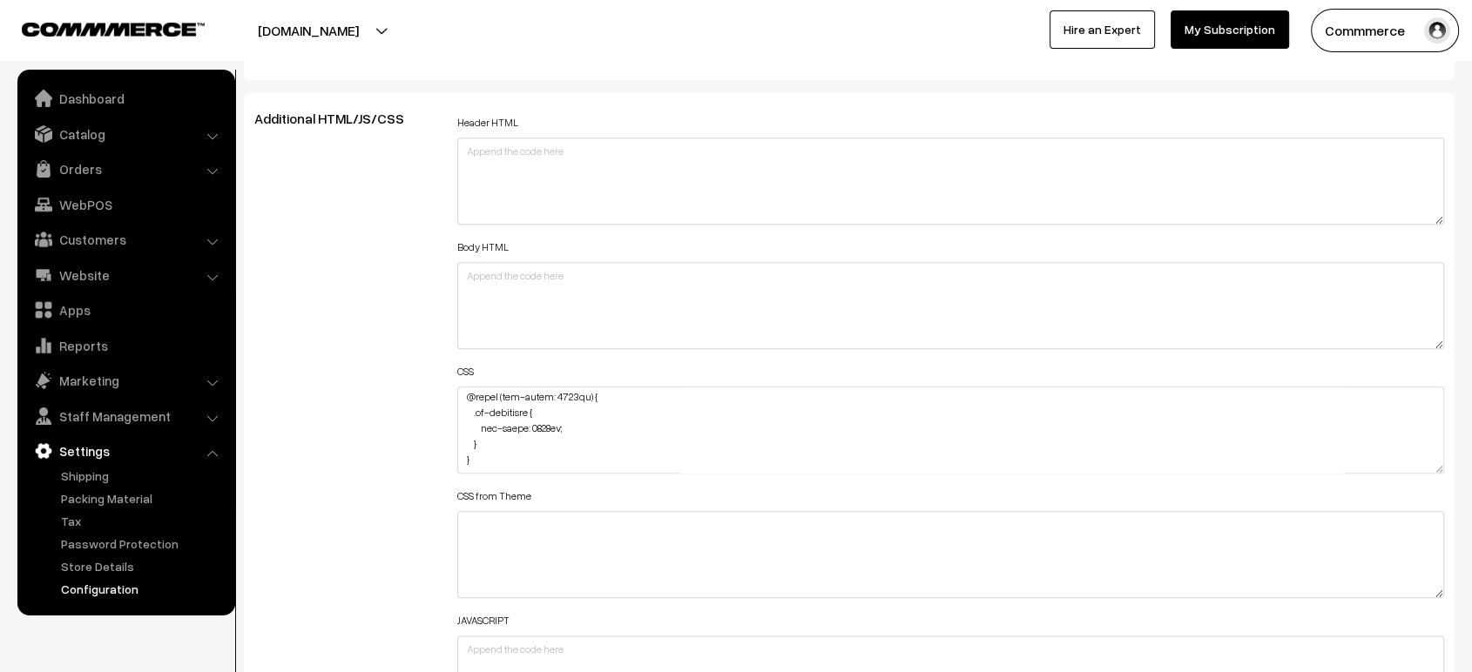
scroll to position [1875, 0]
click at [764, 427] on textarea at bounding box center [950, 428] width 987 height 87
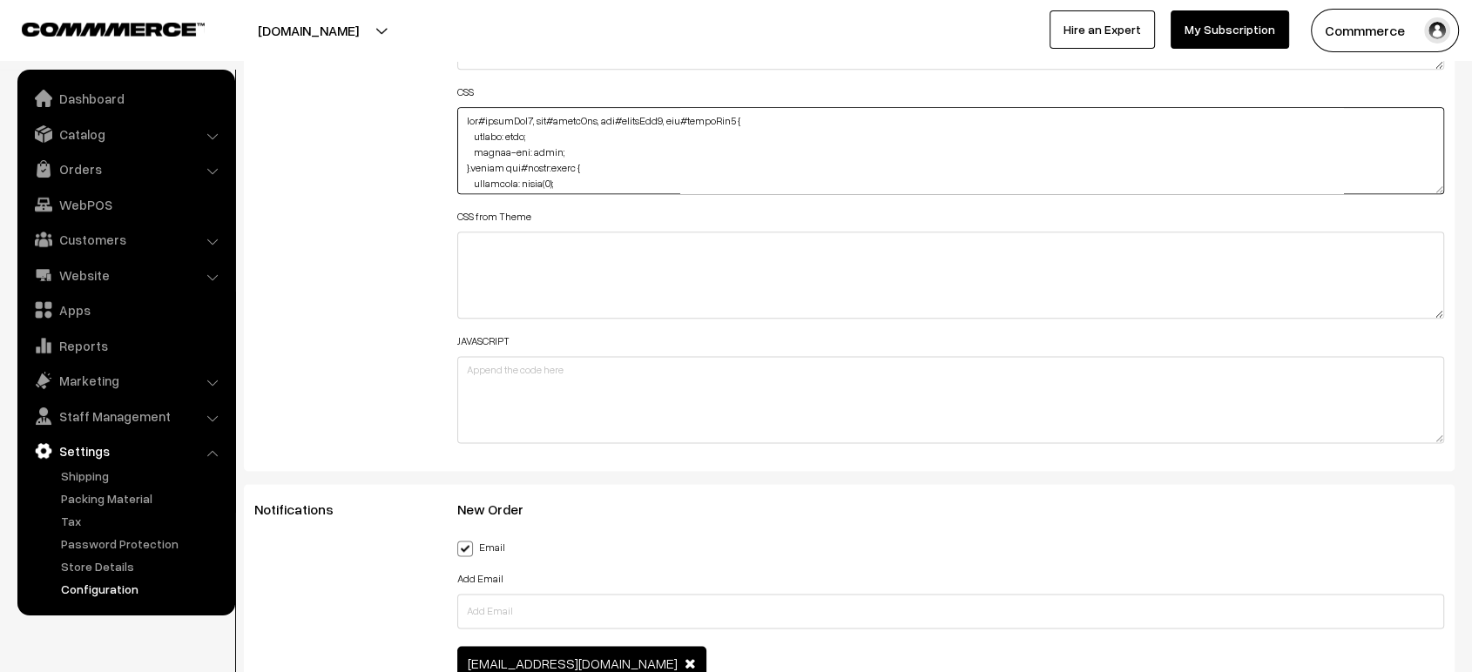
scroll to position [2154, 0]
click at [1447, 177] on div "Header HTML Body HTML CSS CSS from Theme JAVASCRIPT" at bounding box center [950, 140] width 1013 height 623
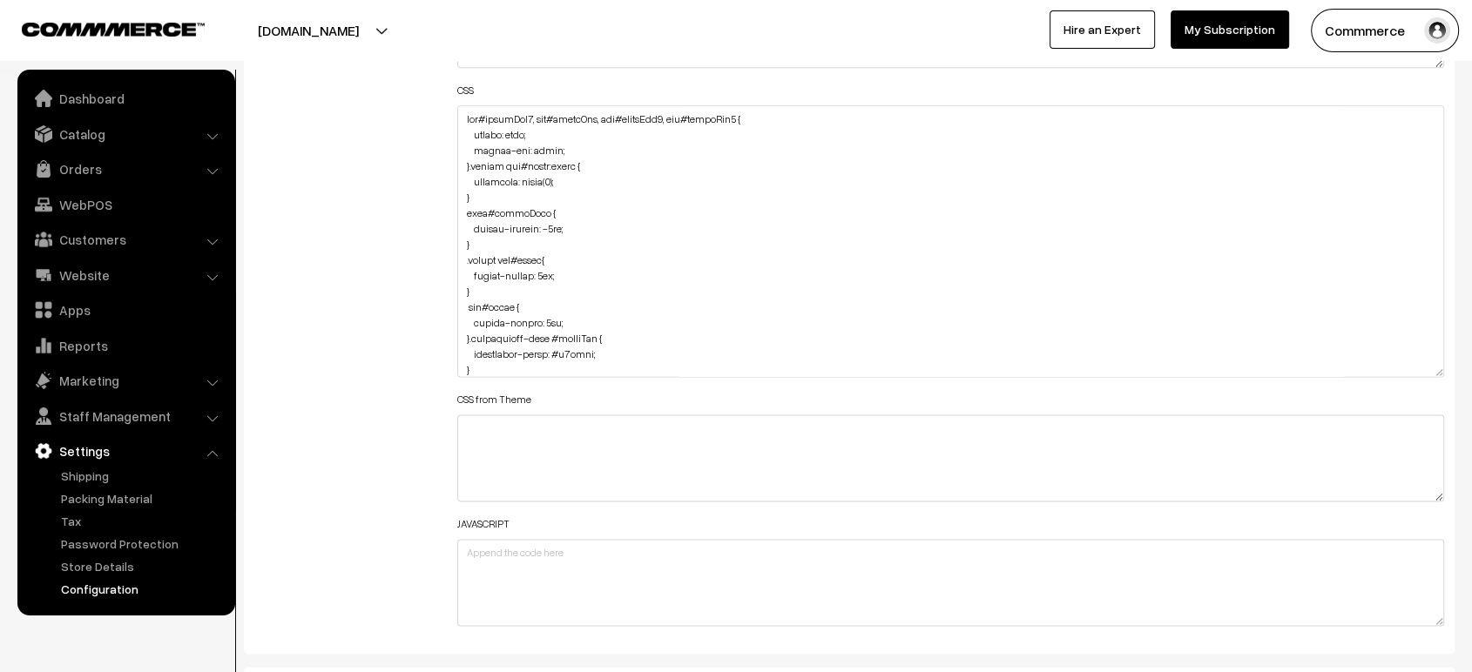
drag, startPoint x: 1440, startPoint y: 179, endPoint x: 1463, endPoint y: 367, distance: 188.6
click at [1463, 367] on div "General Language English English Default Country [GEOGRAPHIC_DATA] [GEOGRAPHIC_…" at bounding box center [849, 607] width 1237 height 5241
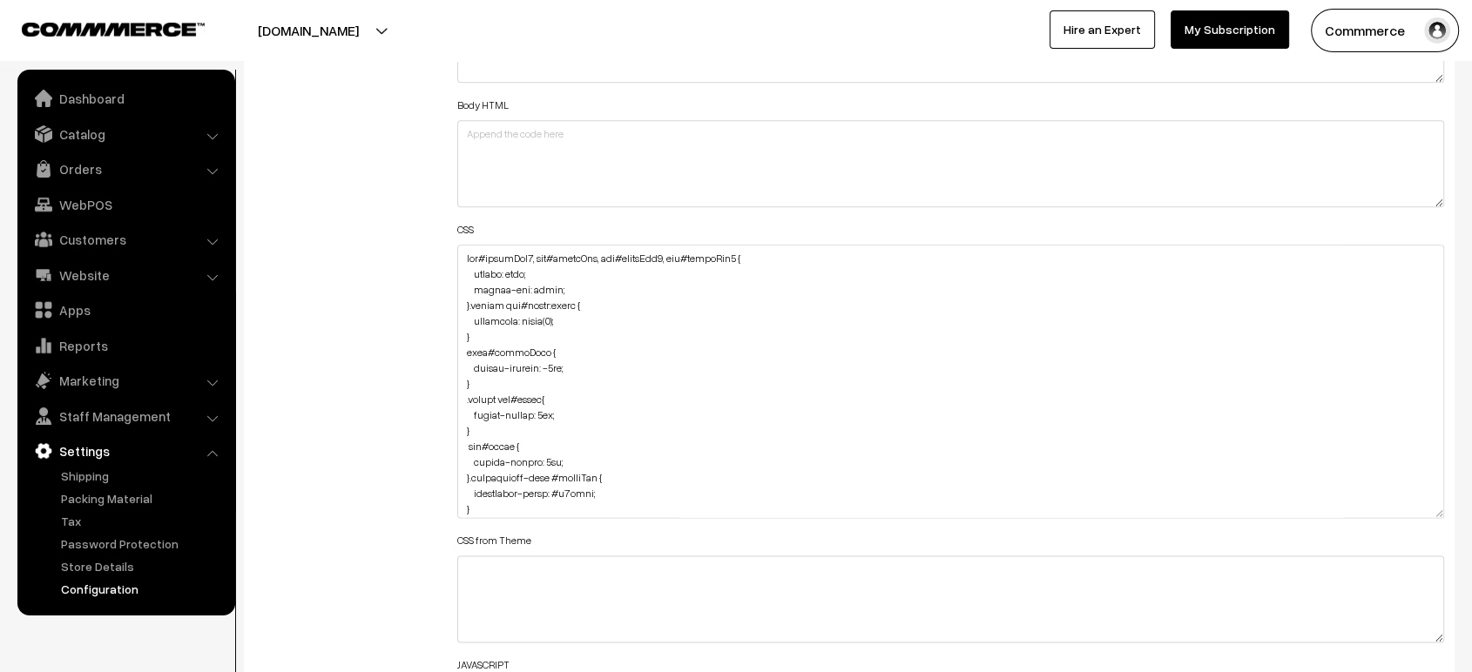
scroll to position [2014, 0]
click at [457, 252] on textarea at bounding box center [950, 382] width 987 height 273
paste textarea "button#cartBtn { color: #fff; }"
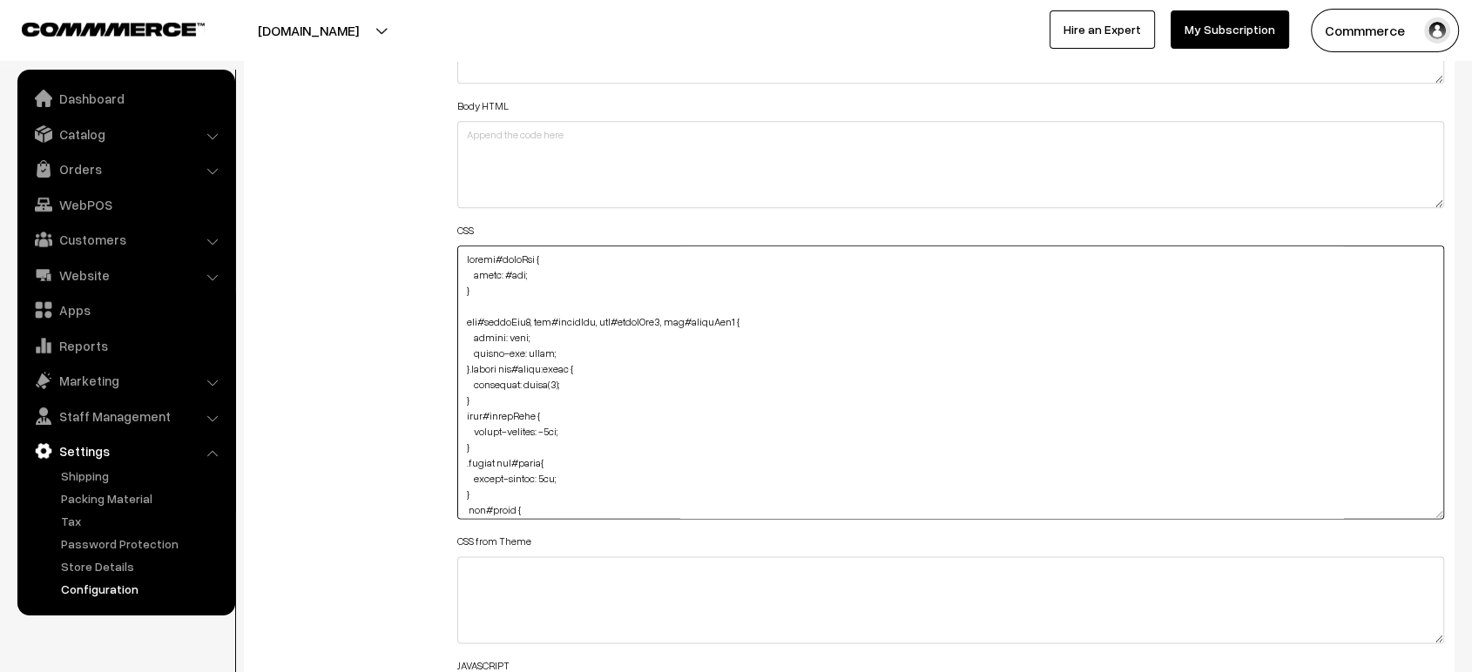
type textarea "button#cartBtn { color: #fff; } img#aboutImg2, img#aboutImg, img#aboutImg3, img…"
click at [368, 269] on div "Additional HTML/JS/CSS" at bounding box center [342, 374] width 203 height 809
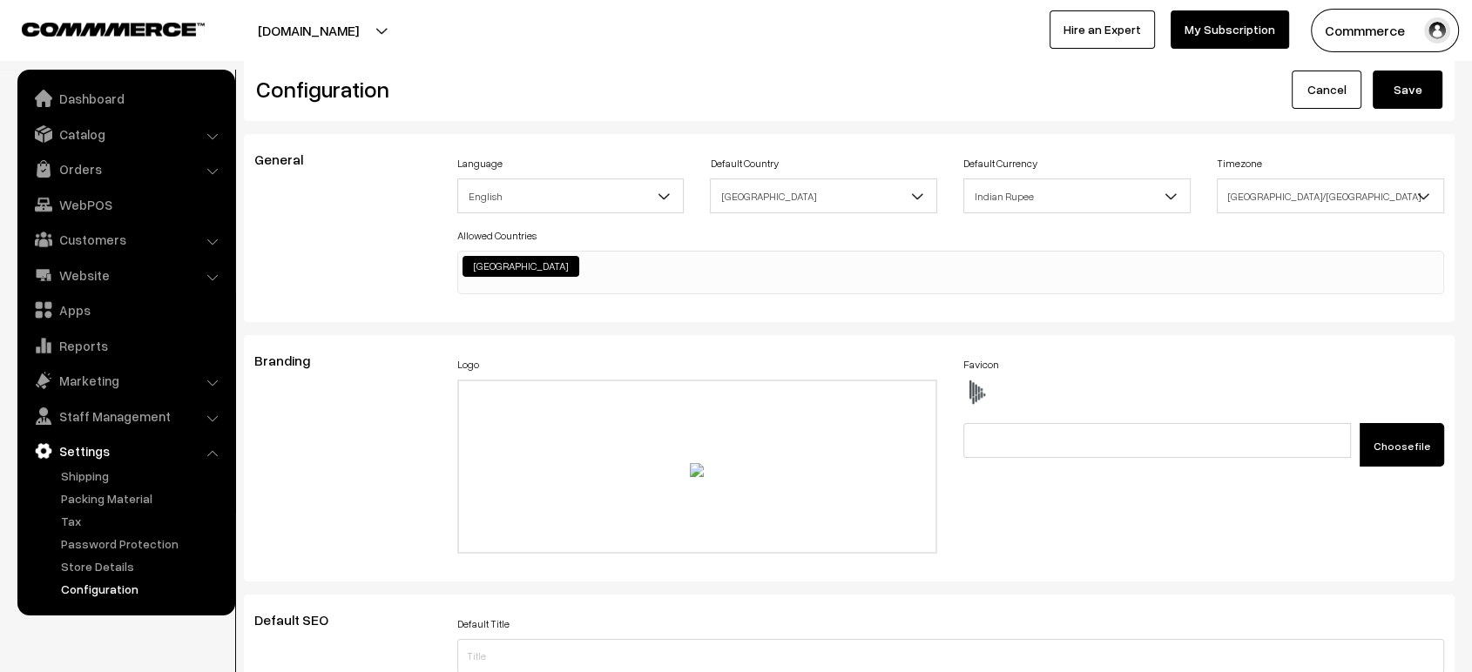
scroll to position [0, 0]
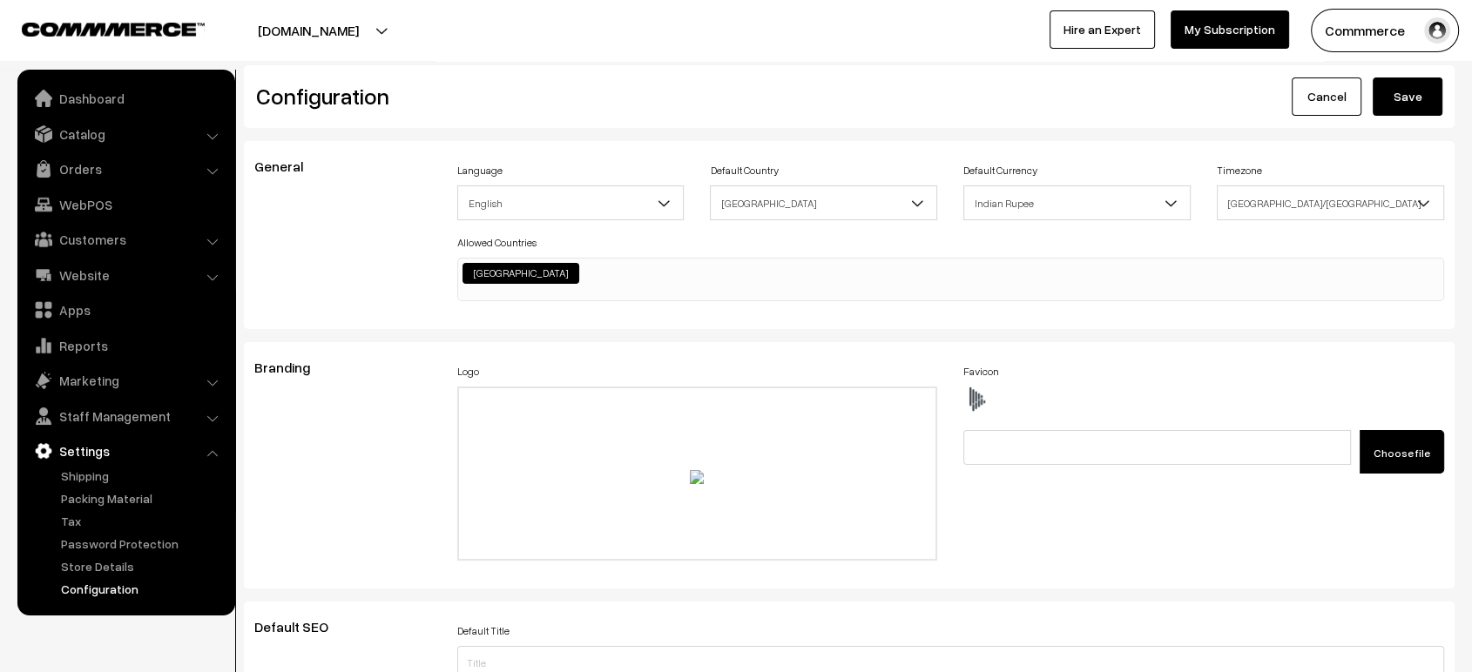
click at [1423, 88] on button "Save" at bounding box center [1407, 97] width 70 height 38
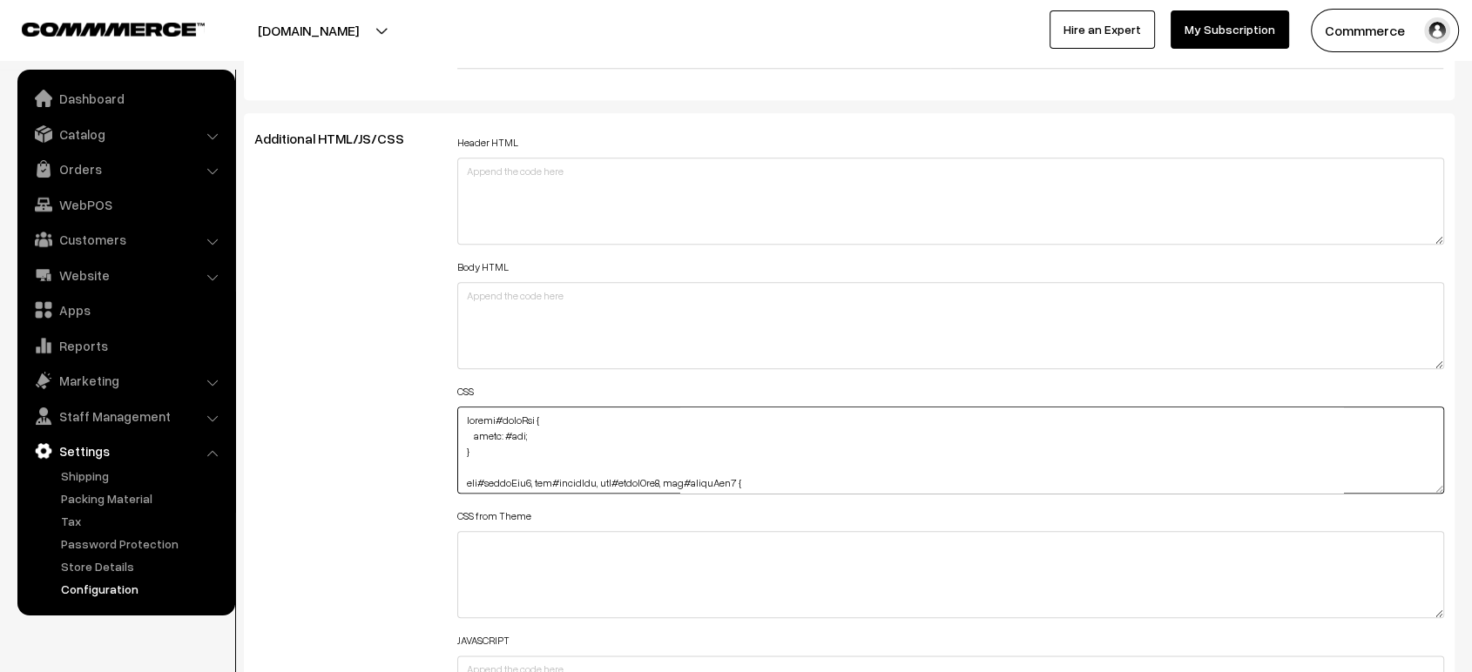
drag, startPoint x: 474, startPoint y: 451, endPoint x: 429, endPoint y: 402, distance: 66.0
click at [429, 402] on div "Additional HTML/JS/CSS Header HTML Body HTML CSS CSS from Theme JAVASCRIPT" at bounding box center [849, 442] width 1216 height 623
paste textarea "!important"
click at [493, 415] on textarea at bounding box center [950, 450] width 987 height 87
type textarea "#cartBtn { color: #fff !important; } img#aboutImg2, img#aboutImg, img#aboutImg3…"
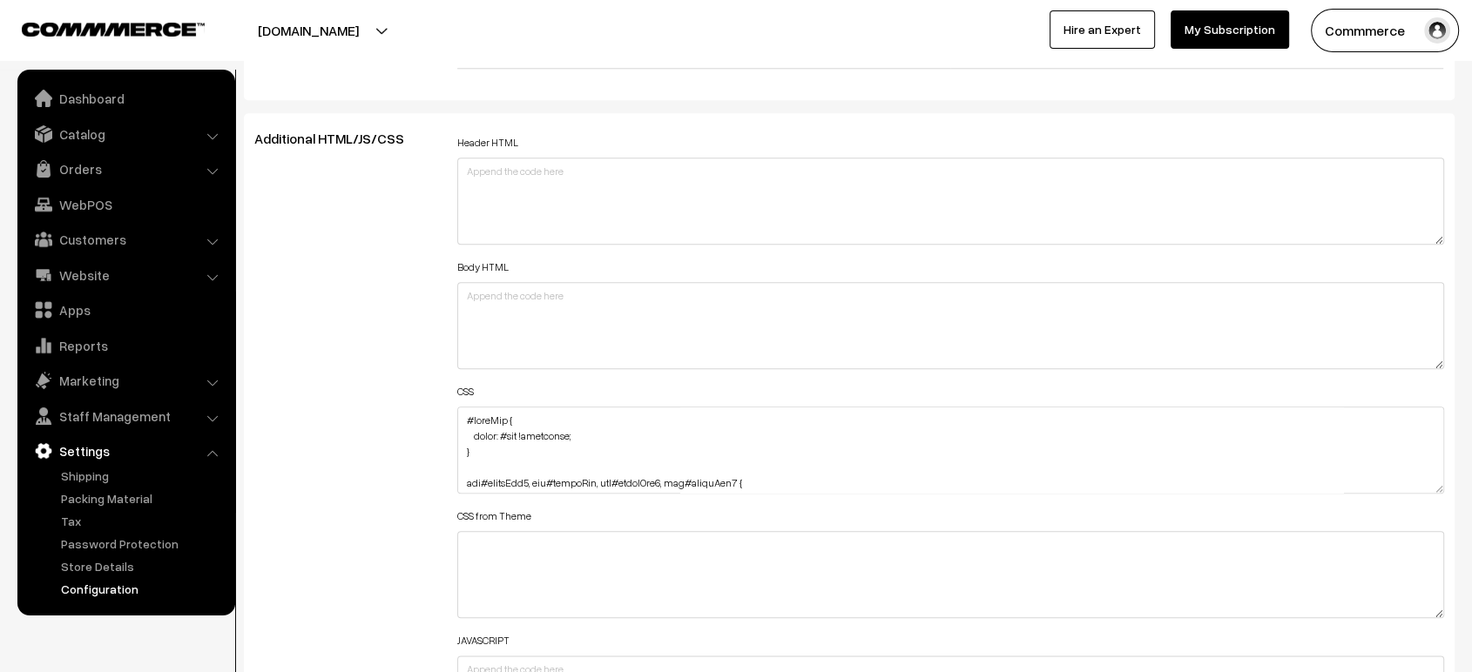
click at [428, 368] on div "Additional HTML/JS/CSS" at bounding box center [342, 442] width 203 height 623
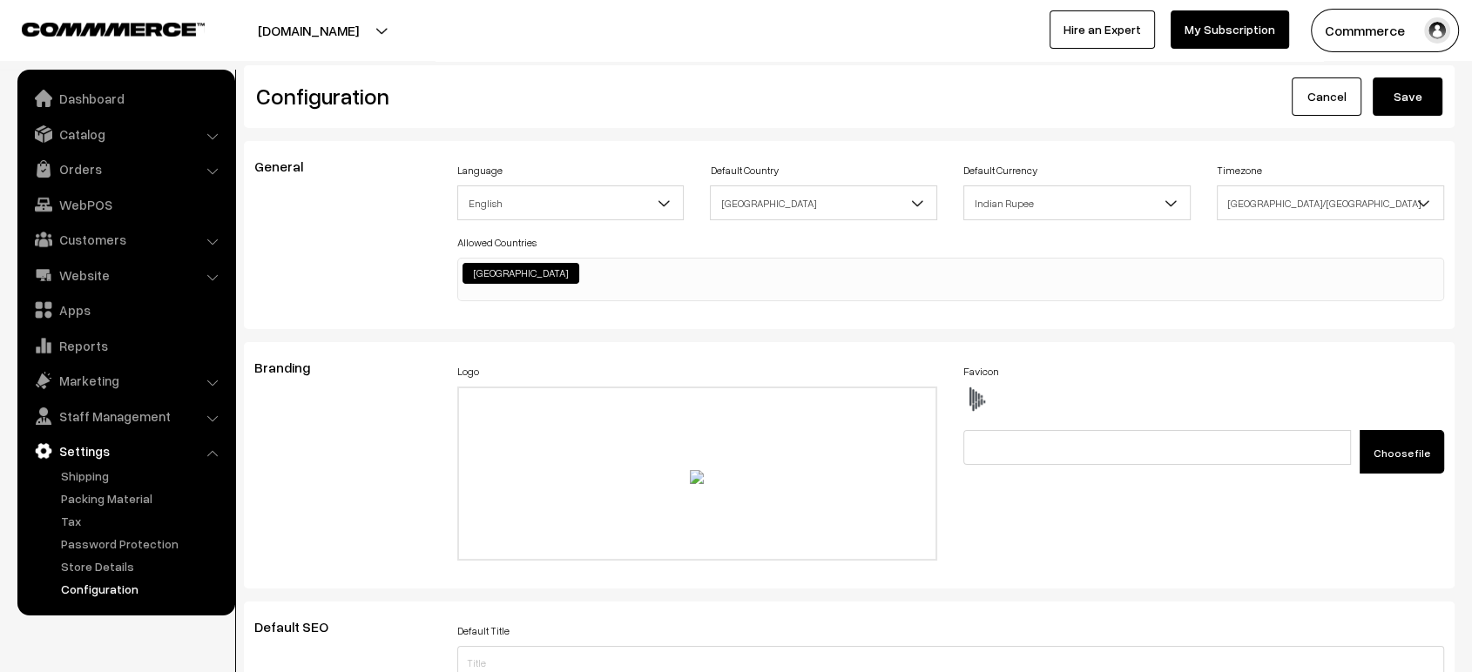
click at [1396, 90] on button "Save" at bounding box center [1407, 97] width 70 height 38
click at [108, 95] on link "Dashboard" at bounding box center [125, 98] width 207 height 31
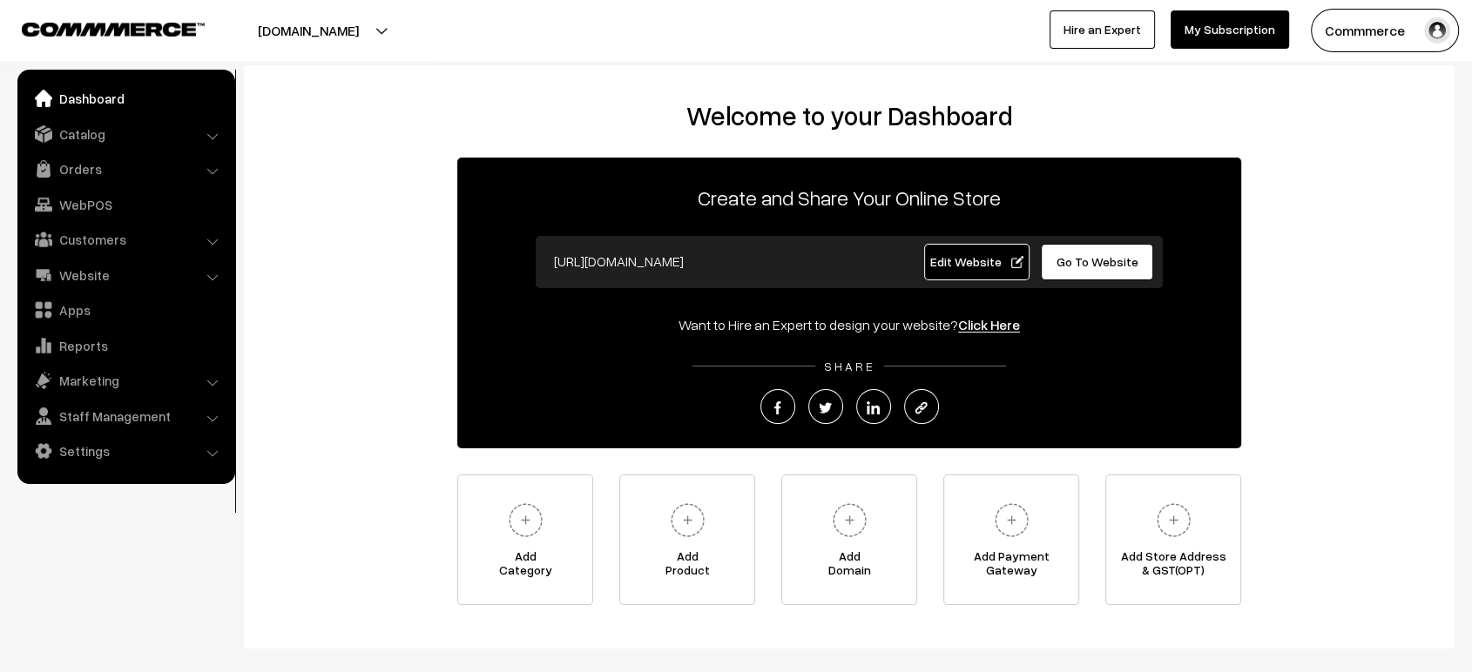
click at [983, 266] on span "Edit Website" at bounding box center [976, 261] width 93 height 15
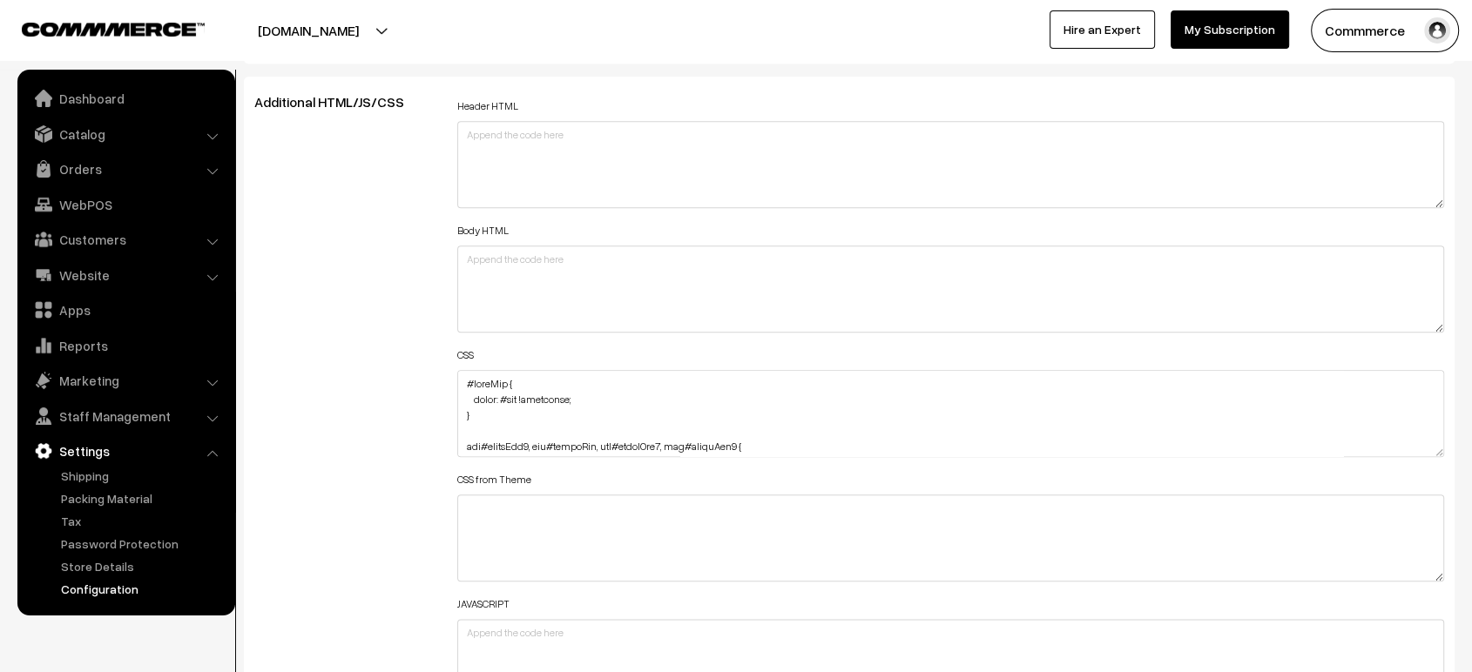
scroll to position [6, 0]
click at [464, 379] on textarea at bounding box center [950, 413] width 987 height 87
paste textarea ".varient-modal-btn #productBtn2 { border-radius: 25px; }"
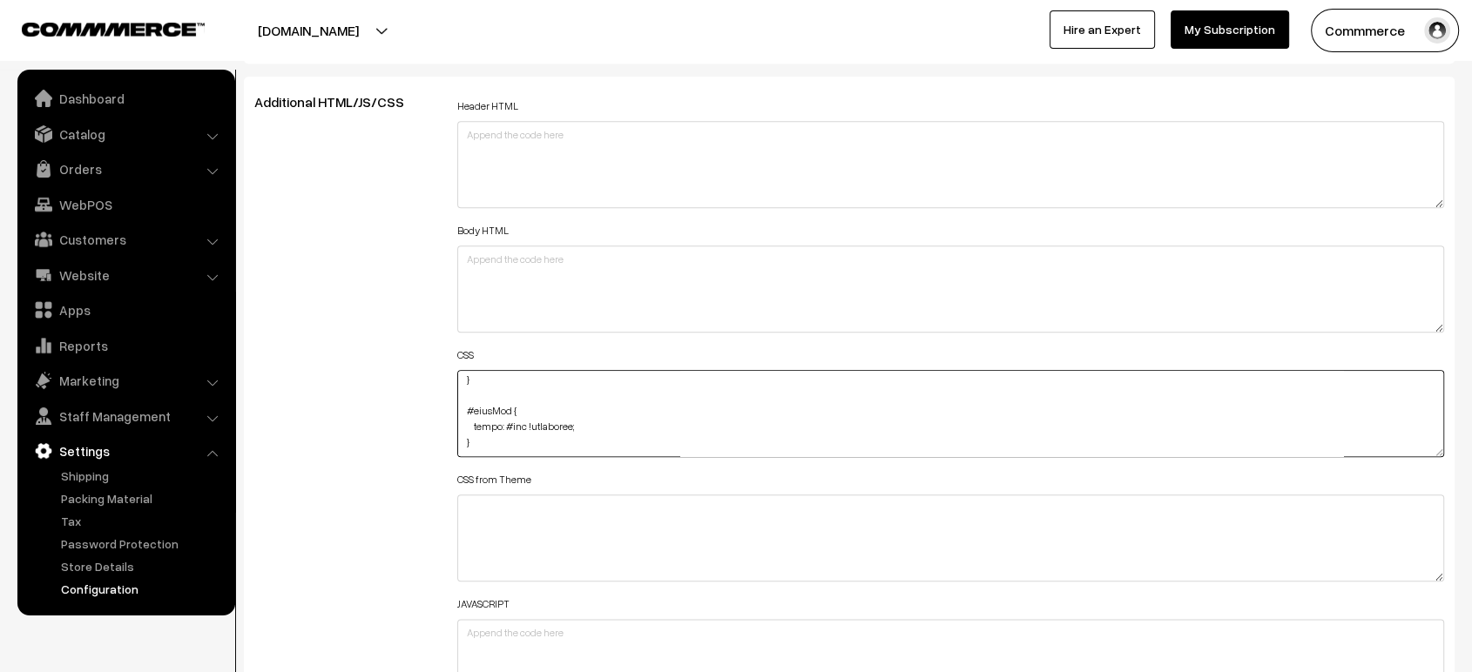
click at [489, 385] on textarea at bounding box center [950, 413] width 987 height 87
type textarea ".varient-modal-btn #productBtn2 { border-radius: 25px; } #cartBtn { color: #fff…"
click at [364, 348] on div "Additional HTML/JS/CSS" at bounding box center [342, 405] width 203 height 623
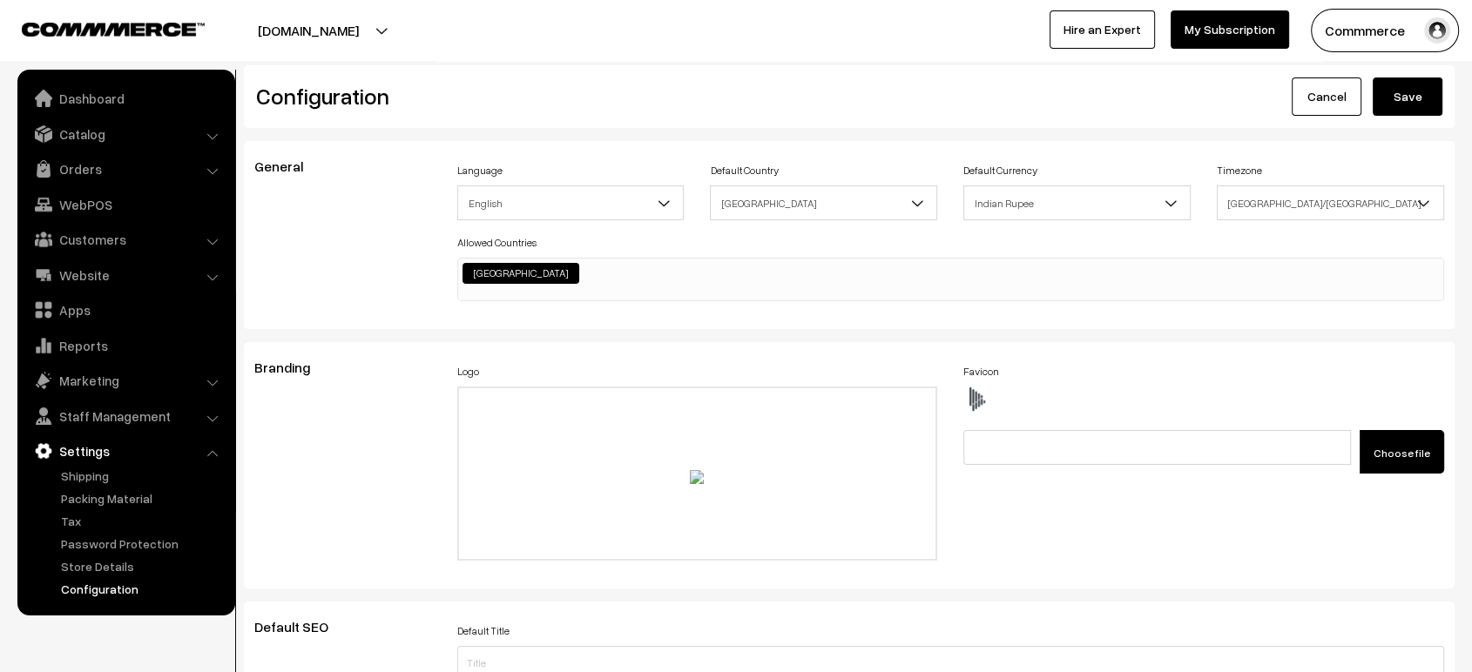
click at [1407, 99] on button "Save" at bounding box center [1407, 97] width 70 height 38
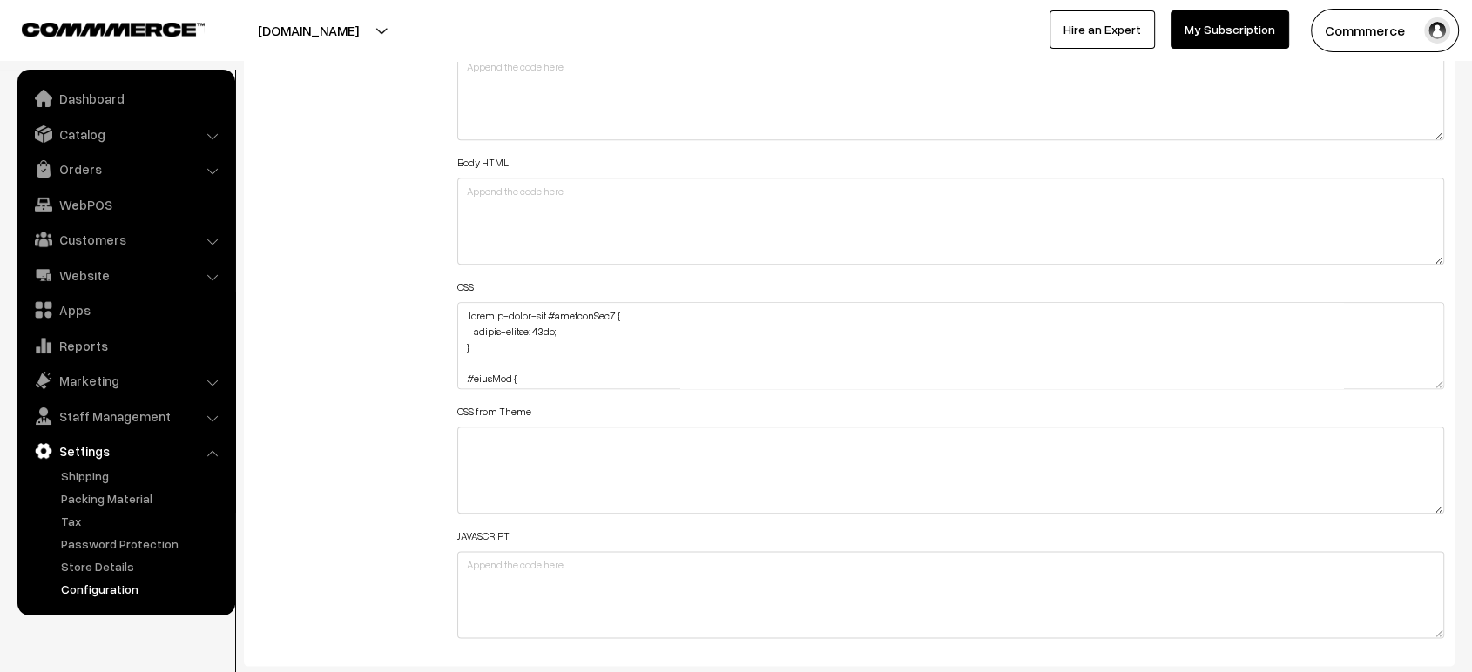
scroll to position [2117, 0]
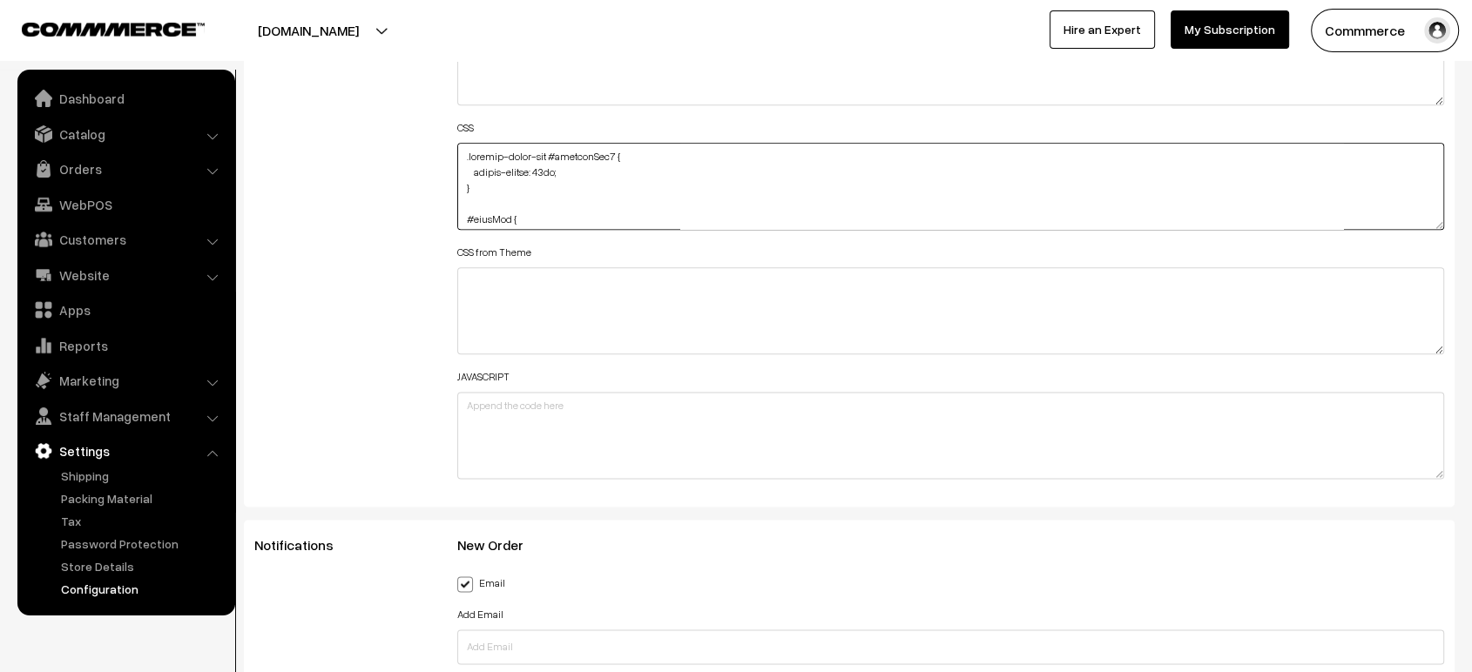
click at [637, 189] on textarea at bounding box center [950, 186] width 987 height 87
click at [580, 198] on textarea at bounding box center [950, 186] width 987 height 87
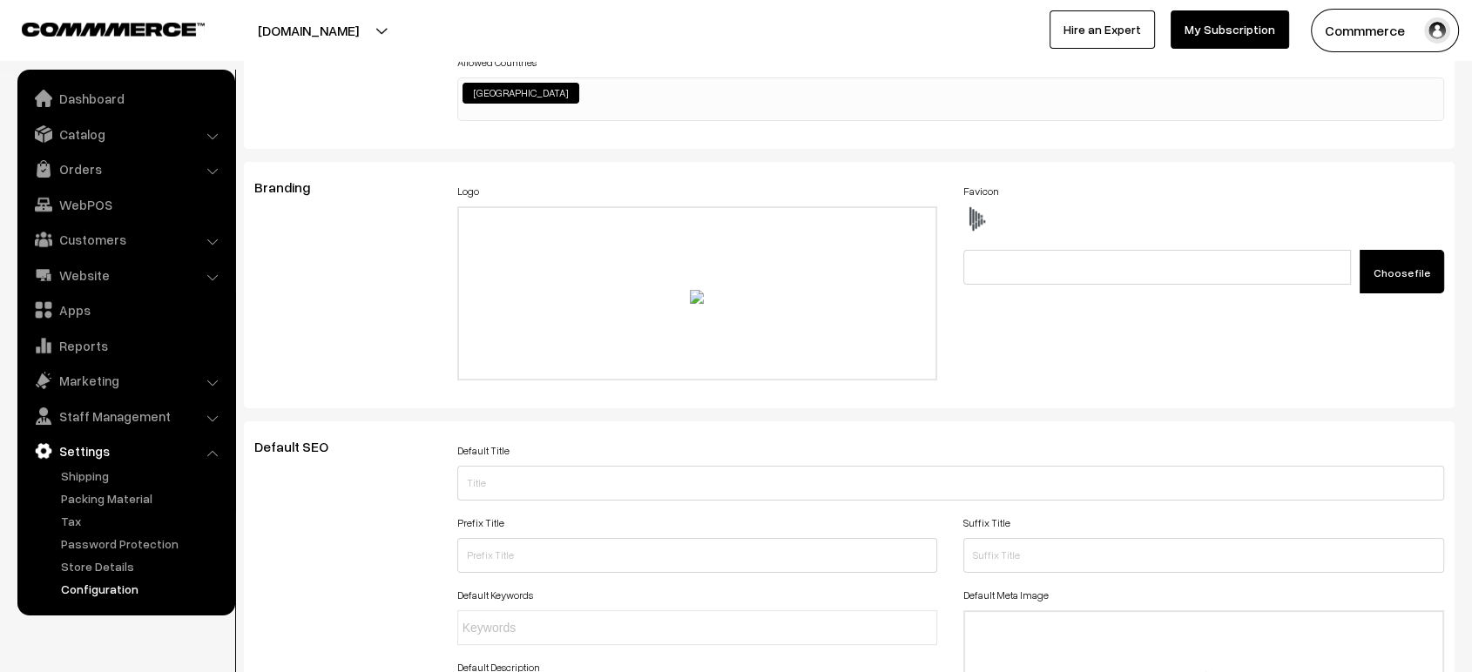
scroll to position [0, 0]
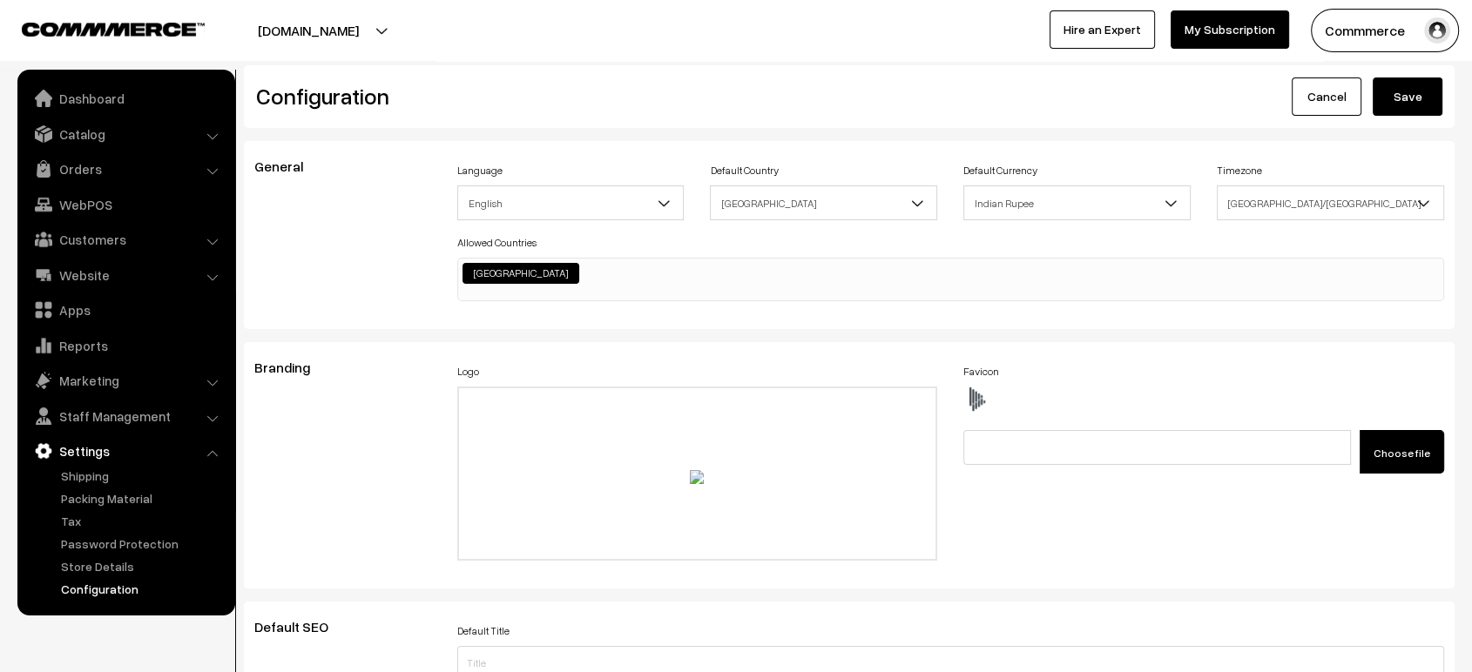
click at [1414, 89] on button "Save" at bounding box center [1407, 97] width 70 height 38
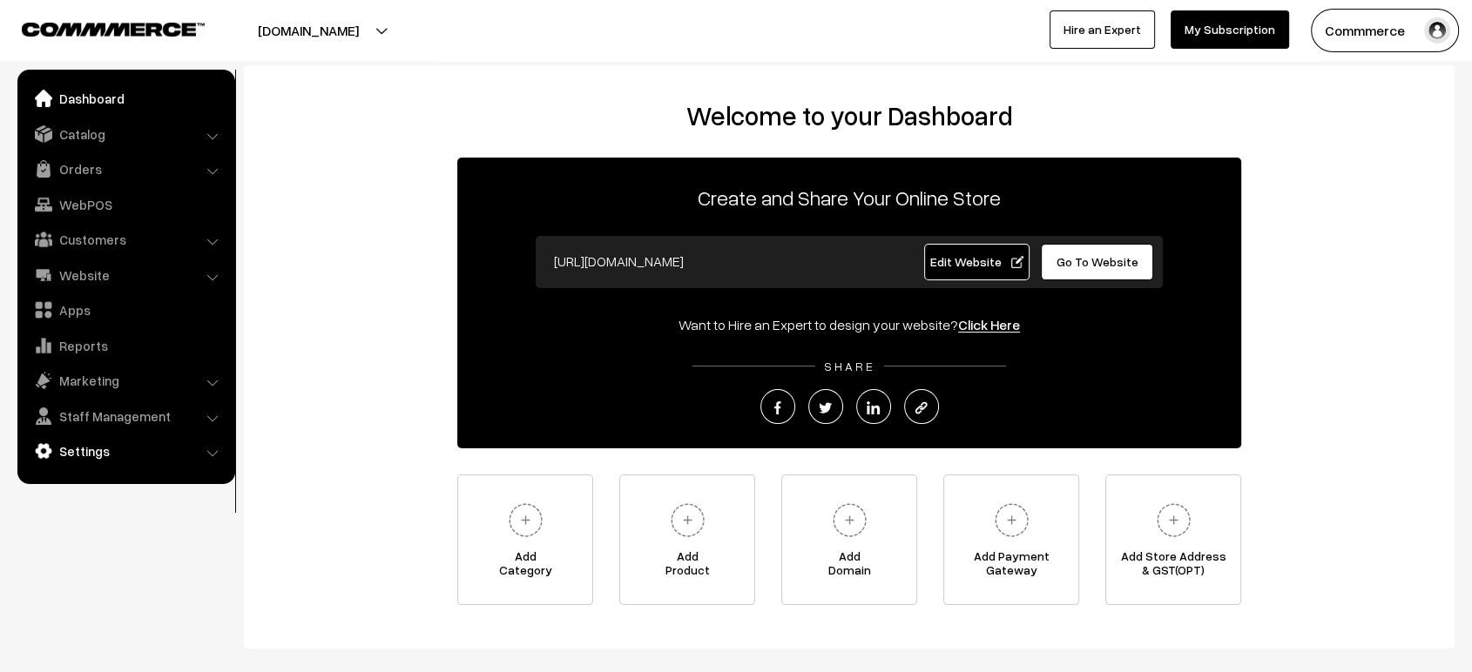
click at [104, 444] on link "Settings" at bounding box center [125, 450] width 207 height 31
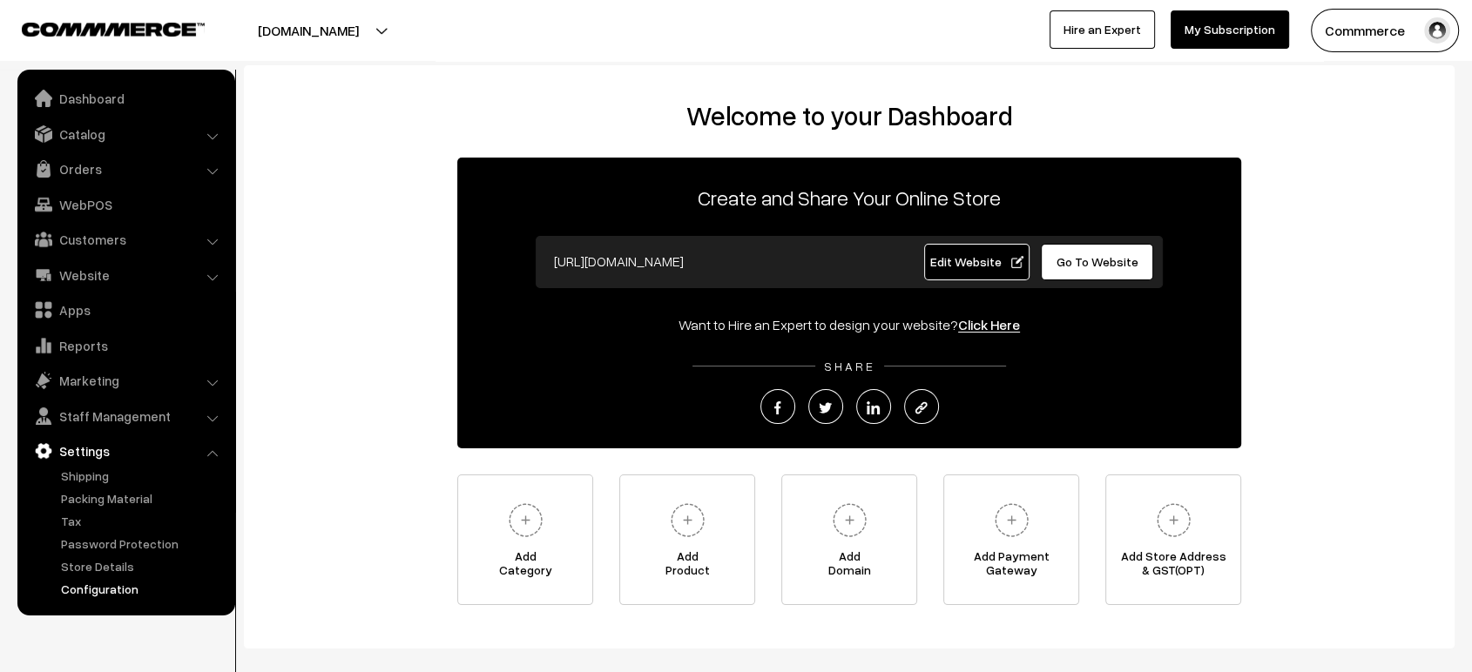
click at [115, 589] on link "Configuration" at bounding box center [143, 589] width 172 height 18
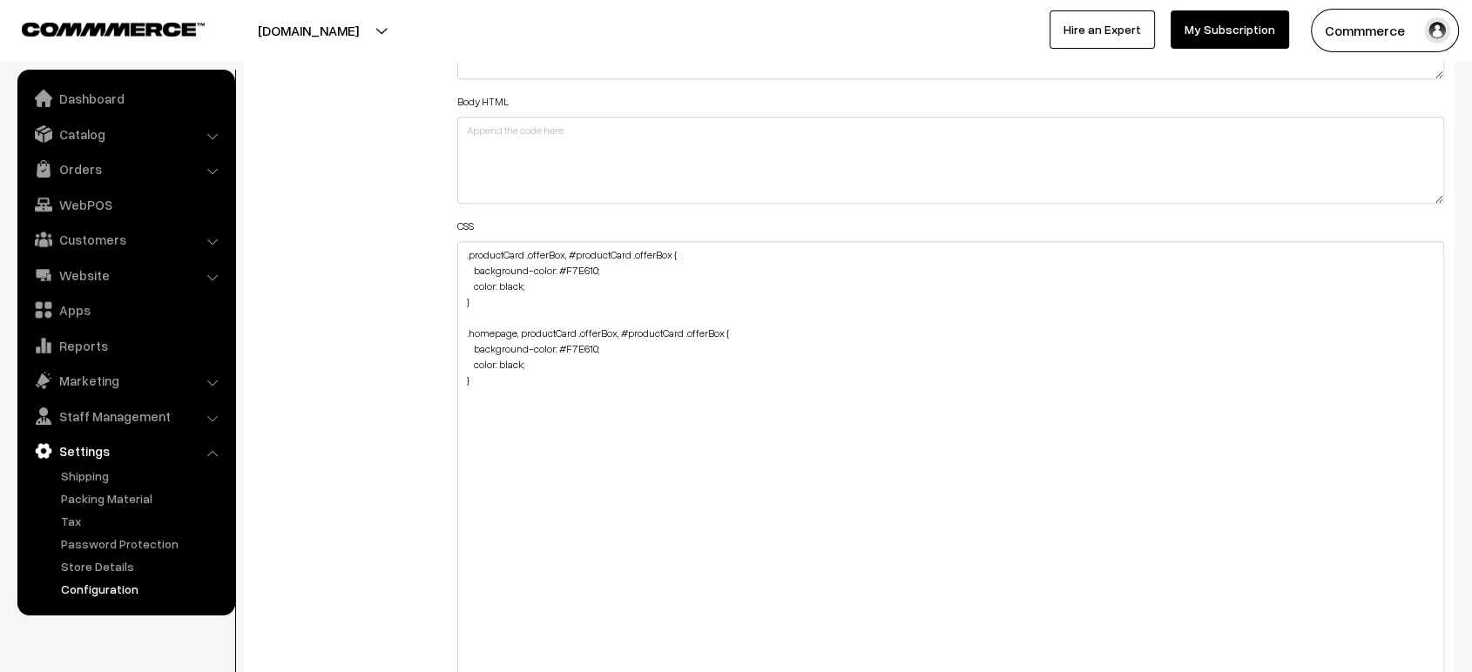
drag, startPoint x: 1438, startPoint y: 315, endPoint x: 1453, endPoint y: 718, distance: 402.6
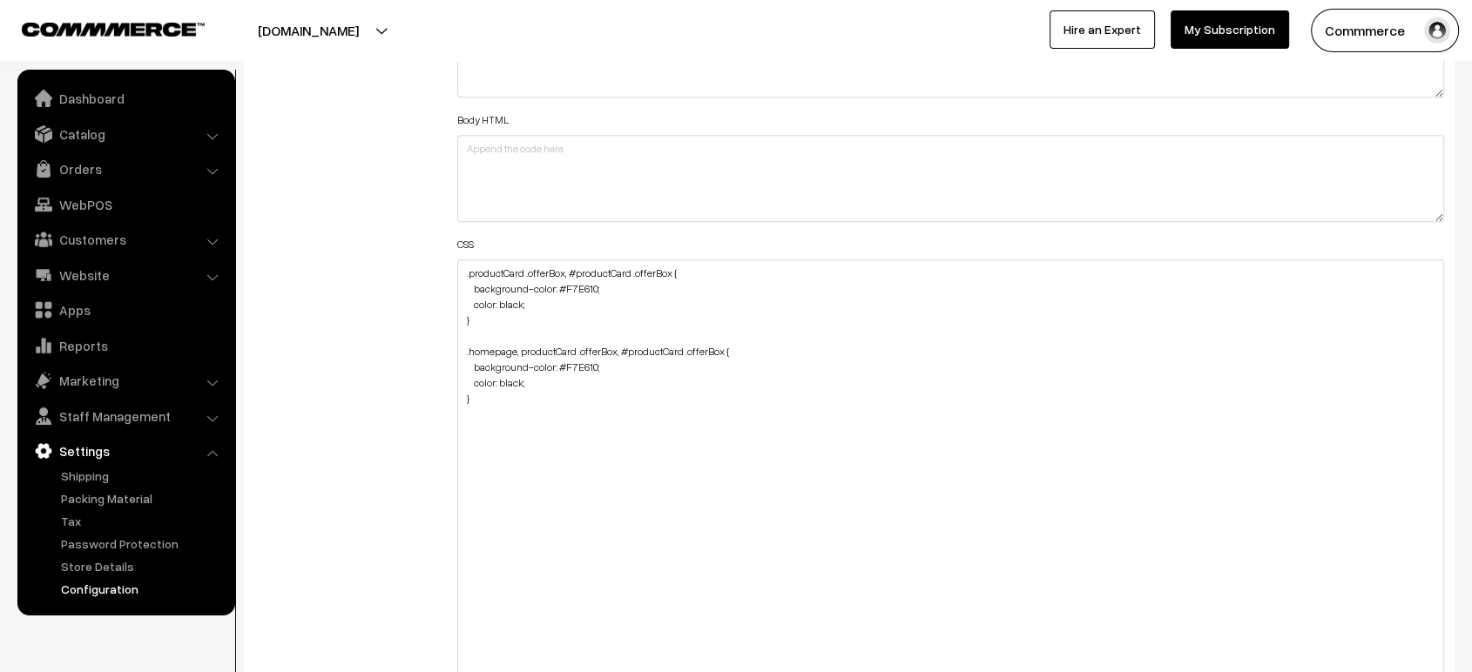
scroll to position [2017, 0]
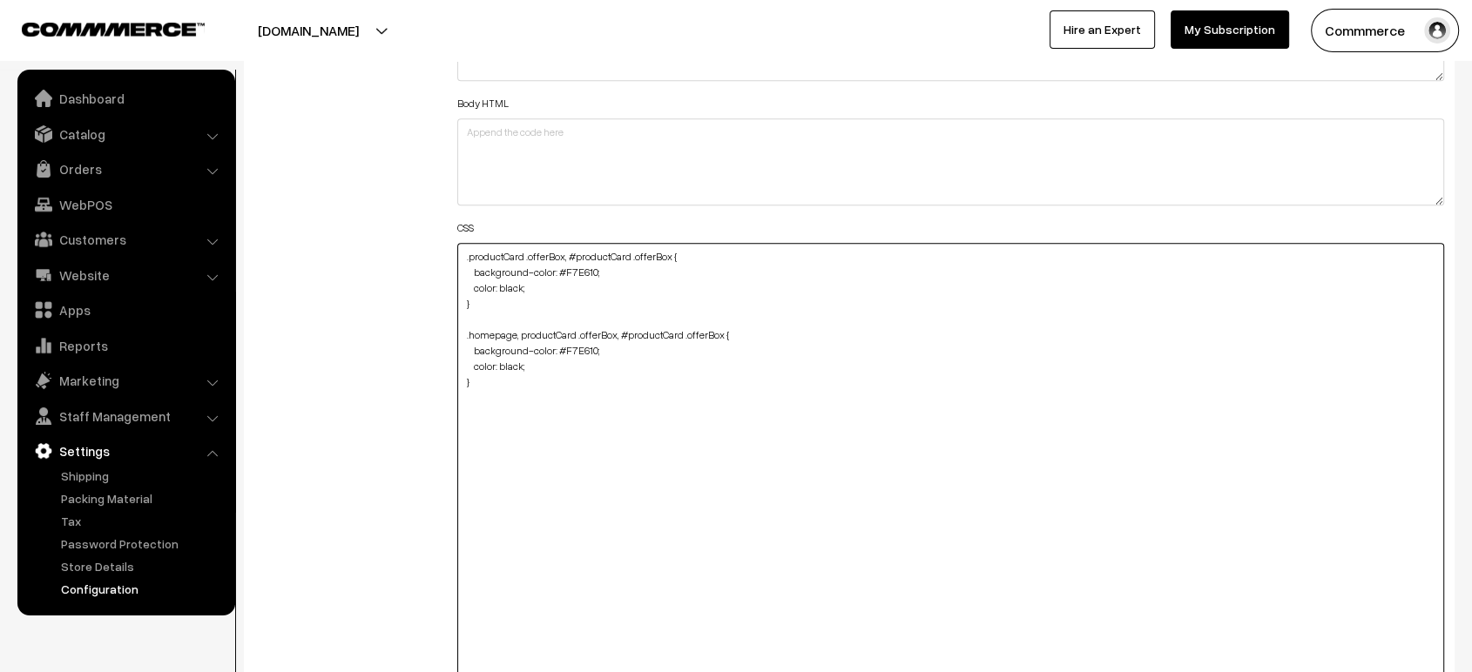
click at [565, 394] on textarea ".productCard .offerBox, #productCard .offerBox { background-color: #F7E610; col…" at bounding box center [950, 487] width 987 height 489
paste textarea ".oc-col-md-3.header-logo-container { margin-top: 10px; }"
click at [470, 412] on textarea ".productCard .offerBox, #productCard .offerBox { background-color: #F7E610; col…" at bounding box center [950, 487] width 987 height 489
paste textarea "@media (max-width: 767px) {"
click at [463, 458] on textarea ".productCard .offerBox, #productCard .offerBox { background-color: #F7E610; col…" at bounding box center [950, 487] width 987 height 489
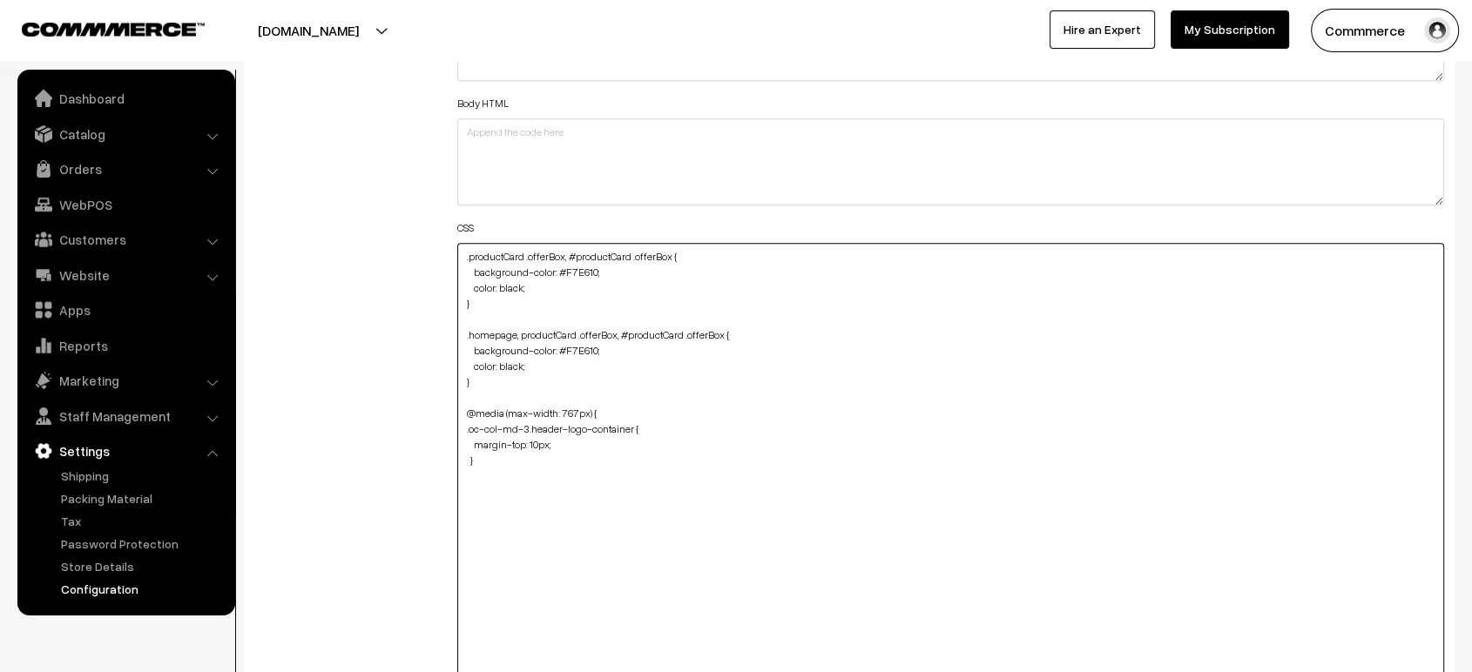
click at [494, 458] on textarea ".productCard .offerBox, #productCard .offerBox { background-color: #F7E610; col…" at bounding box center [950, 487] width 987 height 489
click at [488, 488] on textarea ".productCard .offerBox, #productCard .offerBox { background-color: #F7E610; col…" at bounding box center [950, 487] width 987 height 489
type textarea ".productCard .offerBox, #productCard .offerBox { background-color: #F7E610; col…"
click at [374, 430] on div "Additional HTML/JS/CSS" at bounding box center [342, 479] width 203 height 1025
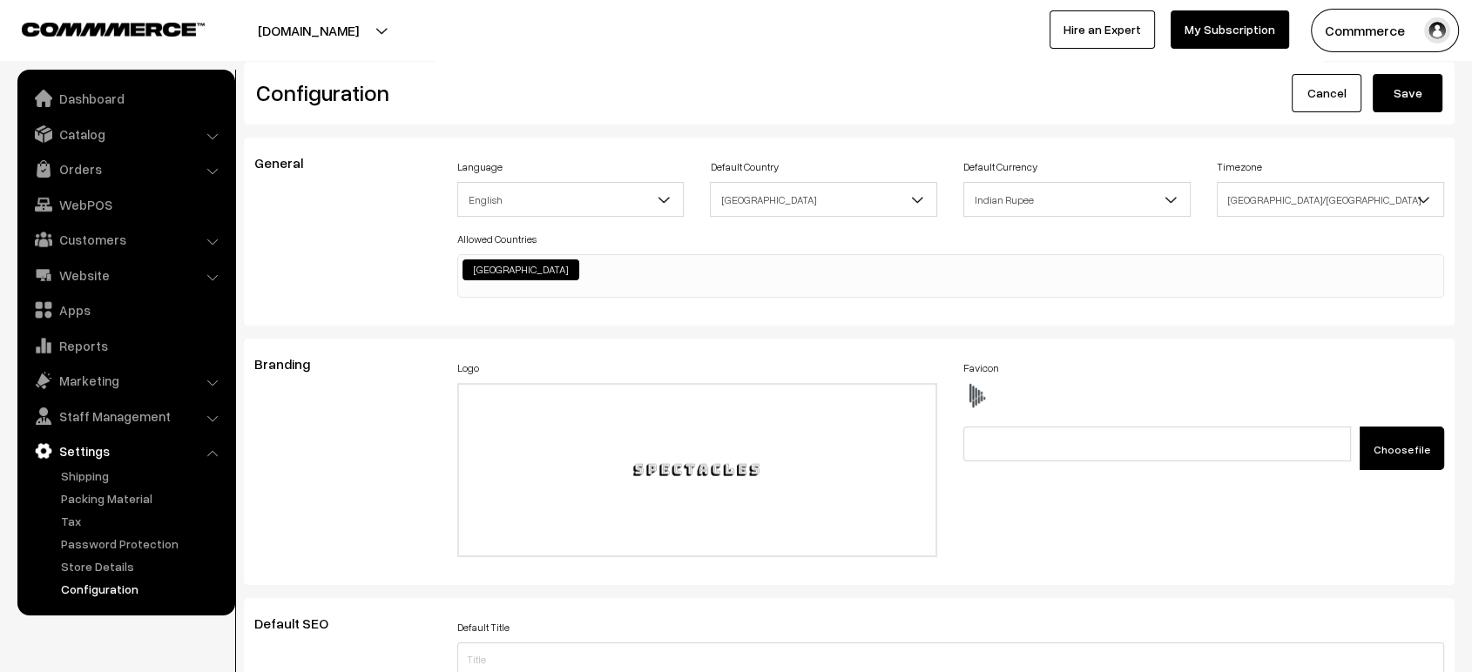
scroll to position [0, 0]
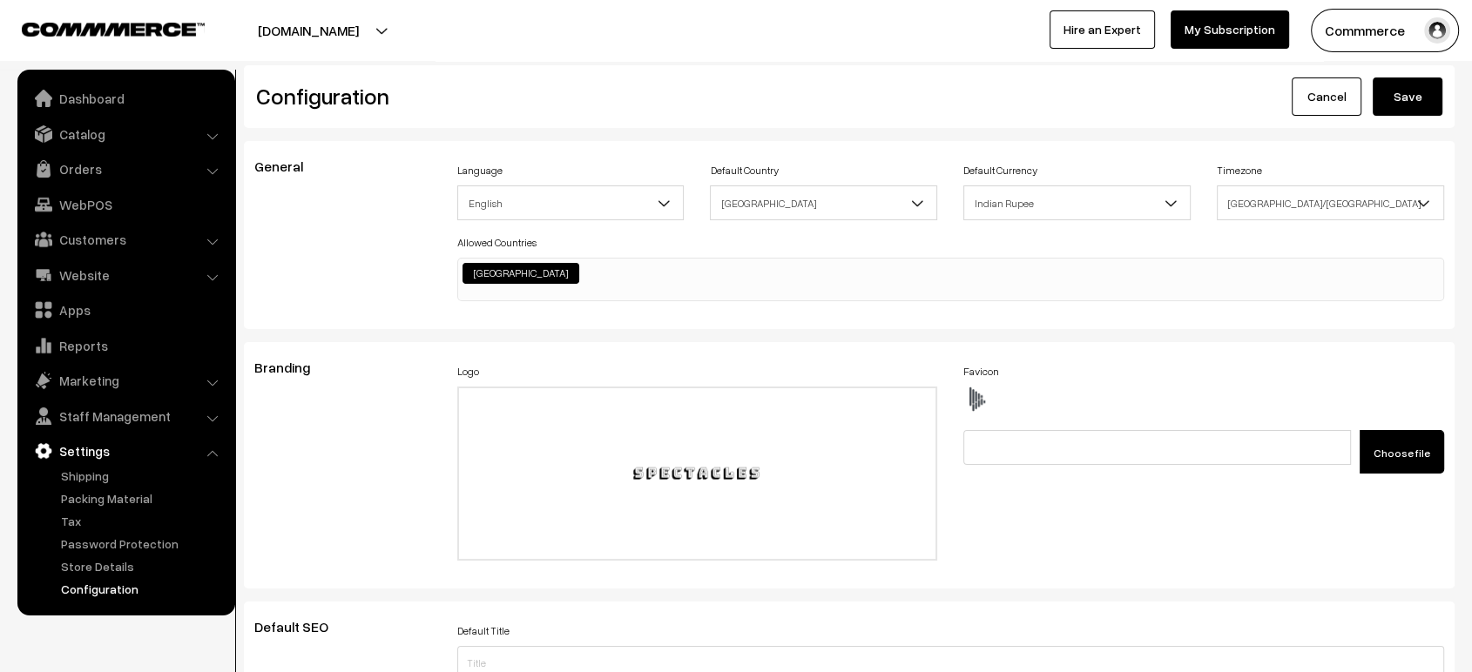
click at [1414, 85] on button "Save" at bounding box center [1407, 97] width 70 height 38
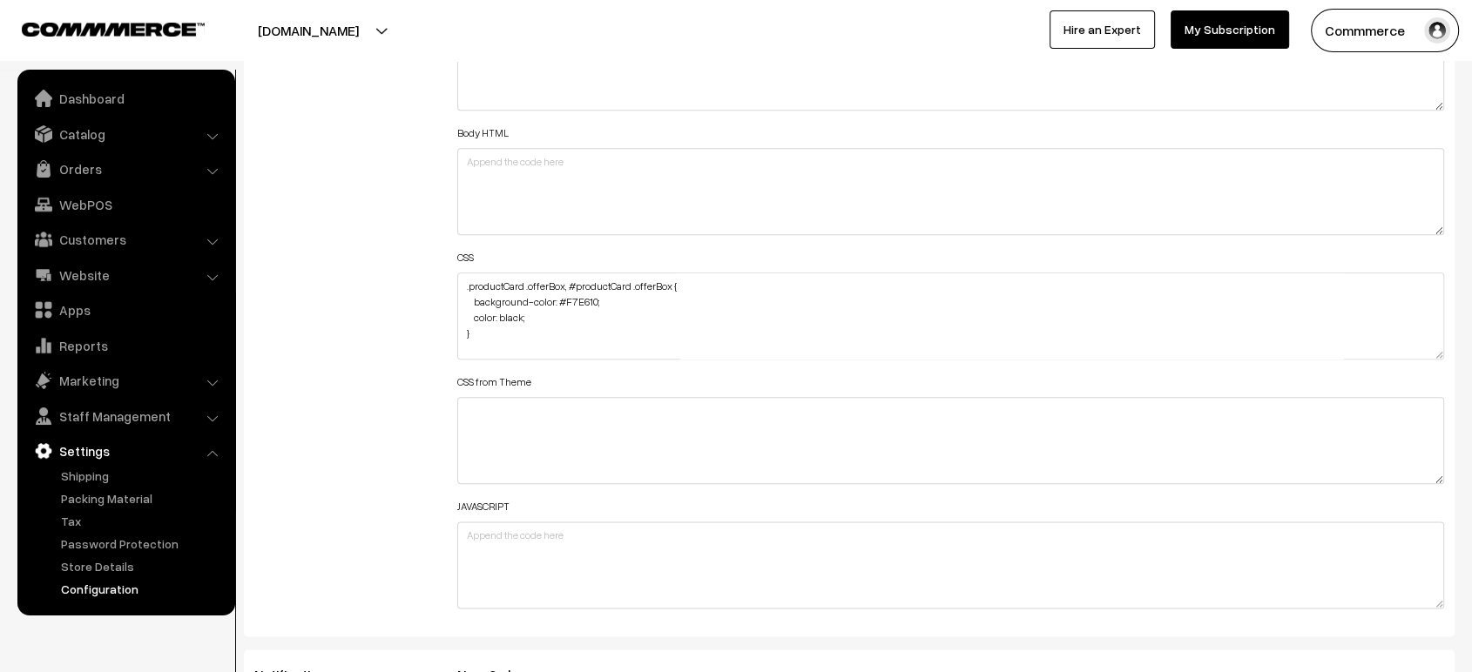
scroll to position [2008, 0]
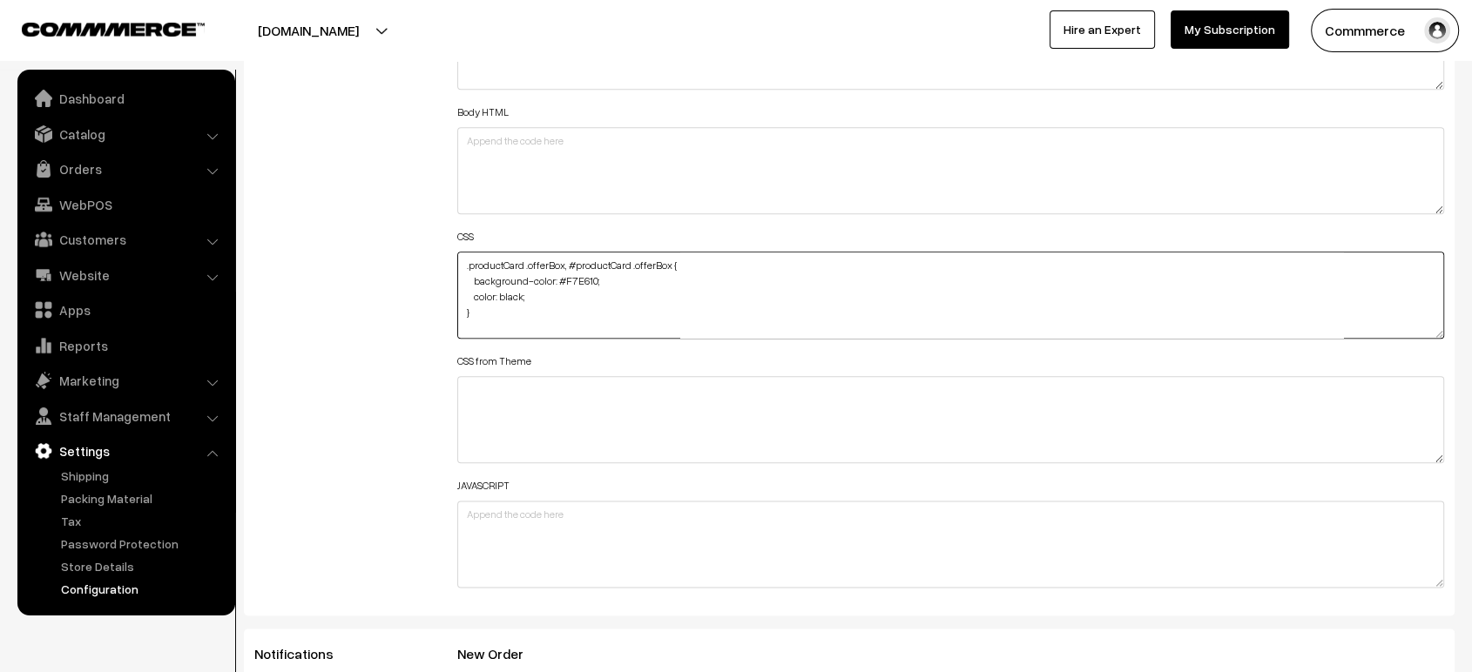
click at [586, 319] on textarea ".productCard .offerBox, #productCard .offerBox { background-color: #F7E610; col…" at bounding box center [950, 295] width 987 height 87
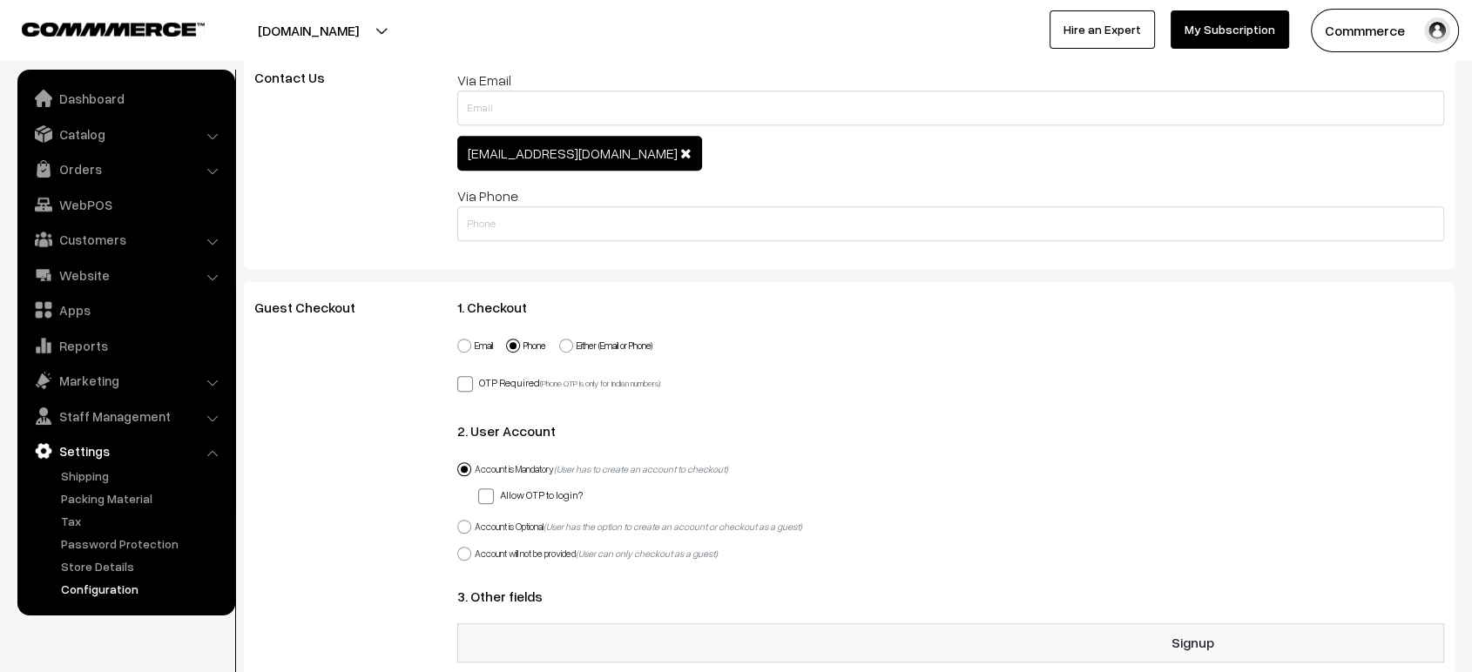
scroll to position [0, 0]
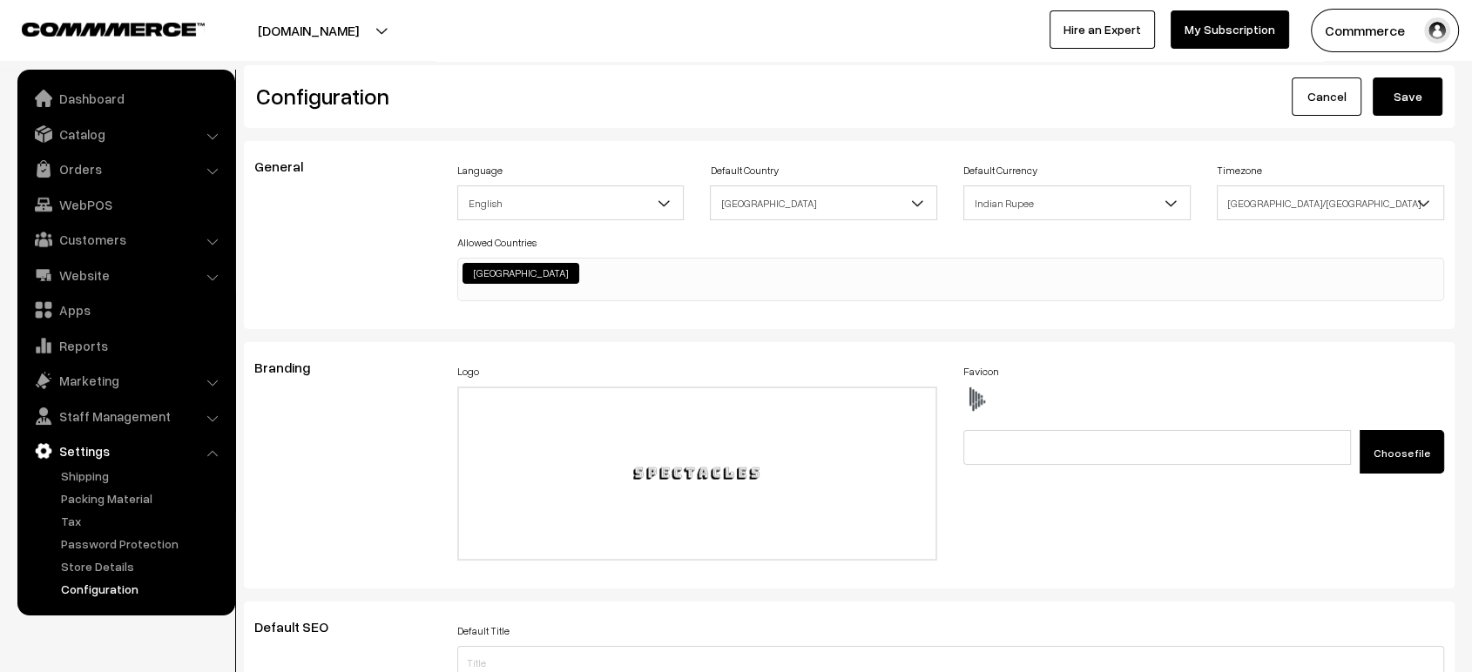
click at [1412, 90] on button "Save" at bounding box center [1407, 97] width 70 height 38
